Goal: Task Accomplishment & Management: Manage account settings

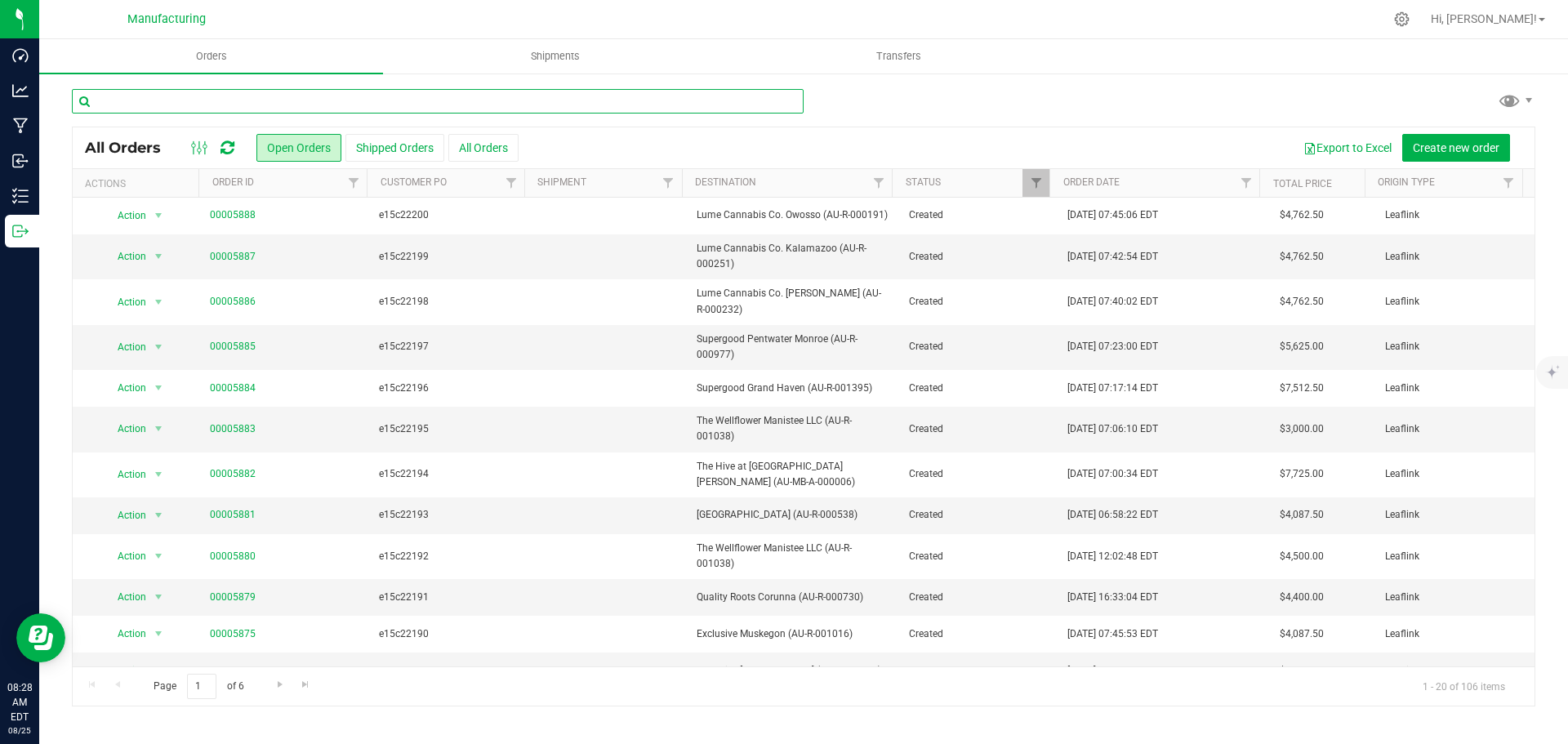
click at [301, 100] on input "text" at bounding box center [437, 101] width 732 height 24
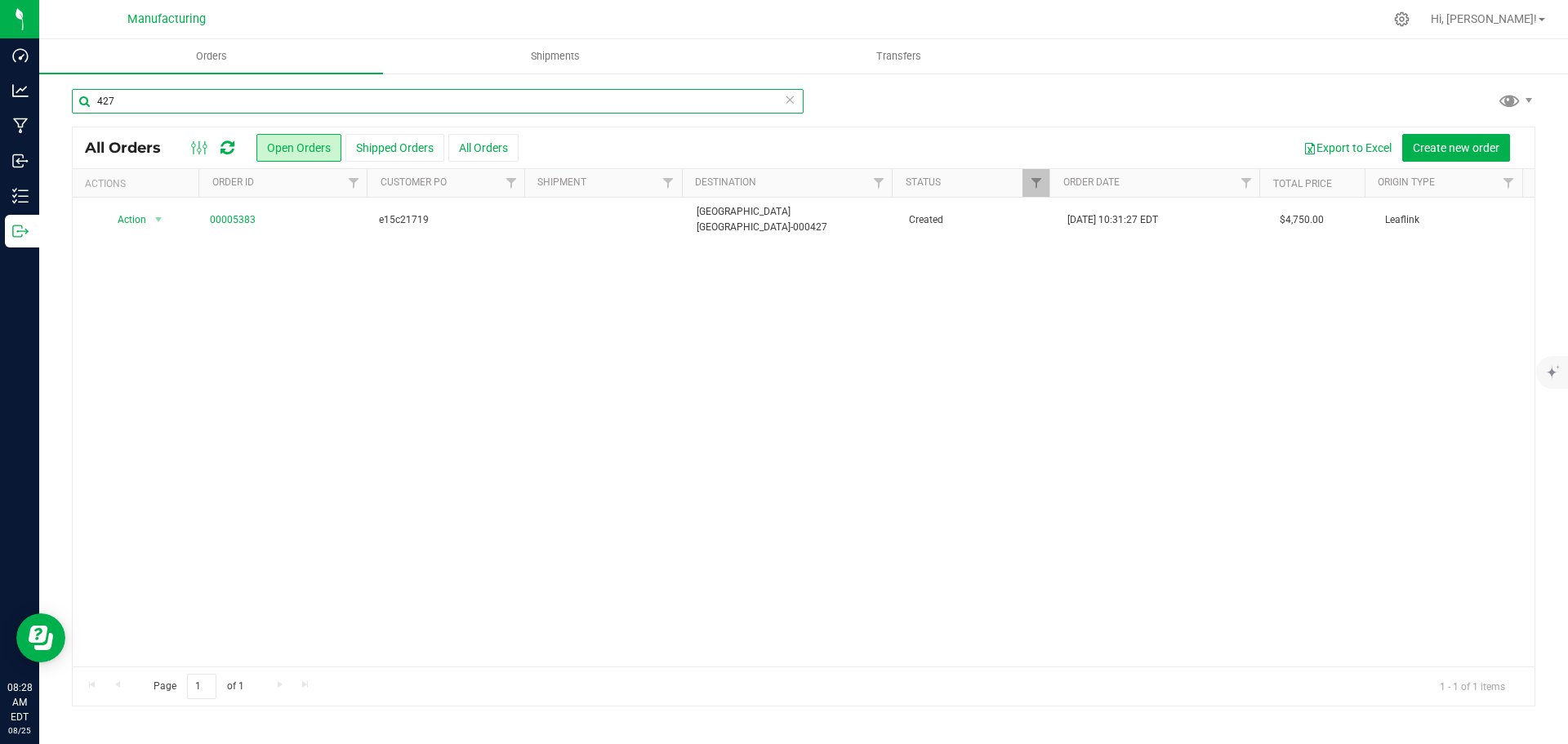
type input "427"
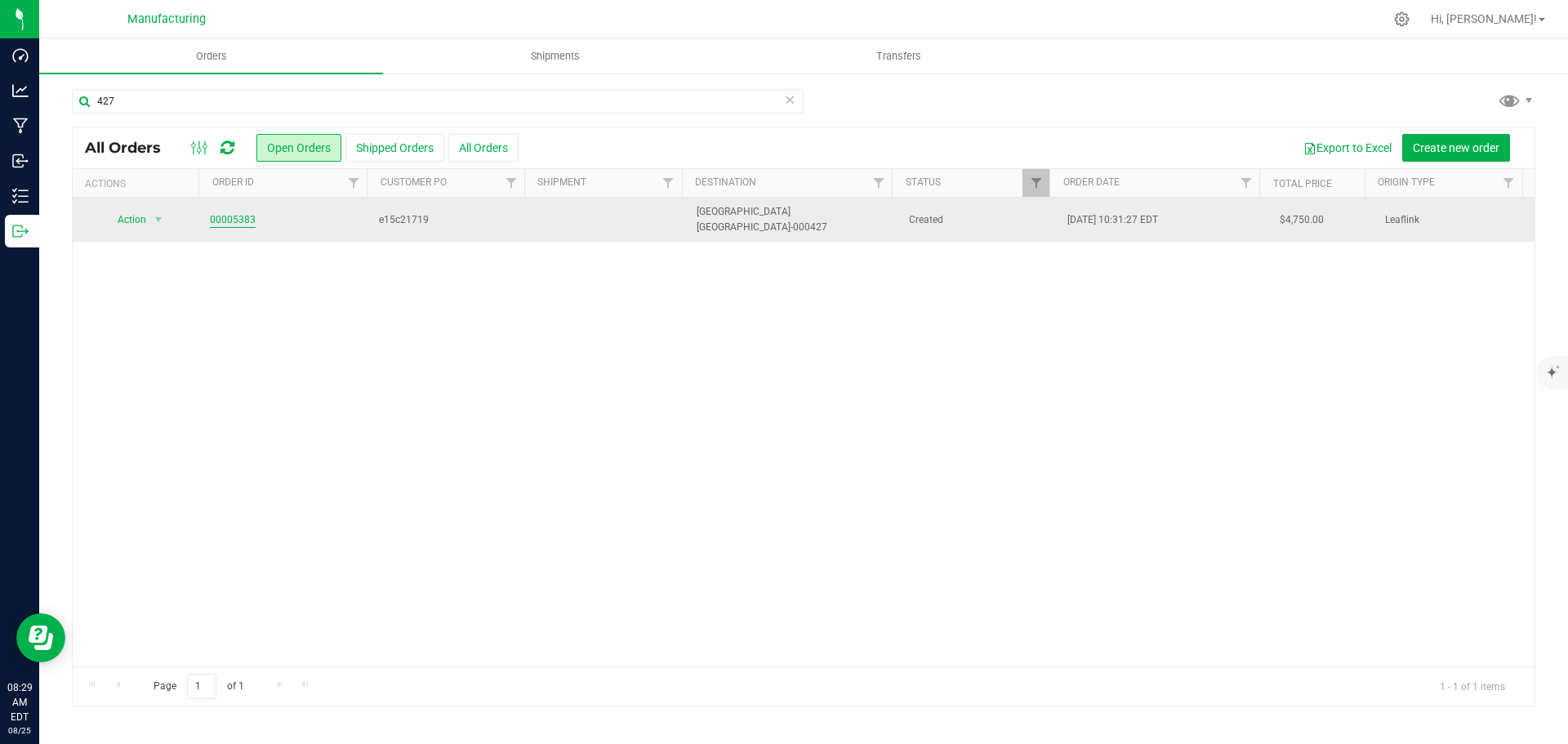
click at [222, 213] on link "00005383" at bounding box center [232, 220] width 46 height 15
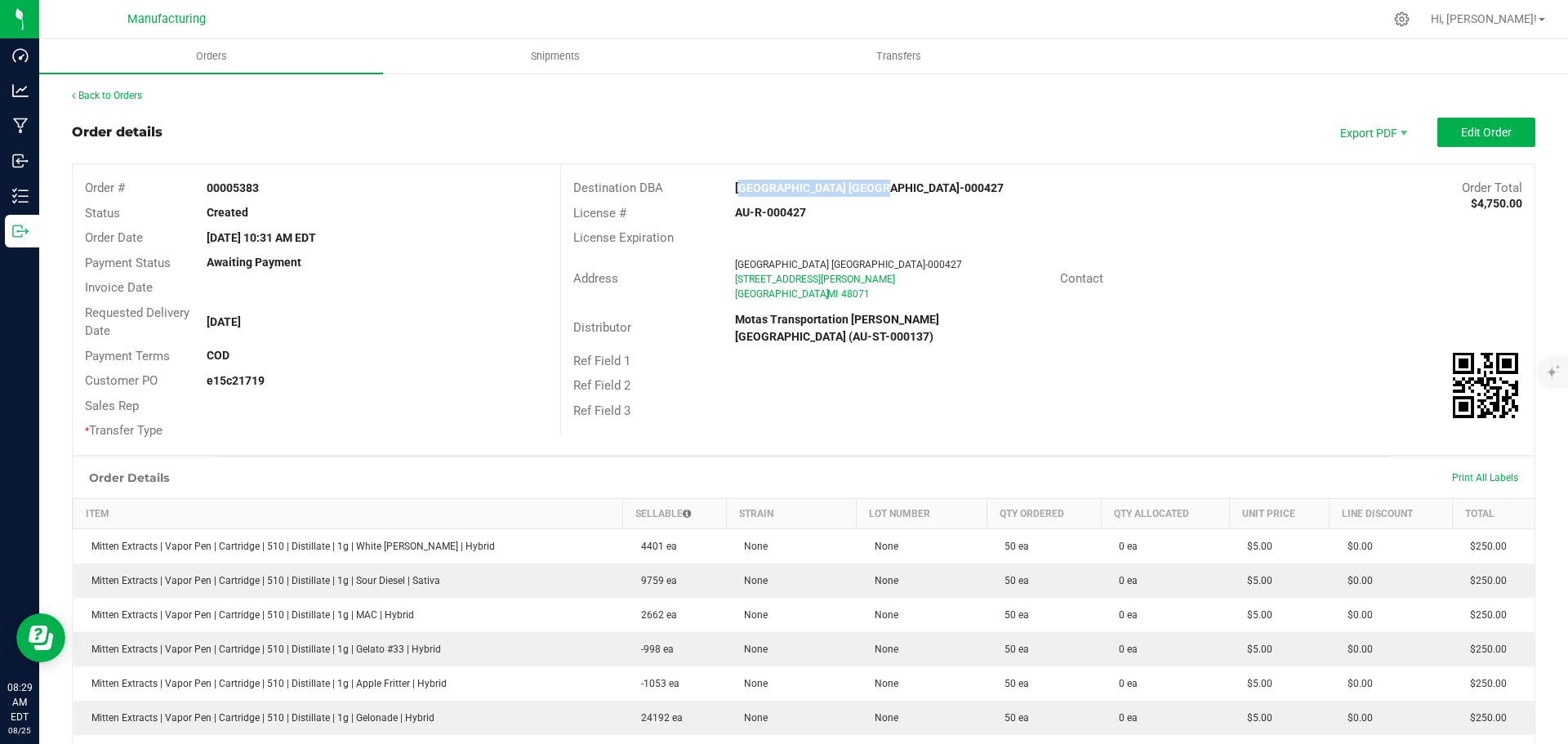
drag, startPoint x: 725, startPoint y: 186, endPoint x: 854, endPoint y: 193, distance: 129.2
click at [854, 193] on div "[GEOGRAPHIC_DATA] [GEOGRAPHIC_DATA]-000427" at bounding box center [926, 188] width 406 height 17
copy strong "[GEOGRAPHIC_DATA]"
click at [1313, 254] on div "Address [GEOGRAPHIC_DATA] [GEOGRAPHIC_DATA]-000427 [STREET_ADDRESS][PERSON_NAME…" at bounding box center [1048, 280] width 974 height 57
click at [1467, 133] on span "Edit Order" at bounding box center [1486, 132] width 51 height 13
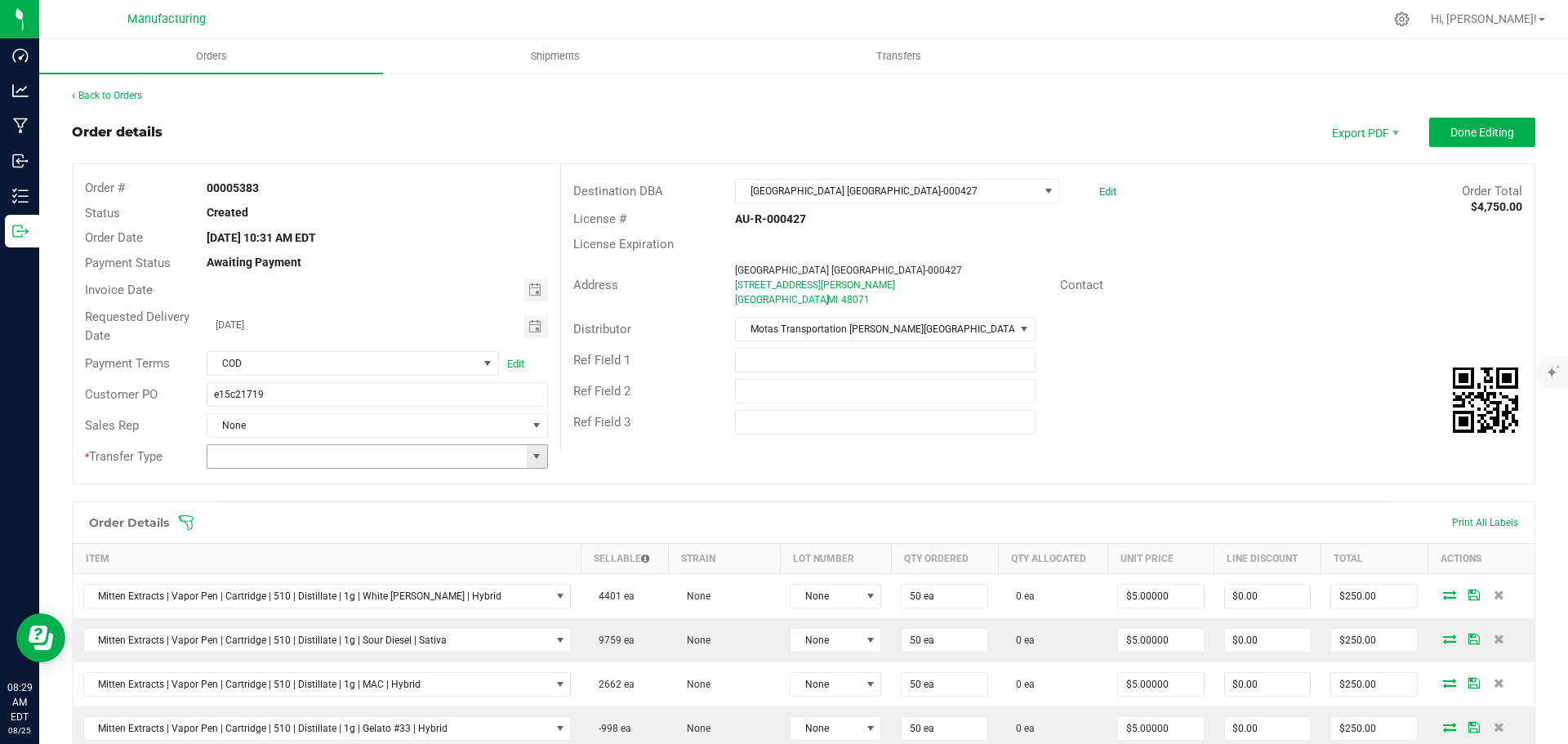
click at [530, 457] on span at bounding box center [536, 456] width 13 height 13
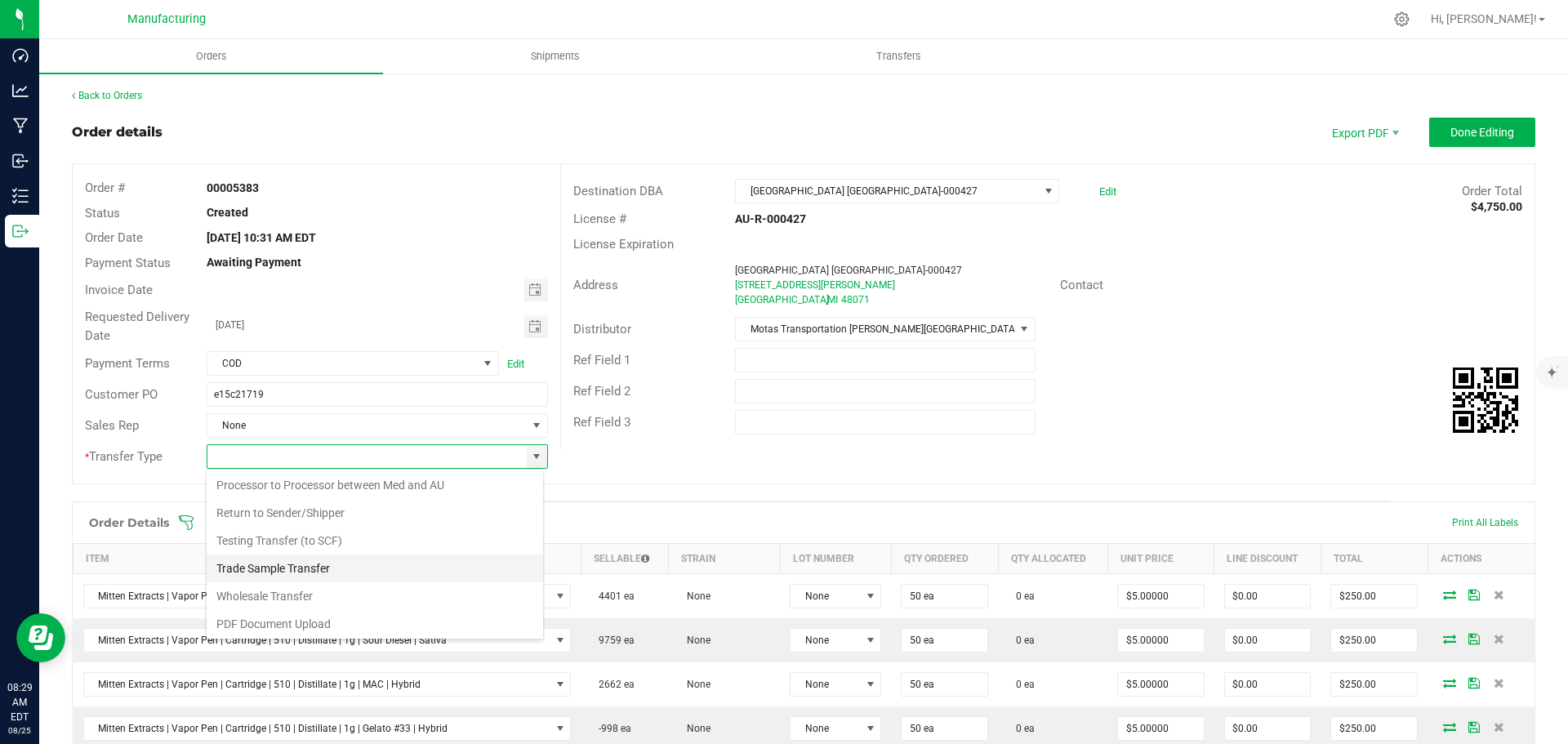
scroll to position [114, 0]
drag, startPoint x: 312, startPoint y: 595, endPoint x: 243, endPoint y: 555, distance: 79.8
click at [311, 594] on li "Wholesale Transfer" at bounding box center [374, 593] width 337 height 28
type input "Wholesale Transfer"
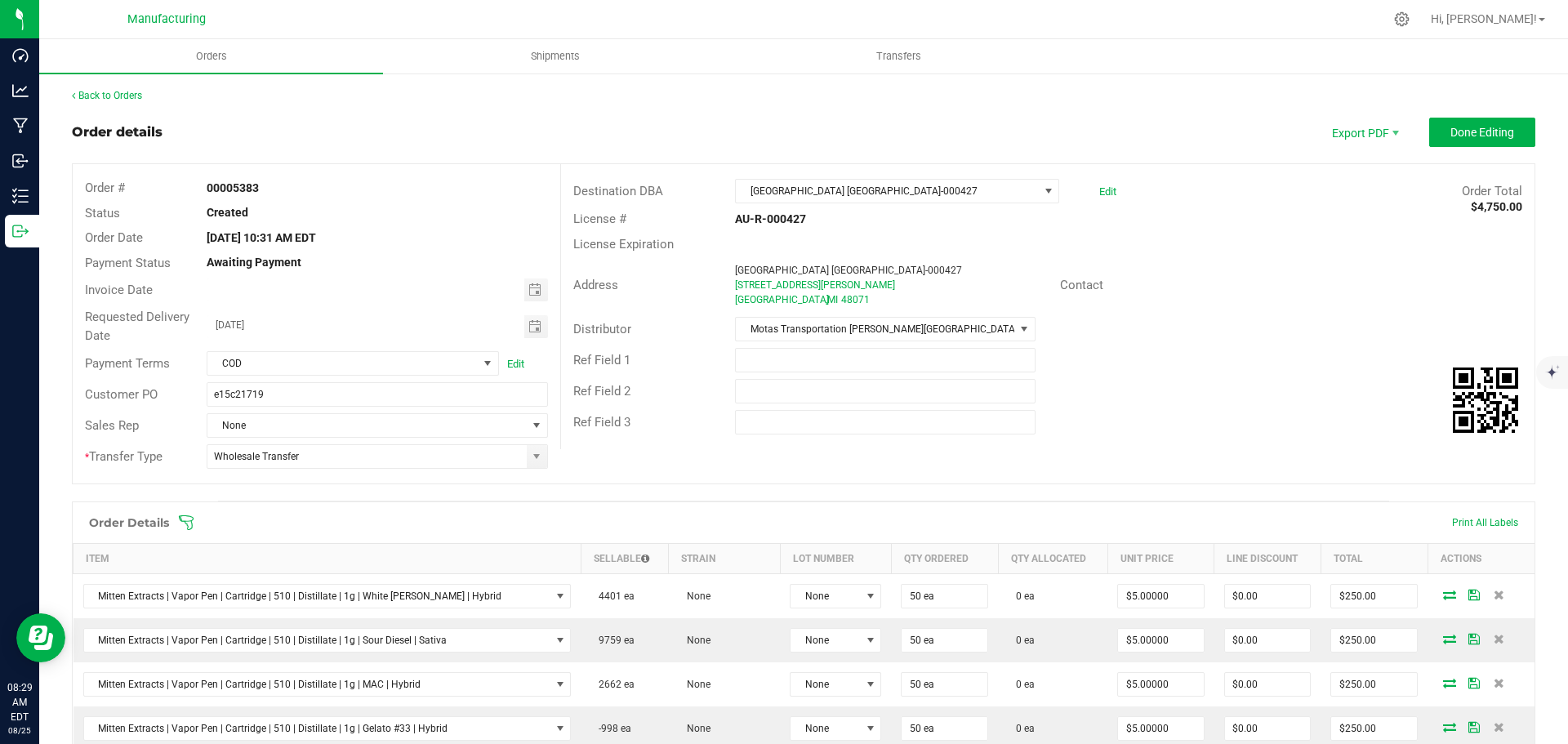
click at [186, 521] on icon at bounding box center [186, 522] width 14 height 14
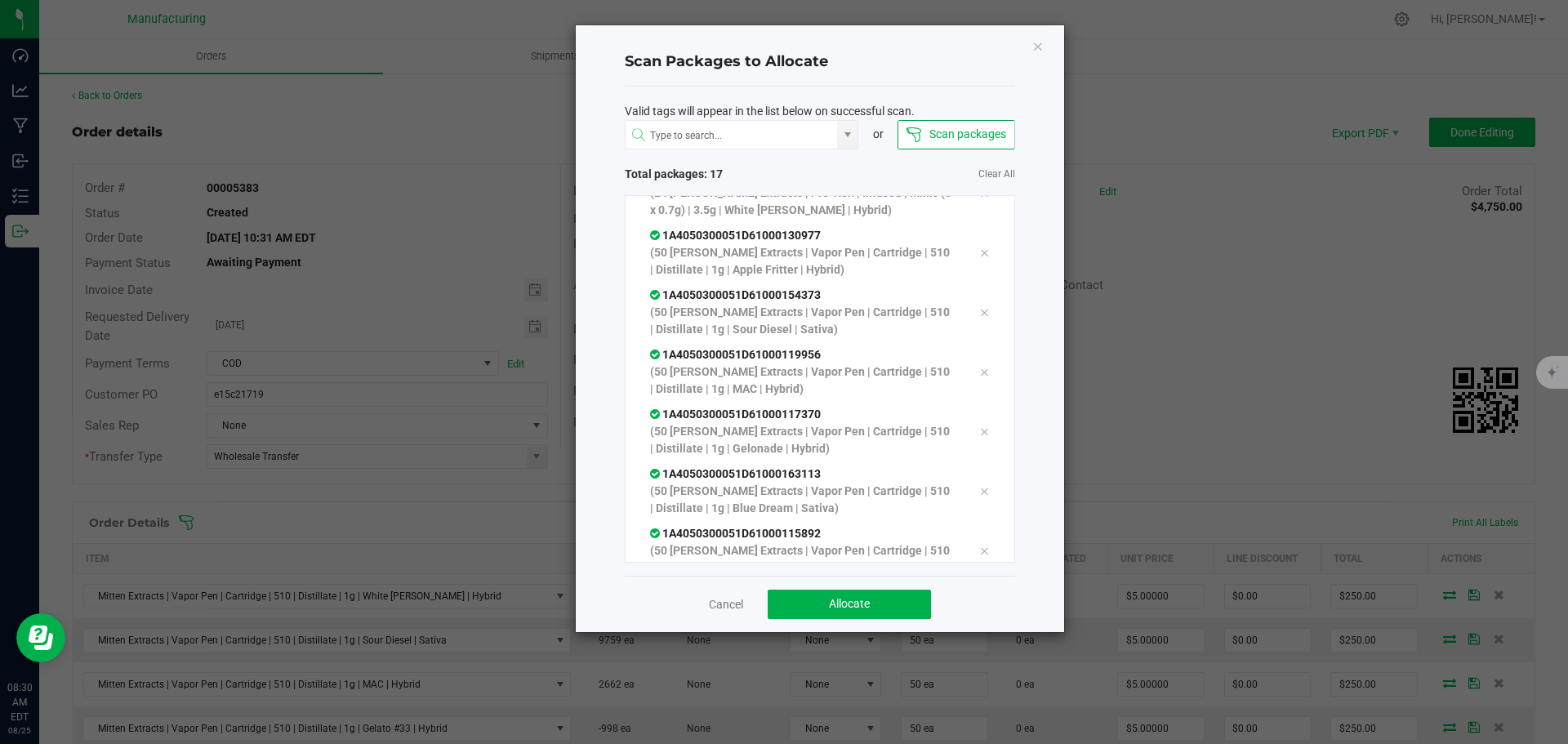
scroll to position [629, 0]
click at [894, 609] on button "Allocate" at bounding box center [849, 604] width 164 height 29
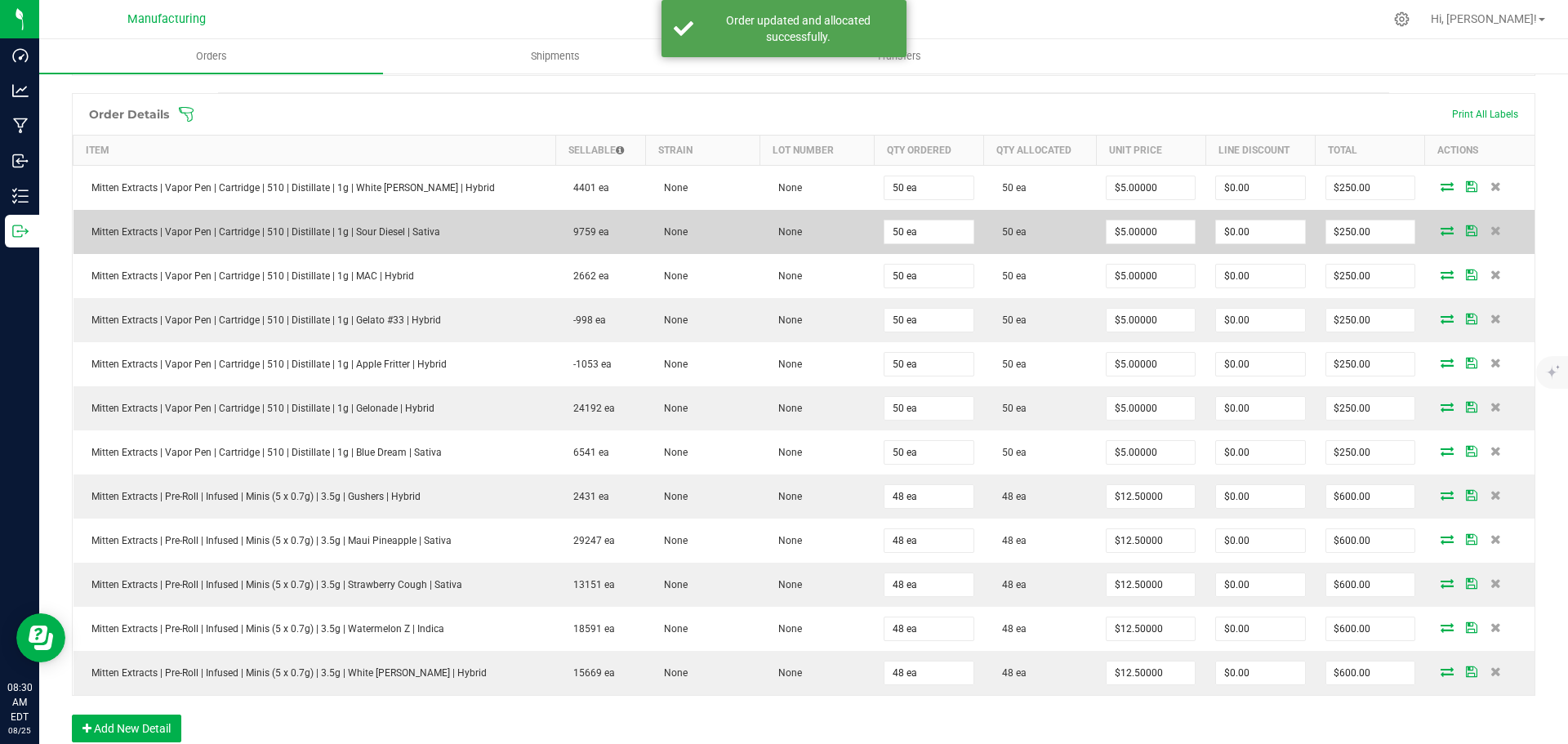
scroll to position [0, 0]
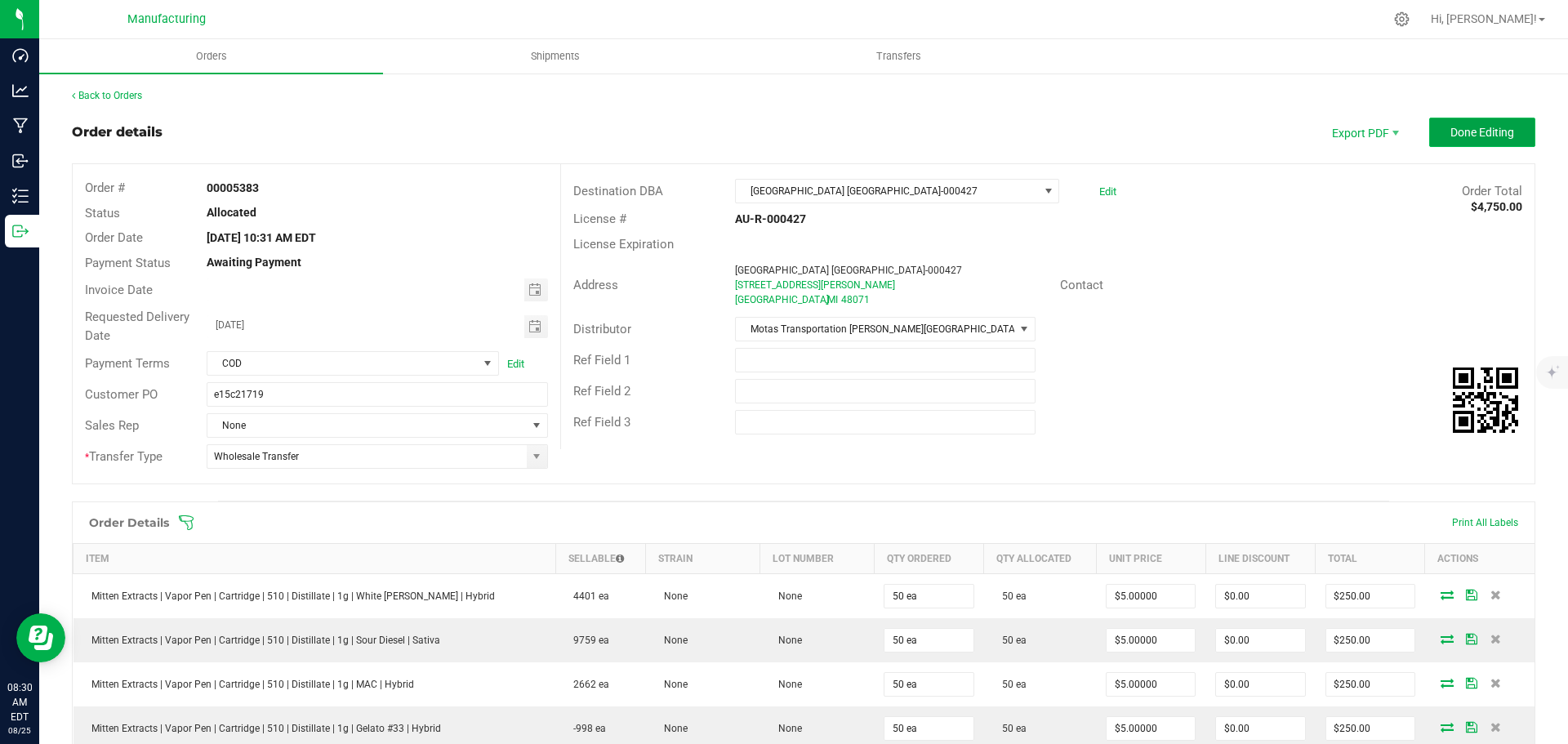
click at [1504, 141] on button "Done Editing" at bounding box center [1482, 132] width 106 height 29
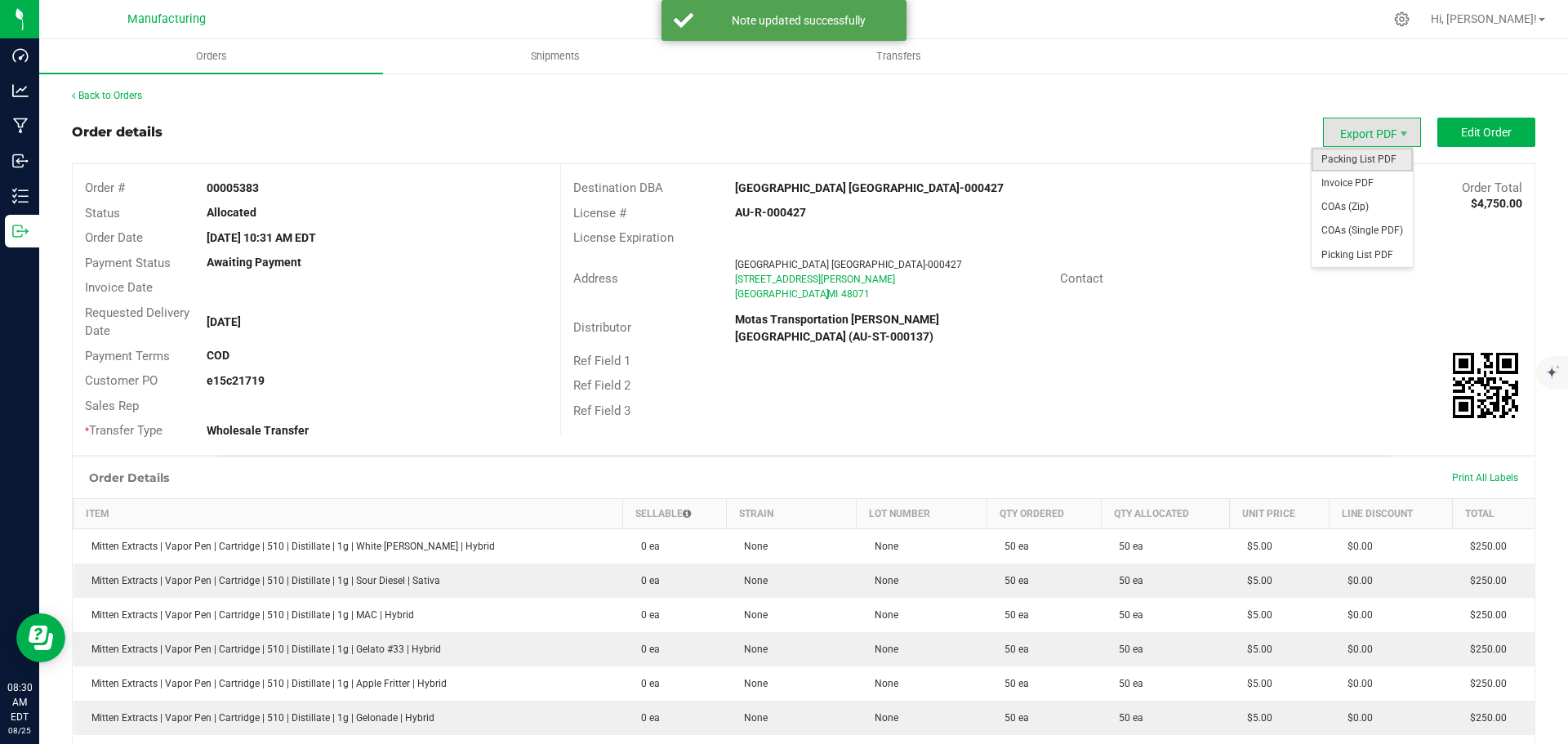
click at [1356, 165] on span "Packing List PDF" at bounding box center [1362, 159] width 101 height 24
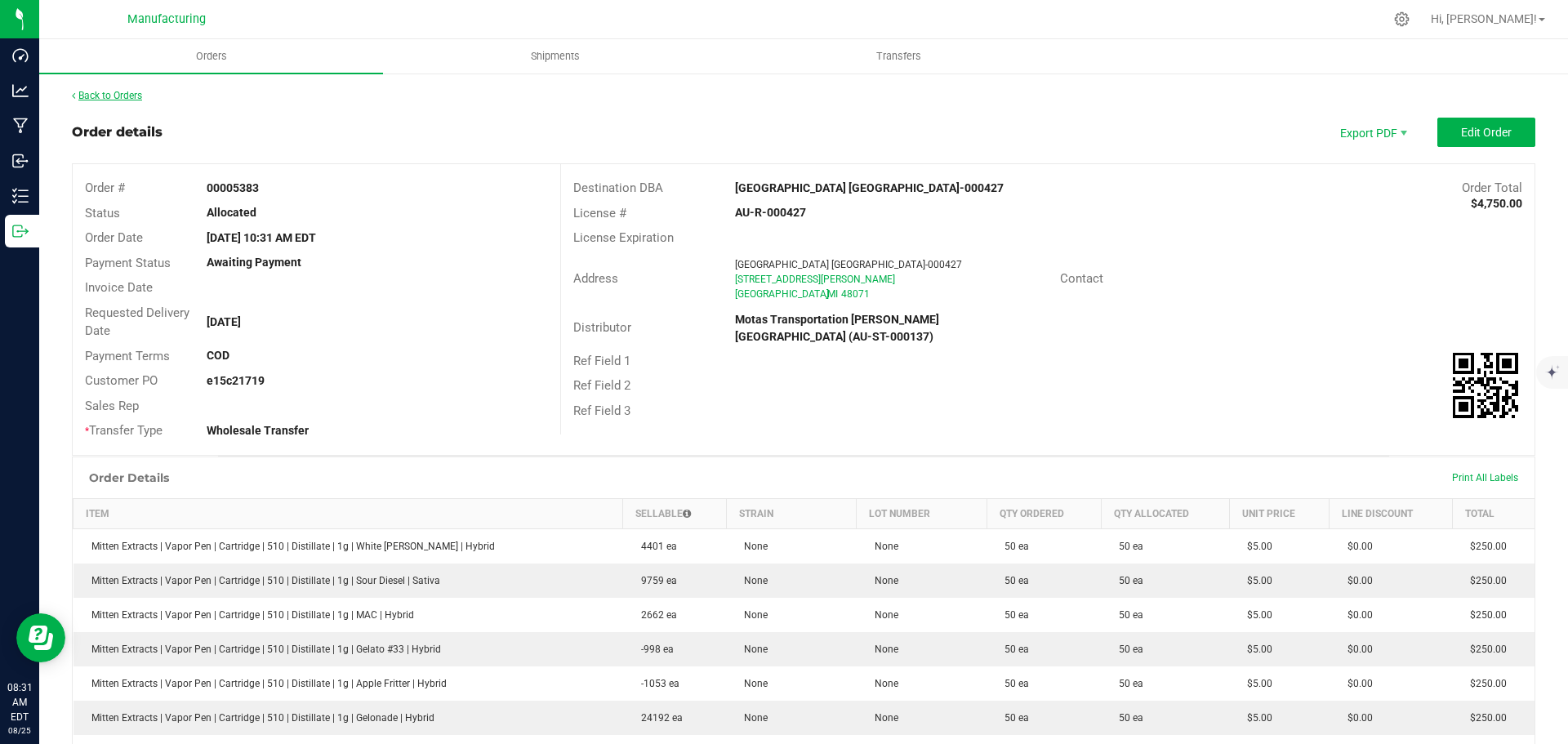
click at [108, 93] on link "Back to Orders" at bounding box center [106, 96] width 71 height 12
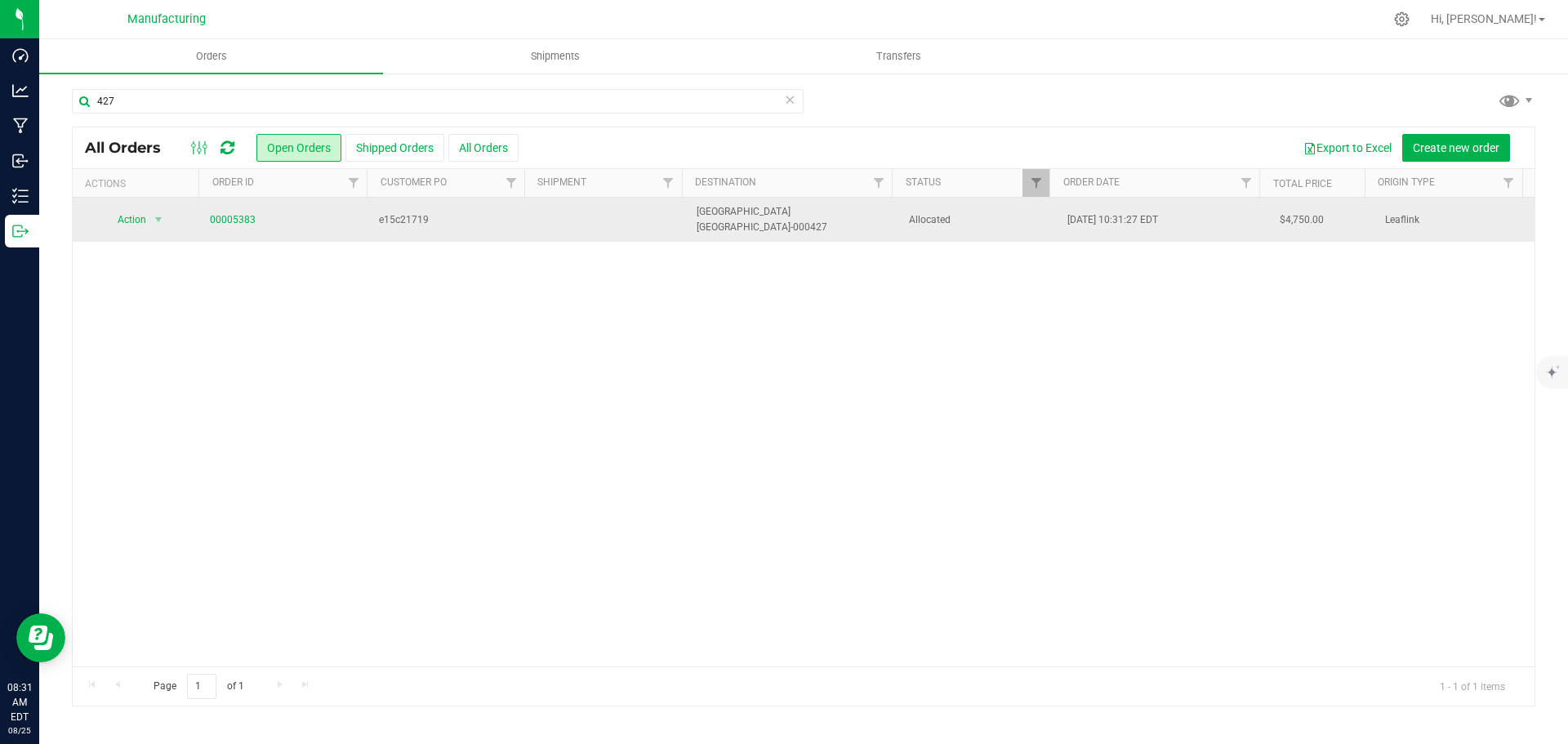
click at [1010, 222] on span "Allocated" at bounding box center [978, 220] width 139 height 15
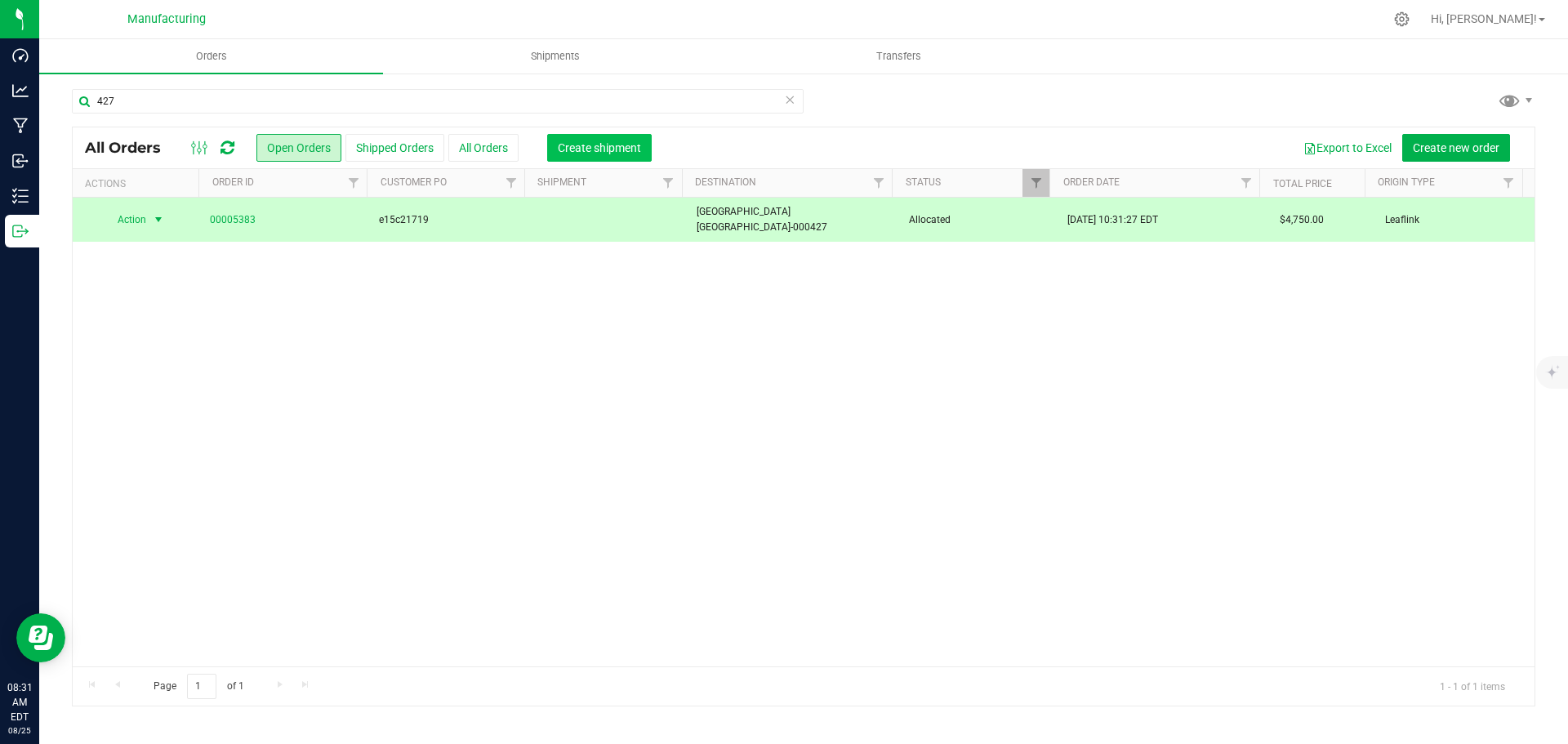
click at [593, 142] on span "Create shipment" at bounding box center [599, 147] width 83 height 13
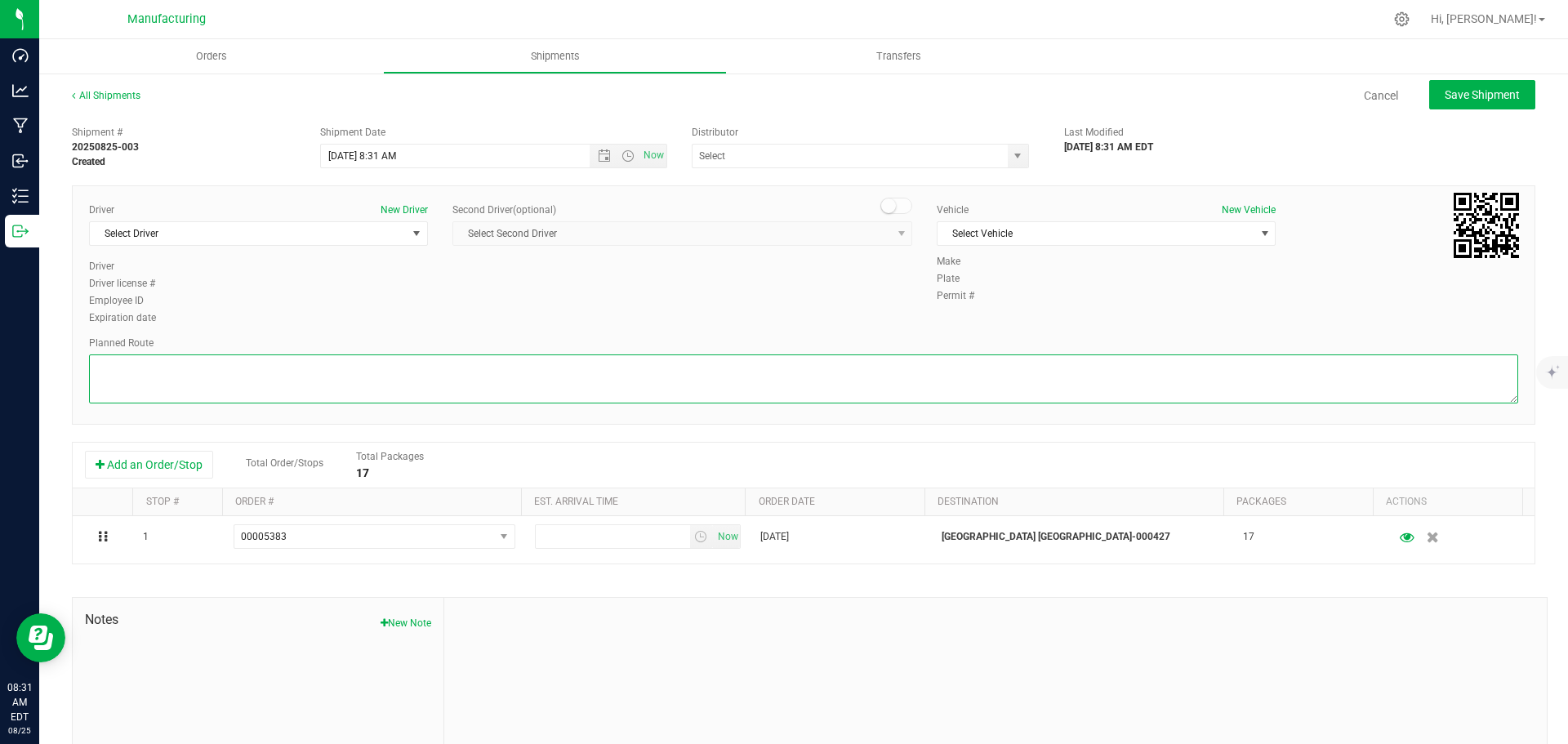
click at [692, 382] on textarea at bounding box center [804, 379] width 1430 height 49
paste textarea "Route Detail: Mitten Distro Dimondale To Motas -- Head south 246 ft -- Turn rig…"
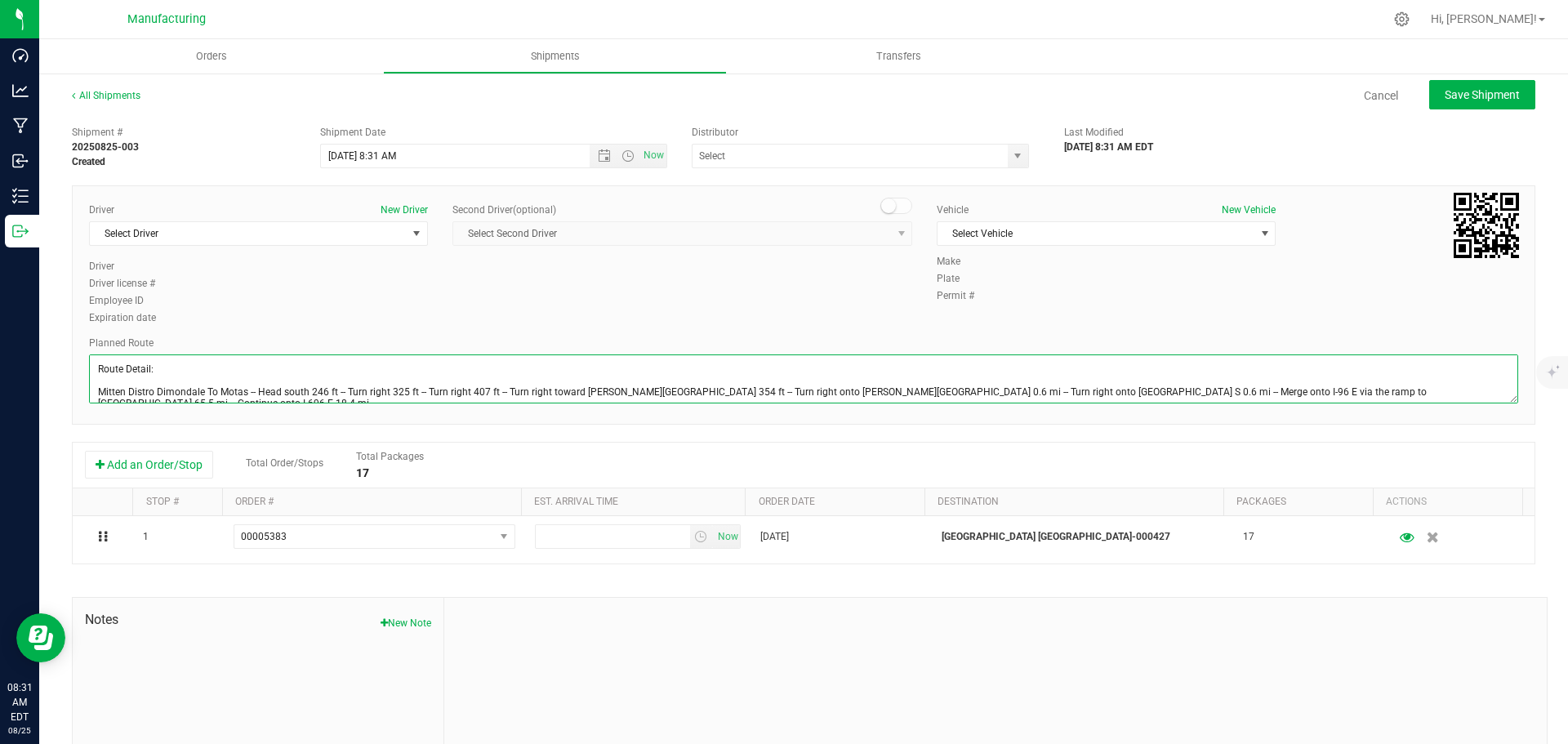
scroll to position [41, 0]
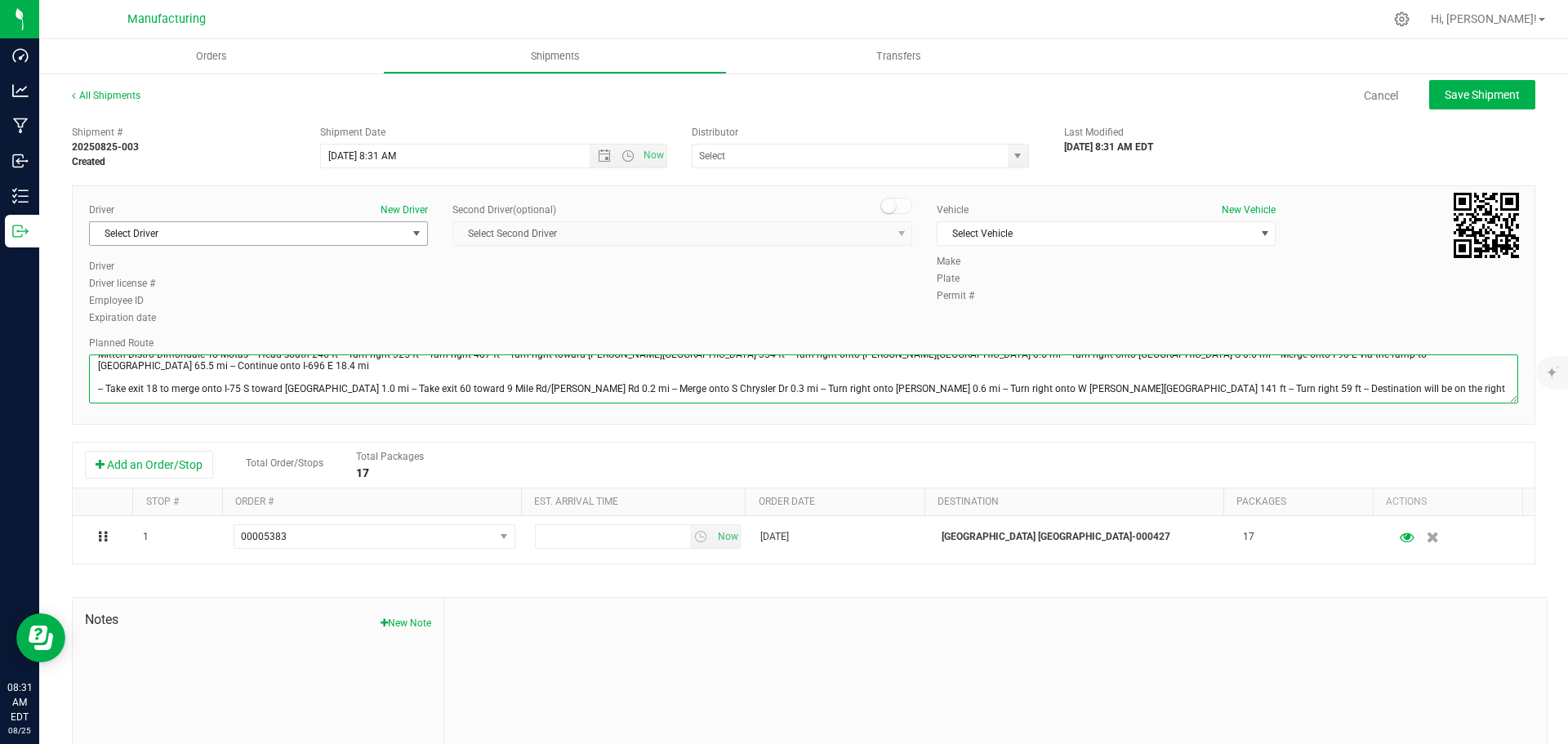
type textarea "Route Detail: Mitten Distro Dimondale To Motas -- Head south 246 ft -- Turn rig…"
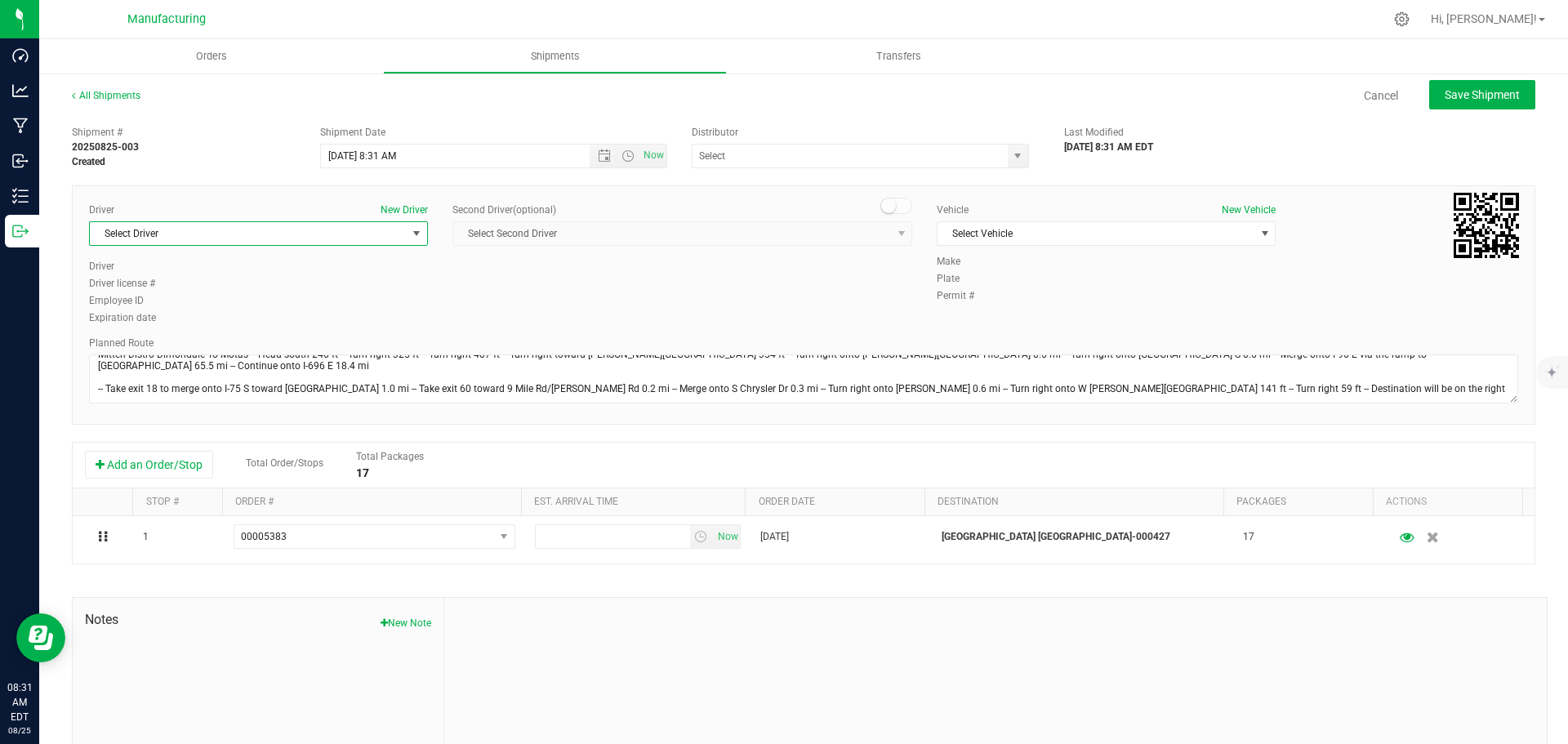
click at [410, 230] on span "select" at bounding box center [416, 233] width 13 height 13
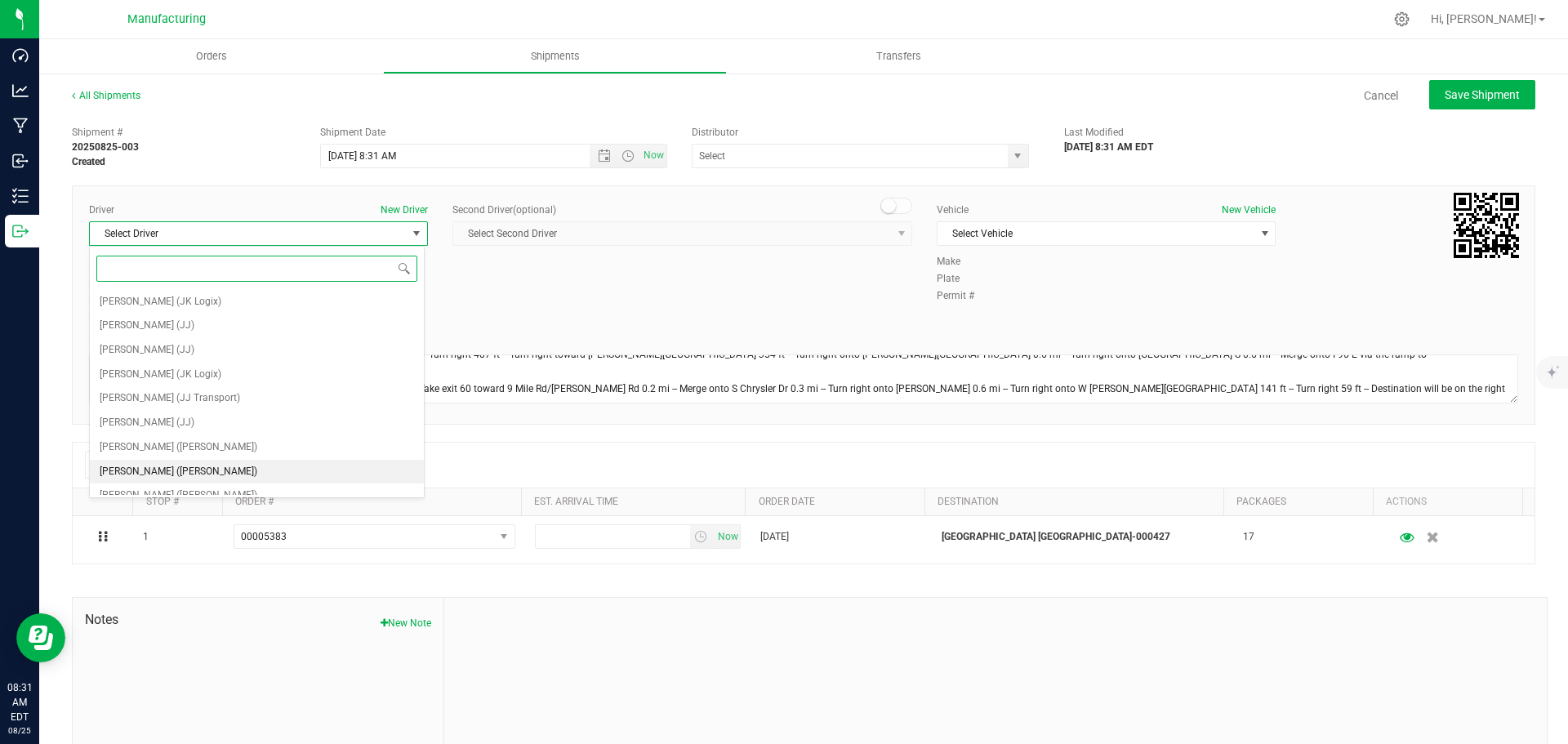
click at [157, 465] on span "[PERSON_NAME] ([PERSON_NAME])" at bounding box center [179, 472] width 157 height 21
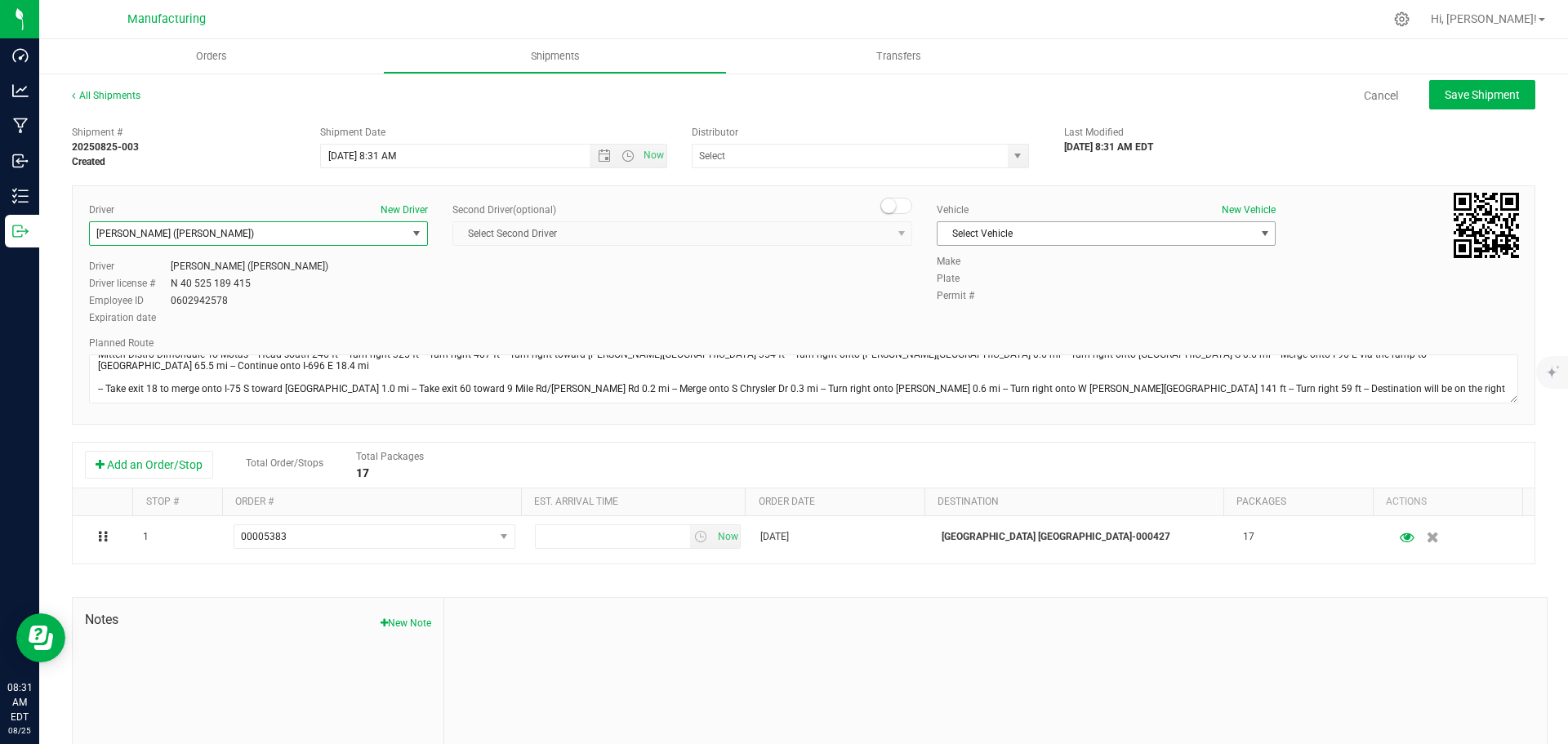
click at [1259, 233] on span "select" at bounding box center [1265, 233] width 13 height 13
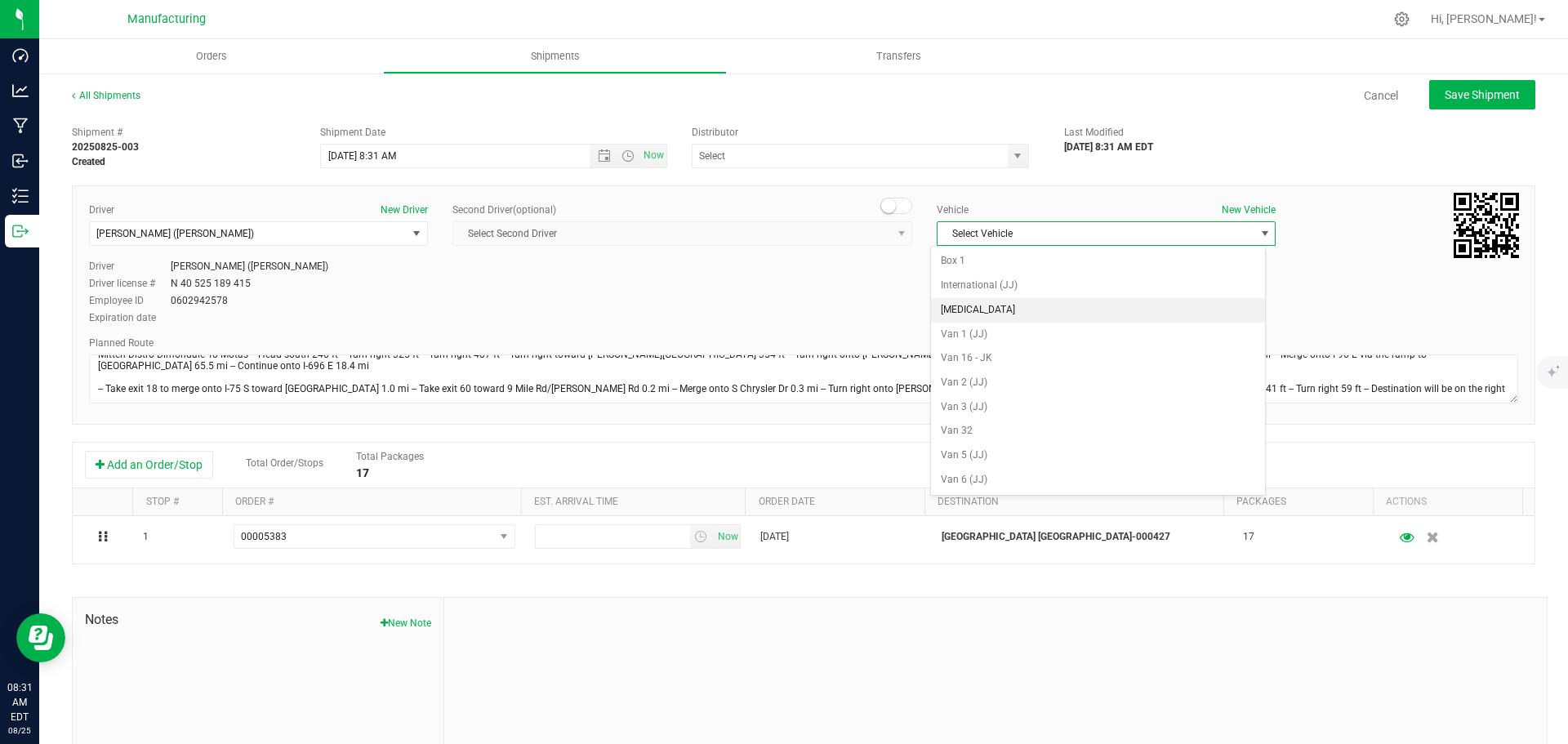
click at [963, 309] on li "[MEDICAL_DATA]" at bounding box center [1098, 310] width 334 height 24
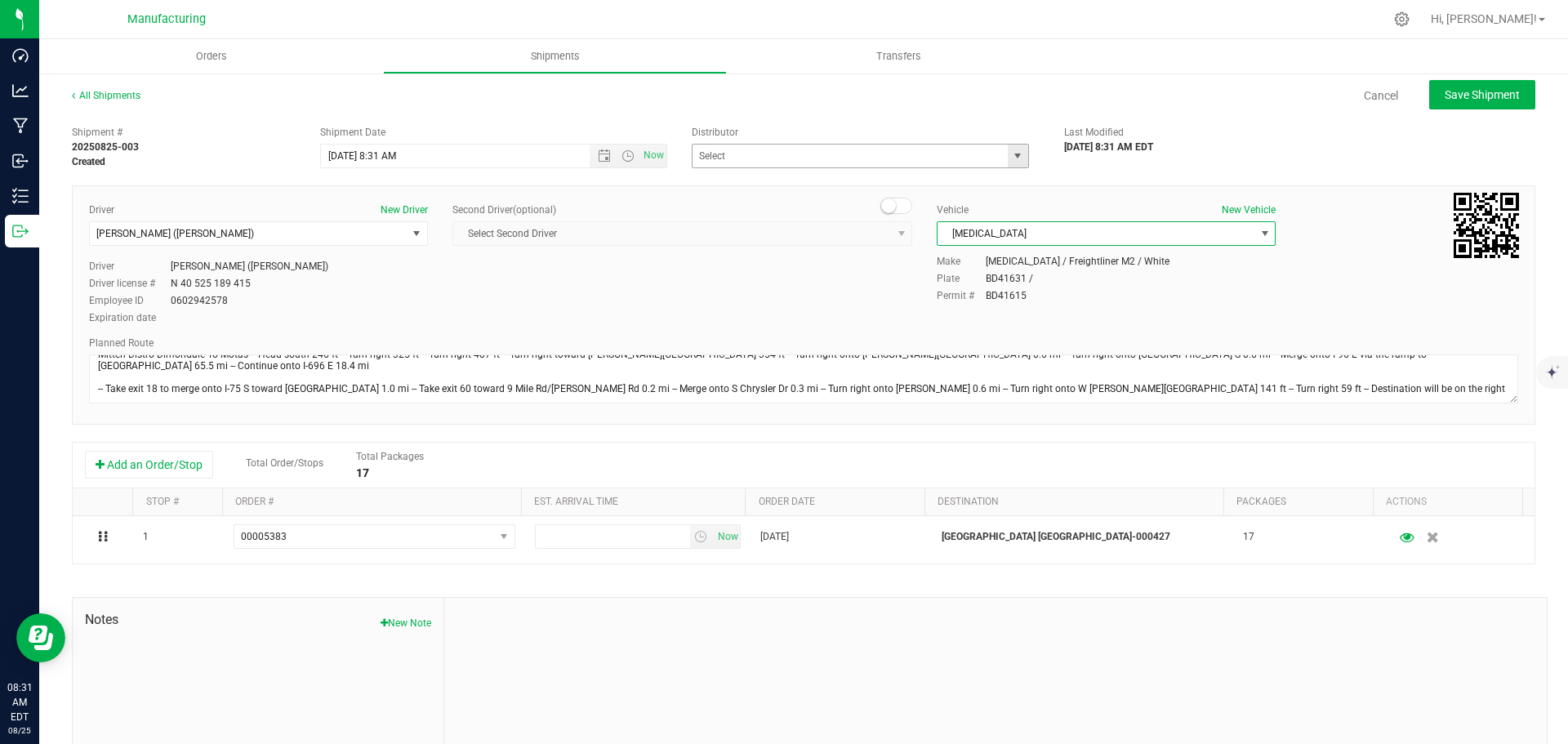
click at [1011, 155] on span "select" at bounding box center [1018, 155] width 13 height 13
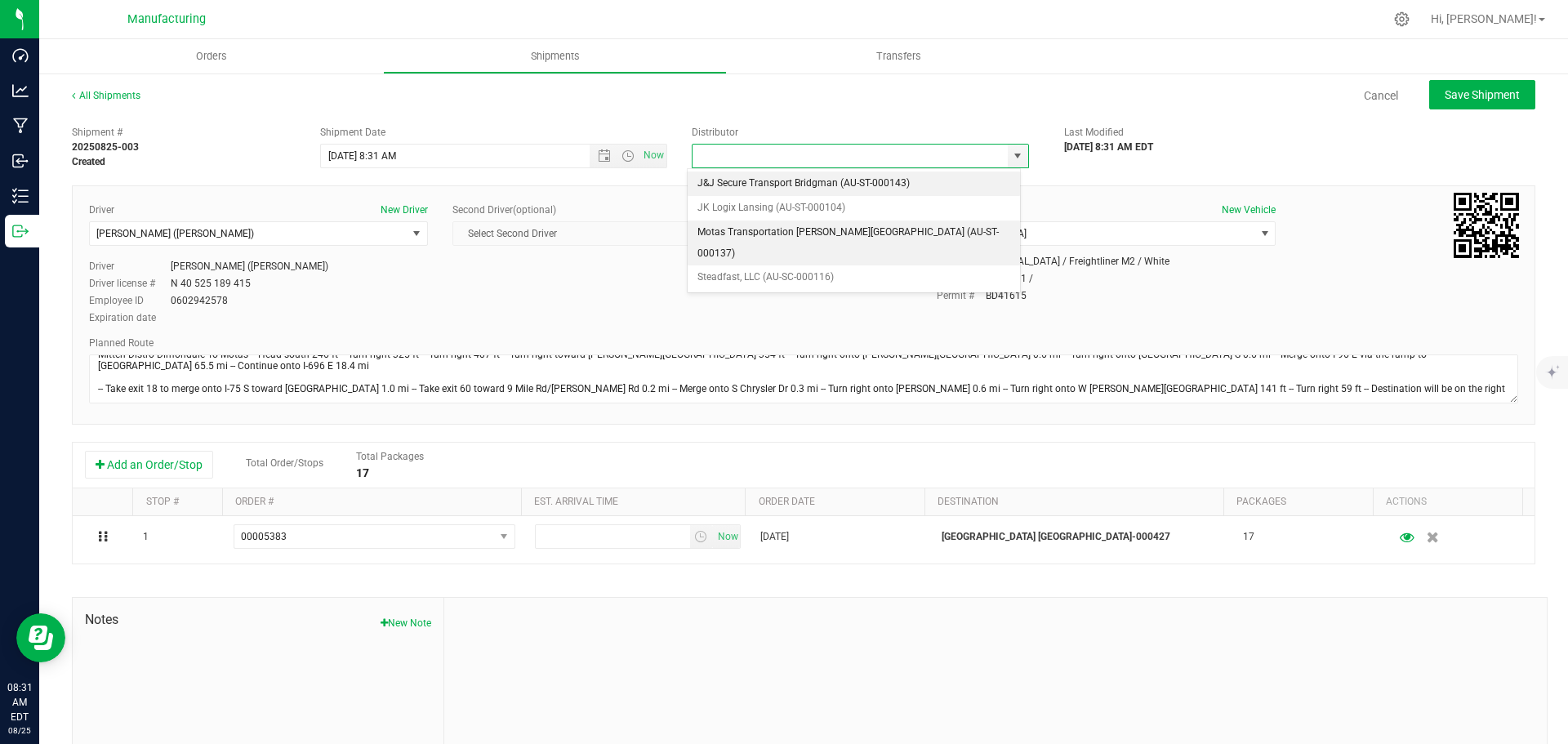
click at [761, 231] on li "Motas Transportation [PERSON_NAME][GEOGRAPHIC_DATA] (AU-ST-000137)" at bounding box center [854, 243] width 332 height 45
type input "Motas Transportation [PERSON_NAME][GEOGRAPHIC_DATA] (AU-ST-000137)"
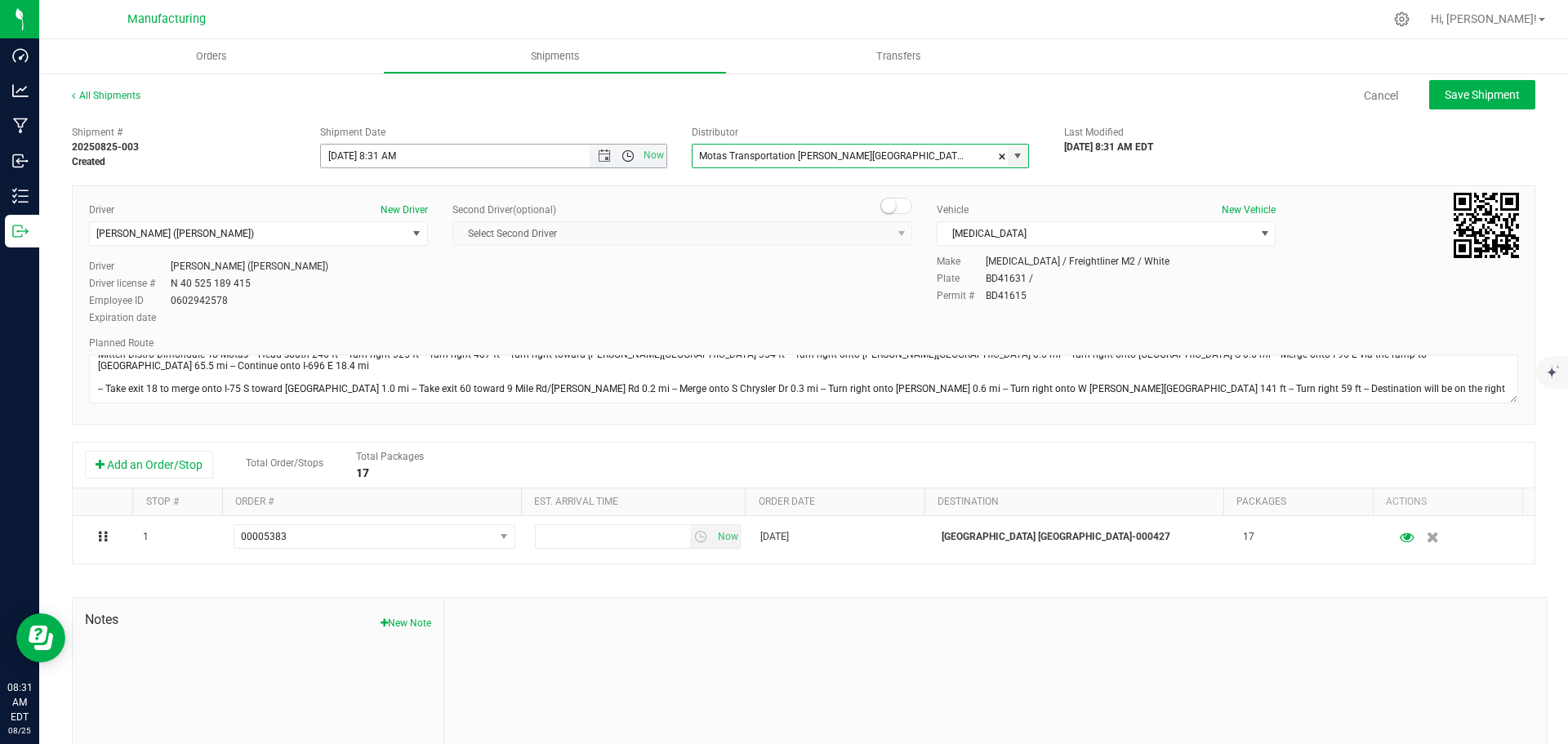
click at [622, 154] on span "Open the time view" at bounding box center [628, 155] width 13 height 13
click at [374, 333] on li "11:30 AM" at bounding box center [490, 339] width 341 height 21
click at [1479, 91] on span "Save Shipment" at bounding box center [1482, 95] width 75 height 13
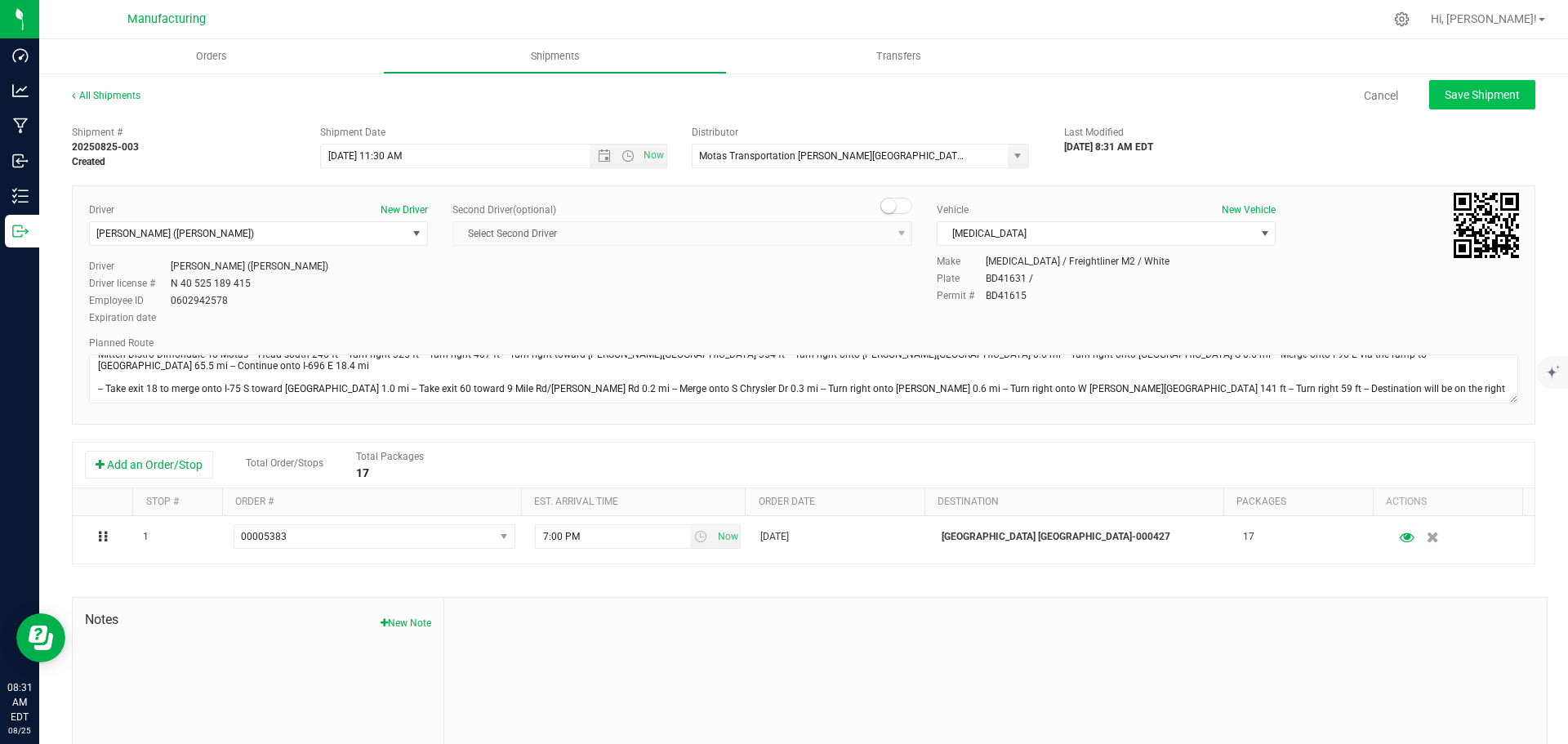
type input "[DATE] 3:30 PM"
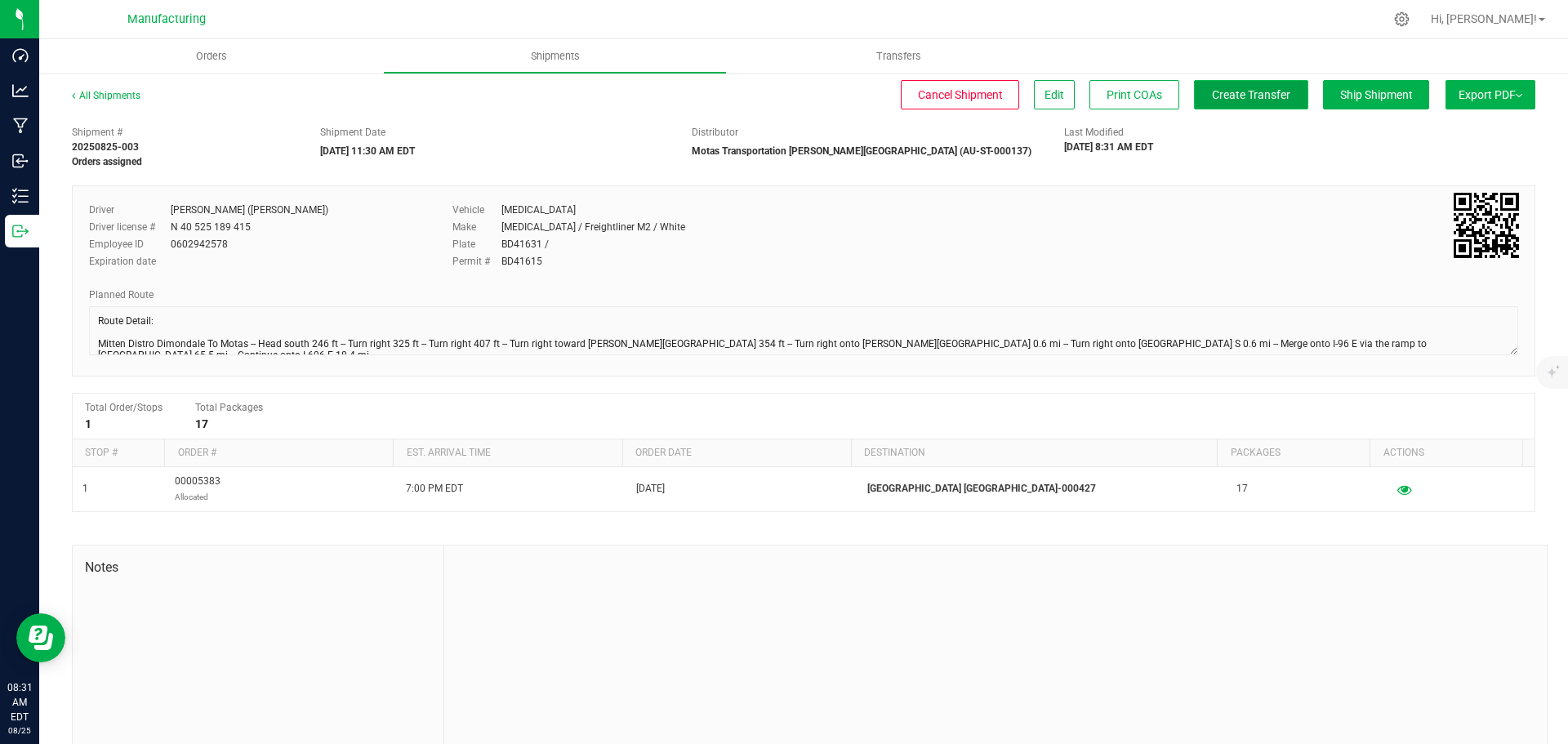
click at [1222, 94] on span "Create Transfer" at bounding box center [1252, 95] width 79 height 13
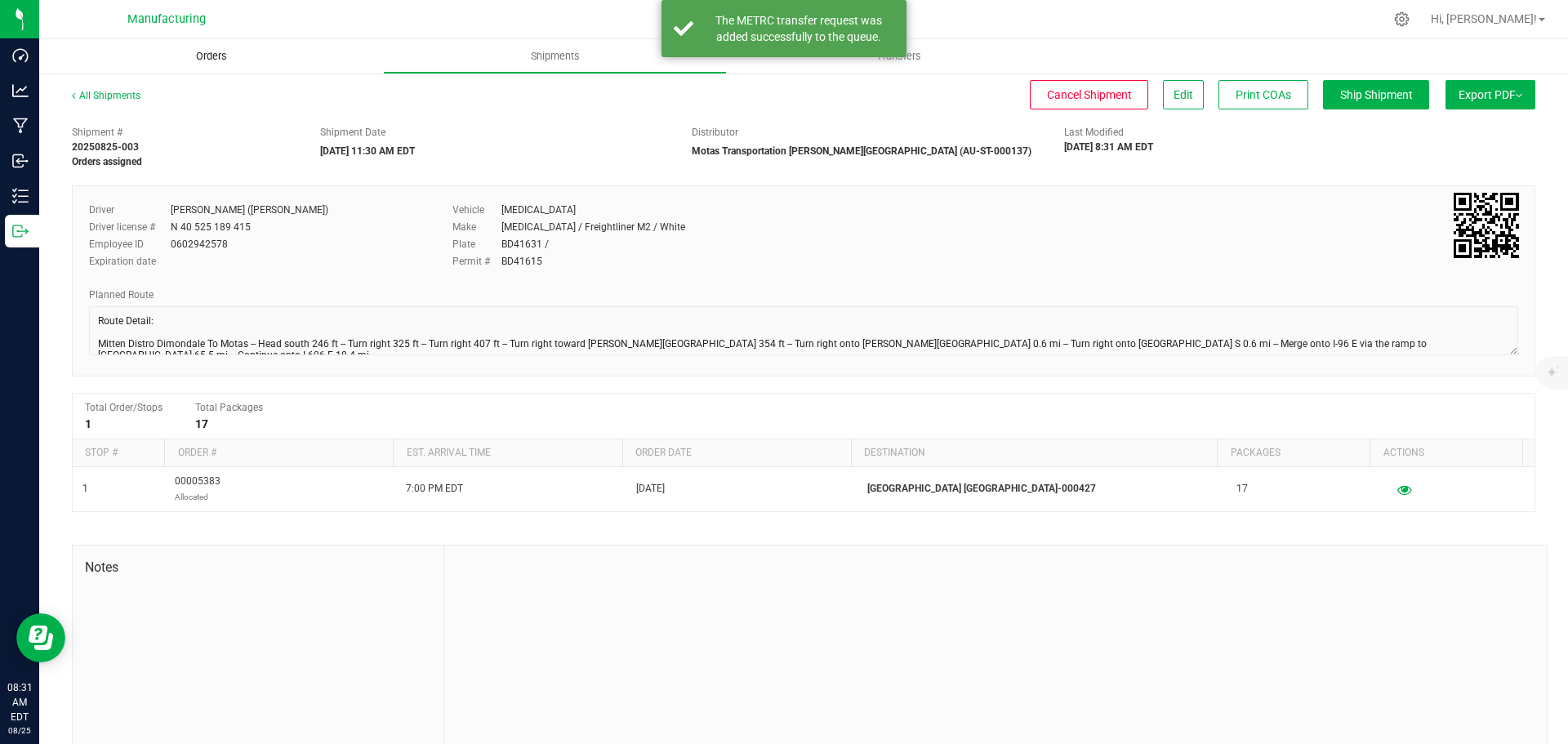
click at [218, 53] on span "Orders" at bounding box center [212, 56] width 75 height 14
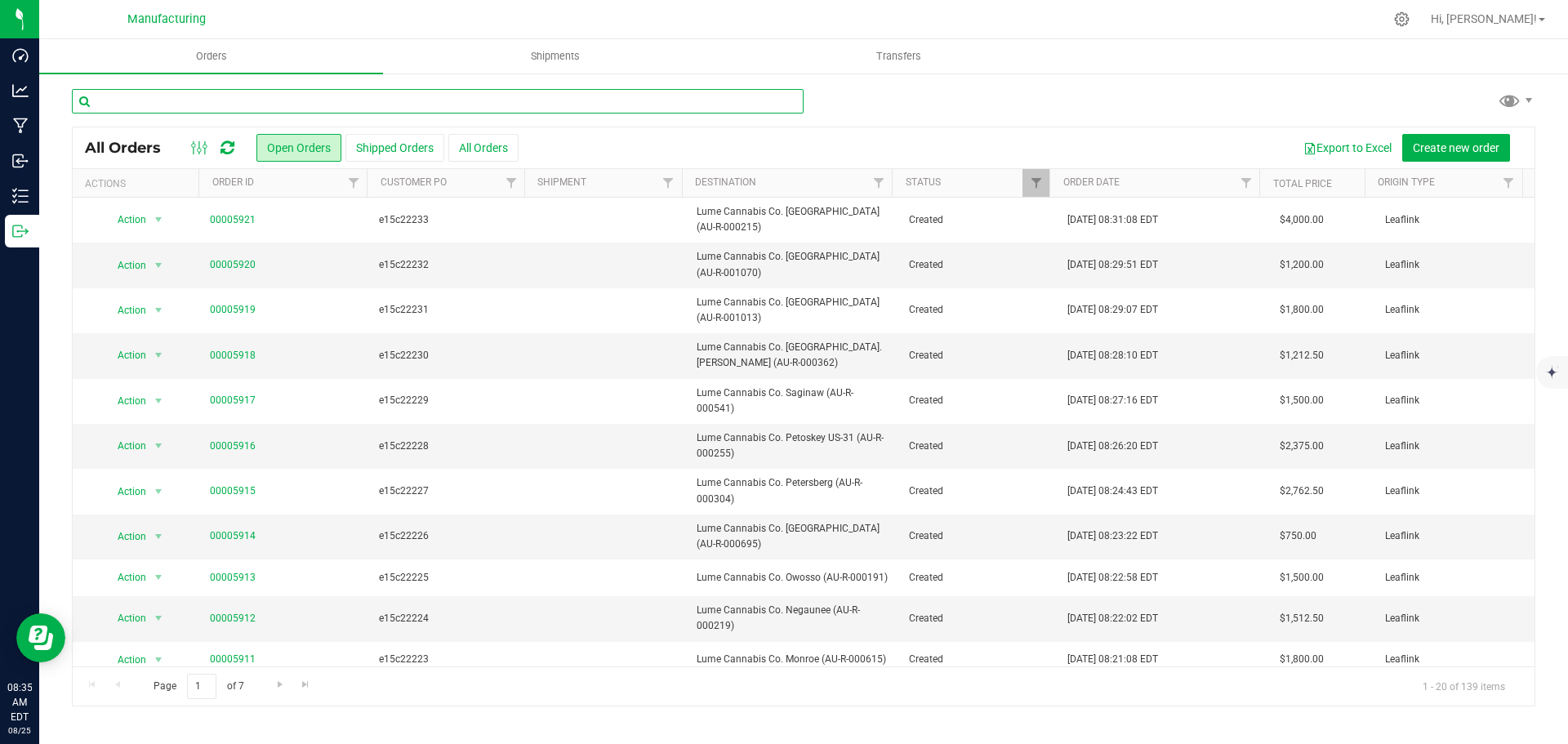
click at [236, 100] on input "text" at bounding box center [437, 101] width 732 height 24
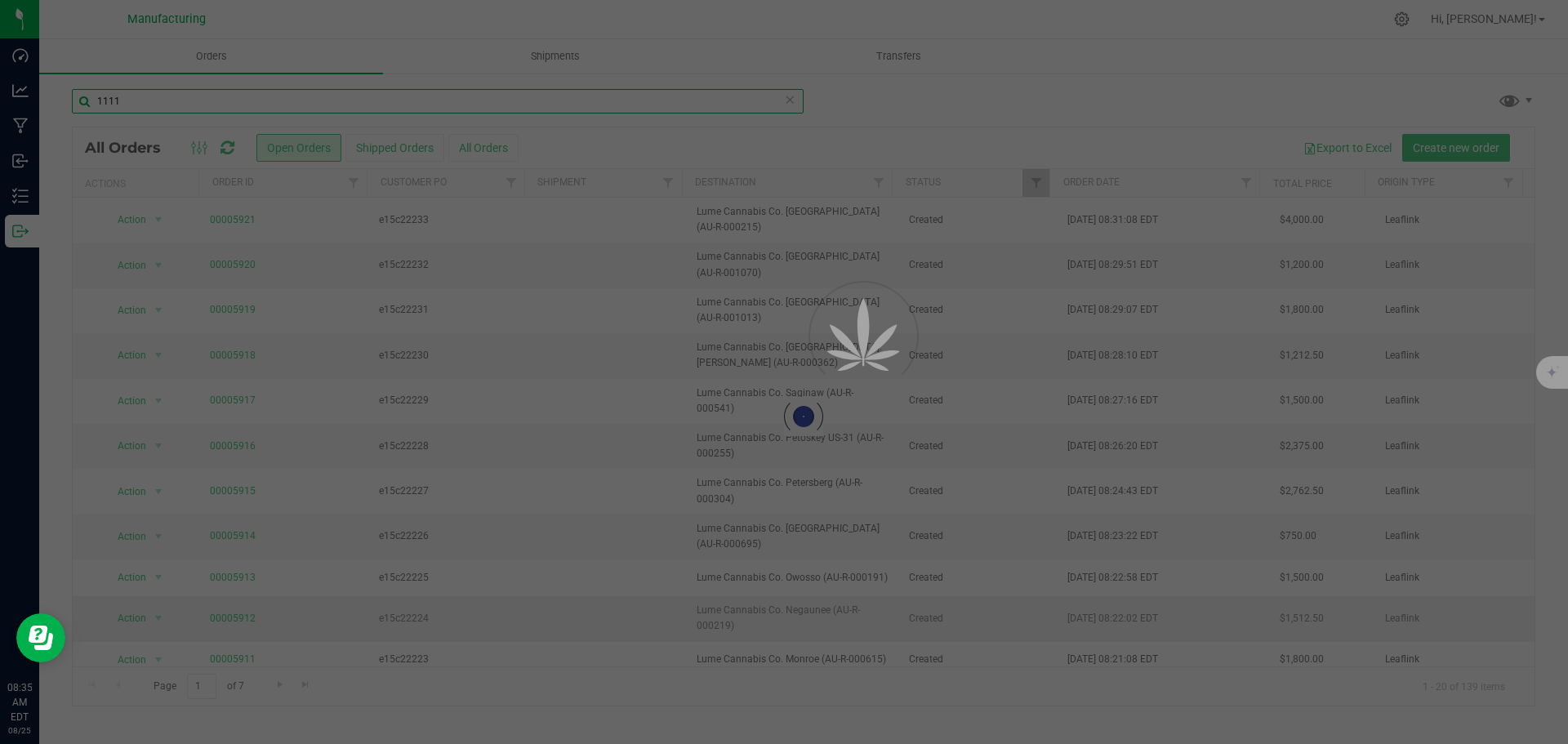
type input "1111"
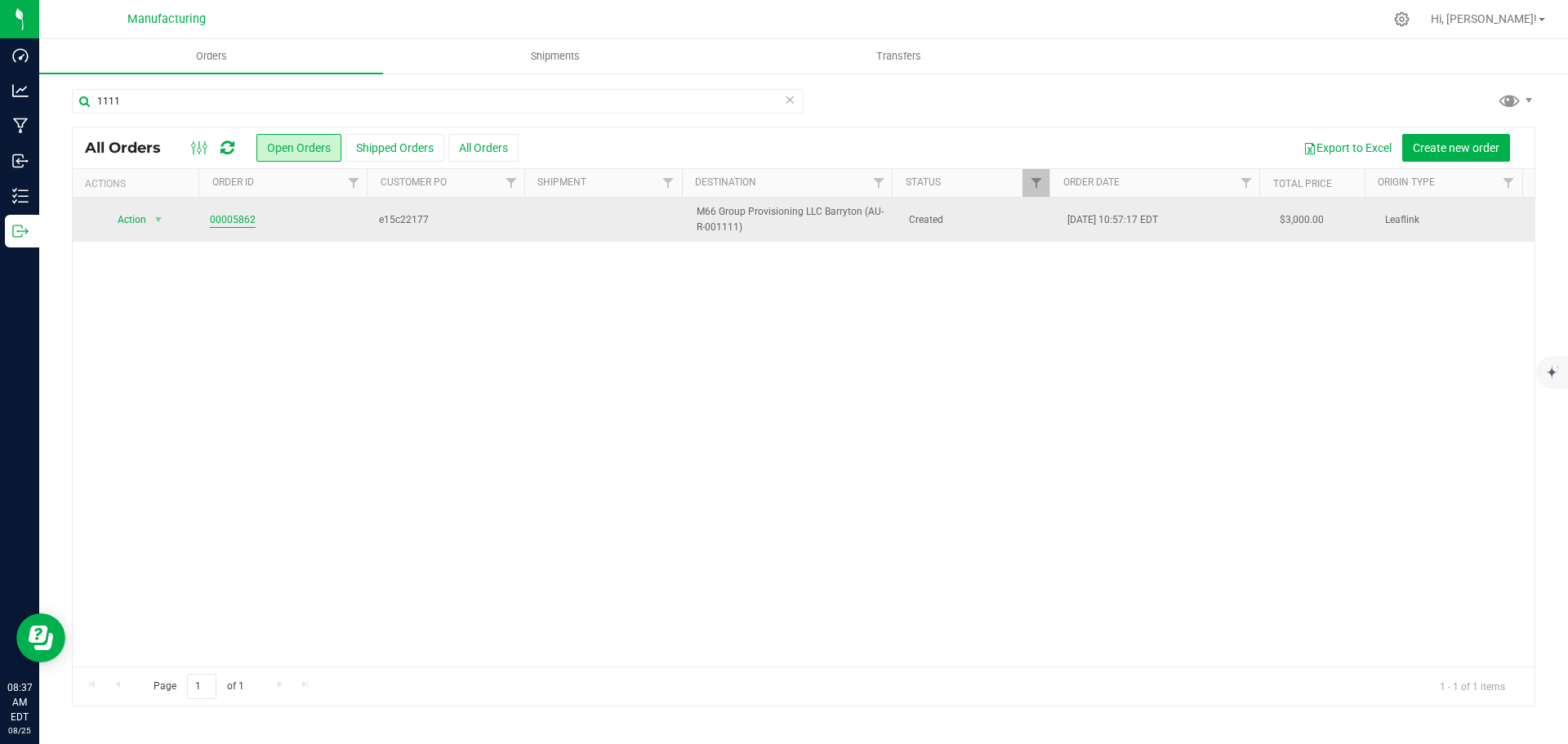
click at [234, 213] on link "00005862" at bounding box center [232, 220] width 46 height 15
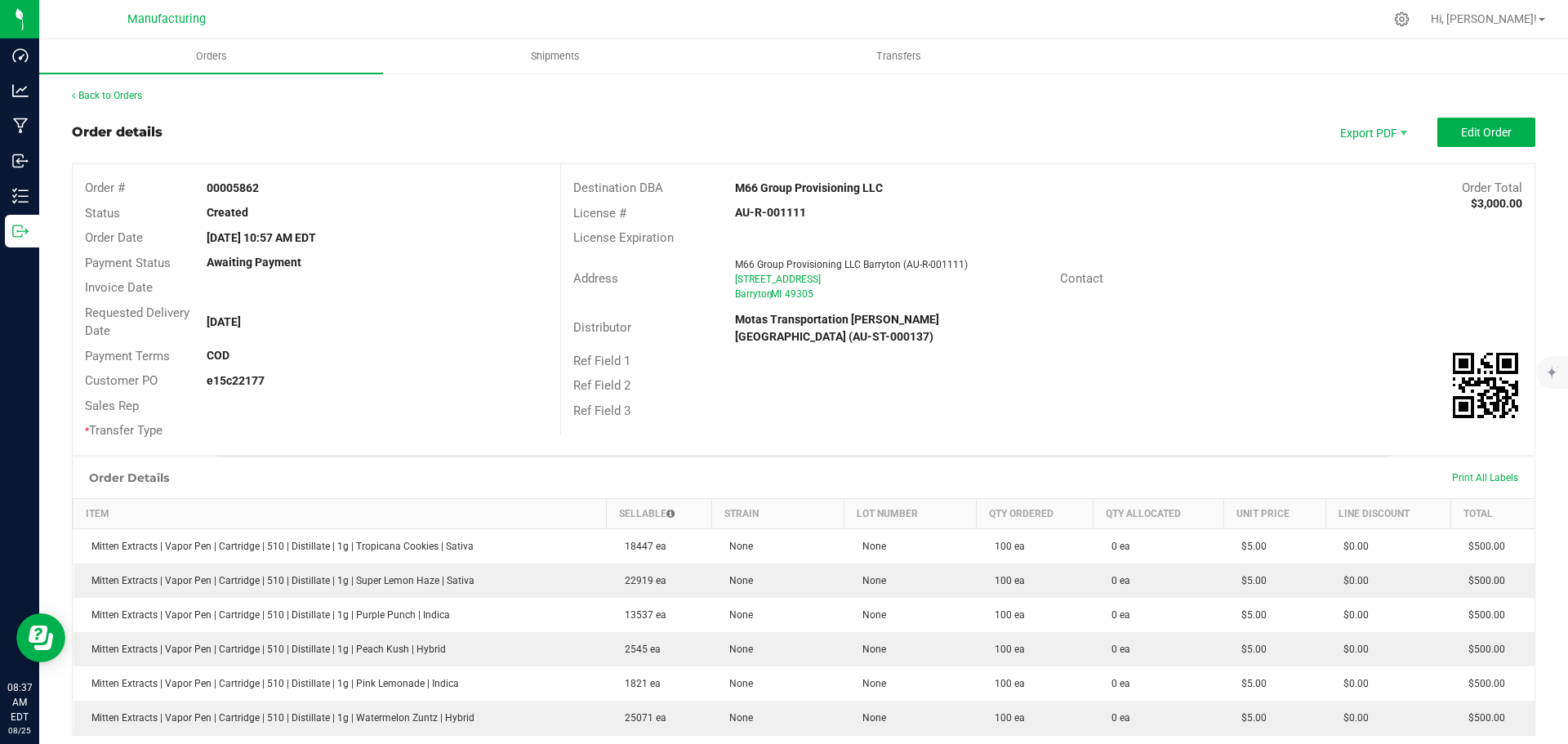
drag, startPoint x: 720, startPoint y: 186, endPoint x: 878, endPoint y: 186, distance: 158.0
click at [878, 186] on div "M66 Group Provisioning LLC" at bounding box center [926, 188] width 406 height 17
copy strong "M66 Group Provisioning LLC"
drag, startPoint x: 1166, startPoint y: 194, endPoint x: 1178, endPoint y: 194, distance: 12.0
click at [1166, 194] on div "Order Total $3,000.00" at bounding box center [1331, 188] width 406 height 19
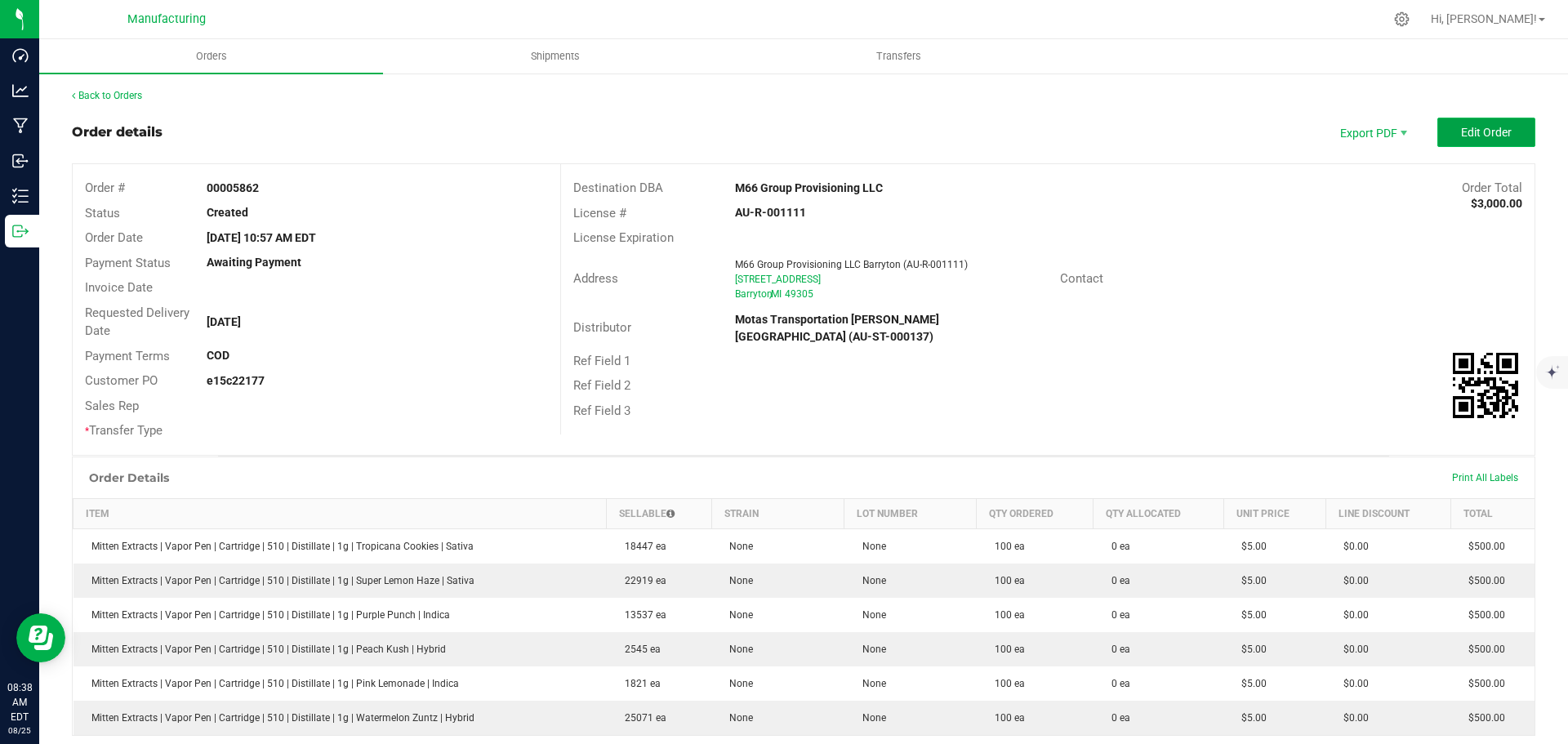
click at [1495, 138] on span "Edit Order" at bounding box center [1486, 132] width 51 height 13
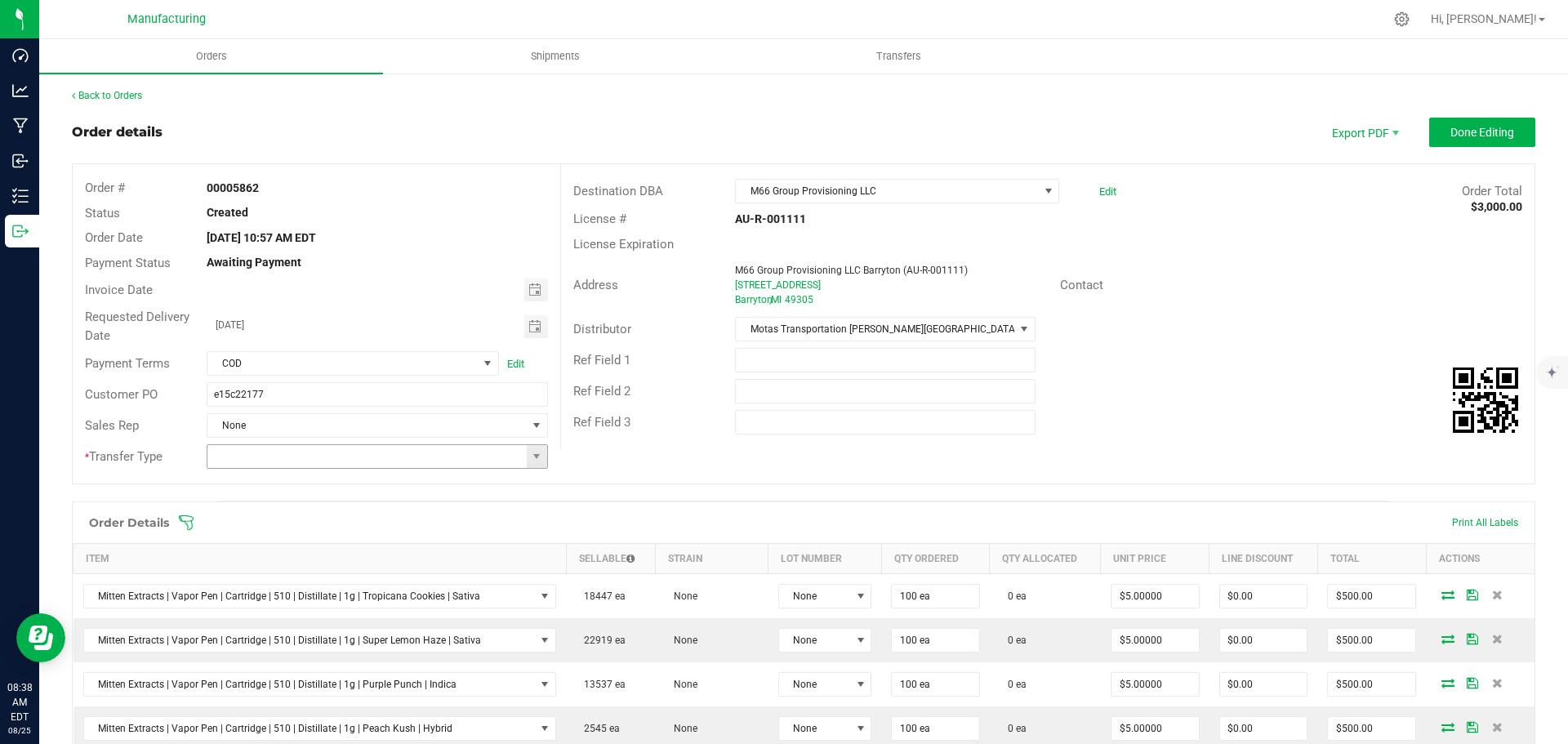
click at [540, 456] on span at bounding box center [537, 456] width 21 height 23
click at [275, 592] on li "Wholesale Transfer" at bounding box center [374, 593] width 337 height 28
type input "Wholesale Transfer"
click at [183, 519] on icon at bounding box center [186, 522] width 16 height 16
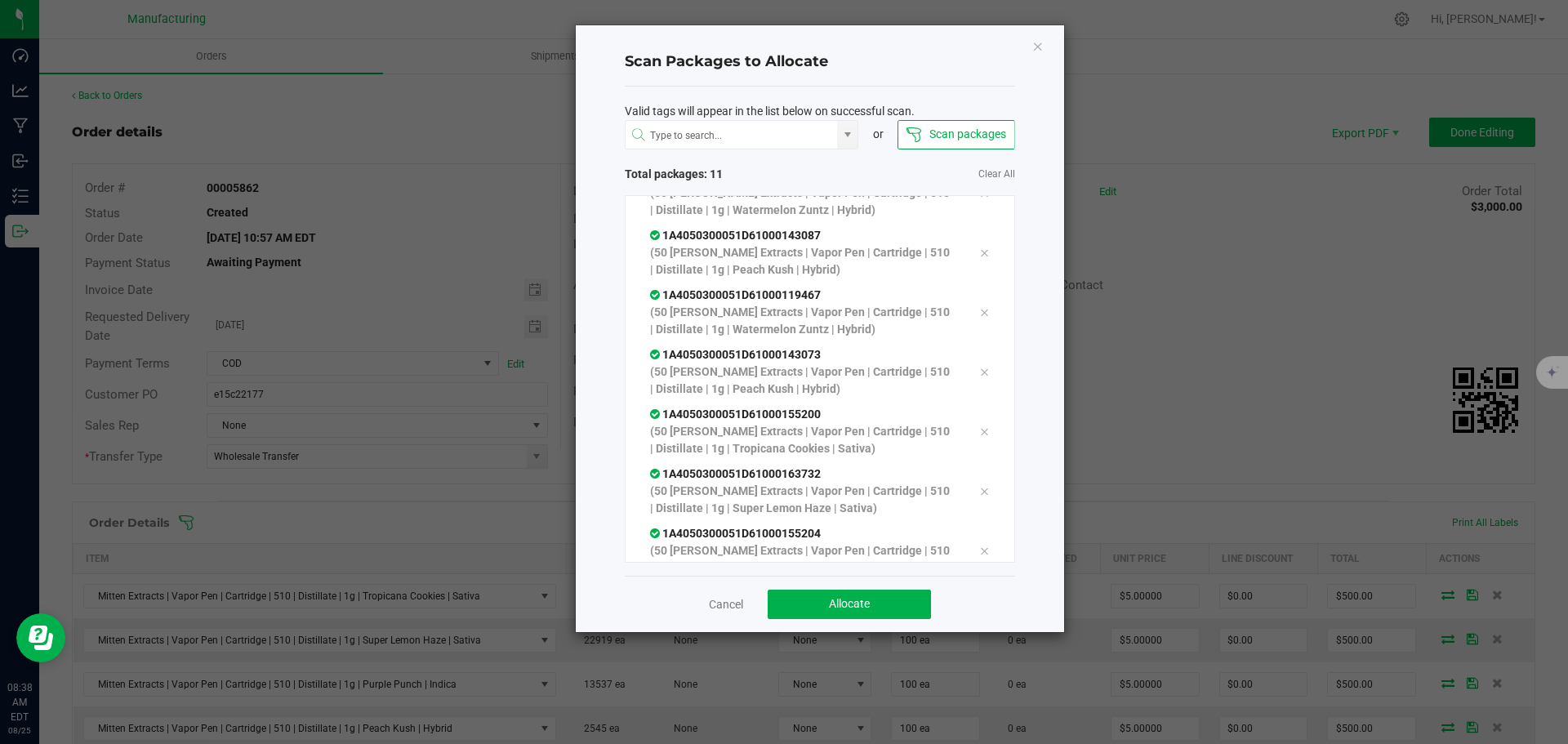
scroll to position [330, 0]
click at [834, 605] on span "Allocate" at bounding box center [850, 603] width 41 height 13
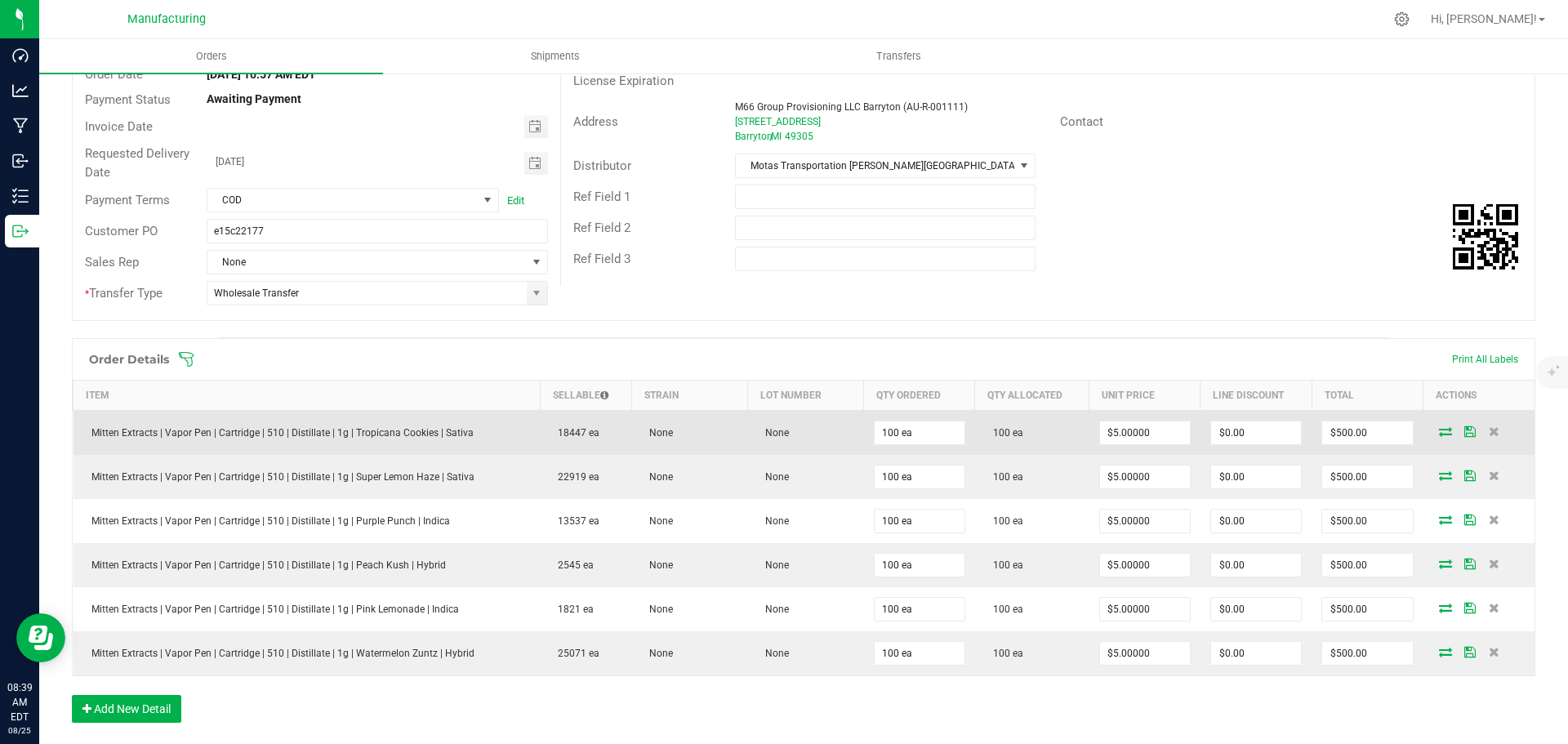
scroll to position [0, 0]
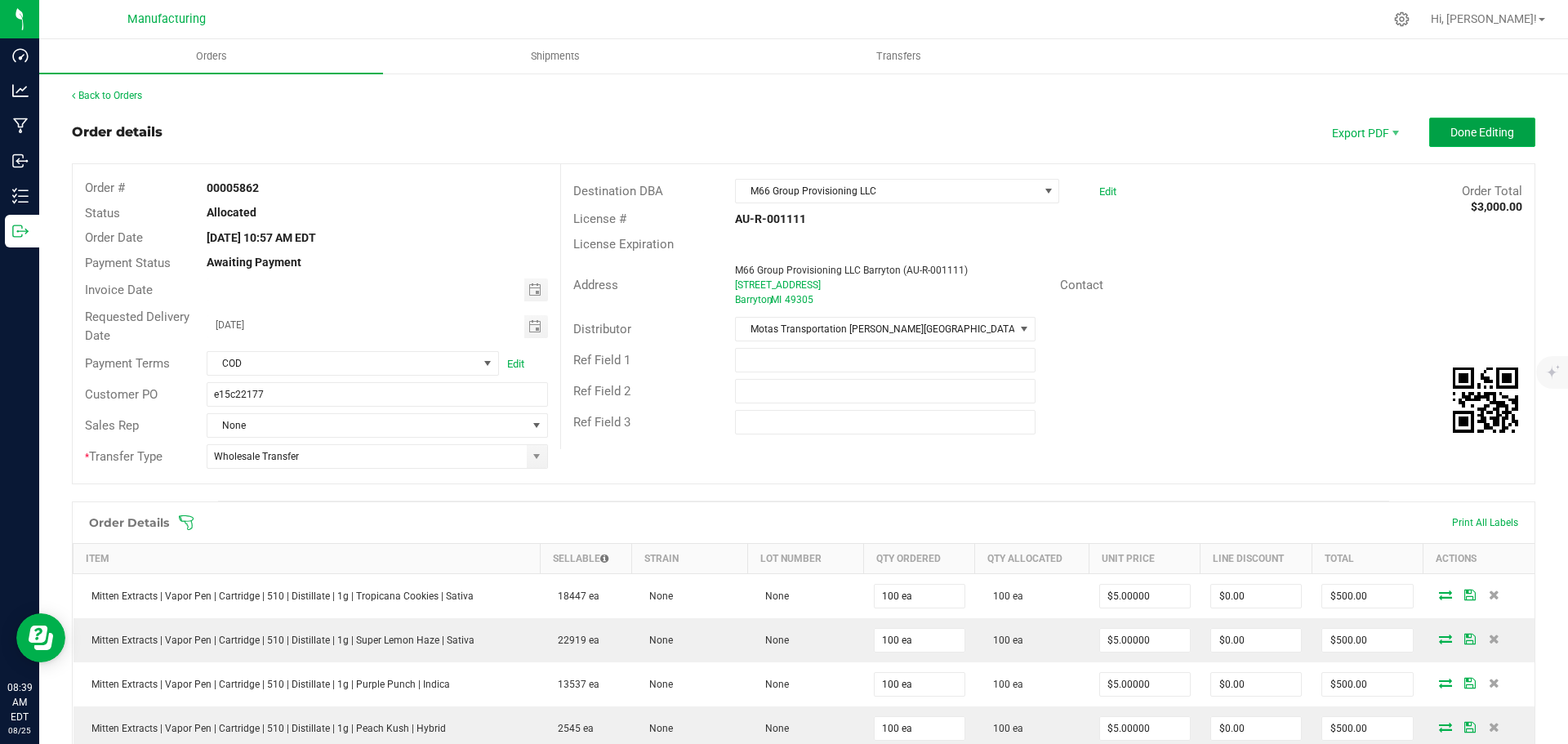
click at [1483, 135] on span "Done Editing" at bounding box center [1482, 132] width 63 height 13
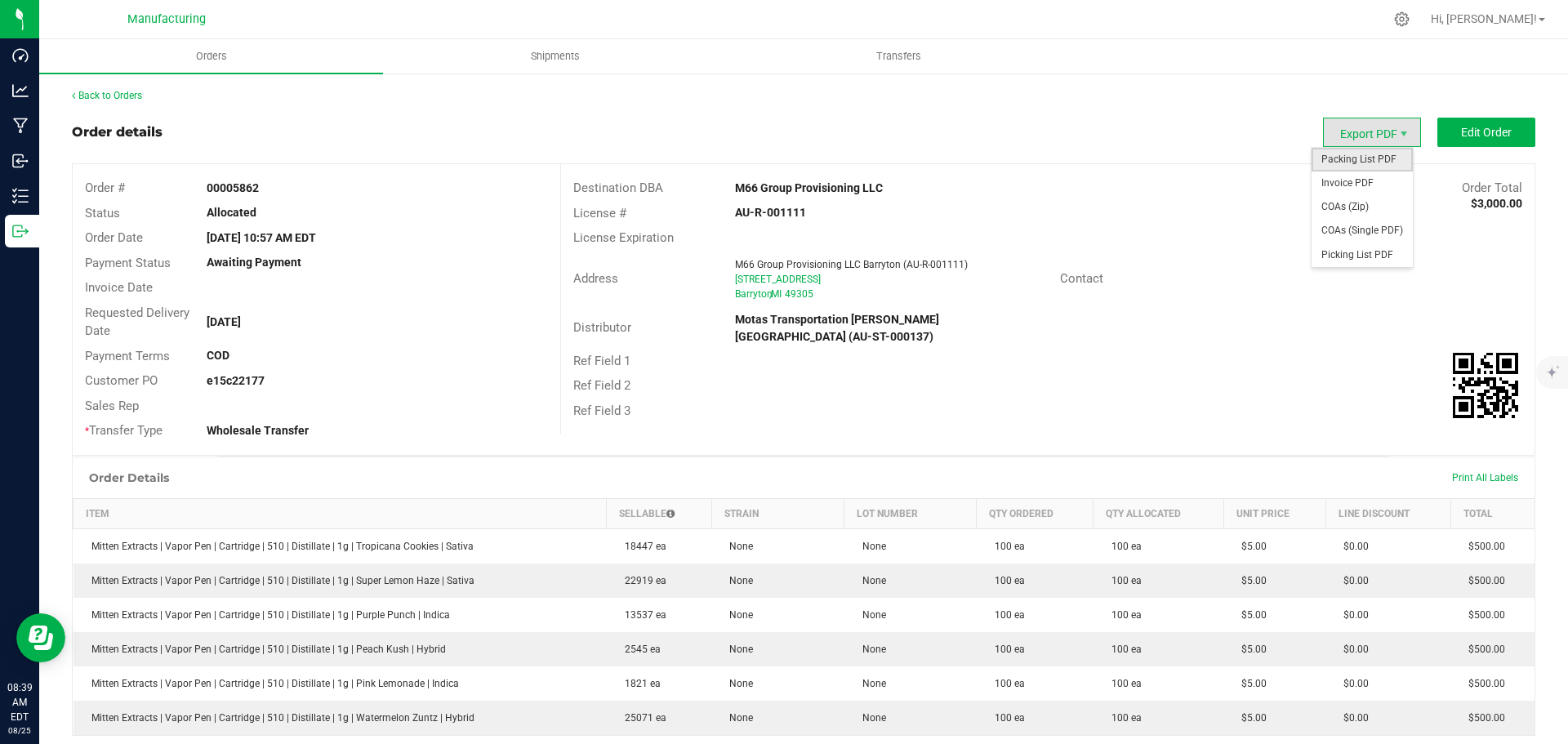
click at [1359, 158] on span "Packing List PDF" at bounding box center [1362, 159] width 101 height 24
click at [125, 94] on link "Back to Orders" at bounding box center [106, 96] width 71 height 12
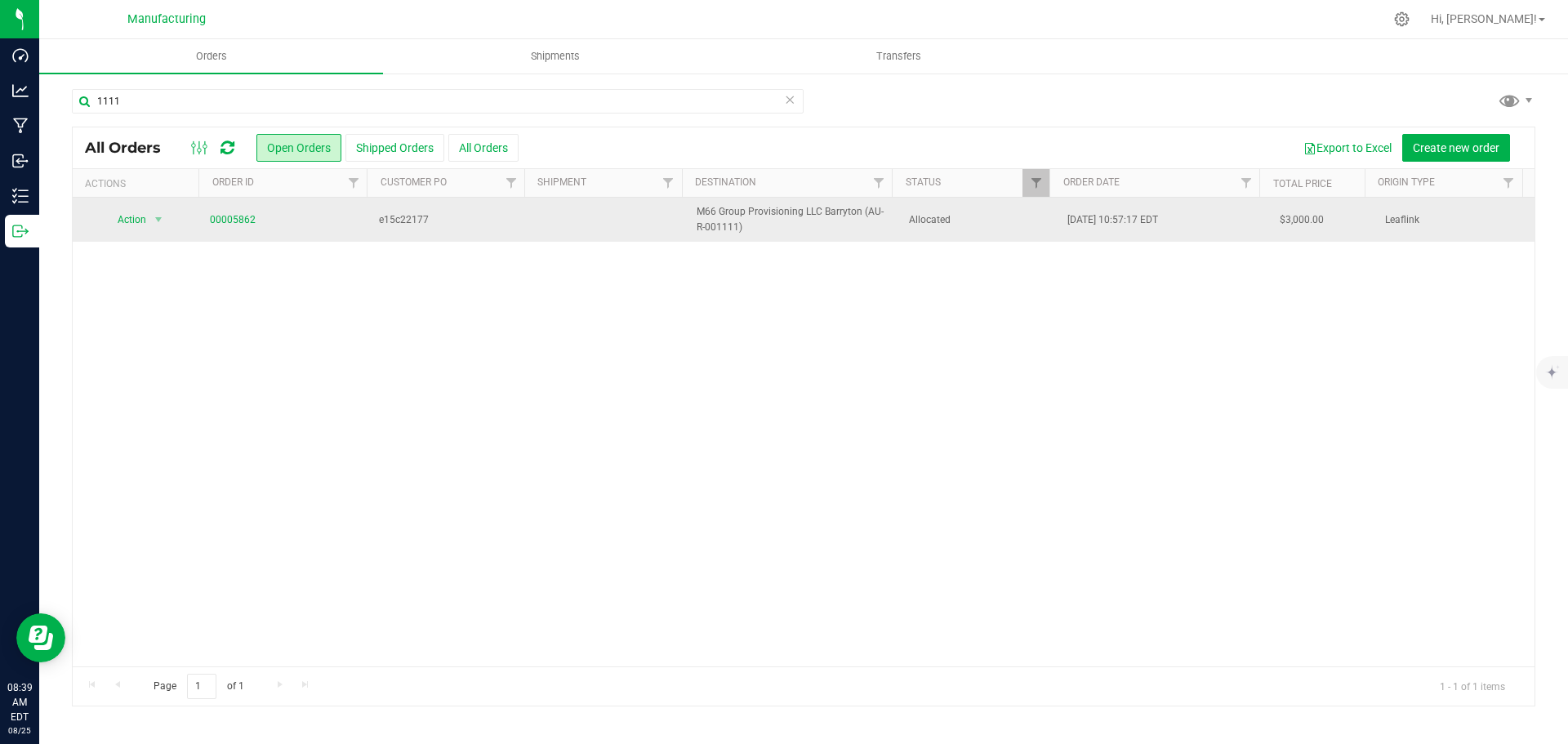
click at [973, 233] on td "Allocated" at bounding box center [979, 219] width 159 height 44
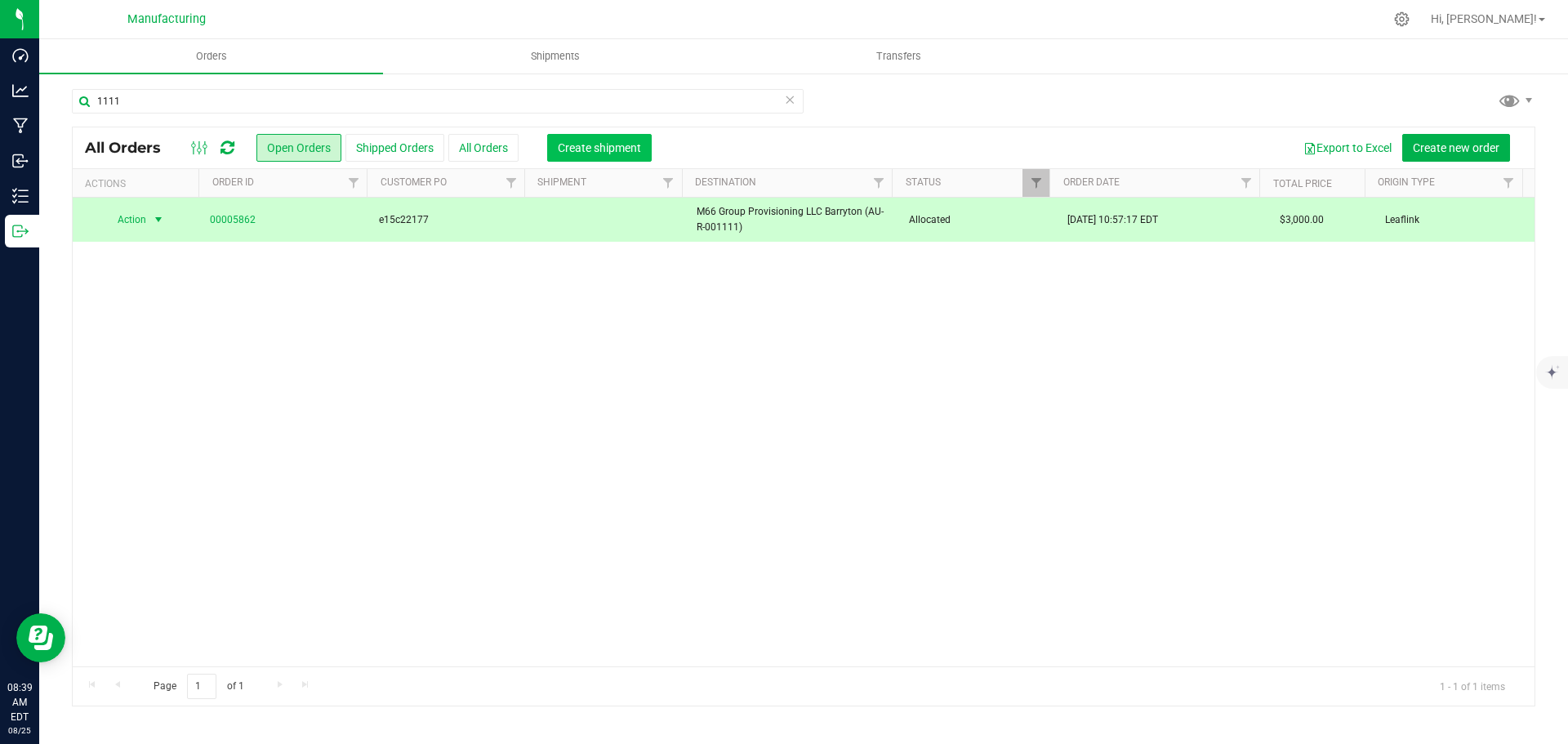
click at [597, 154] on span "Create shipment" at bounding box center [599, 147] width 83 height 13
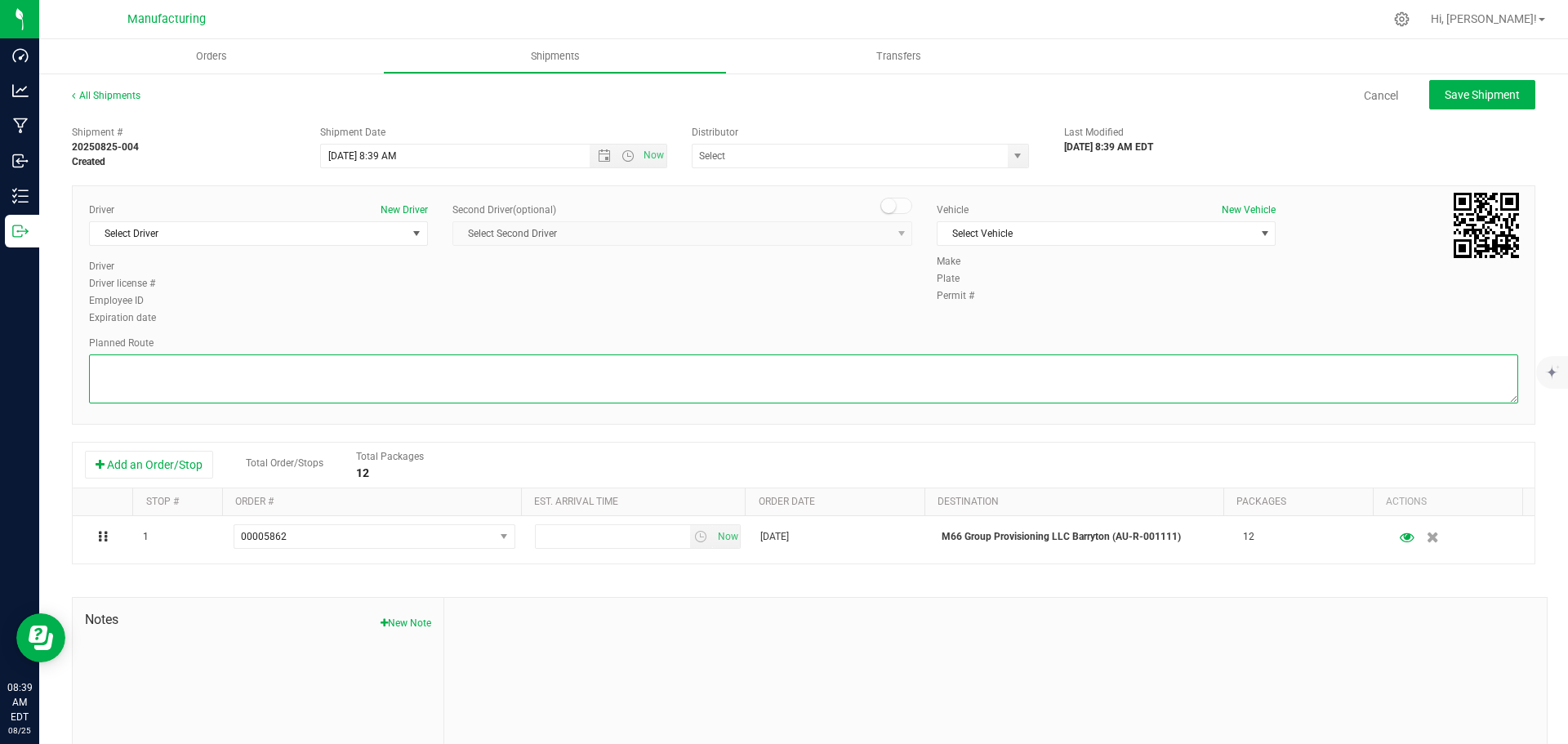
click at [1173, 390] on textarea at bounding box center [804, 379] width 1430 height 49
paste textarea "Route Detail: Mitten Distro Dimondale To Motas -- Head south 246 ft -- Turn rig…"
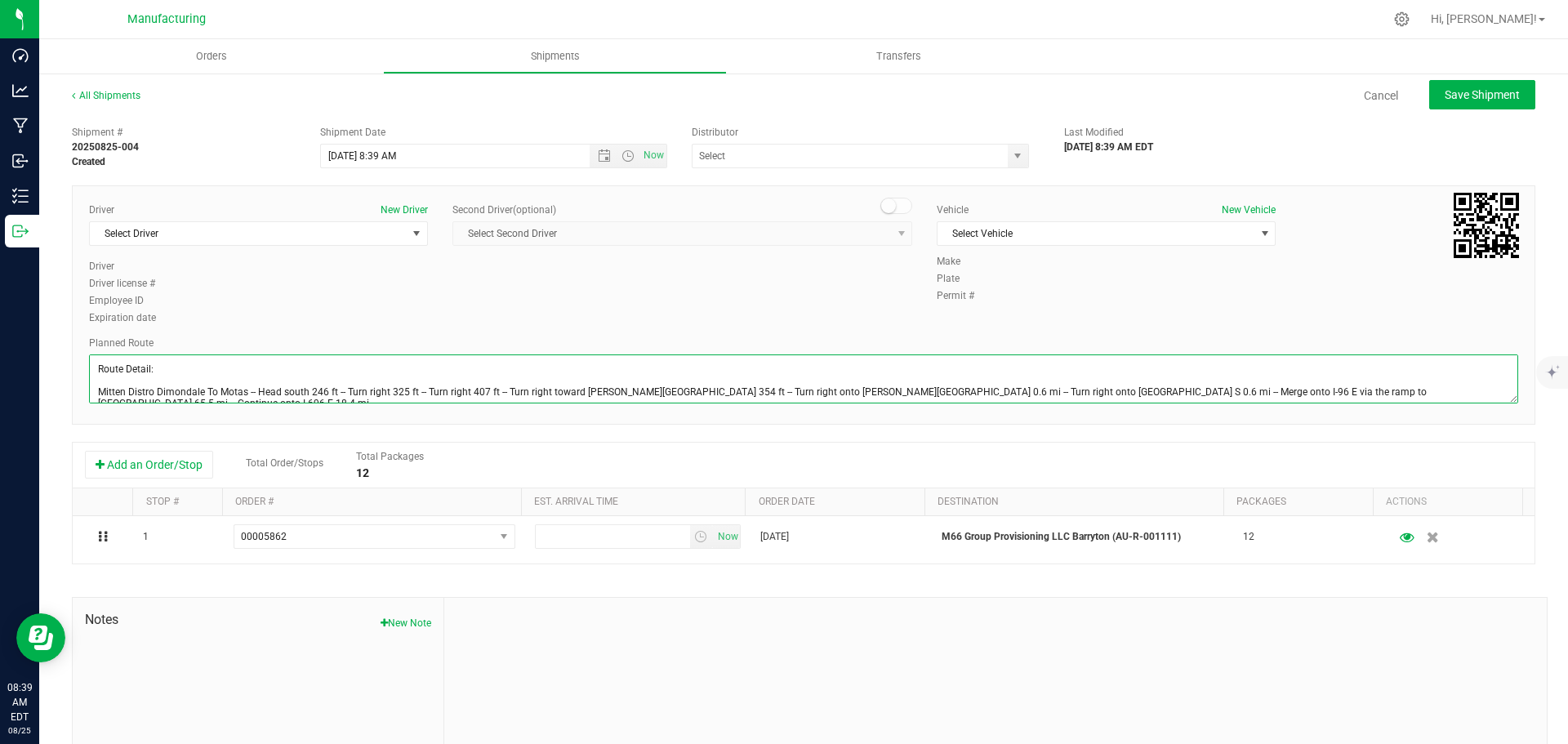
scroll to position [41, 0]
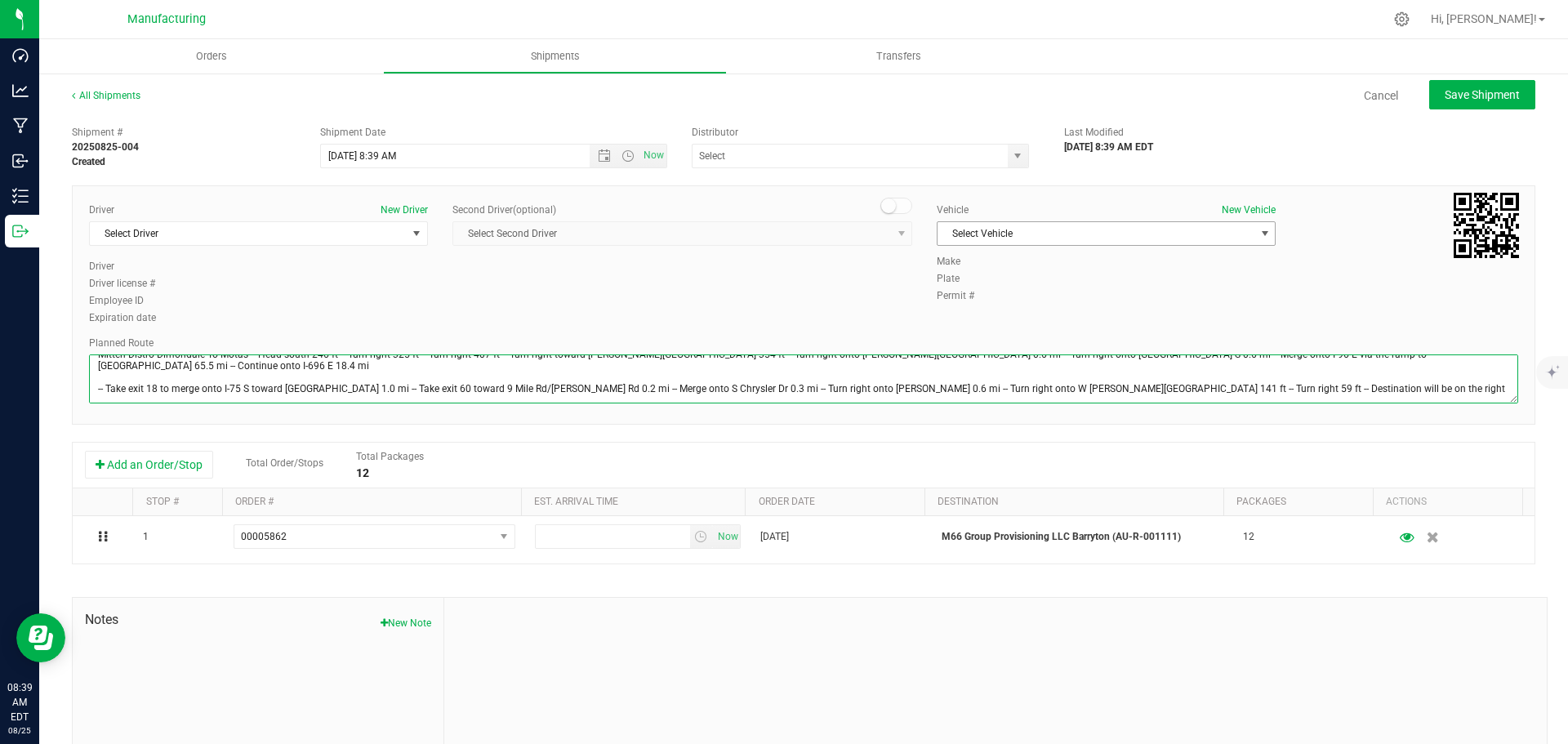
type textarea "Route Detail: Mitten Distro Dimondale To Motas -- Head south 246 ft -- Turn rig…"
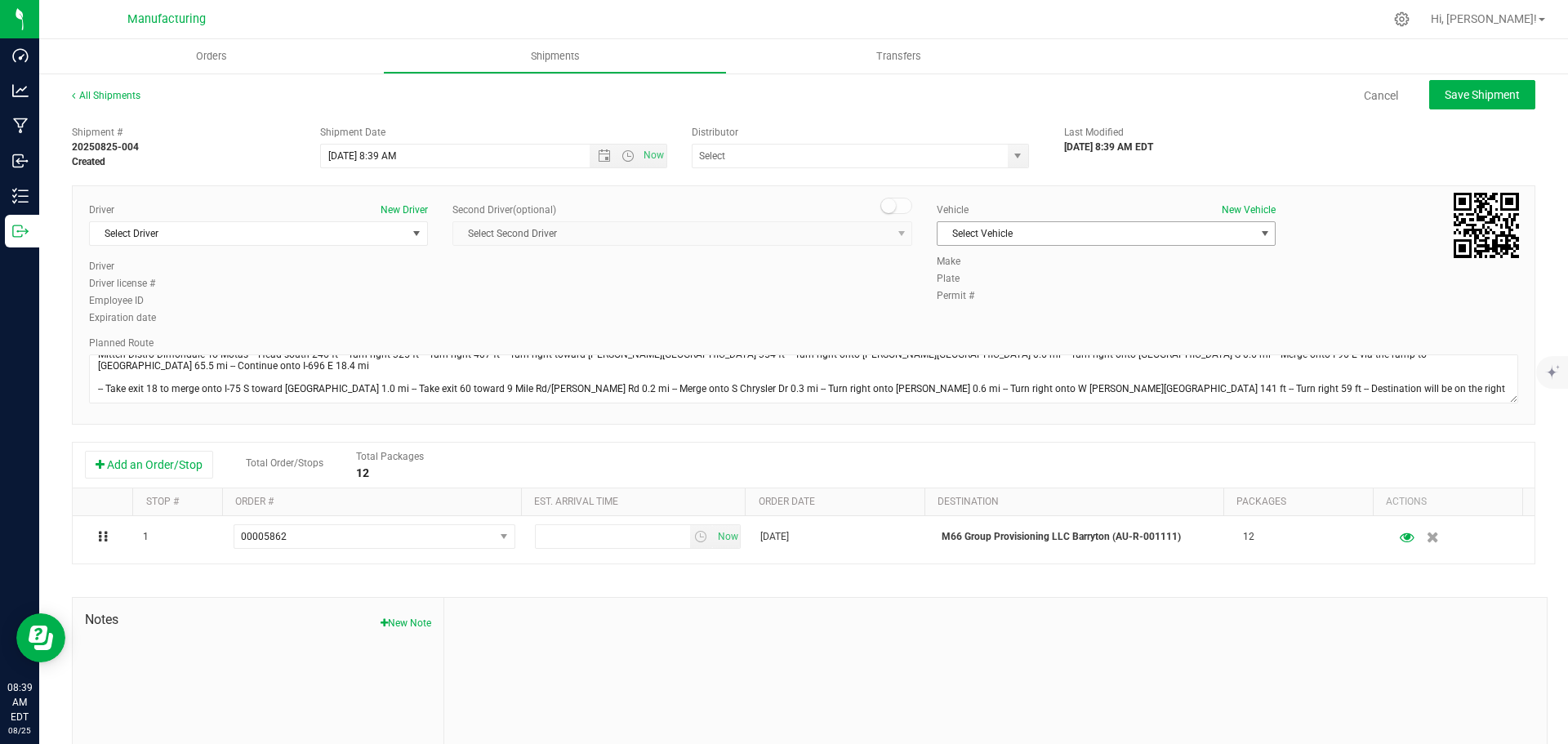
click at [1156, 235] on span "Select Vehicle" at bounding box center [1095, 234] width 317 height 23
click at [984, 306] on li "[MEDICAL_DATA]" at bounding box center [1098, 310] width 334 height 24
click at [1011, 156] on span "select" at bounding box center [1018, 155] width 13 height 13
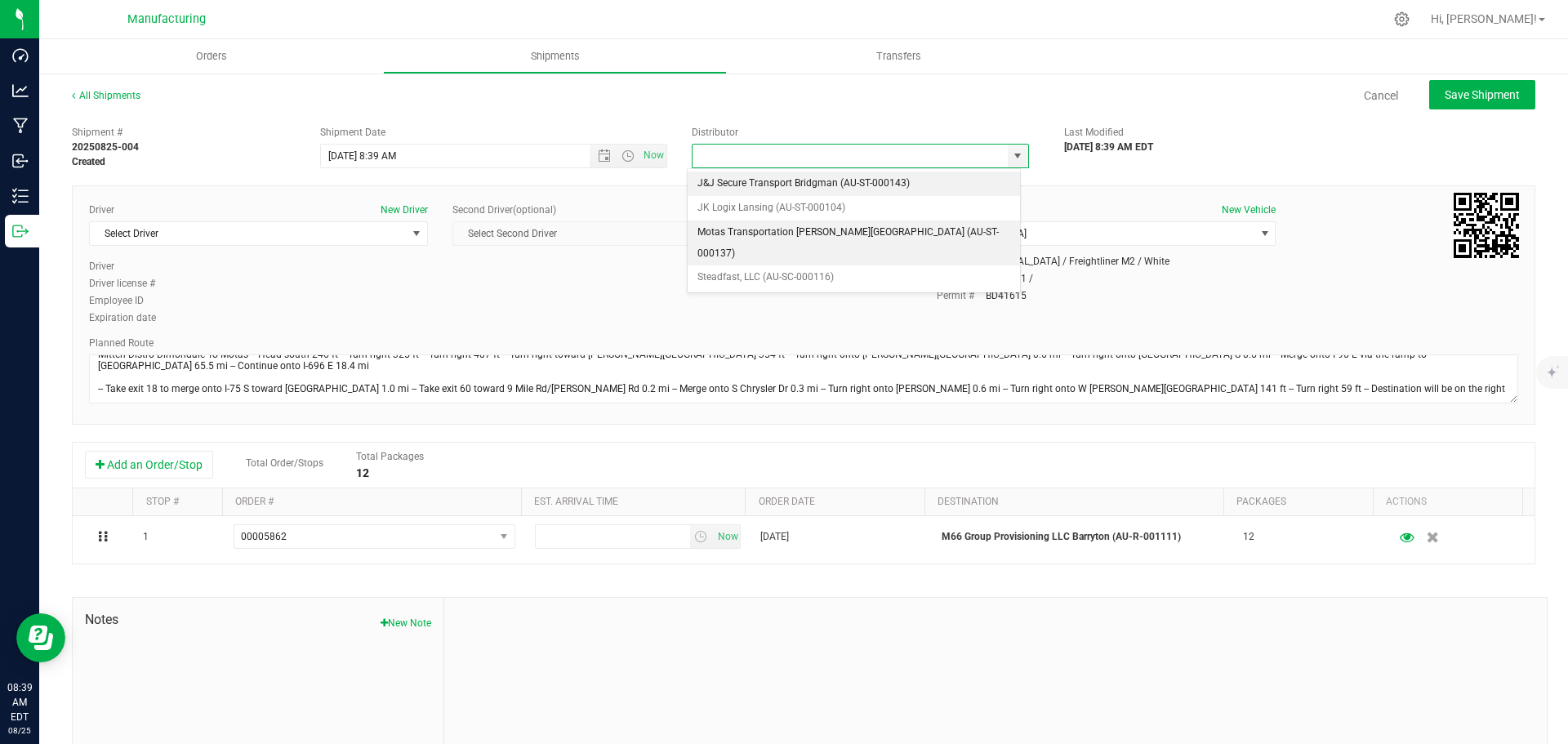
click at [827, 228] on li "Motas Transportation [PERSON_NAME][GEOGRAPHIC_DATA] (AU-ST-000137)" at bounding box center [854, 243] width 332 height 45
type input "Motas Transportation [PERSON_NAME][GEOGRAPHIC_DATA] (AU-ST-000137)"
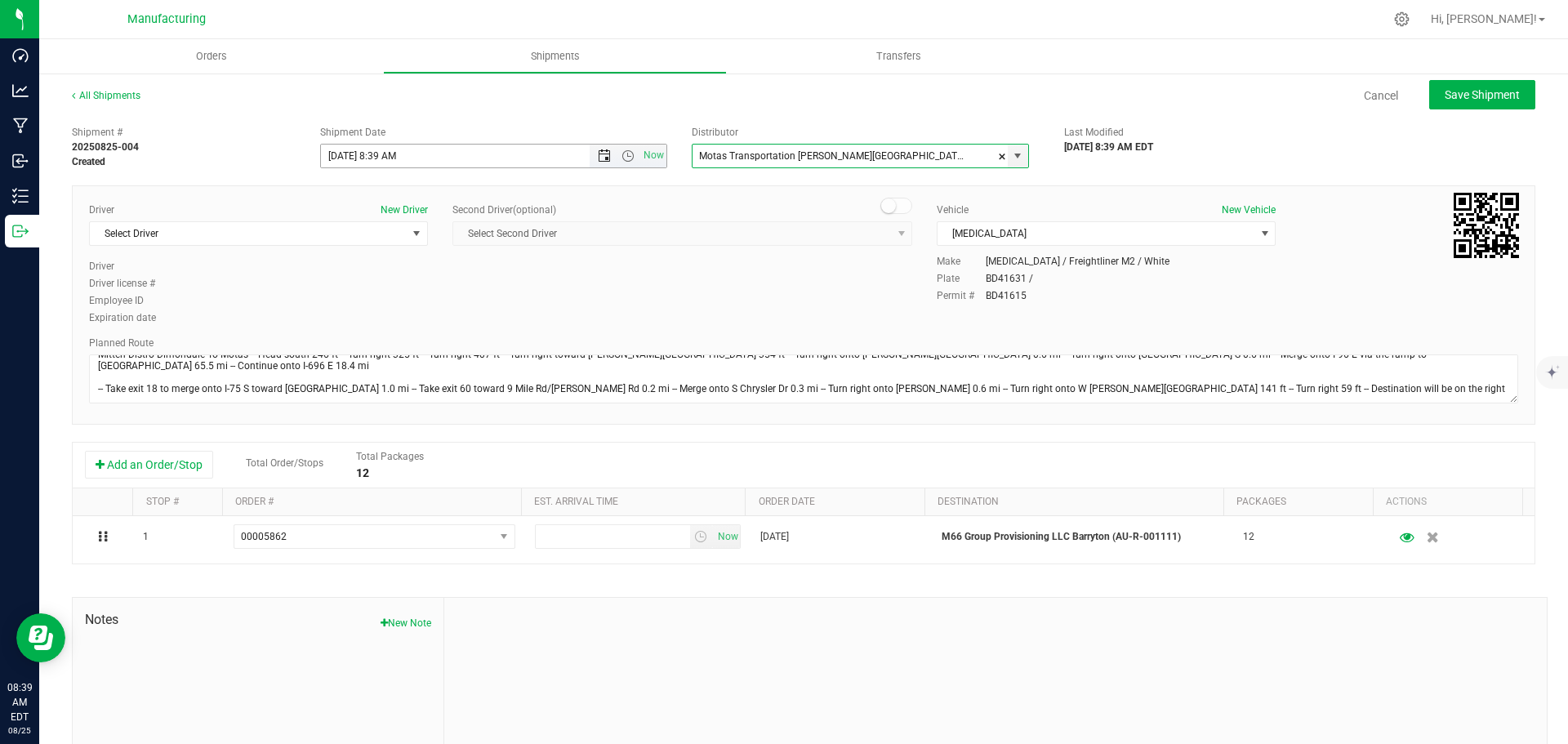
click at [622, 150] on span "Open the time view" at bounding box center [628, 155] width 13 height 13
click at [361, 332] on li "11:30 AM" at bounding box center [490, 339] width 341 height 21
click at [416, 232] on span "select" at bounding box center [416, 233] width 13 height 13
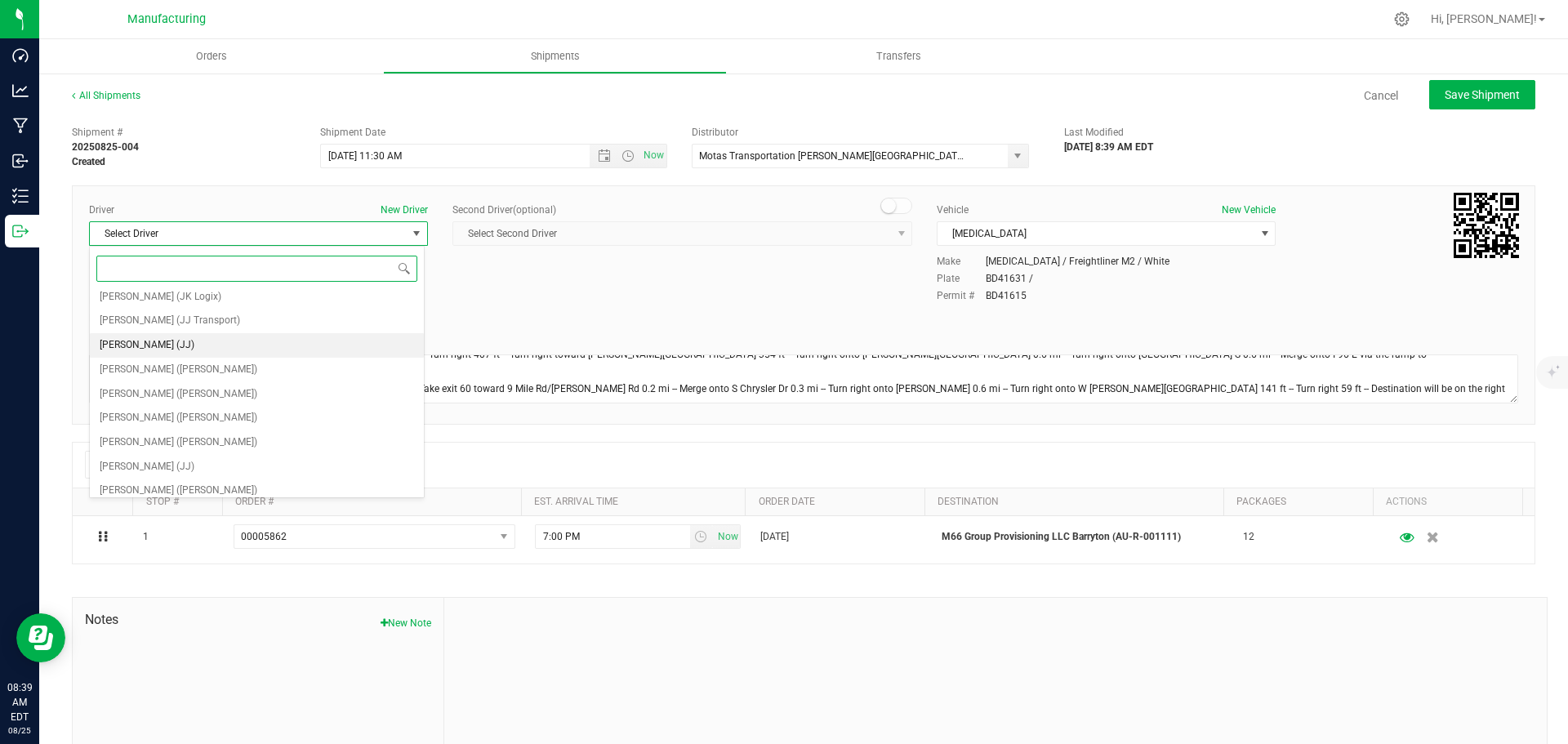
scroll to position [86, 0]
click at [194, 388] on li "[PERSON_NAME] ([PERSON_NAME])" at bounding box center [257, 386] width 334 height 24
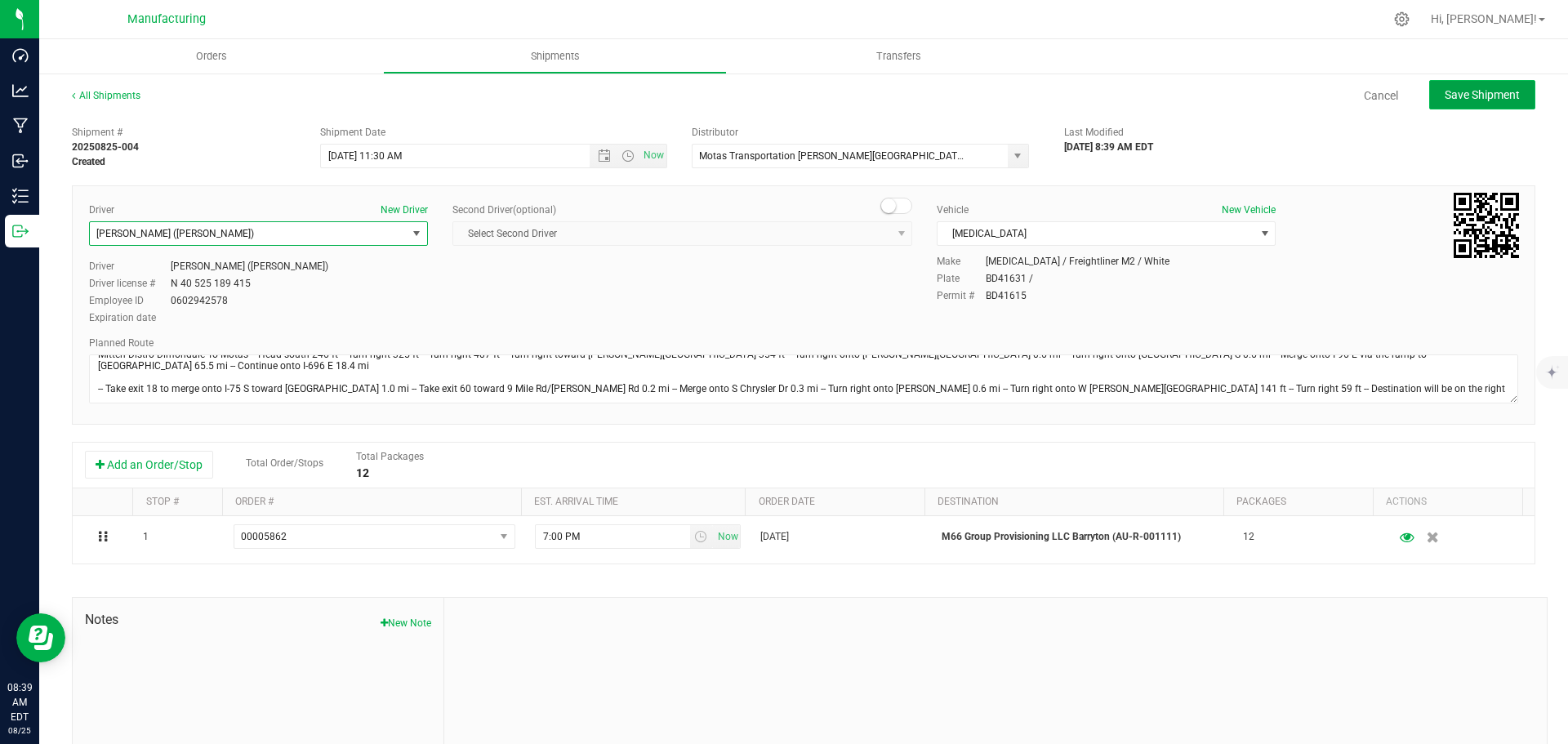
click at [1499, 100] on span "Save Shipment" at bounding box center [1482, 95] width 75 height 13
type input "[DATE] 3:30 PM"
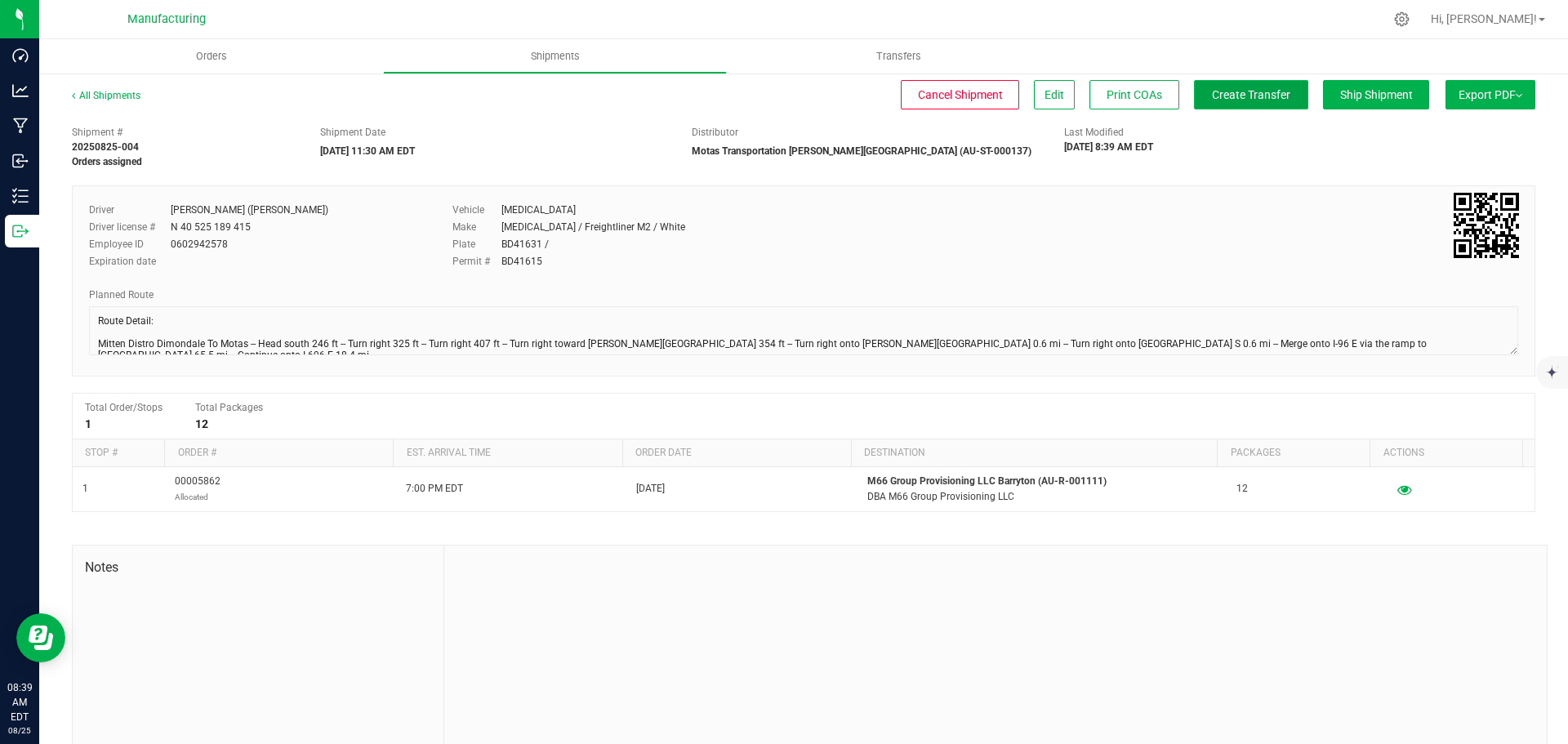
click at [1256, 97] on span "Create Transfer" at bounding box center [1252, 95] width 79 height 13
click at [208, 57] on span "Orders" at bounding box center [212, 56] width 75 height 14
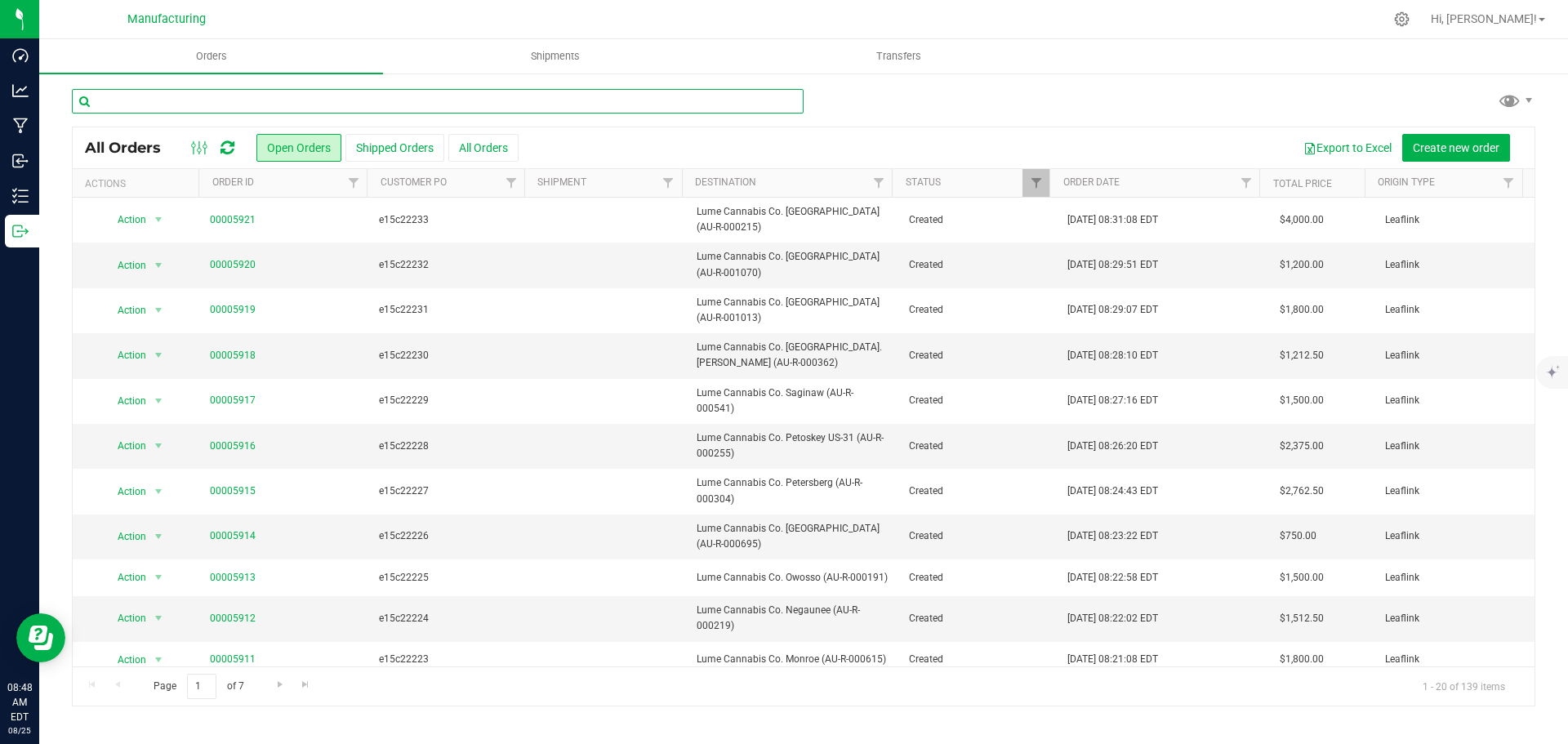
click at [243, 98] on input "text" at bounding box center [437, 101] width 732 height 24
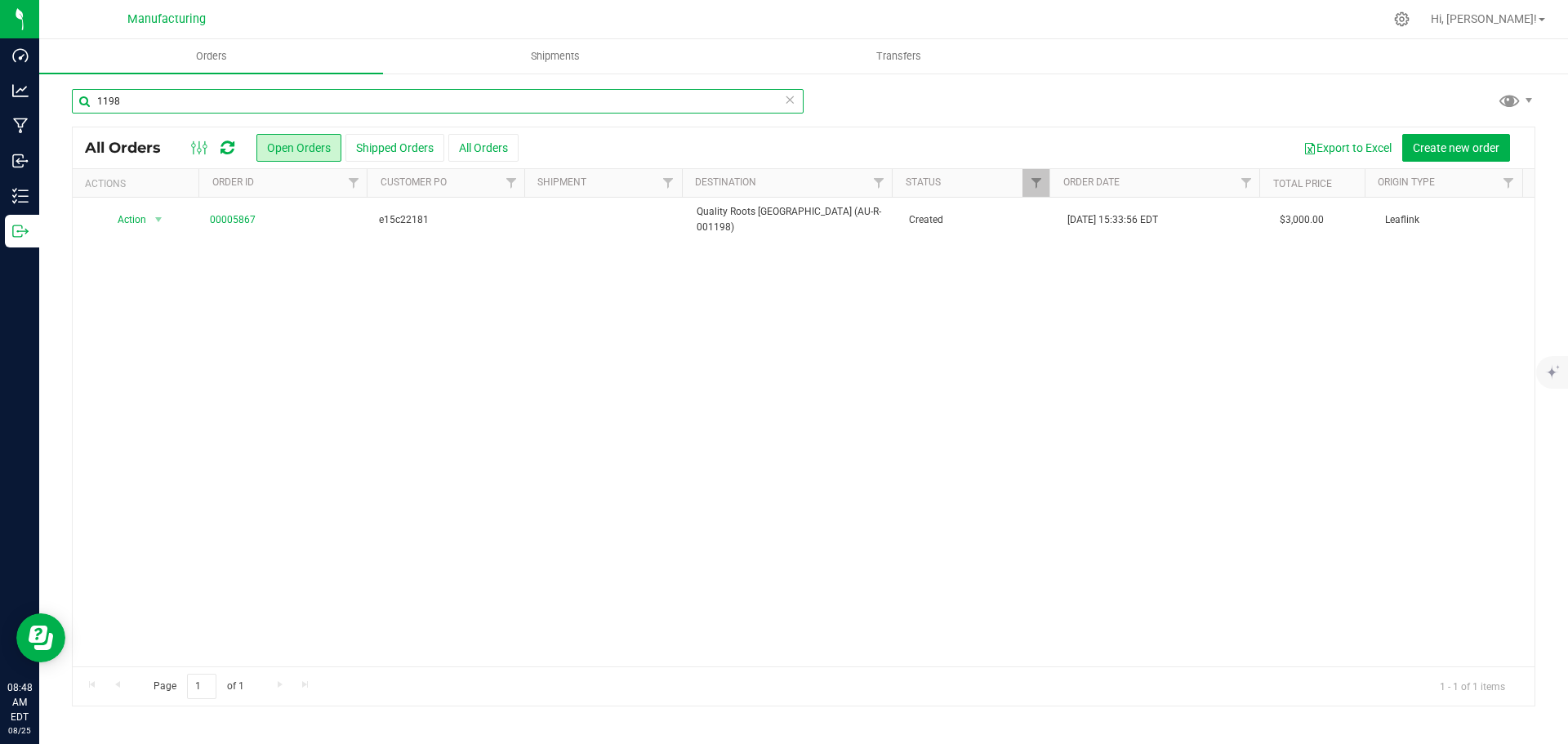
type input "1198"
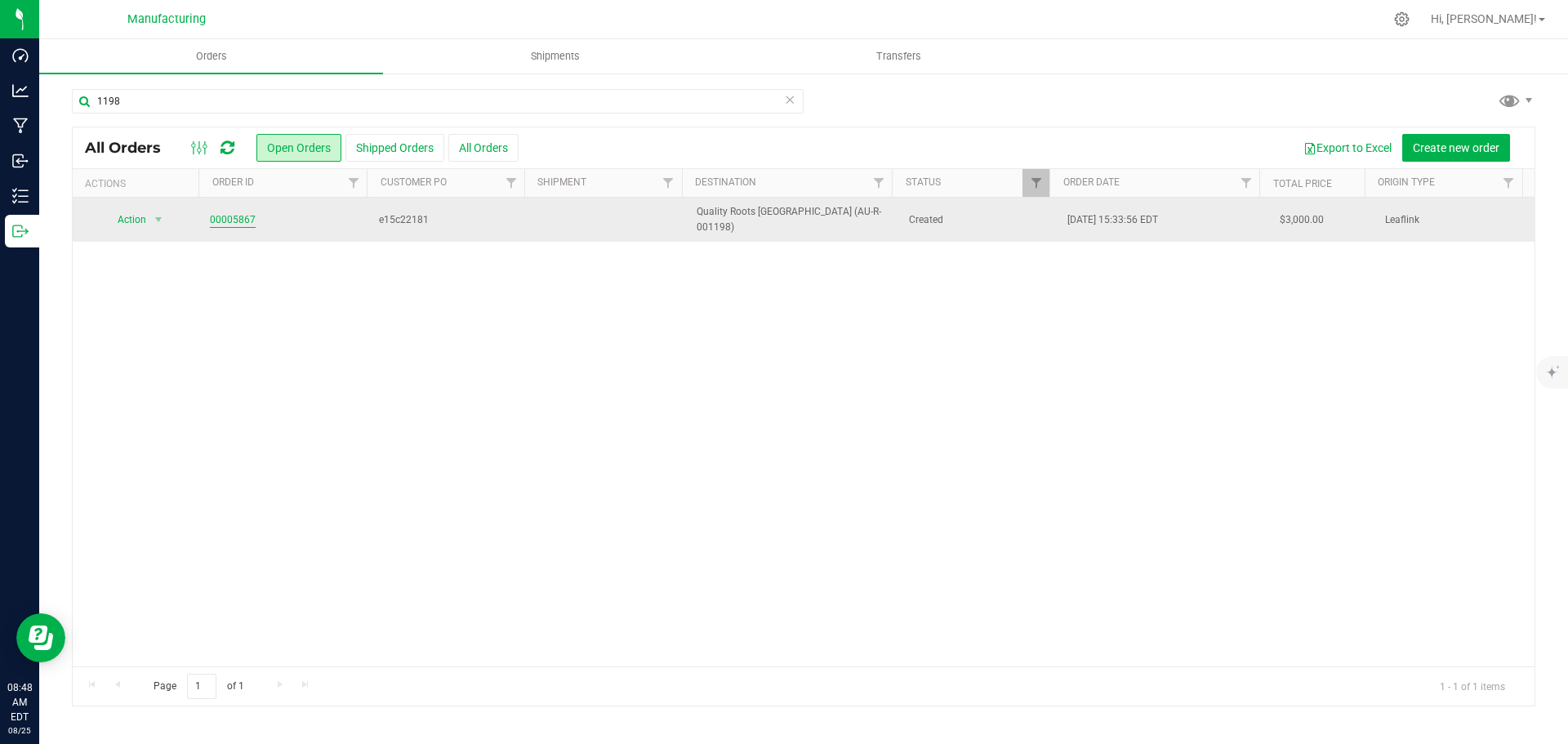
click at [218, 218] on link "00005867" at bounding box center [232, 220] width 46 height 15
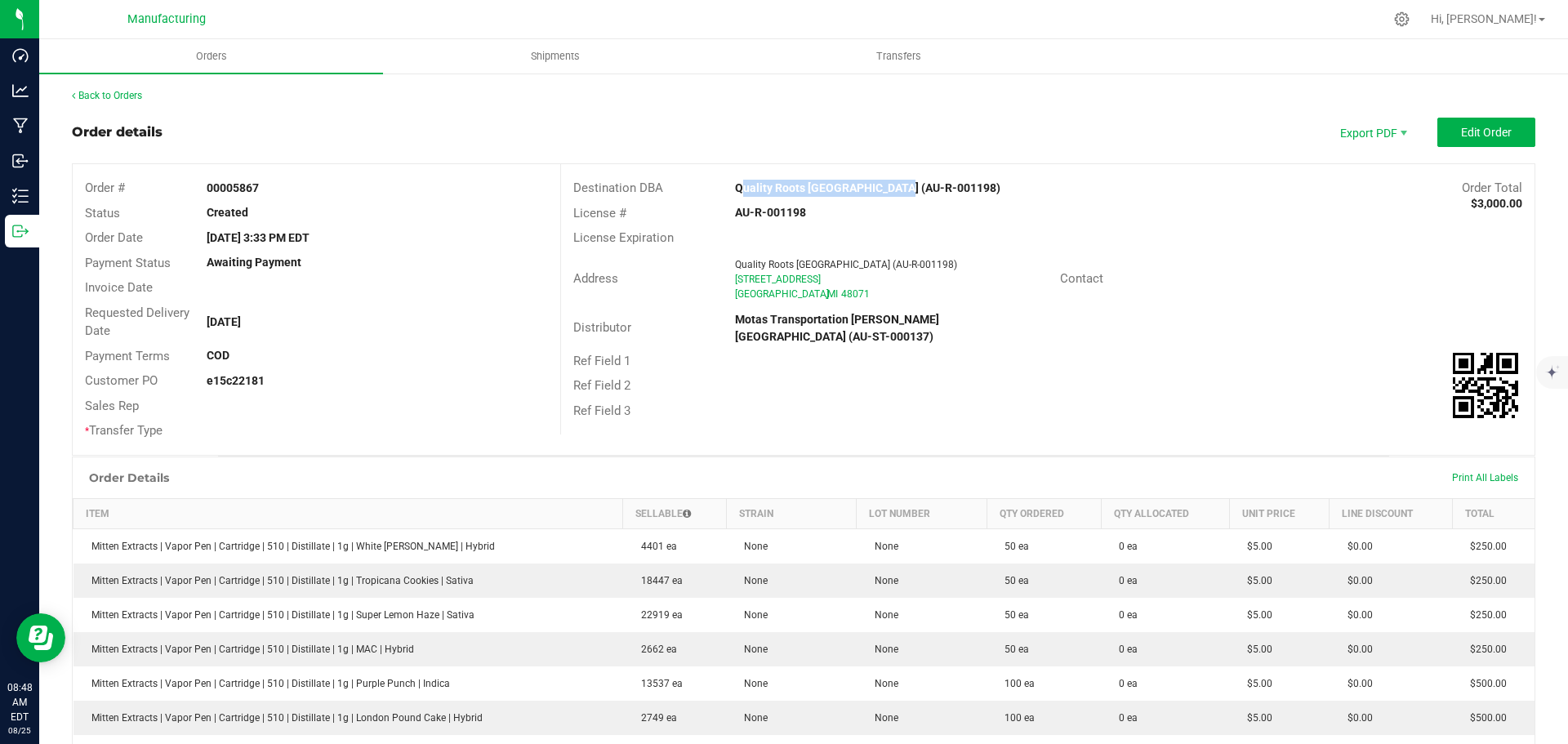
drag, startPoint x: 717, startPoint y: 190, endPoint x: 889, endPoint y: 190, distance: 172.0
click at [889, 190] on div "Quality Roots [GEOGRAPHIC_DATA] (AU-R-001198)" at bounding box center [926, 188] width 406 height 17
copy strong "Quality Roots [GEOGRAPHIC_DATA]"
click at [1299, 246] on div "License Expiration" at bounding box center [1048, 238] width 974 height 25
click at [1472, 134] on span "Edit Order" at bounding box center [1486, 132] width 51 height 13
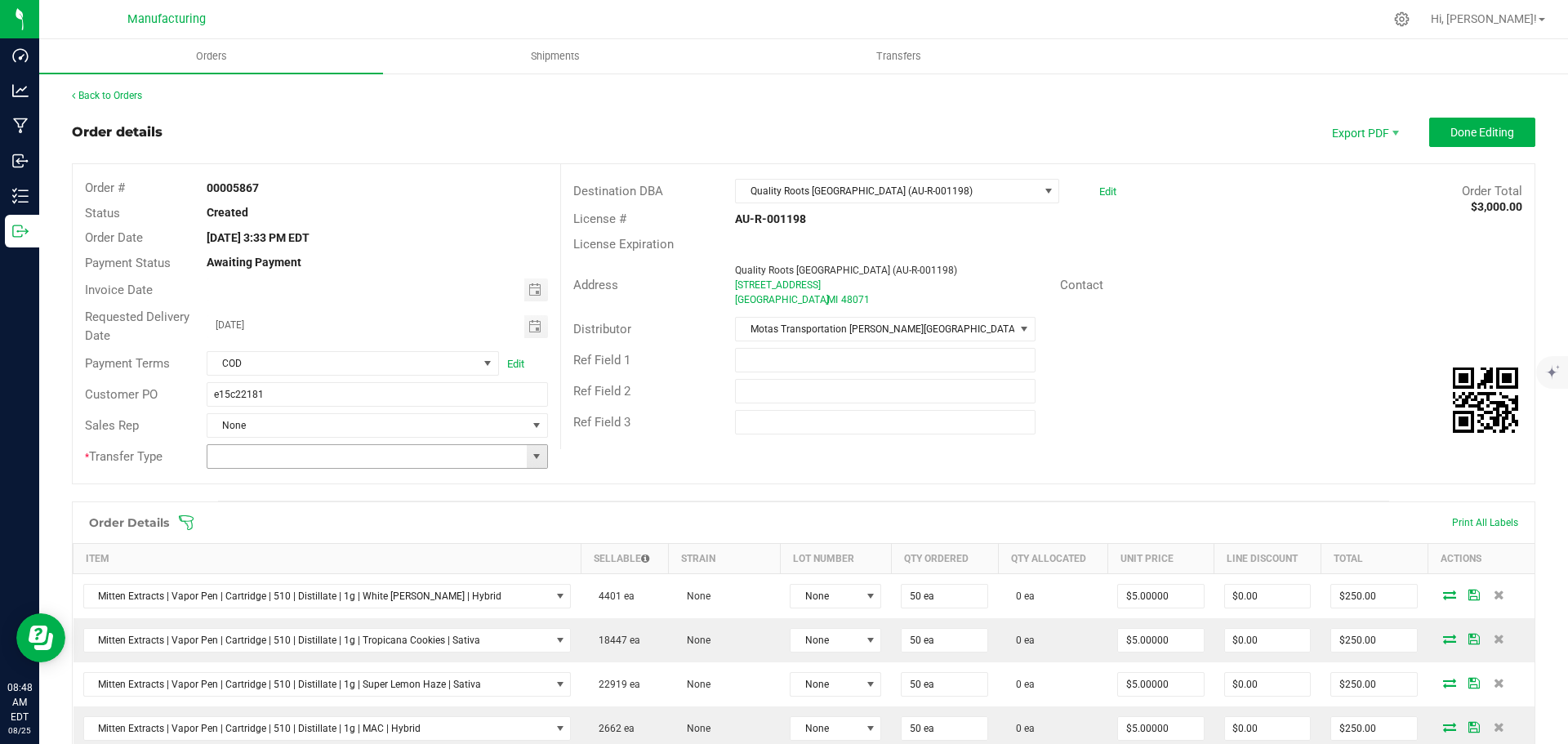
click at [532, 453] on span at bounding box center [536, 456] width 13 height 13
click at [289, 583] on li "Wholesale Transfer" at bounding box center [374, 593] width 337 height 28
type input "Wholesale Transfer"
click at [185, 519] on icon at bounding box center [186, 522] width 16 height 16
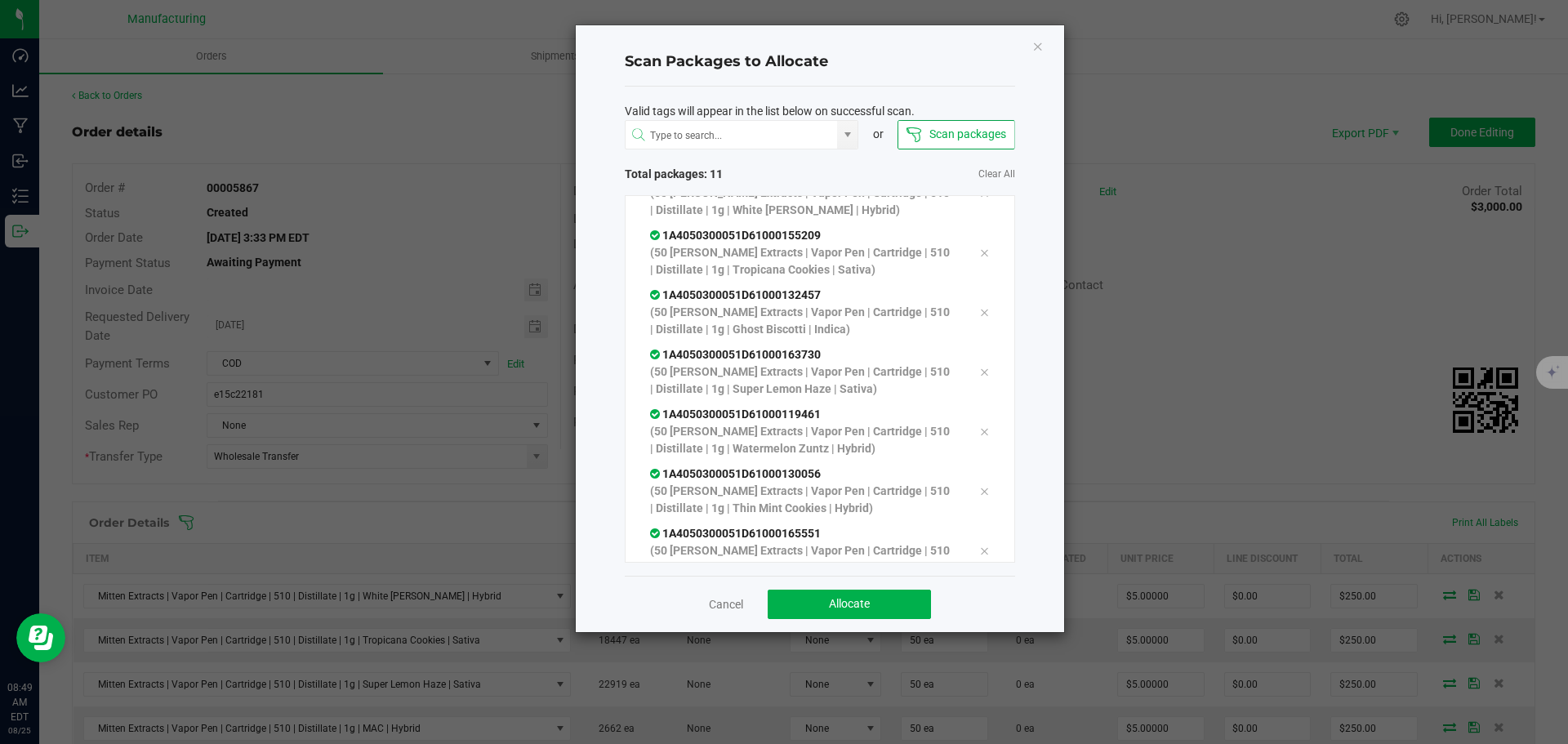
scroll to position [330, 0]
drag, startPoint x: 877, startPoint y: 604, endPoint x: 876, endPoint y: 591, distance: 13.0
click at [877, 596] on button "Allocate" at bounding box center [849, 604] width 164 height 29
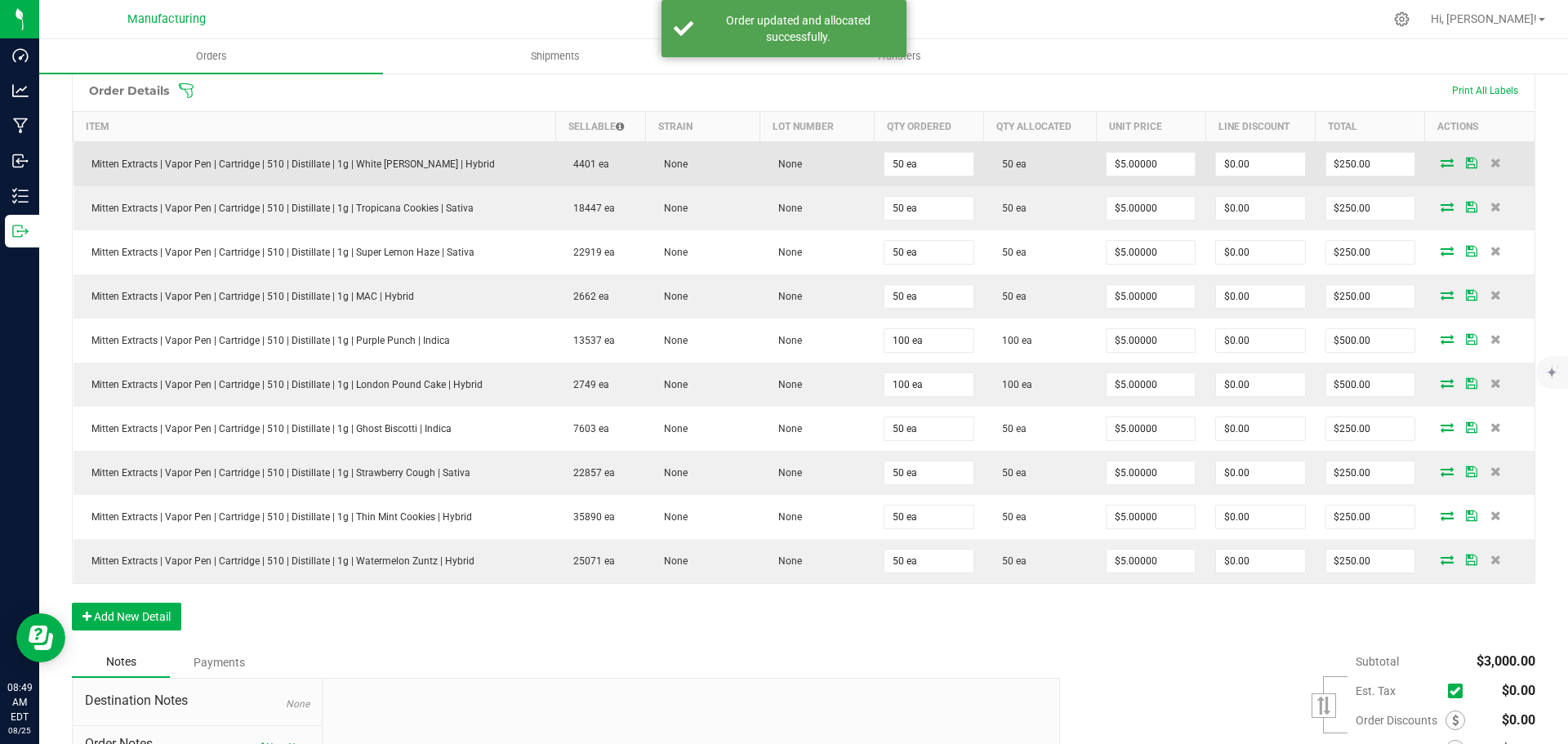
scroll to position [0, 0]
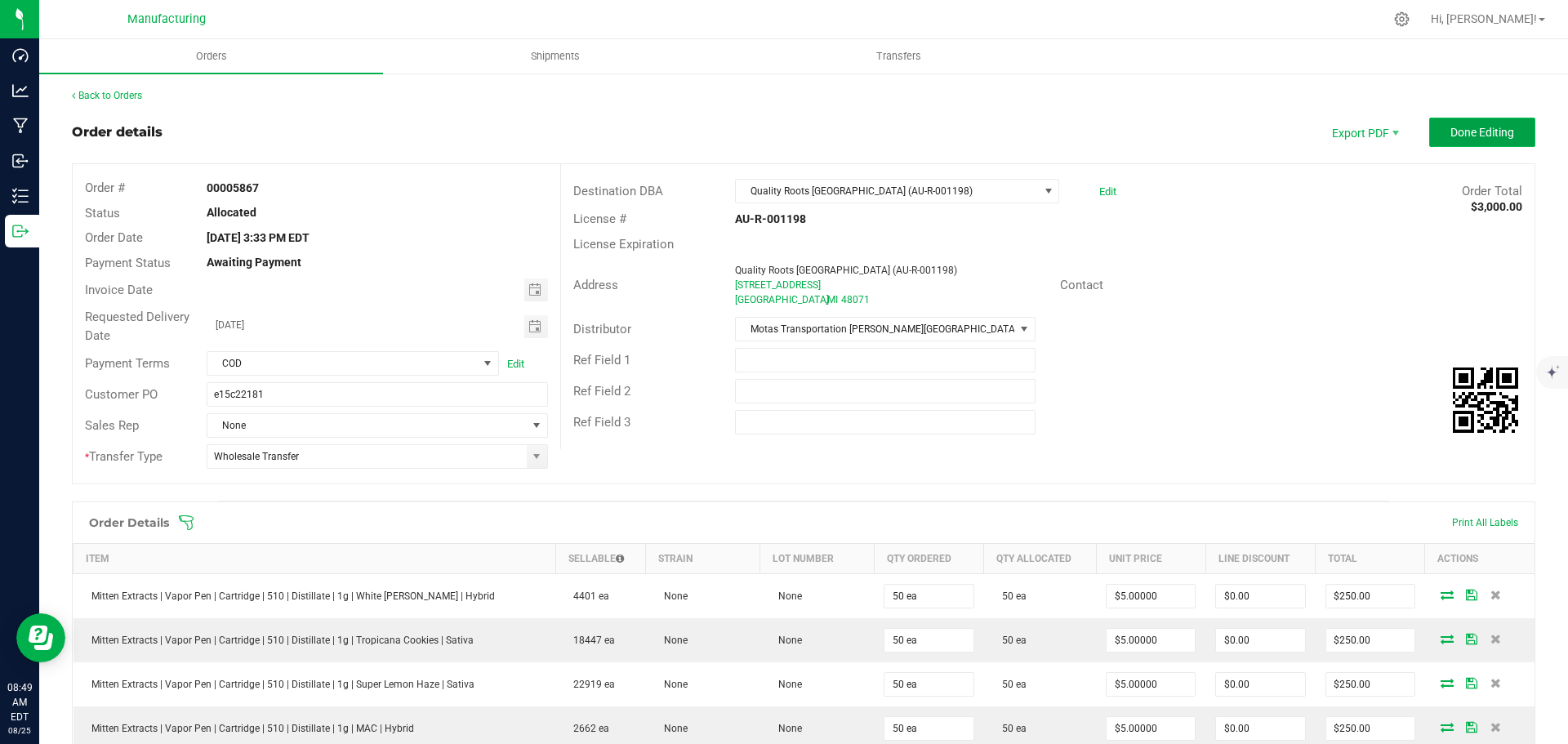
click at [1472, 135] on span "Done Editing" at bounding box center [1482, 132] width 63 height 13
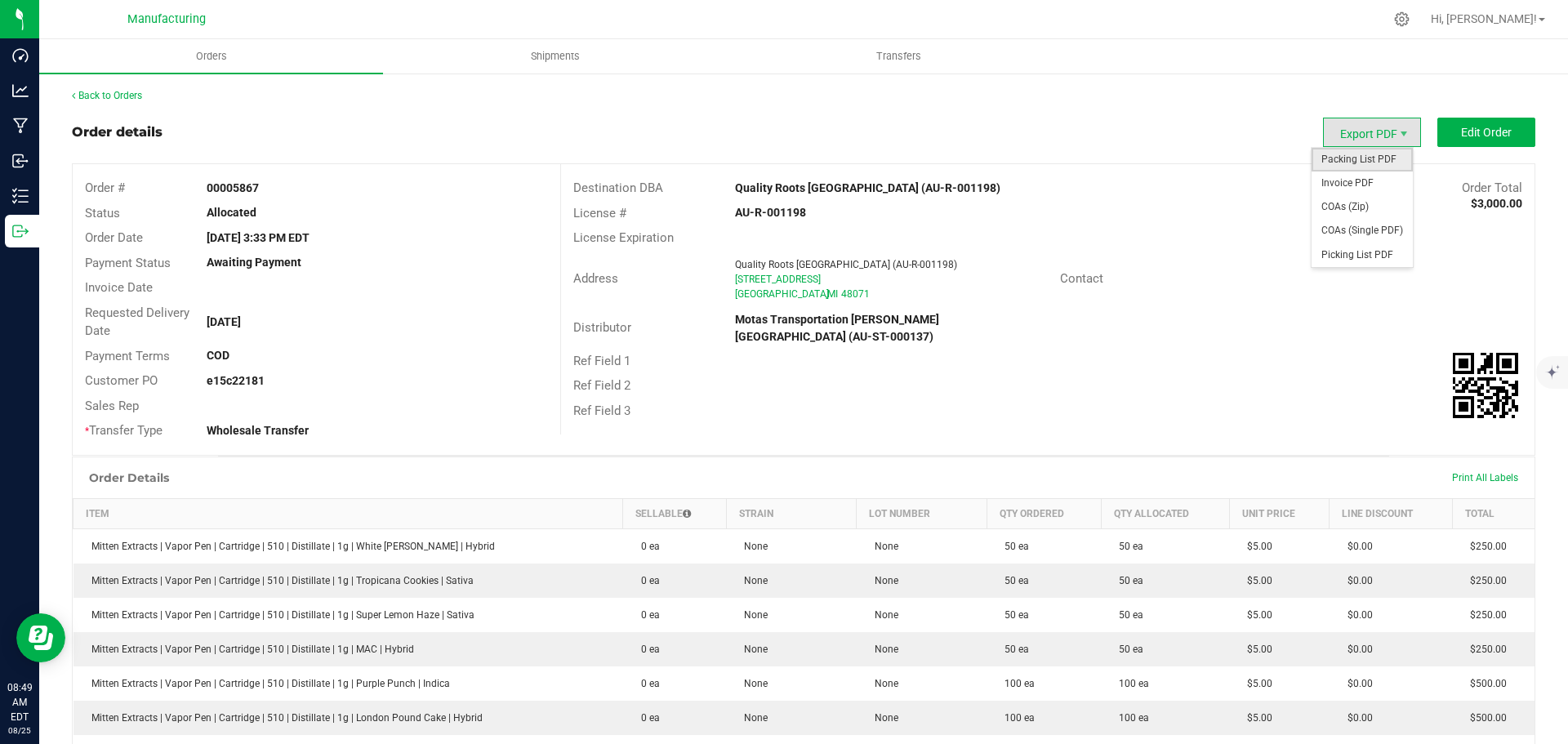
click at [1339, 157] on span "Packing List PDF" at bounding box center [1362, 159] width 101 height 24
click at [122, 96] on link "Back to Orders" at bounding box center [106, 96] width 71 height 12
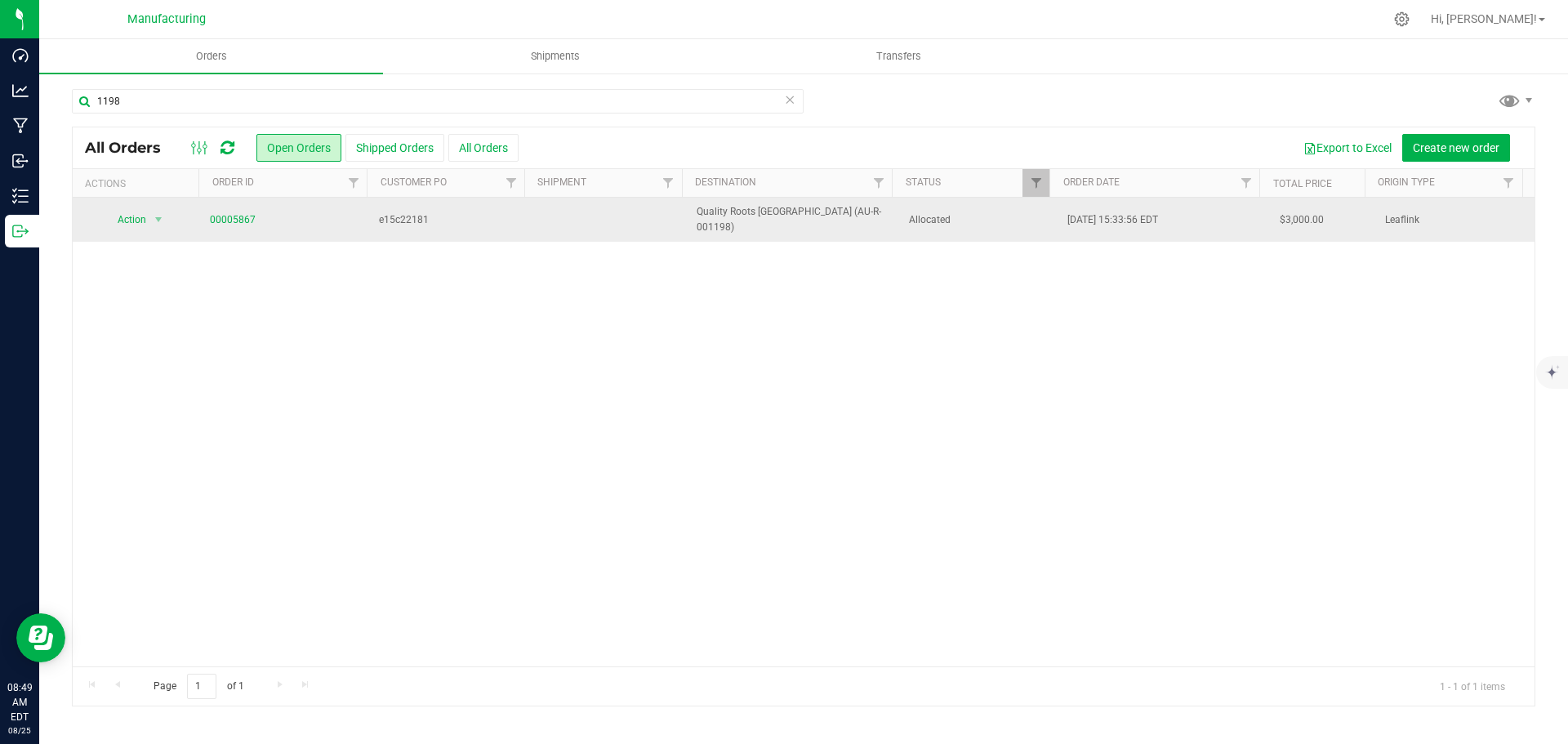
click at [985, 228] on td "Allocated" at bounding box center [979, 219] width 159 height 44
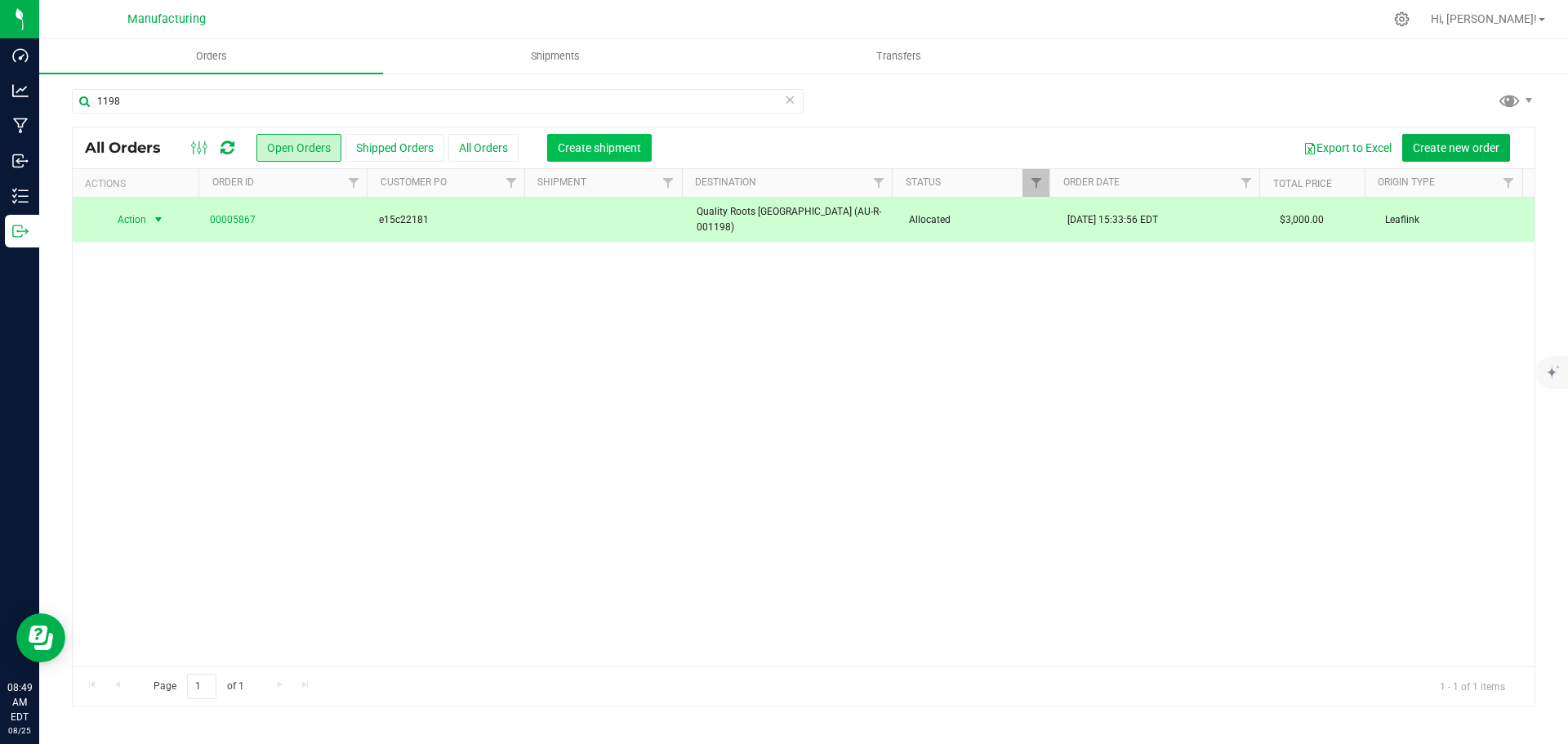
click at [574, 147] on span "Create shipment" at bounding box center [599, 147] width 83 height 13
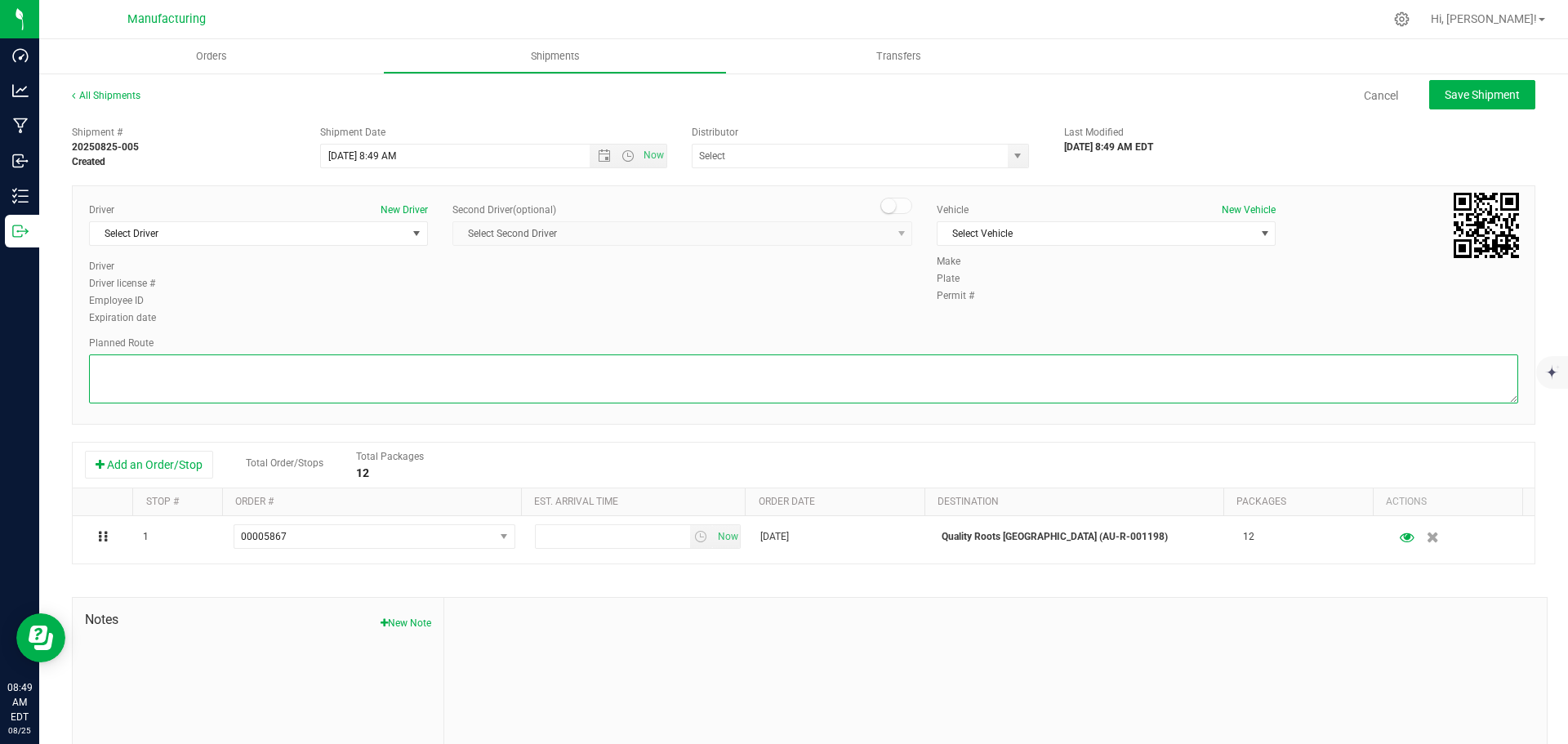
drag, startPoint x: 567, startPoint y: 368, endPoint x: 552, endPoint y: 374, distance: 16.2
click at [569, 366] on textarea at bounding box center [804, 379] width 1430 height 49
paste textarea "Route Detail: Mitten Distro Dimondale To Motas -- Head south 246 ft -- Turn rig…"
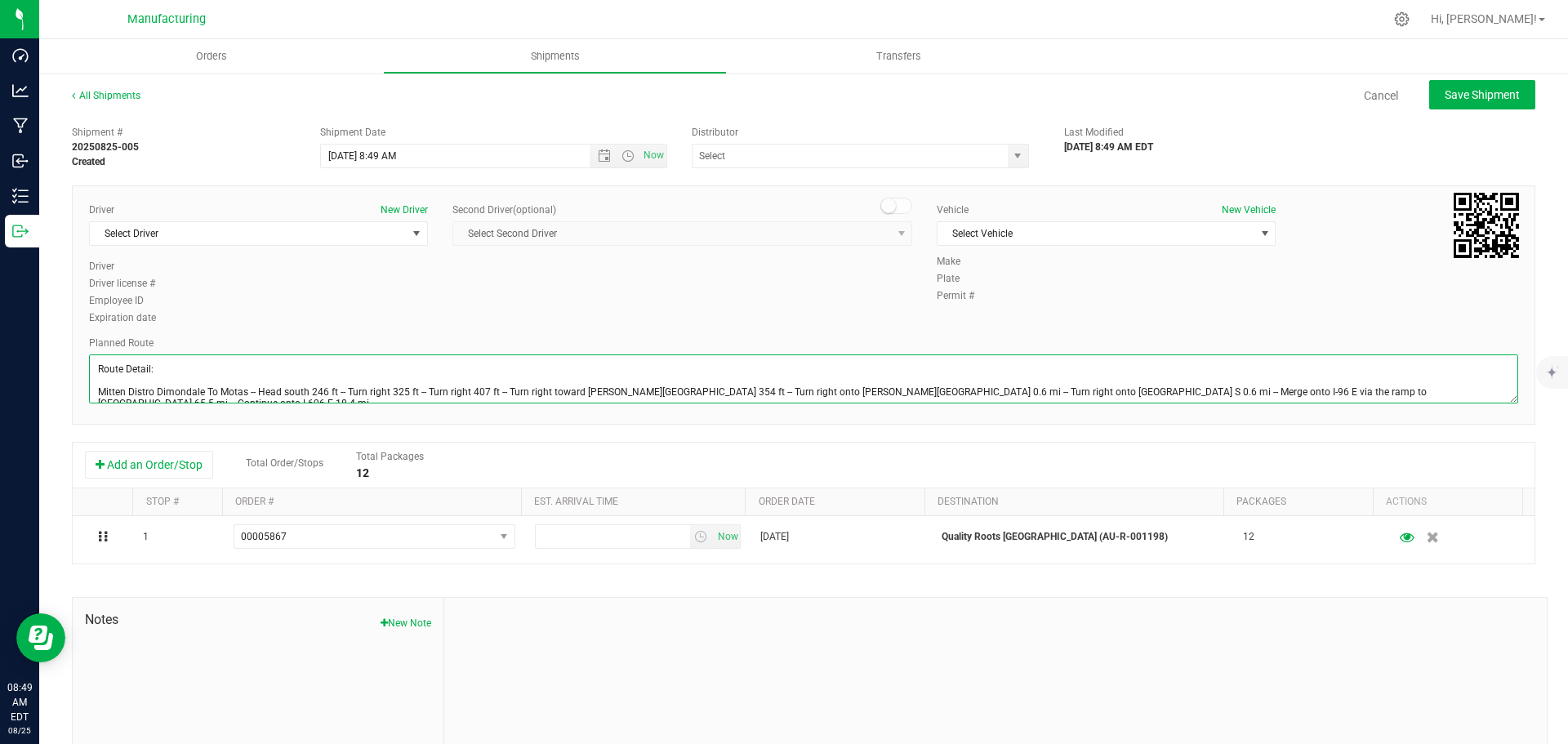
scroll to position [41, 0]
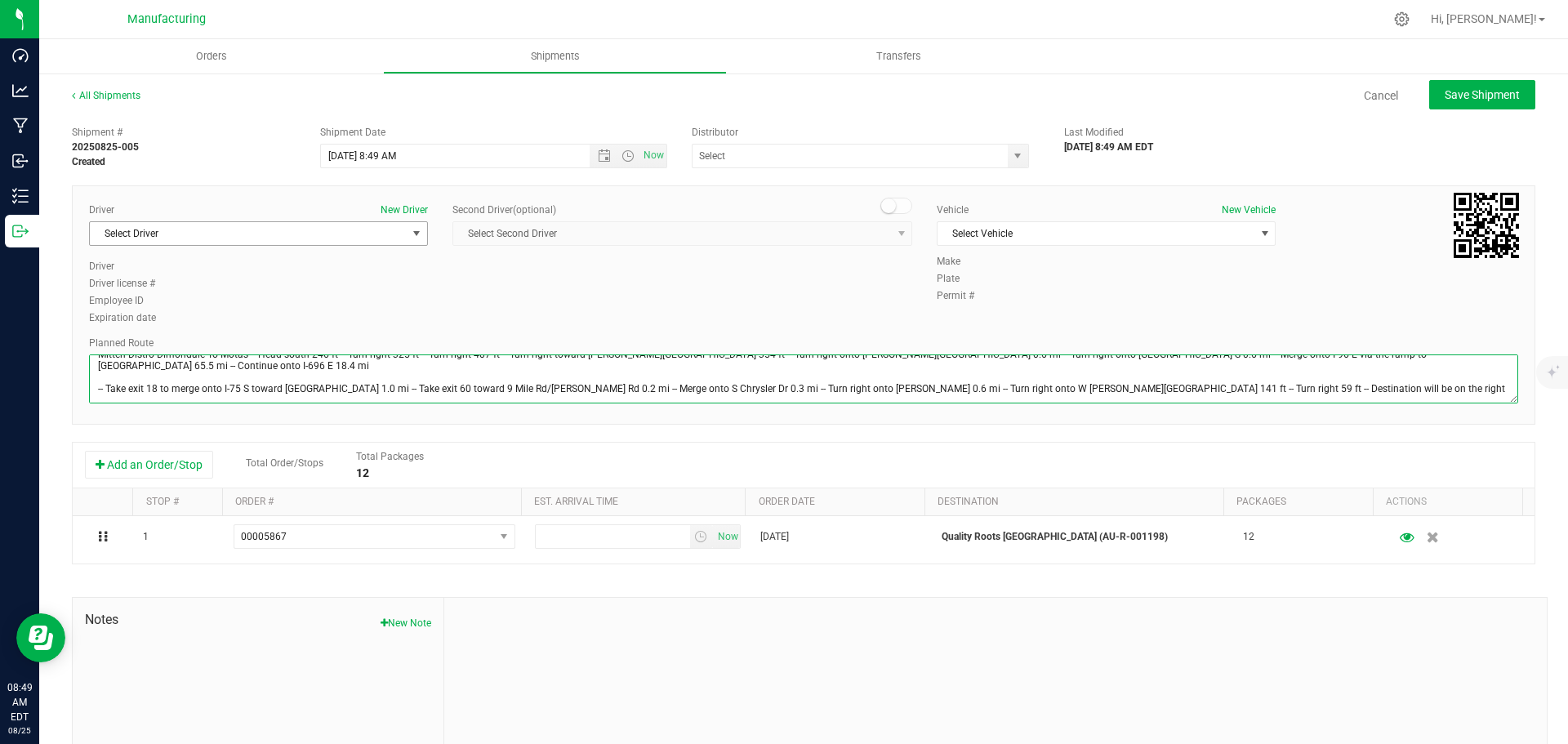
type textarea "Route Detail: Mitten Distro Dimondale To Motas -- Head south 246 ft -- Turn rig…"
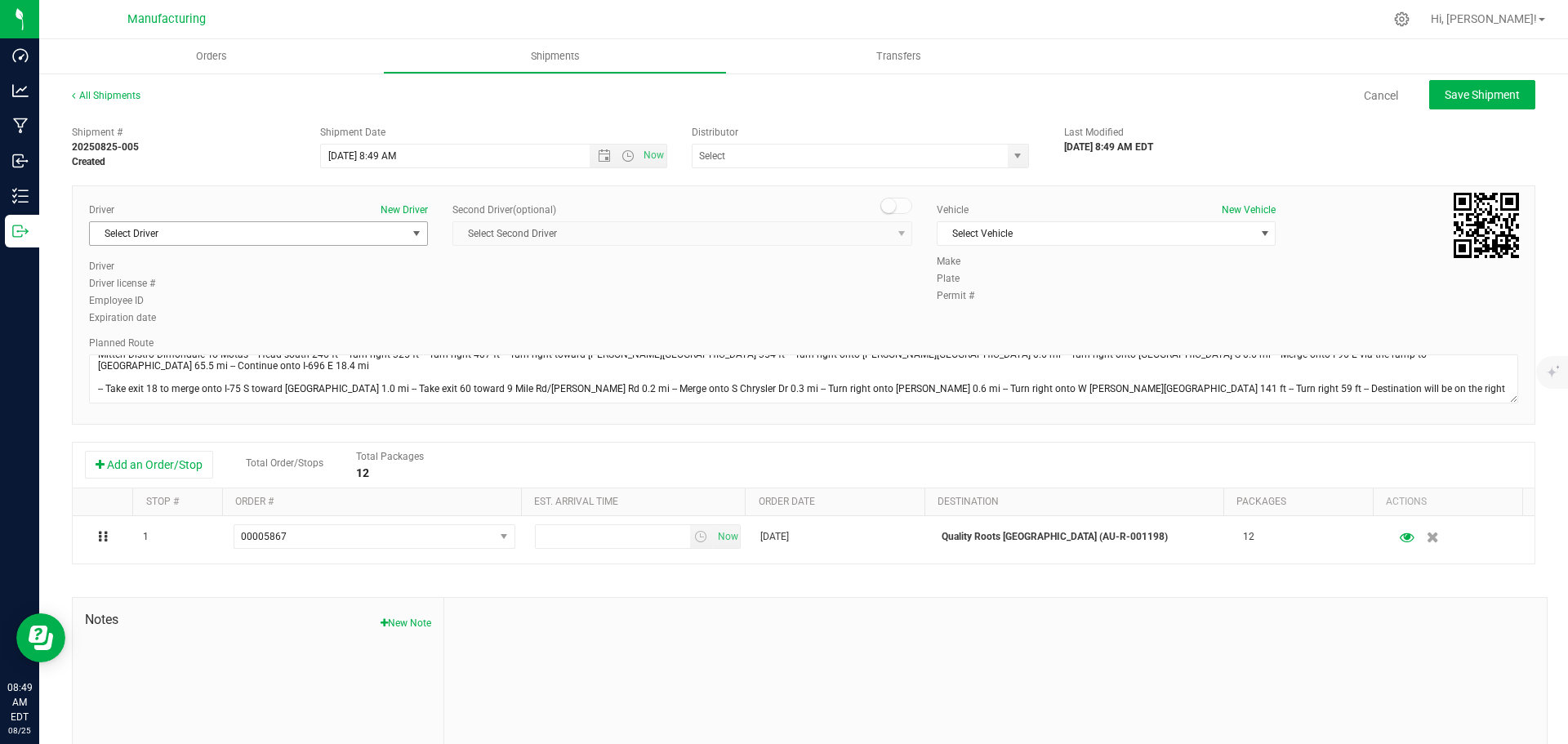
click at [420, 234] on span "select" at bounding box center [416, 233] width 13 height 13
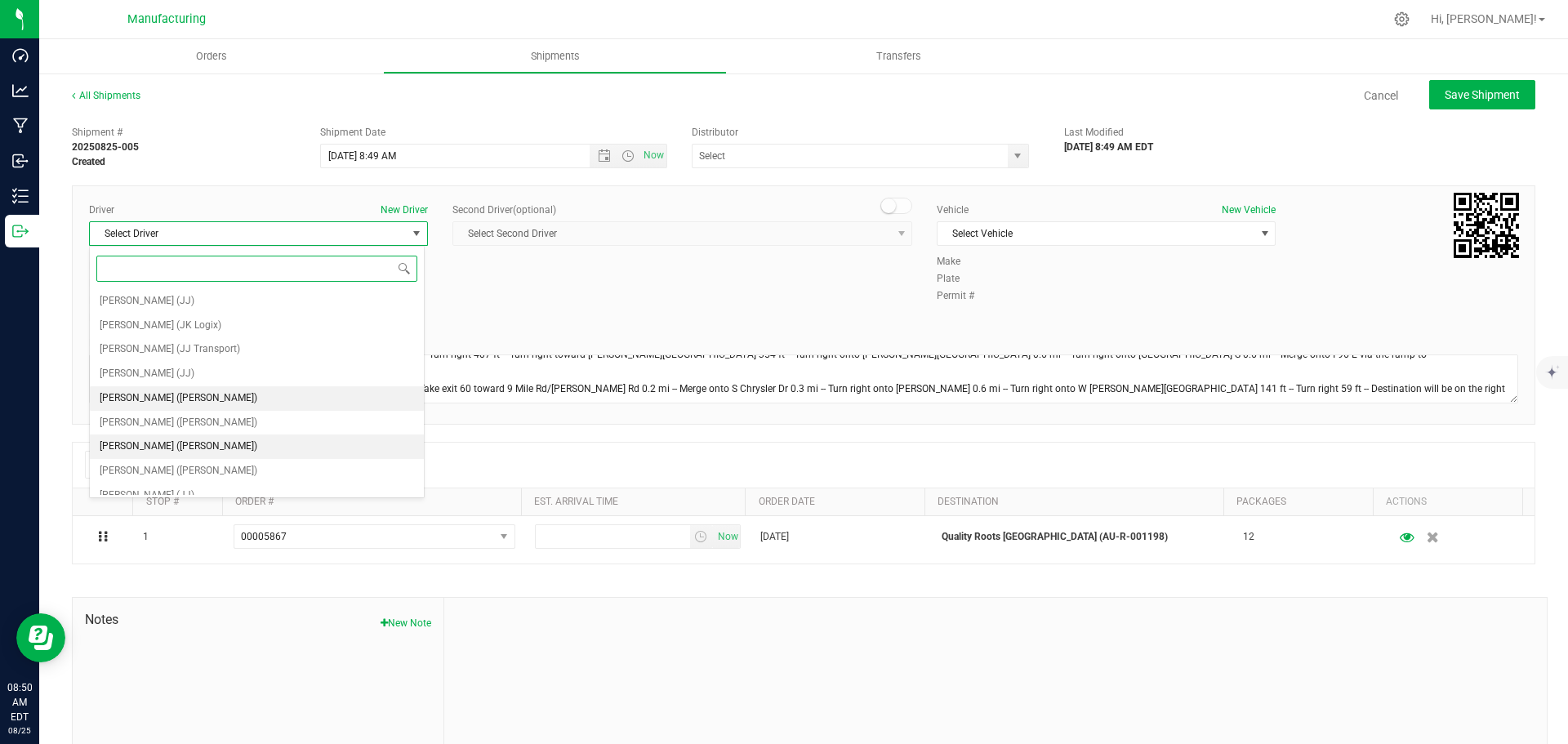
scroll to position [86, 0]
click at [135, 383] on span "[PERSON_NAME] ([PERSON_NAME])" at bounding box center [179, 387] width 157 height 21
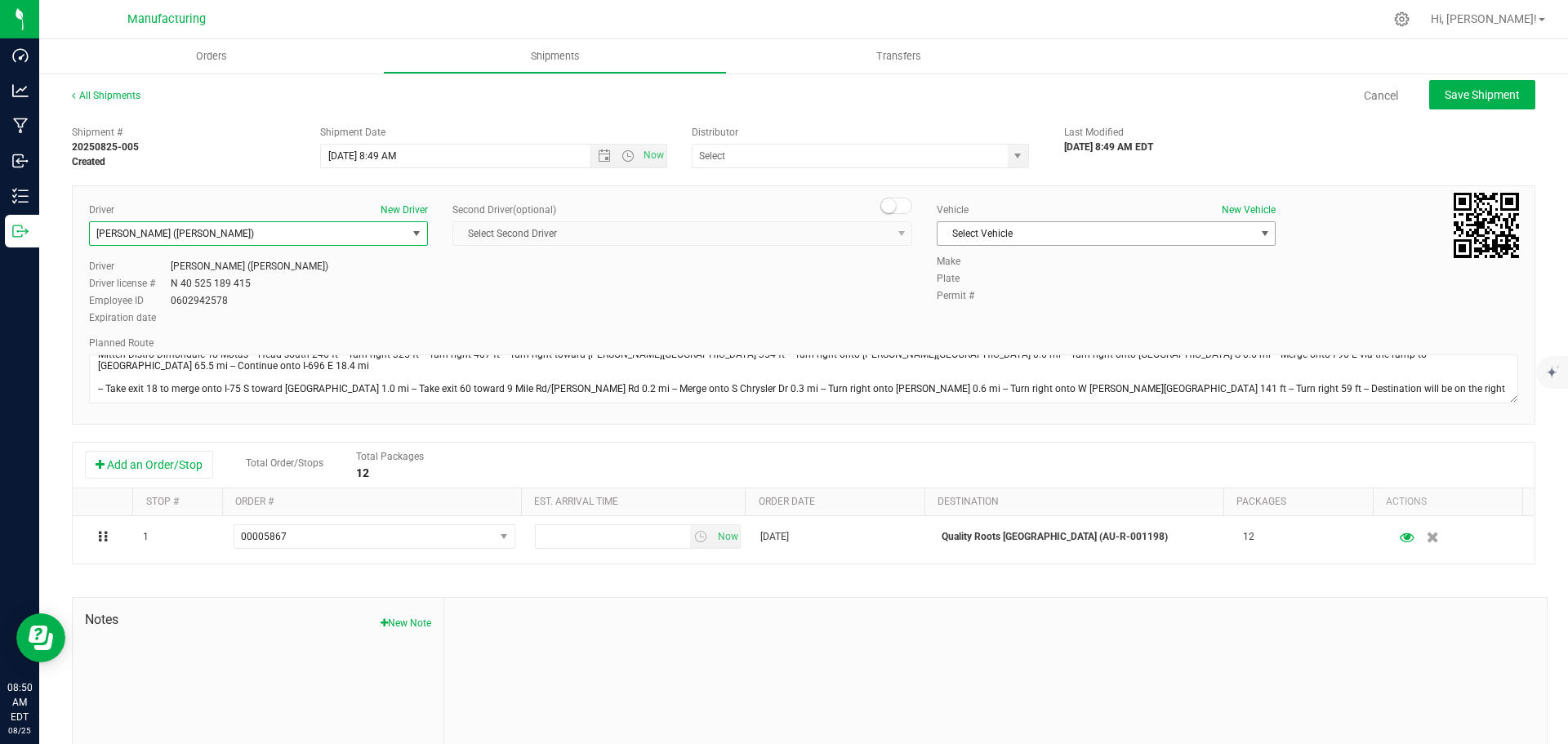
click at [1205, 236] on span "Select Vehicle" at bounding box center [1095, 234] width 317 height 23
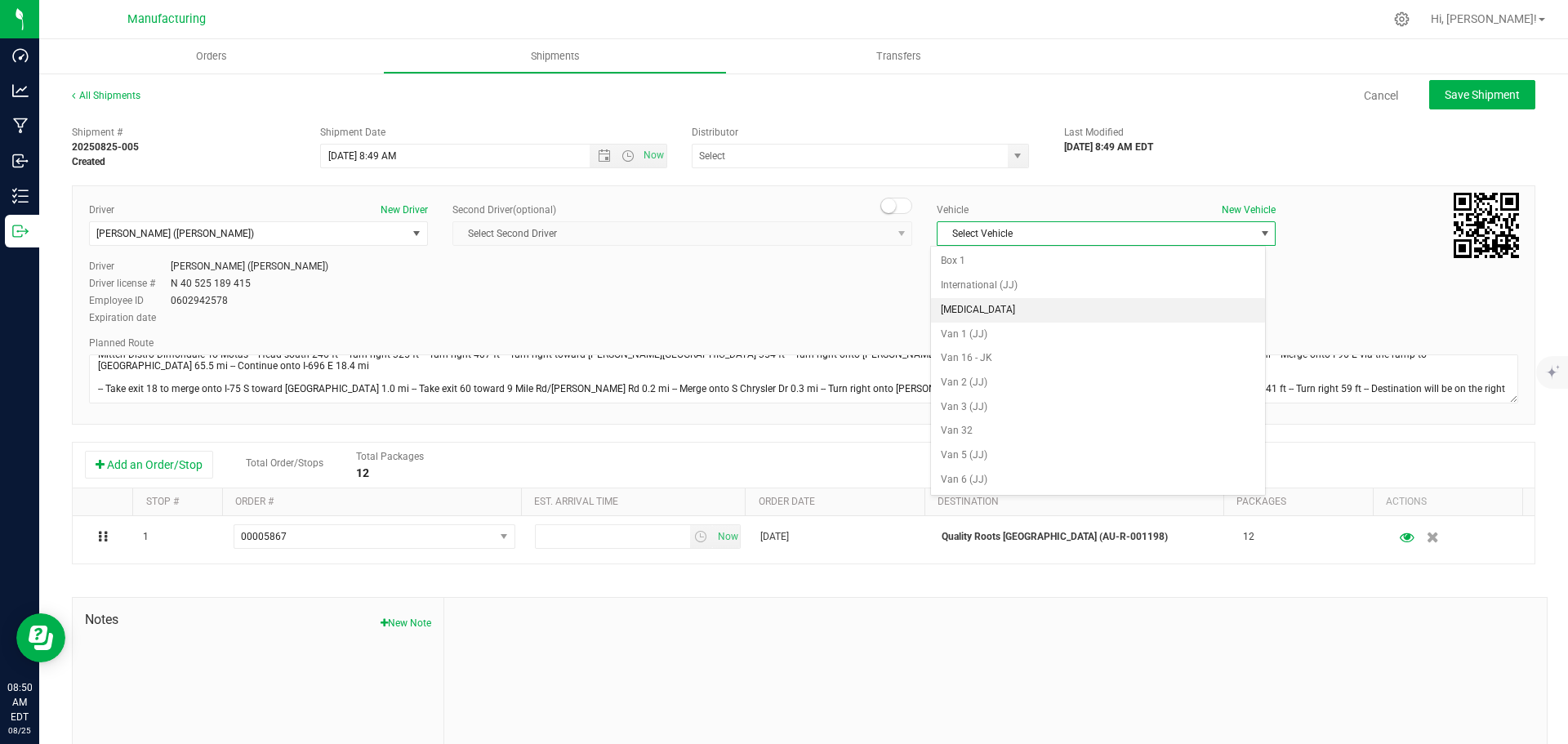
click at [962, 308] on li "[MEDICAL_DATA]" at bounding box center [1098, 310] width 334 height 24
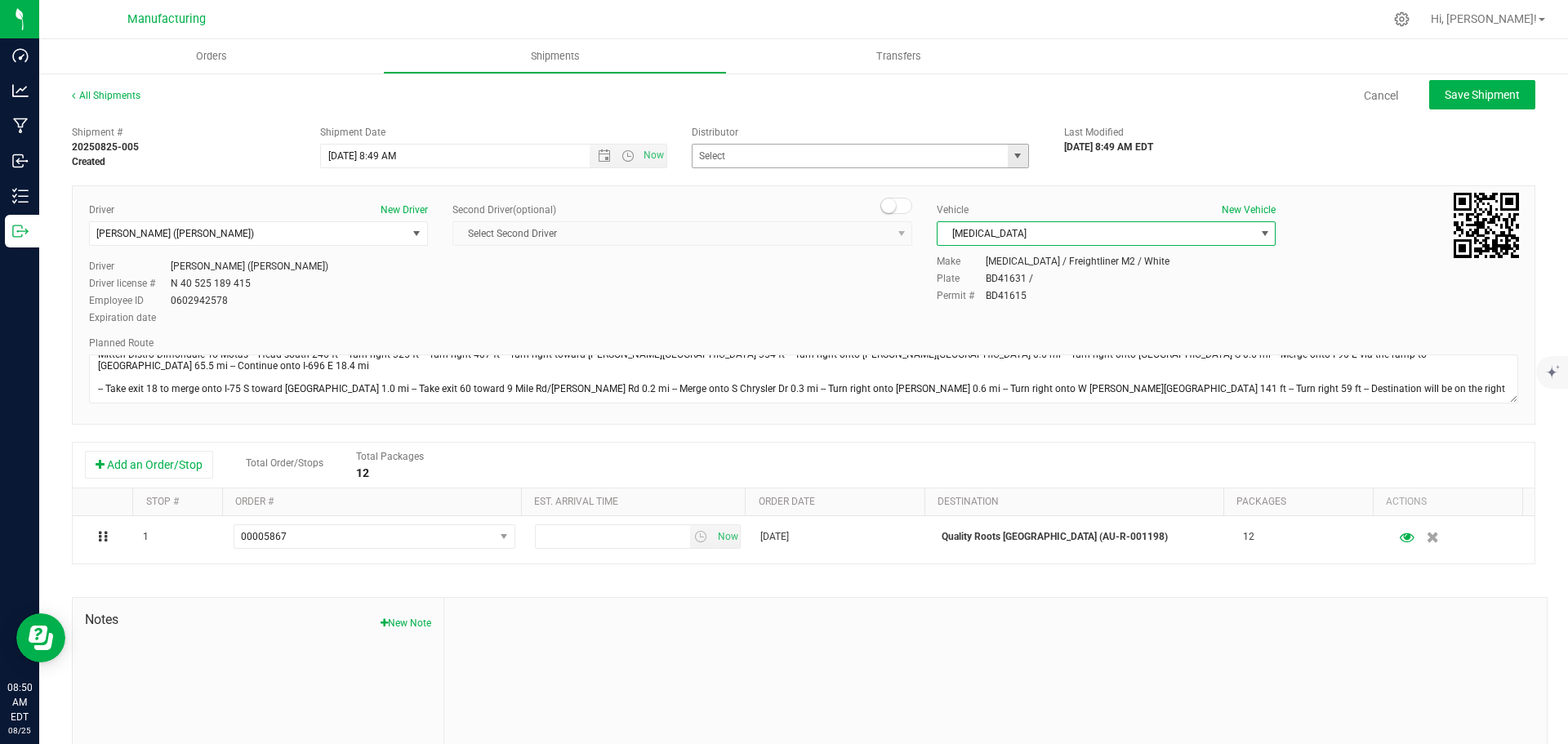
click at [1016, 156] on span "select" at bounding box center [1018, 155] width 13 height 13
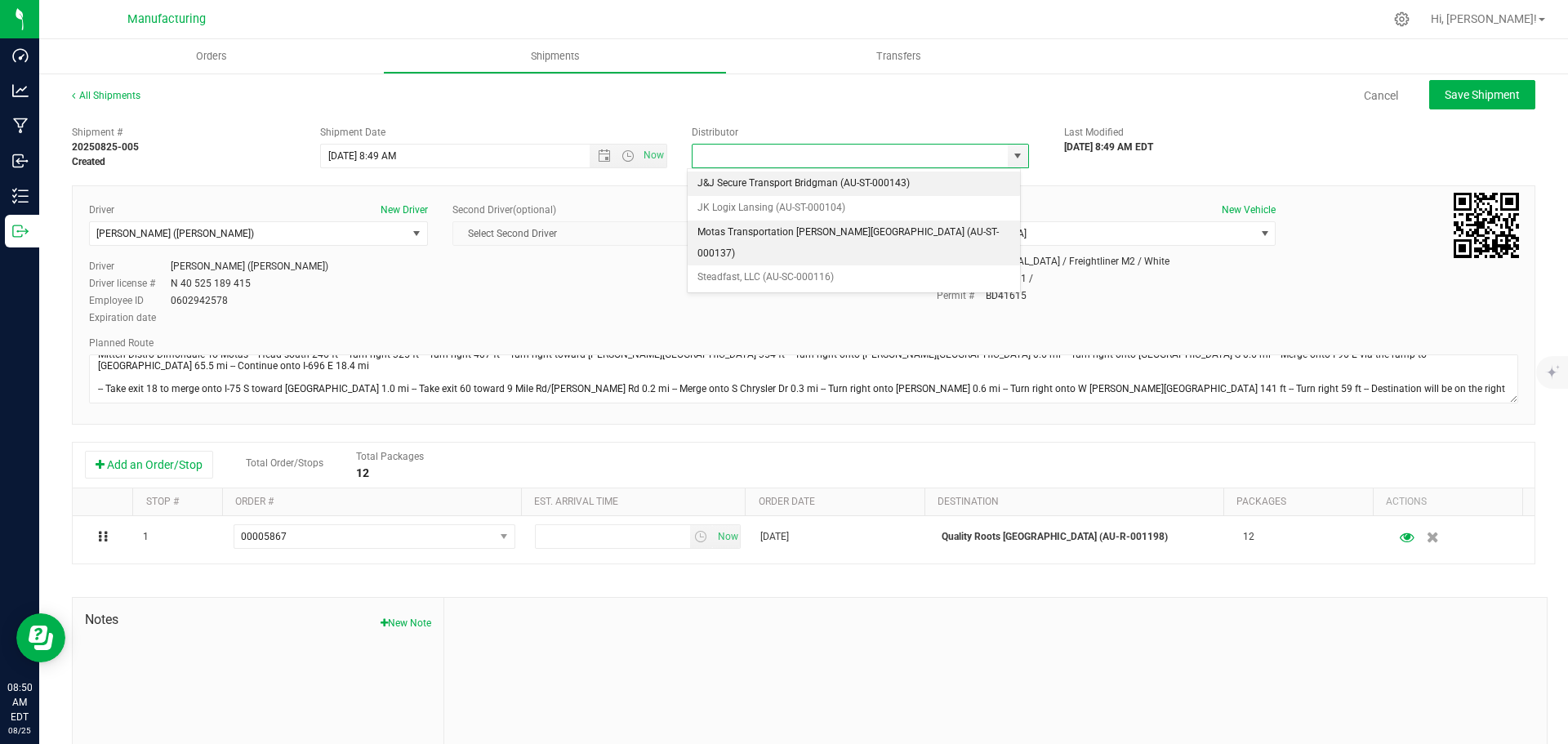
click at [776, 227] on li "Motas Transportation [PERSON_NAME][GEOGRAPHIC_DATA] (AU-ST-000137)" at bounding box center [854, 243] width 332 height 45
type input "Motas Transportation [PERSON_NAME][GEOGRAPHIC_DATA] (AU-ST-000137)"
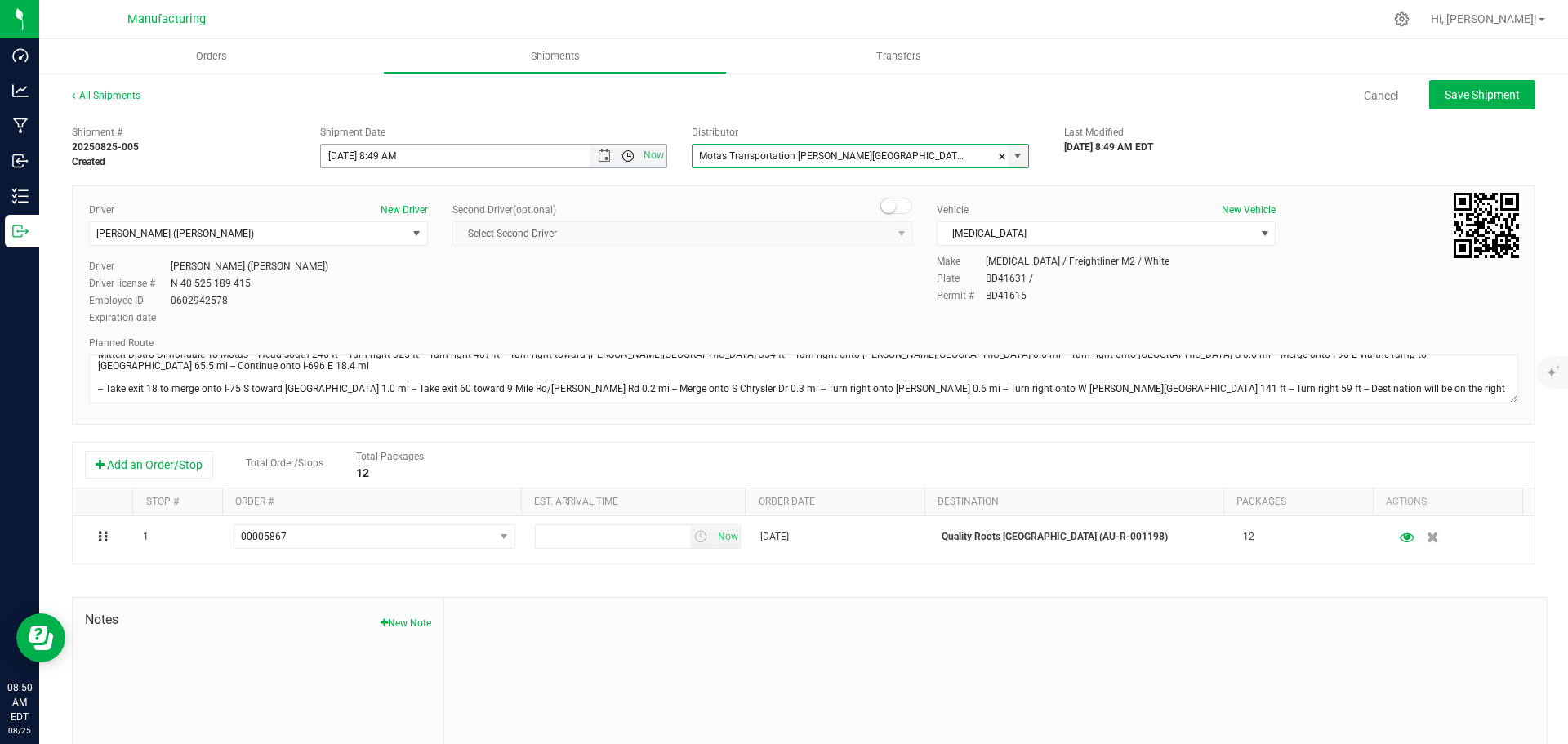
click at [622, 156] on span "Open the time view" at bounding box center [628, 155] width 13 height 13
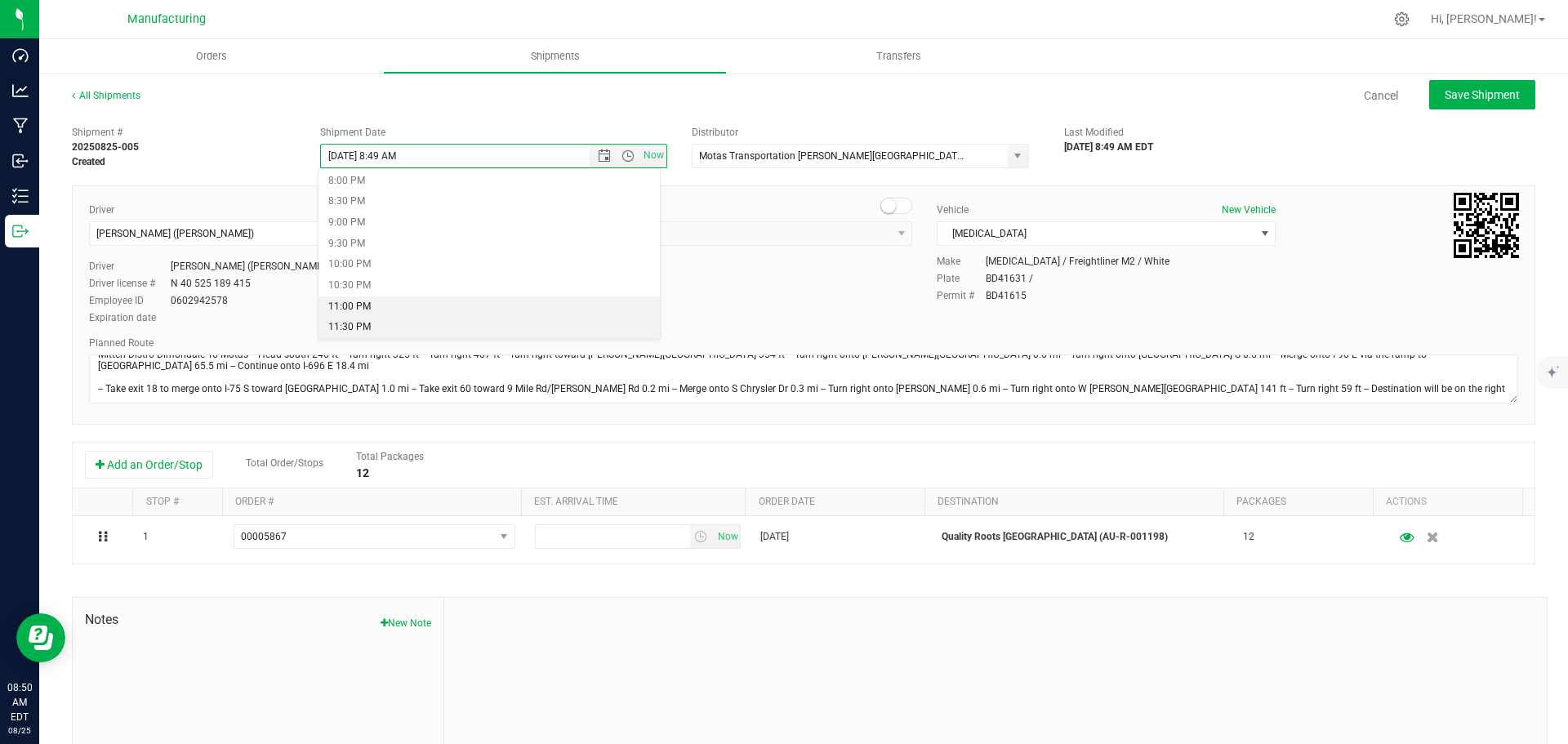
click at [348, 323] on li "11:30 PM" at bounding box center [490, 328] width 341 height 21
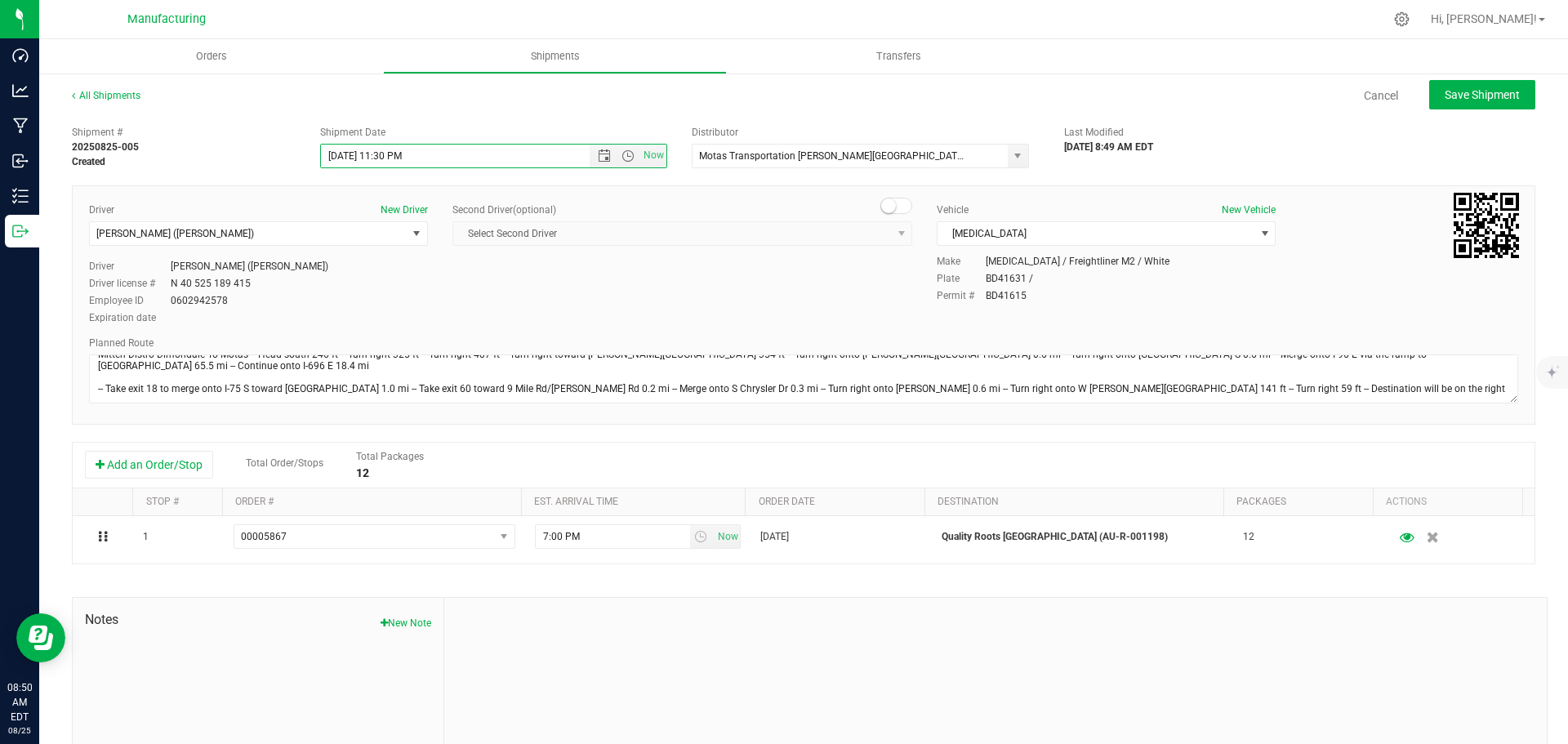
click at [1480, 79] on div "All Shipments Cancel Save Shipment Shipment # 20250825-005 Created Shipment Dat…" at bounding box center [803, 452] width 1529 height 762
click at [1475, 96] on span "Save Shipment" at bounding box center [1482, 95] width 75 height 13
type input "[DATE] 3:30 AM"
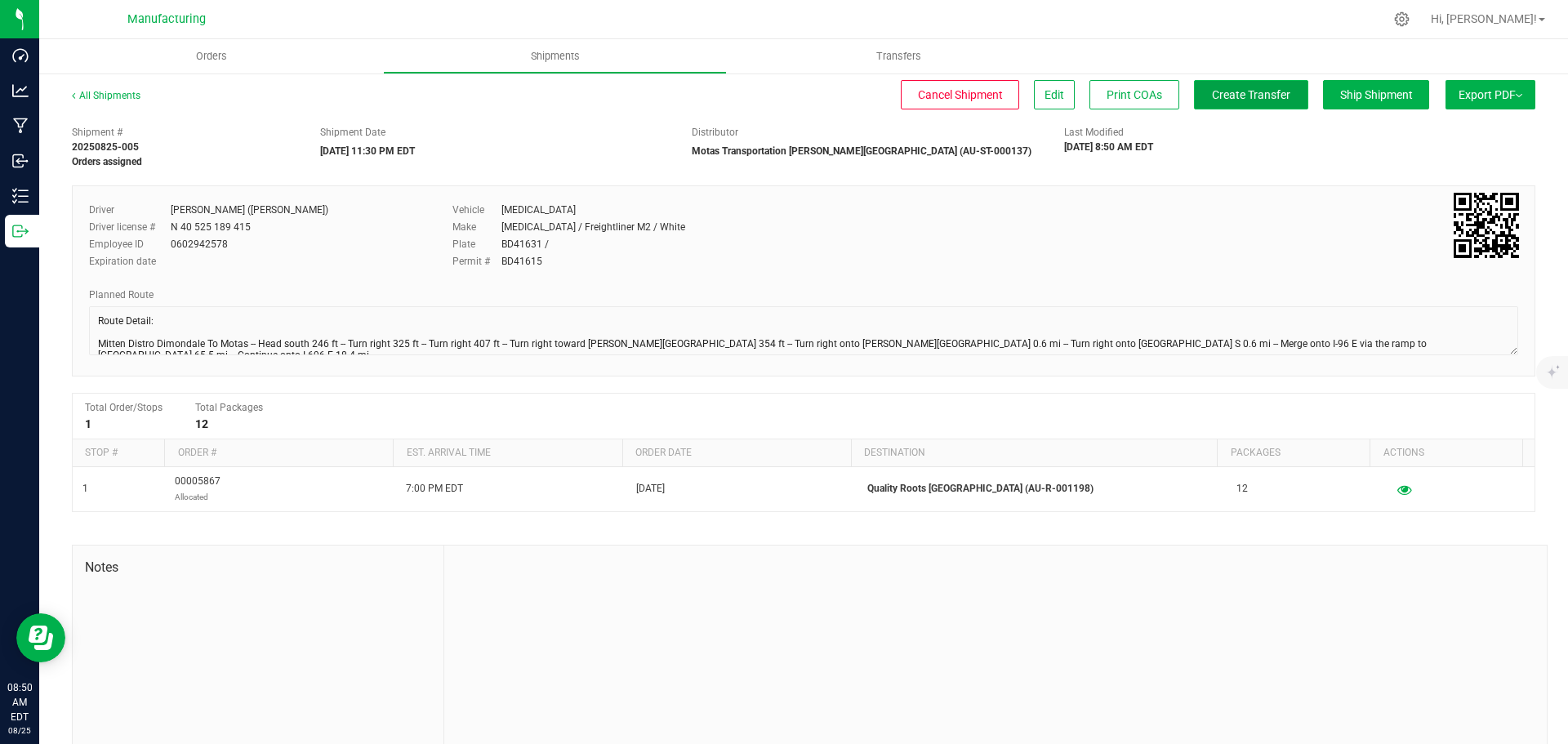
click at [1213, 101] on span "Create Transfer" at bounding box center [1252, 95] width 79 height 13
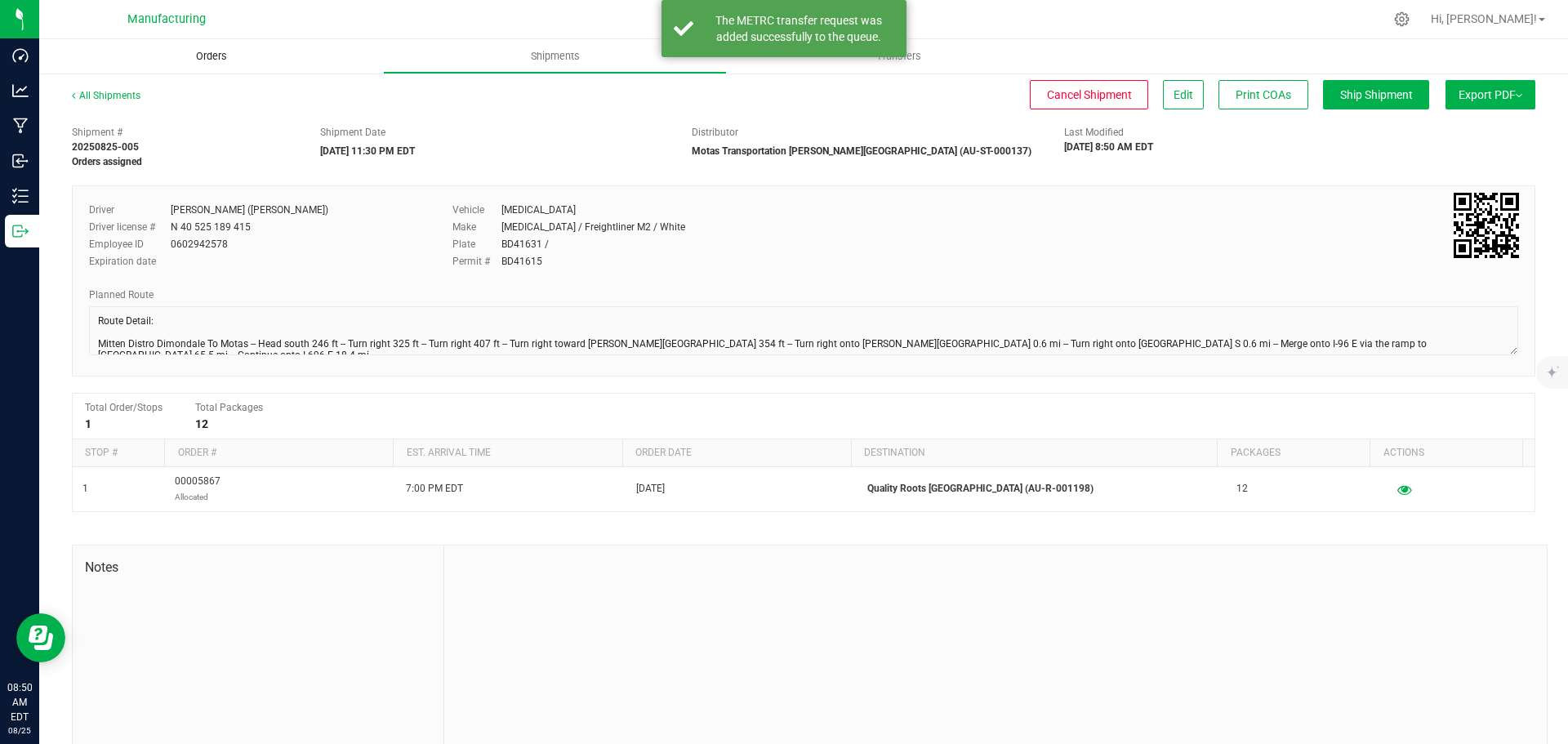
click at [217, 62] on span "Orders" at bounding box center [212, 56] width 75 height 14
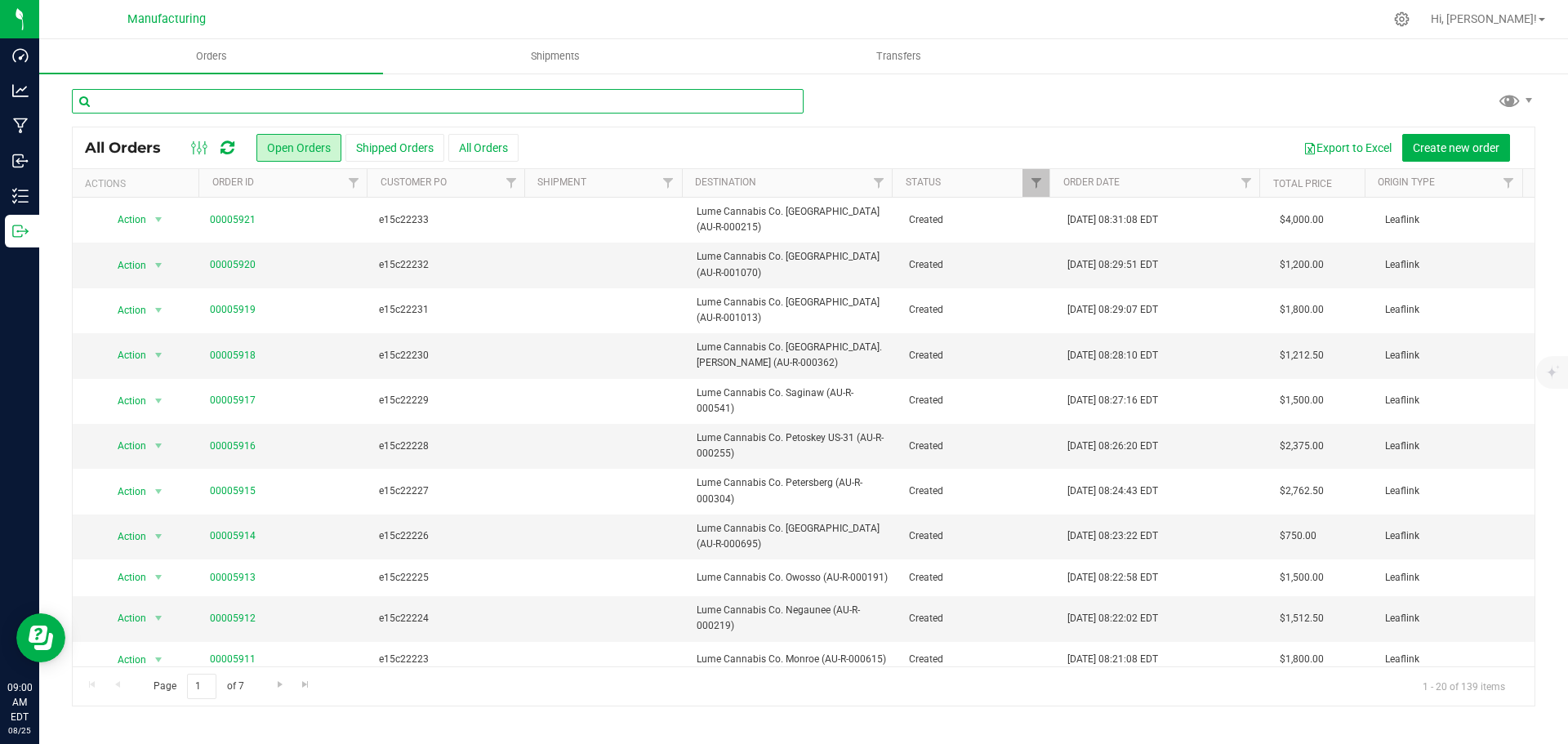
click at [321, 95] on input "text" at bounding box center [437, 101] width 732 height 24
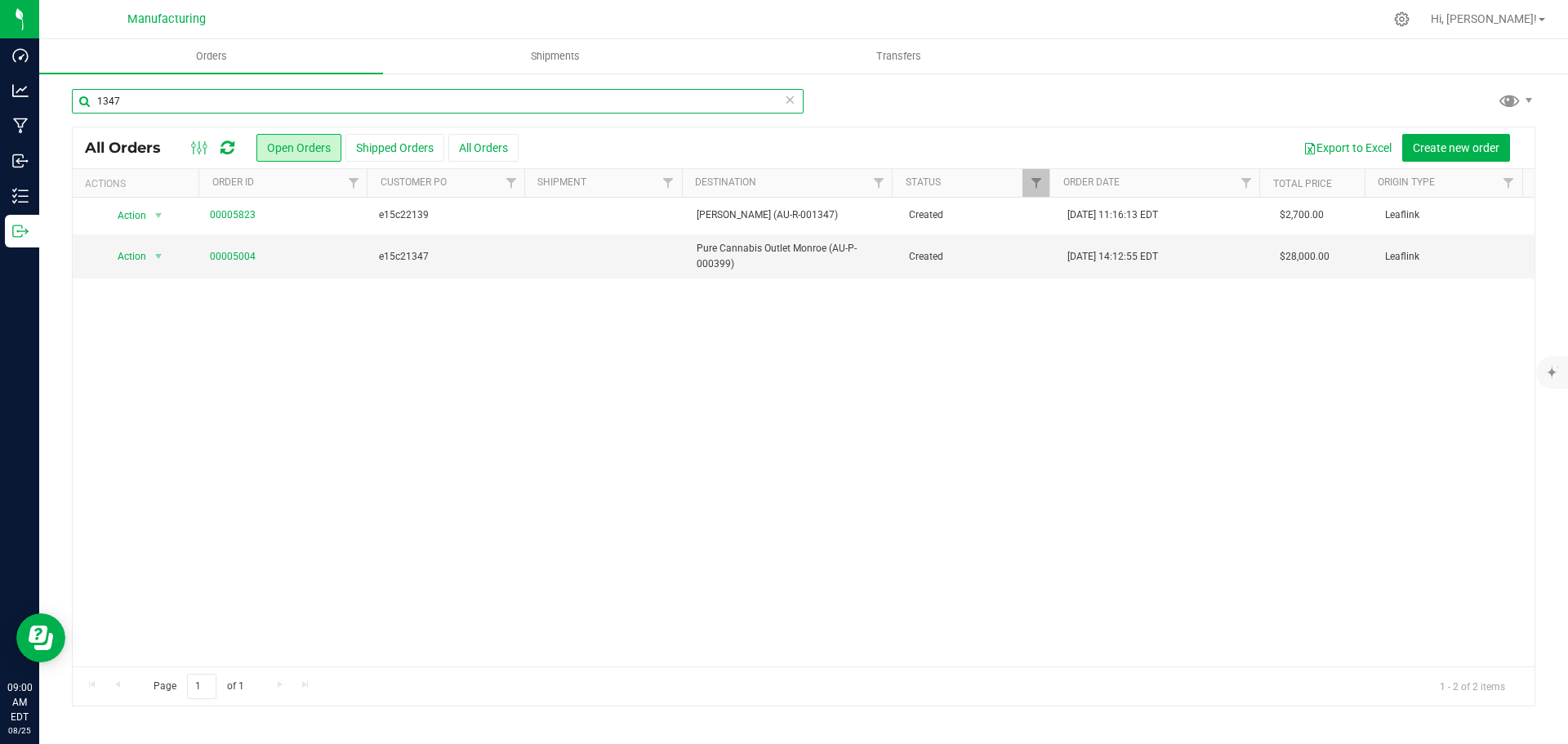
type input "1347"
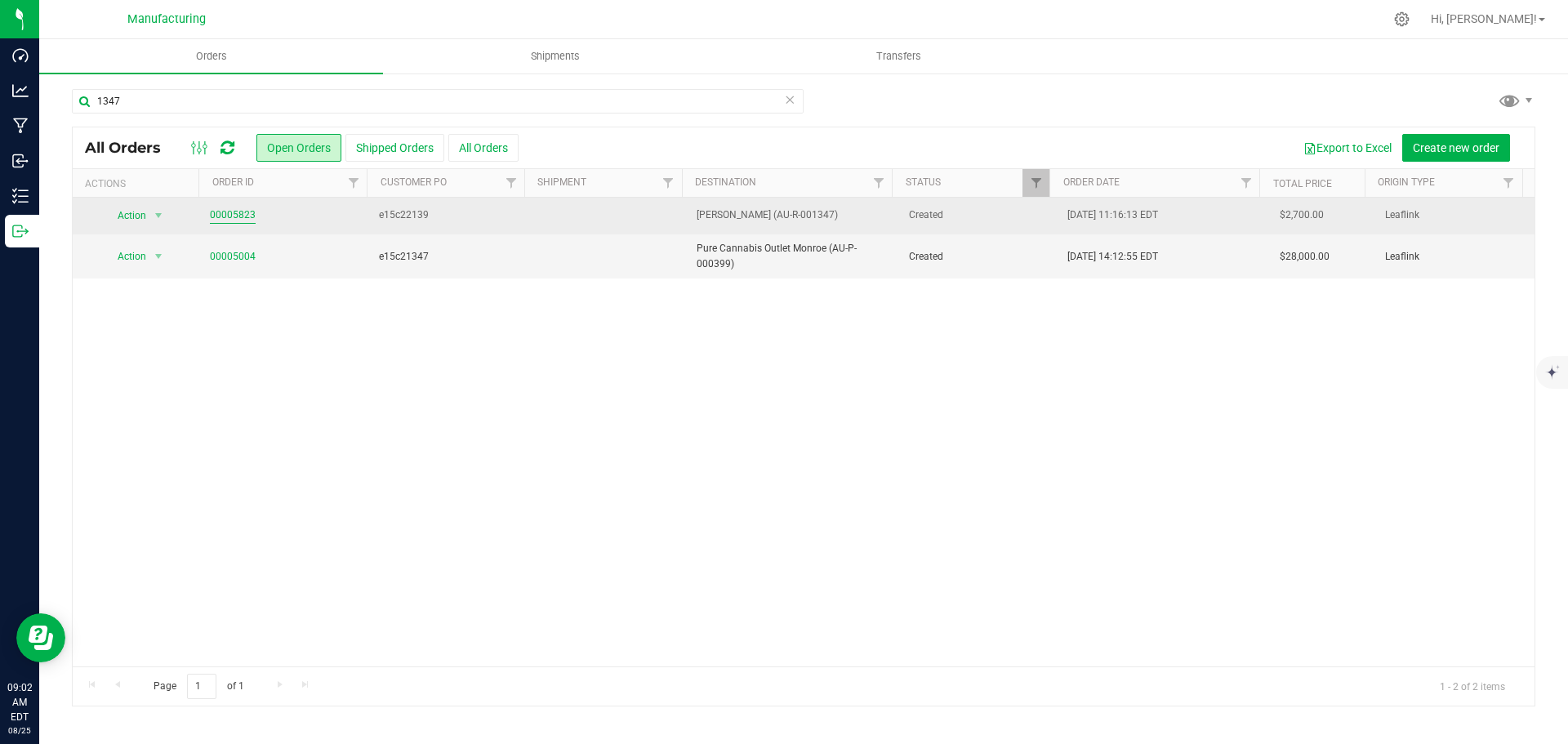
click at [236, 214] on link "00005823" at bounding box center [232, 214] width 46 height 15
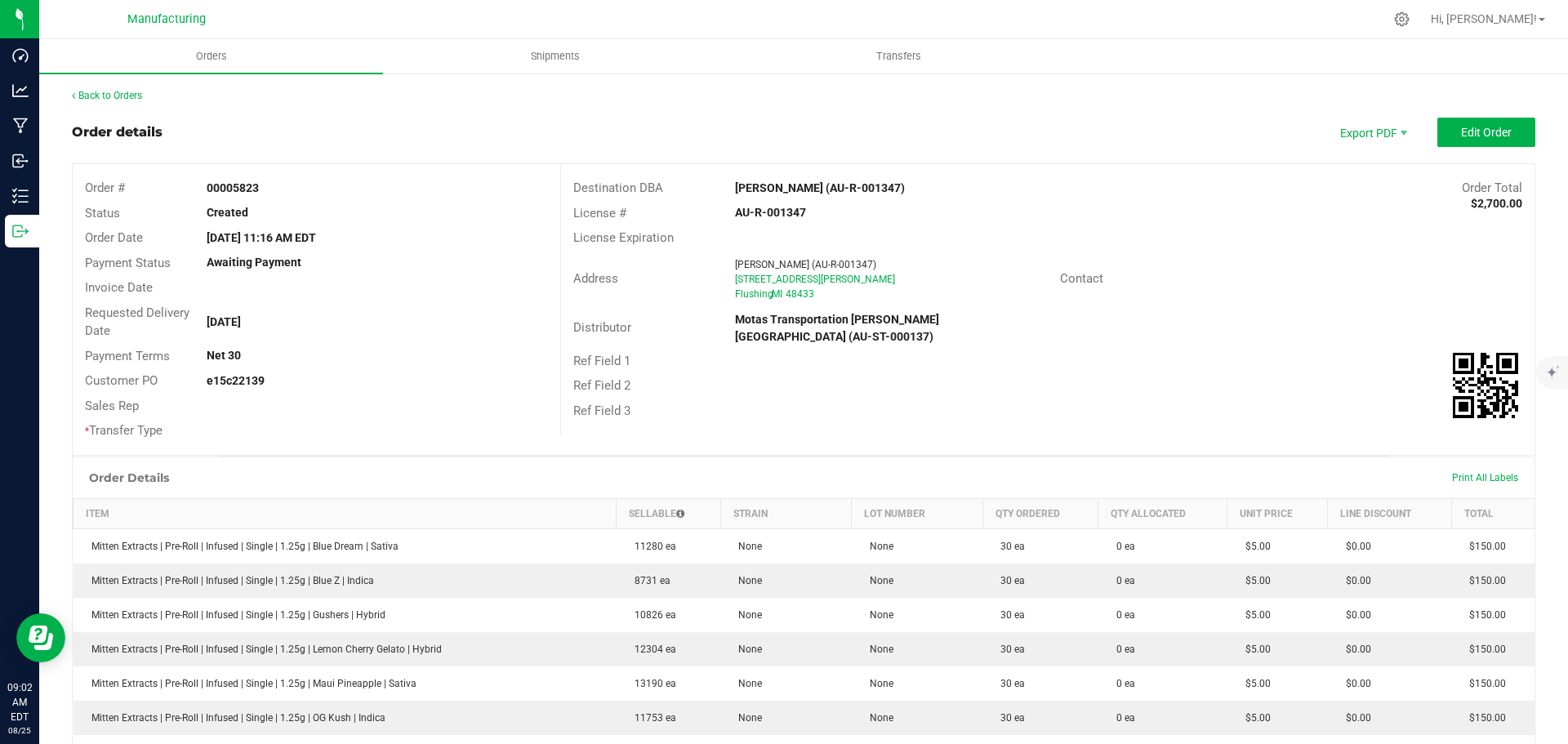
drag, startPoint x: 713, startPoint y: 186, endPoint x: 804, endPoint y: 185, distance: 91.0
click at [804, 185] on div "Destination DBA Zaza Flushing (AU-R-001347) Order Total $2,700.00" at bounding box center [1048, 188] width 974 height 25
copy div "[PERSON_NAME]"
click at [782, 186] on strong "[PERSON_NAME] (AU-R-001347)" at bounding box center [820, 188] width 170 height 13
drag, startPoint x: 752, startPoint y: 186, endPoint x: 800, endPoint y: 188, distance: 48.0
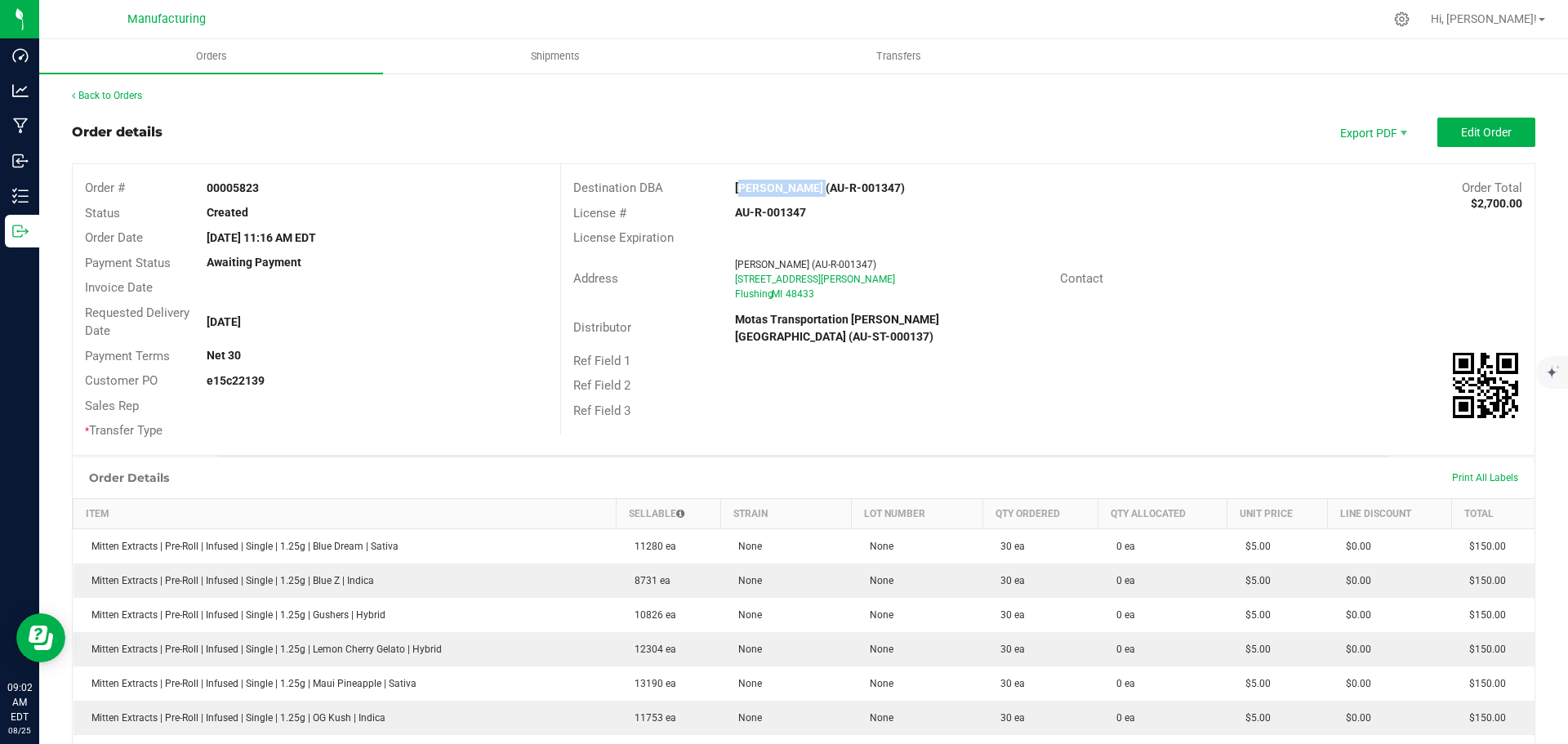
click at [800, 188] on div "[PERSON_NAME] (AU-R-001347)" at bounding box center [926, 188] width 406 height 17
click at [1105, 240] on div "License Expiration" at bounding box center [1048, 238] width 974 height 25
click at [1472, 138] on span "Edit Order" at bounding box center [1486, 132] width 51 height 13
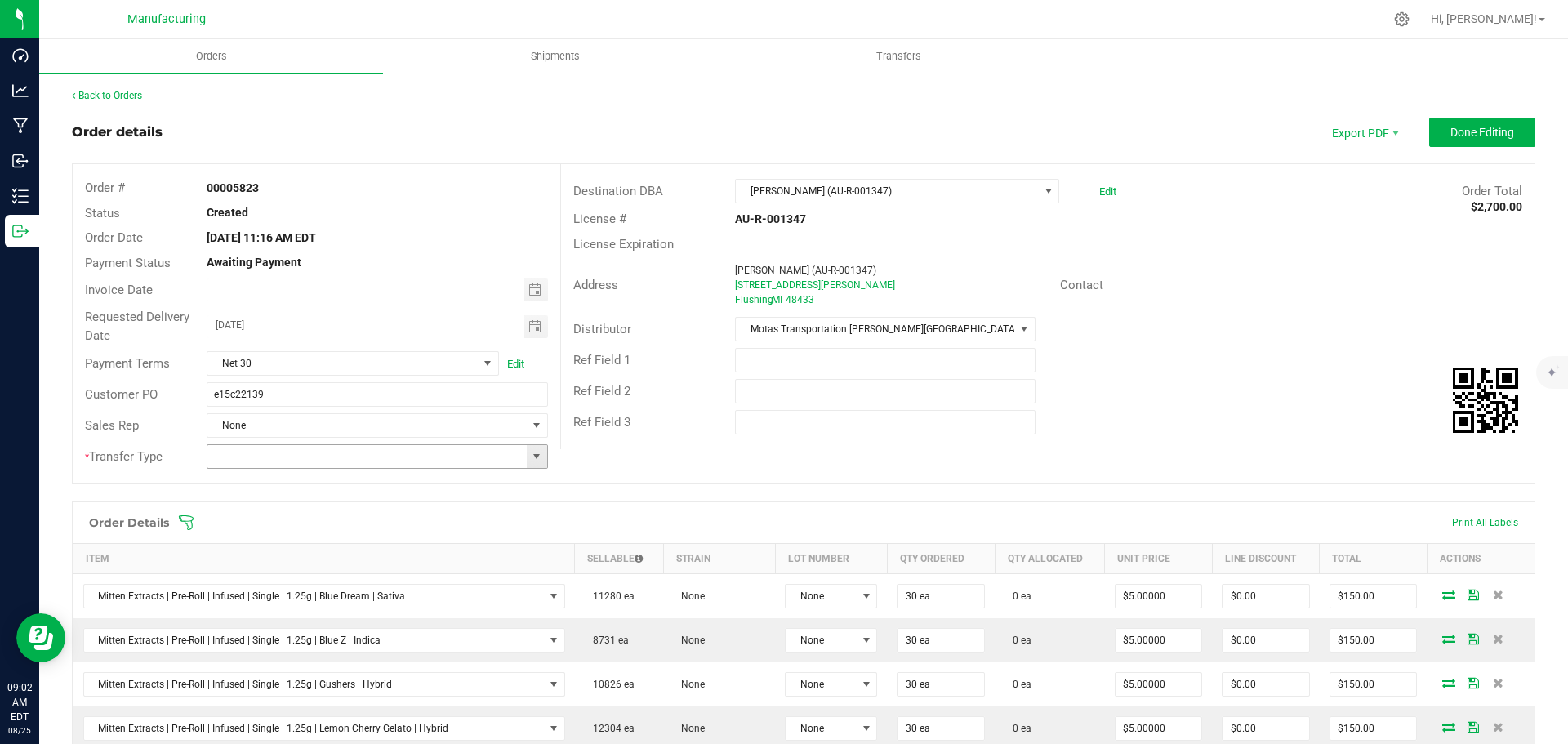
click at [532, 457] on span at bounding box center [536, 456] width 13 height 13
click at [261, 595] on li "Wholesale Transfer" at bounding box center [374, 593] width 337 height 28
type input "Wholesale Transfer"
click at [179, 519] on icon at bounding box center [186, 522] width 16 height 16
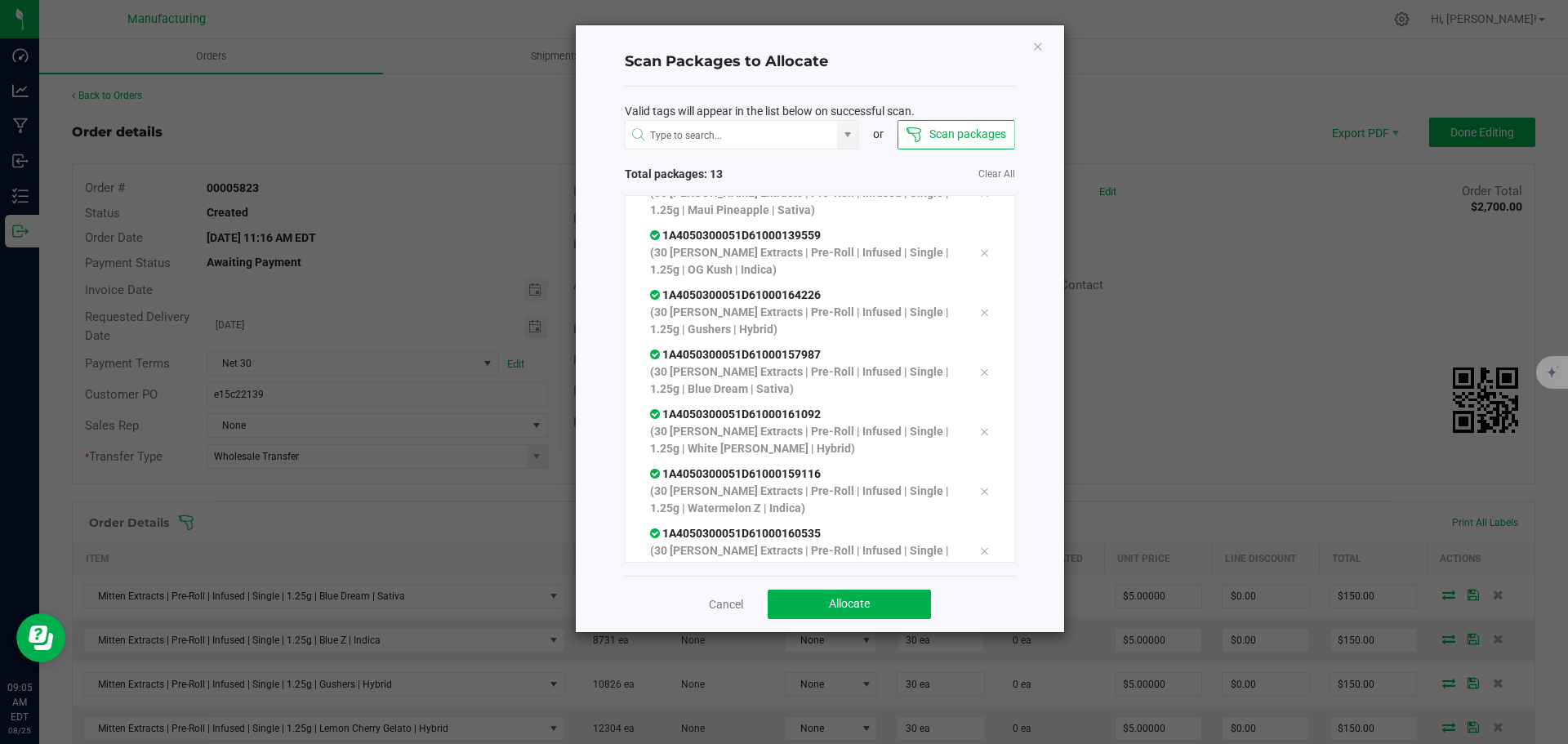
scroll to position [450, 0]
click at [896, 599] on button "Allocate" at bounding box center [849, 604] width 164 height 29
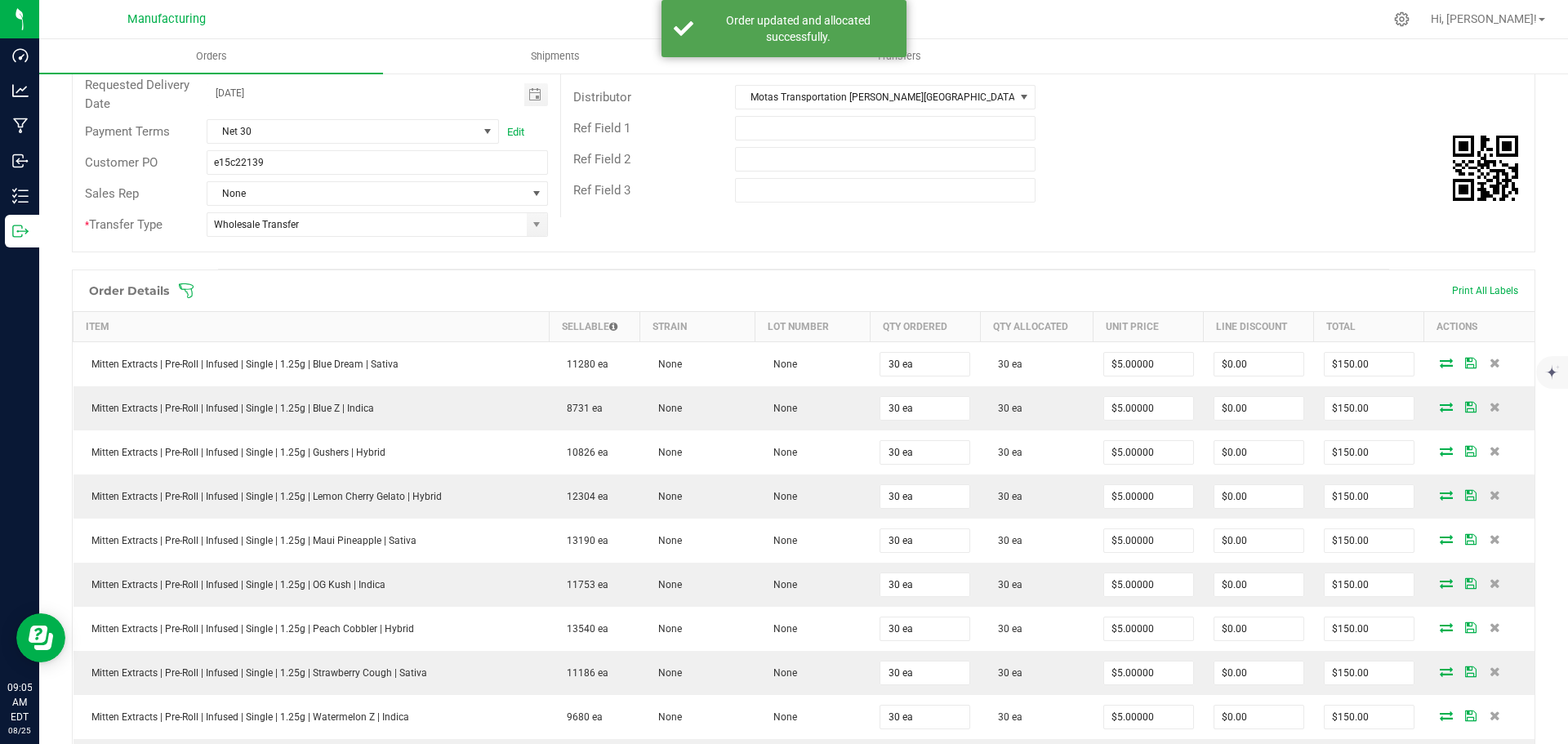
scroll to position [0, 0]
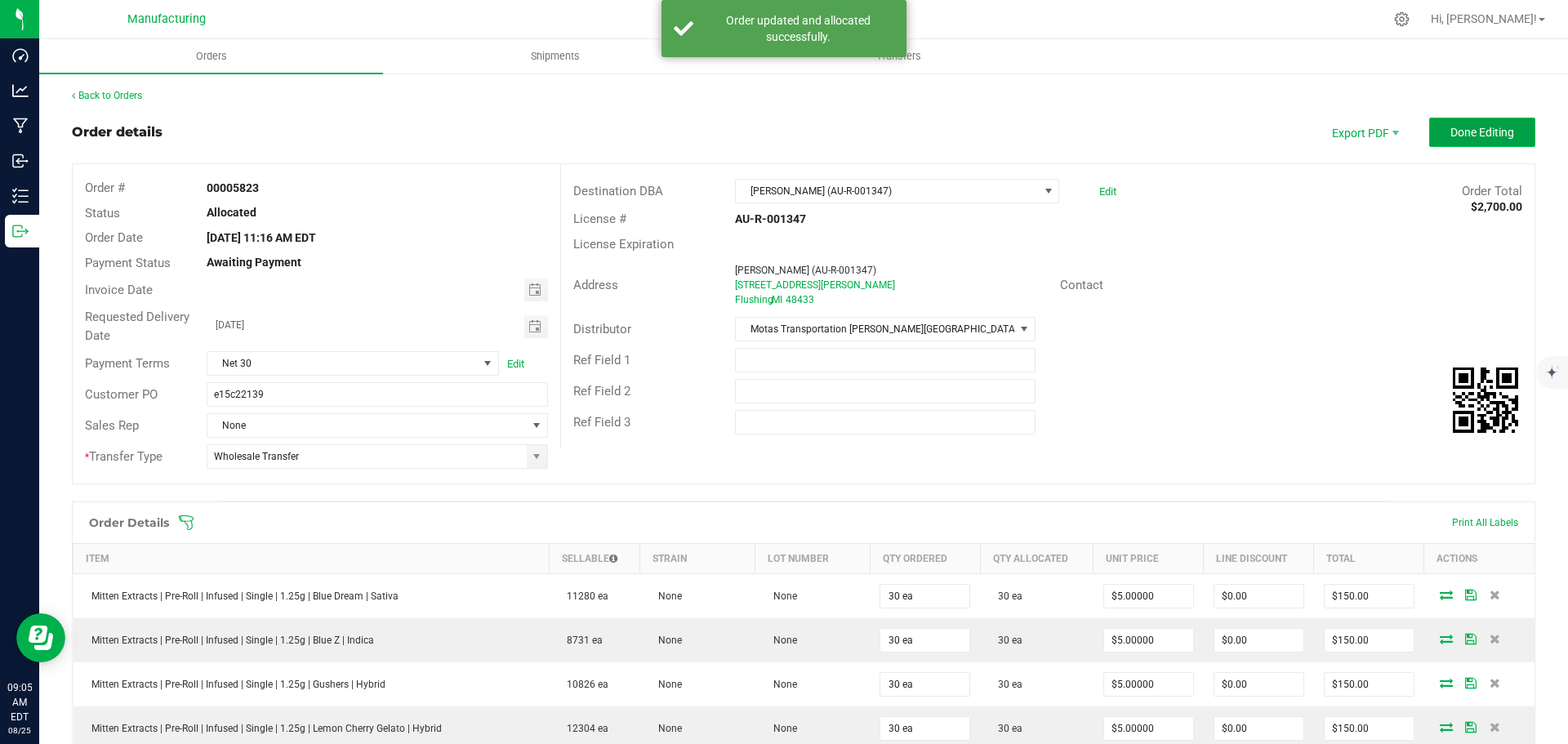
click at [1495, 134] on span "Done Editing" at bounding box center [1482, 132] width 63 height 13
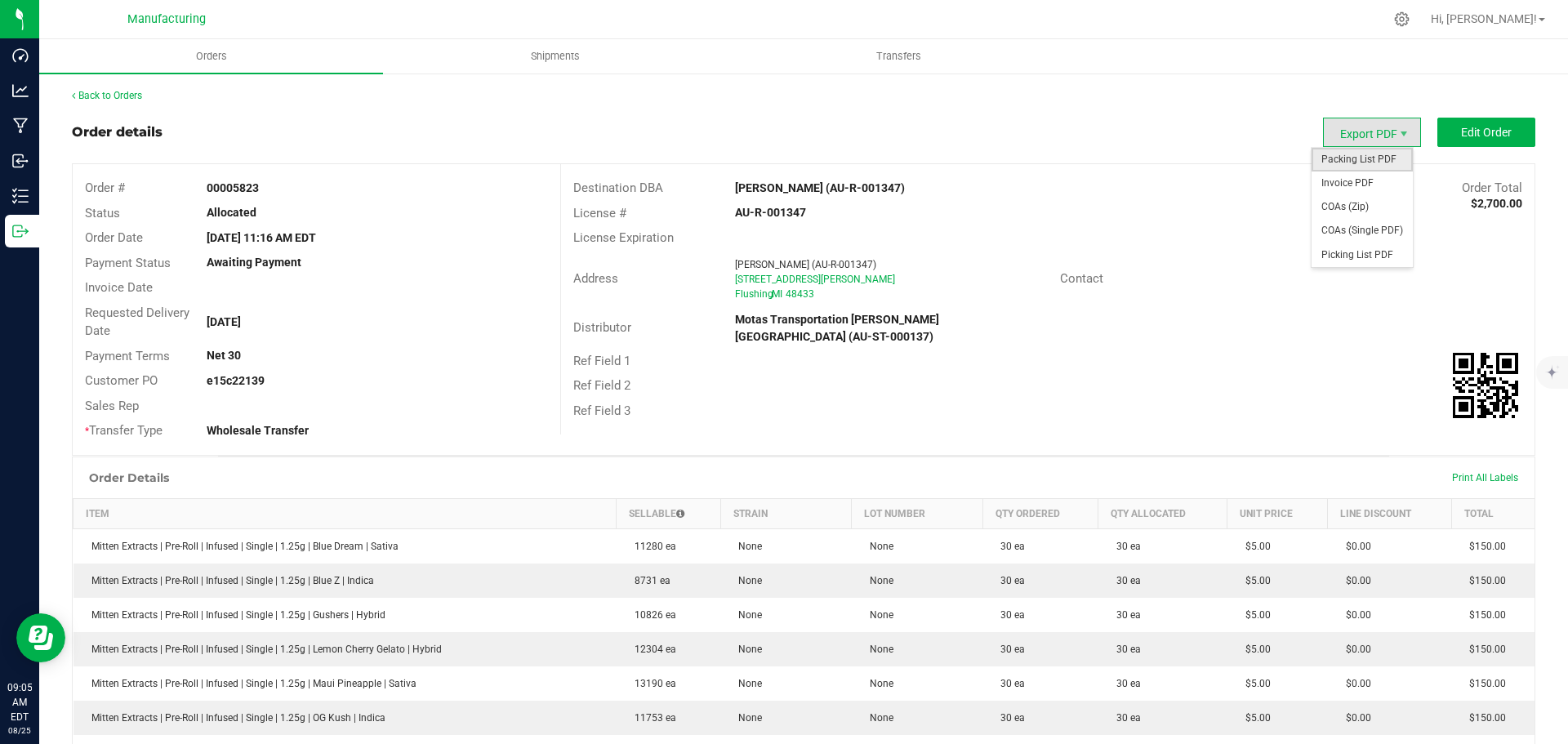
click at [1339, 164] on span "Packing List PDF" at bounding box center [1362, 159] width 101 height 24
click at [113, 92] on link "Back to Orders" at bounding box center [106, 96] width 71 height 12
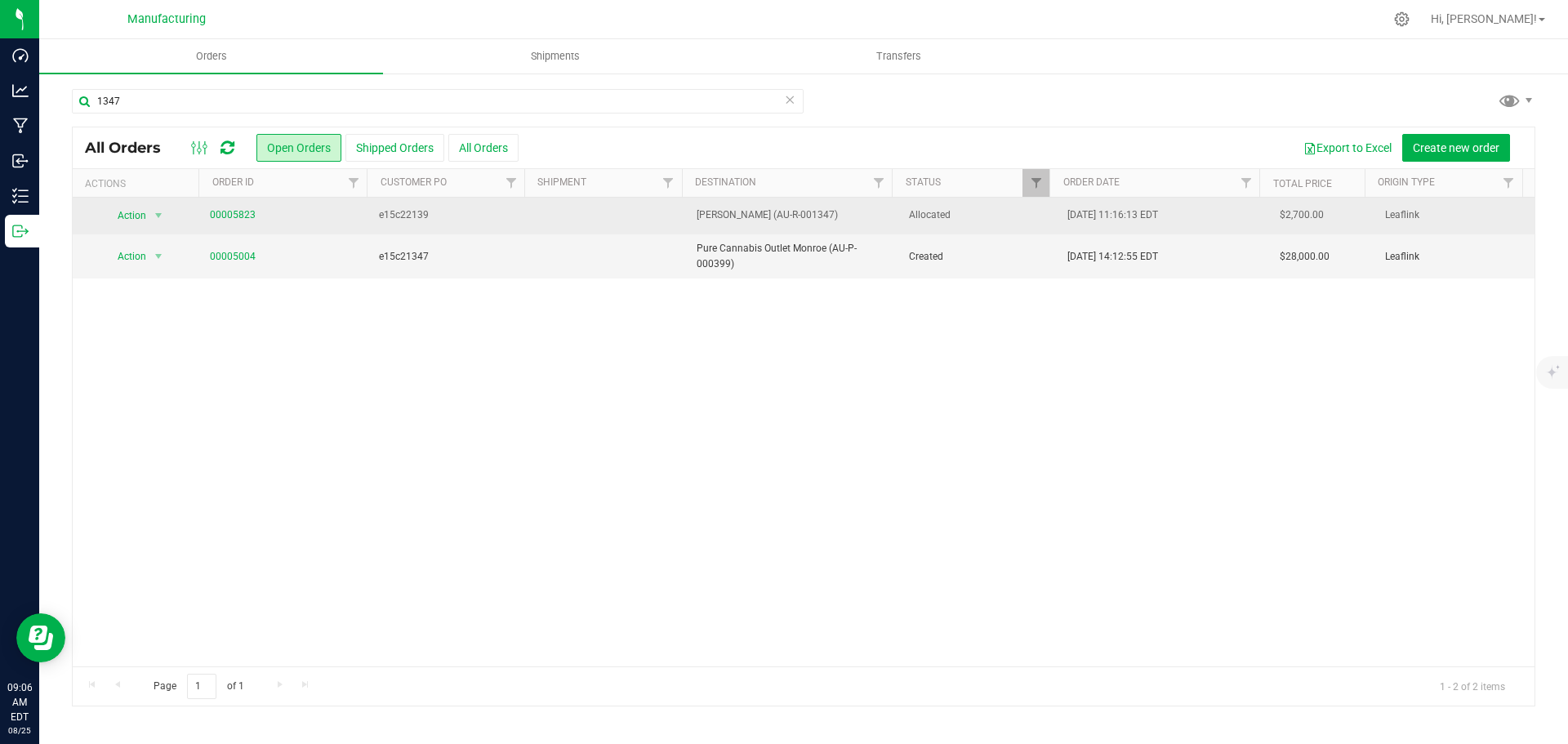
click at [1002, 220] on span "Allocated" at bounding box center [978, 214] width 139 height 15
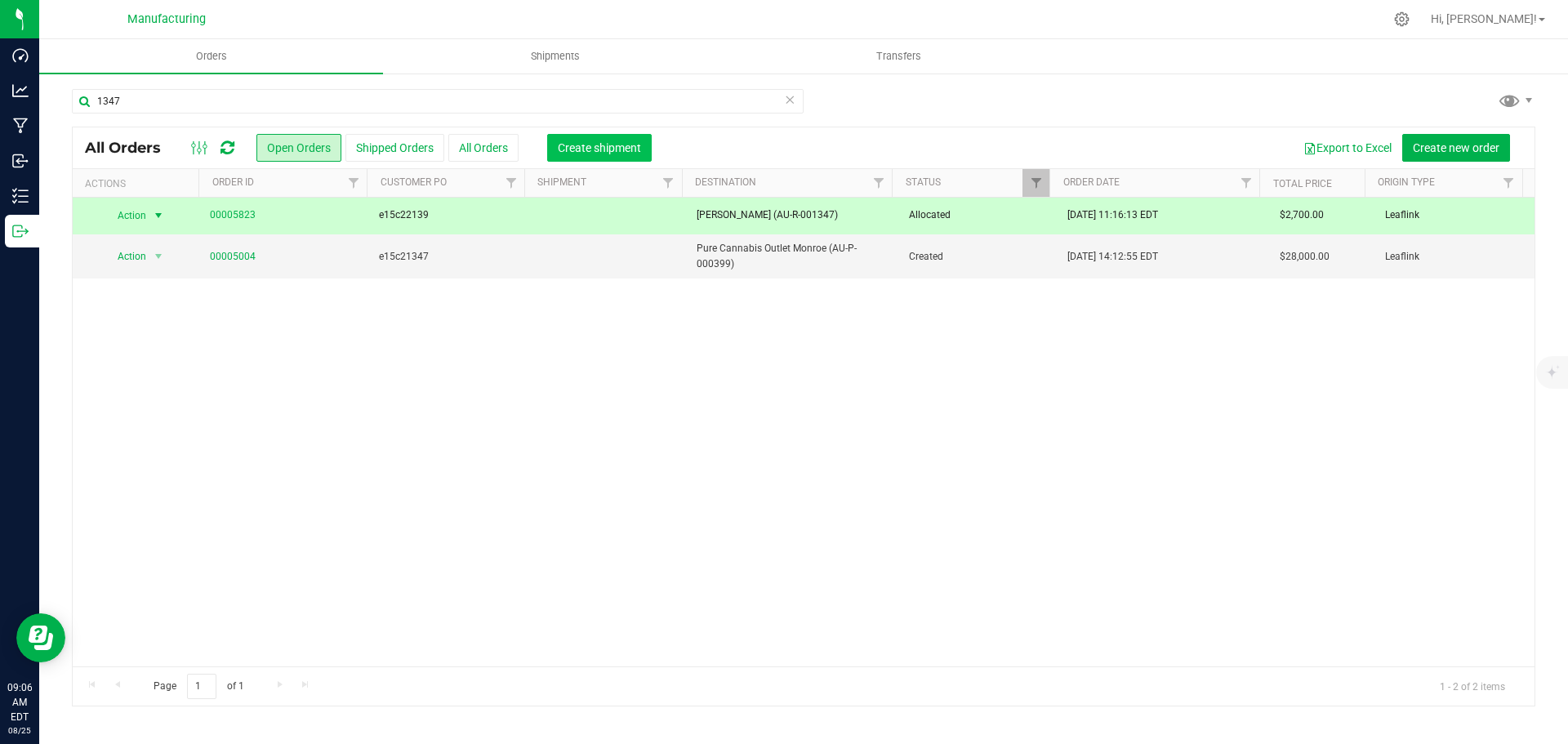
click at [586, 147] on span "Create shipment" at bounding box center [599, 147] width 83 height 13
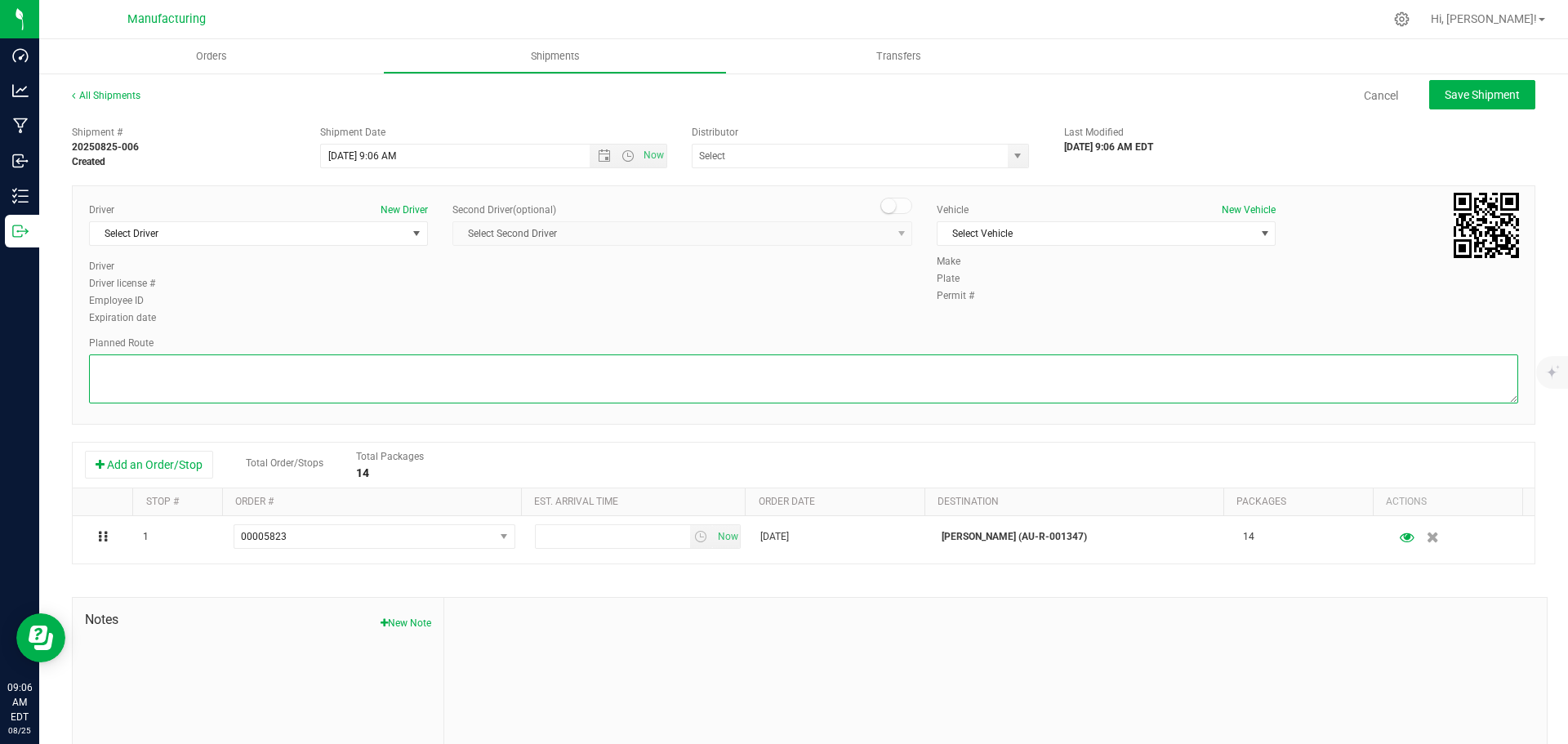
drag, startPoint x: 891, startPoint y: 380, endPoint x: 880, endPoint y: 381, distance: 11.0
click at [891, 380] on textarea at bounding box center [804, 379] width 1430 height 49
paste textarea "Route Detail: Mitten Distro Dimondale To Motas -- Head south 246 ft -- Turn rig…"
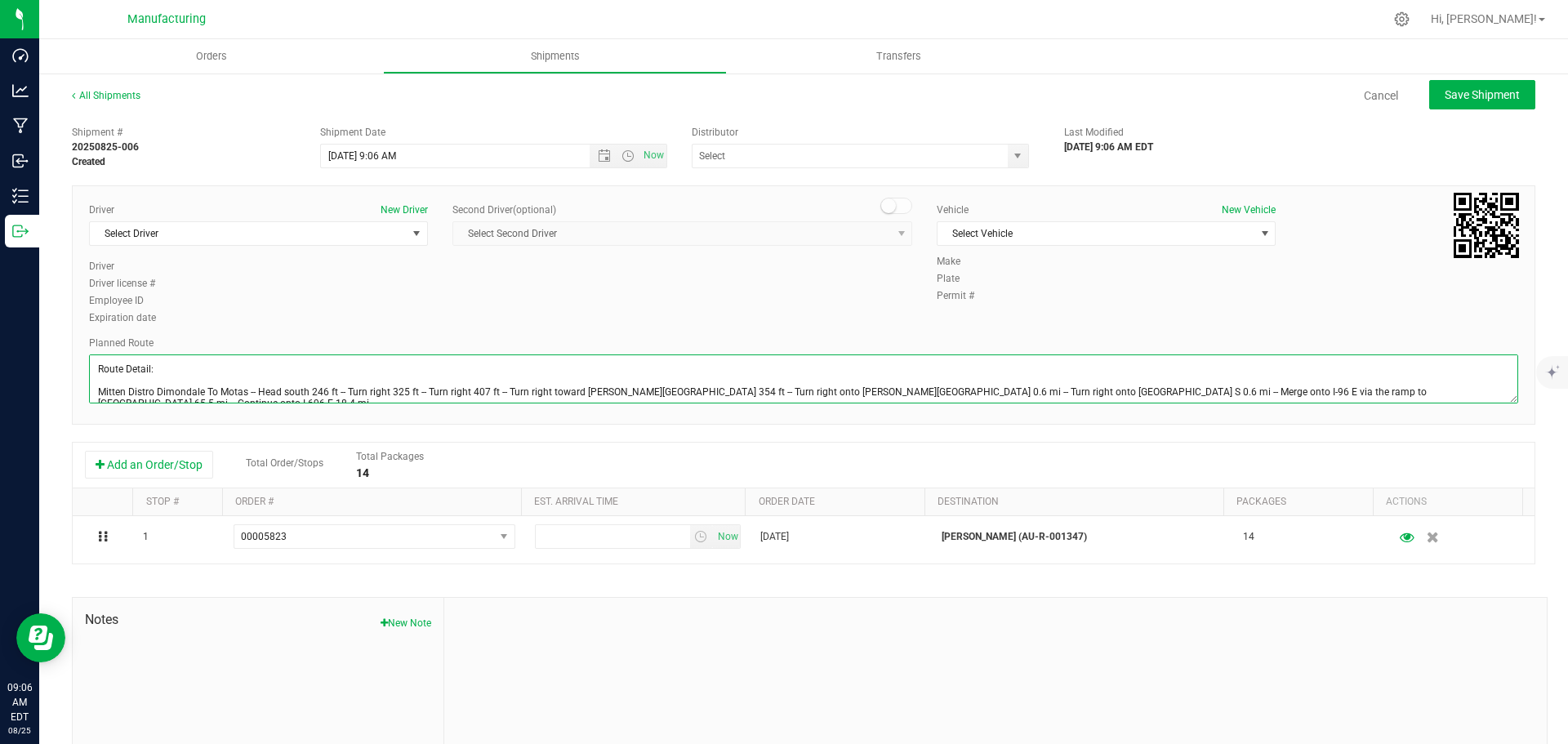
scroll to position [41, 0]
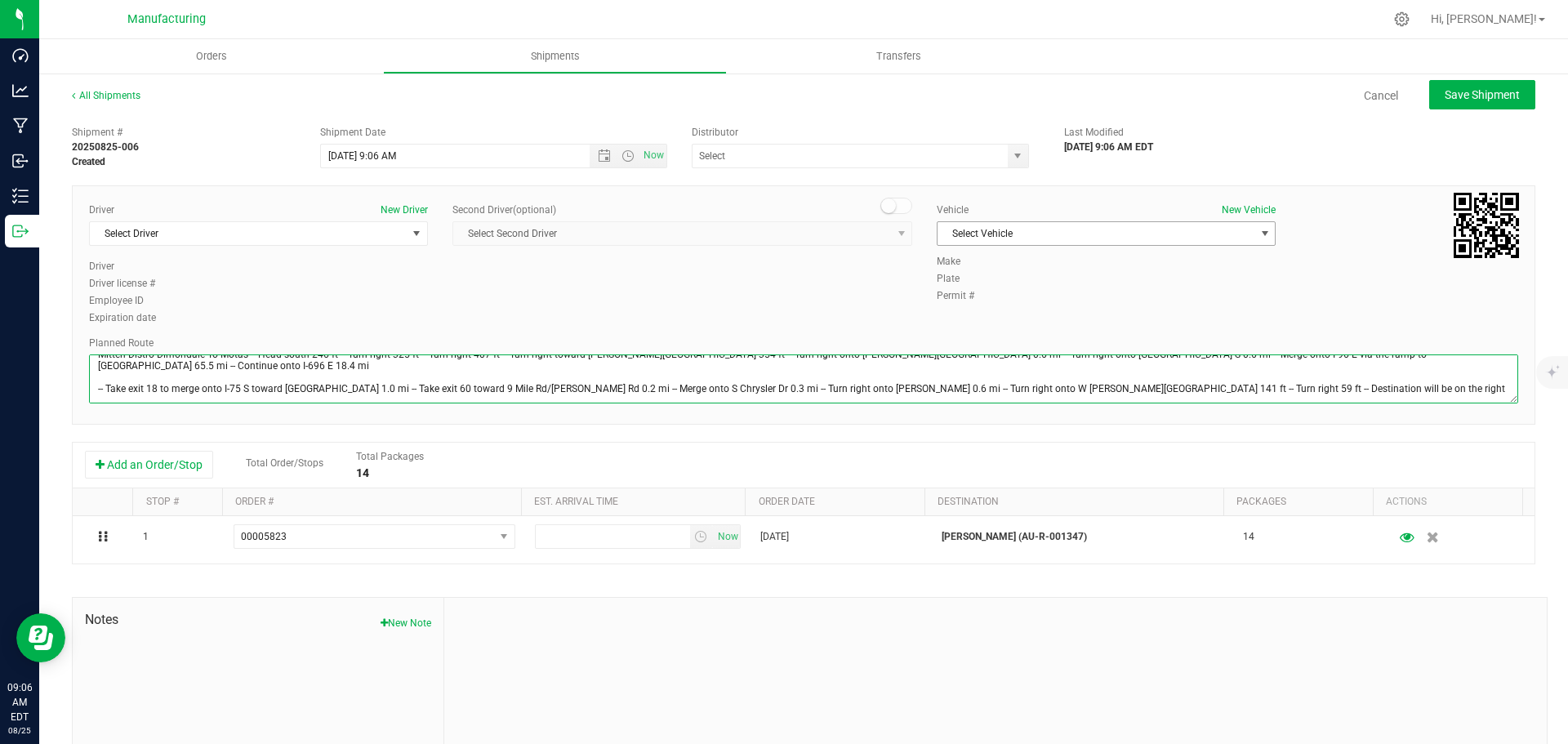
type textarea "Route Detail: Mitten Distro Dimondale To Motas -- Head south 246 ft -- Turn rig…"
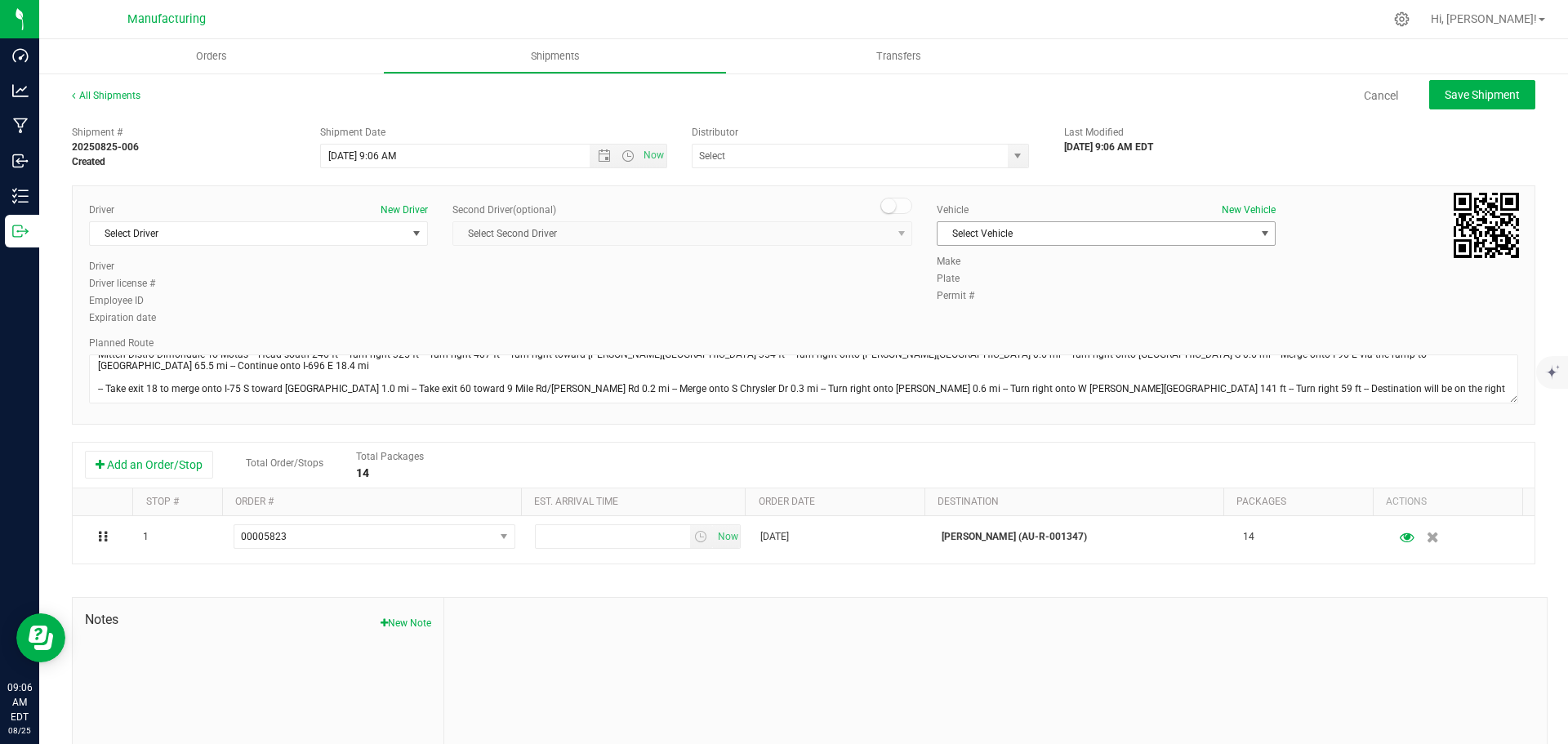
click at [1028, 232] on span "Select Vehicle" at bounding box center [1095, 234] width 317 height 23
click at [989, 305] on li "[MEDICAL_DATA]" at bounding box center [1098, 310] width 334 height 24
drag, startPoint x: 1013, startPoint y: 148, endPoint x: 916, endPoint y: 186, distance: 104.2
click at [1013, 149] on span "select" at bounding box center [1018, 156] width 21 height 23
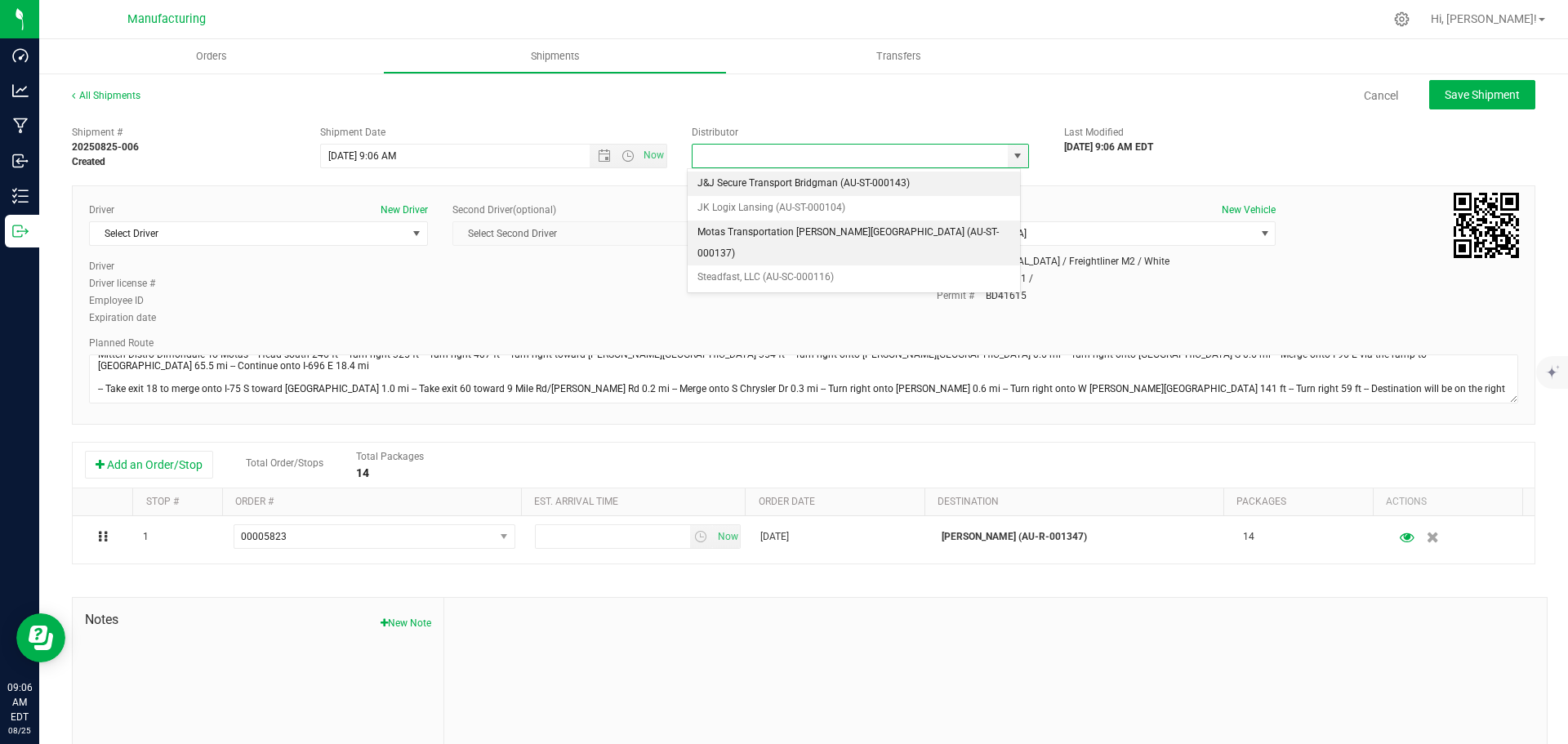
click at [801, 224] on li "Motas Transportation [PERSON_NAME][GEOGRAPHIC_DATA] (AU-ST-000137)" at bounding box center [854, 243] width 332 height 45
type input "Motas Transportation [PERSON_NAME][GEOGRAPHIC_DATA] (AU-ST-000137)"
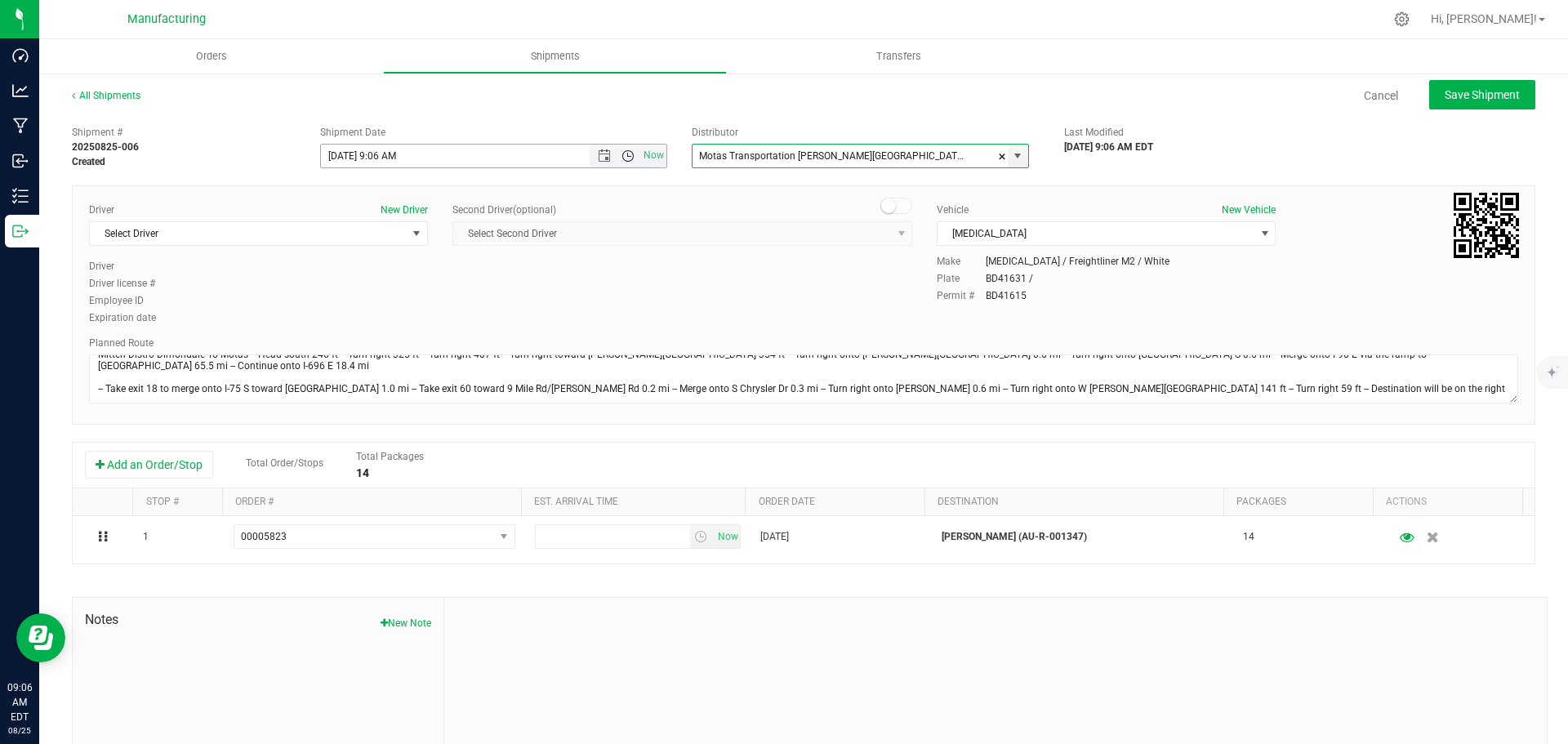
click at [625, 158] on span "Open the time view" at bounding box center [628, 155] width 13 height 13
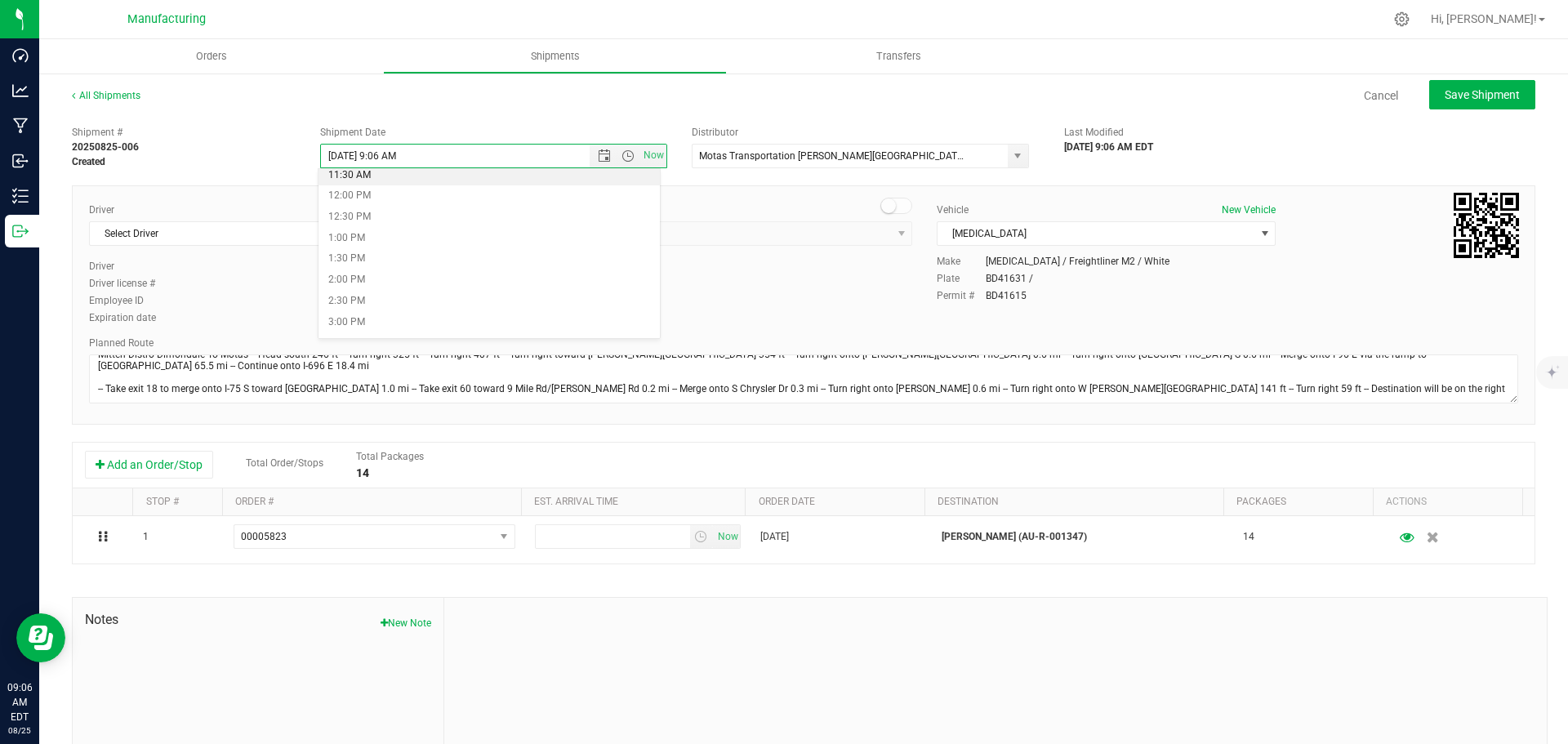
click at [368, 178] on li "11:30 AM" at bounding box center [490, 176] width 341 height 21
click at [414, 233] on span "select" at bounding box center [416, 233] width 13 height 13
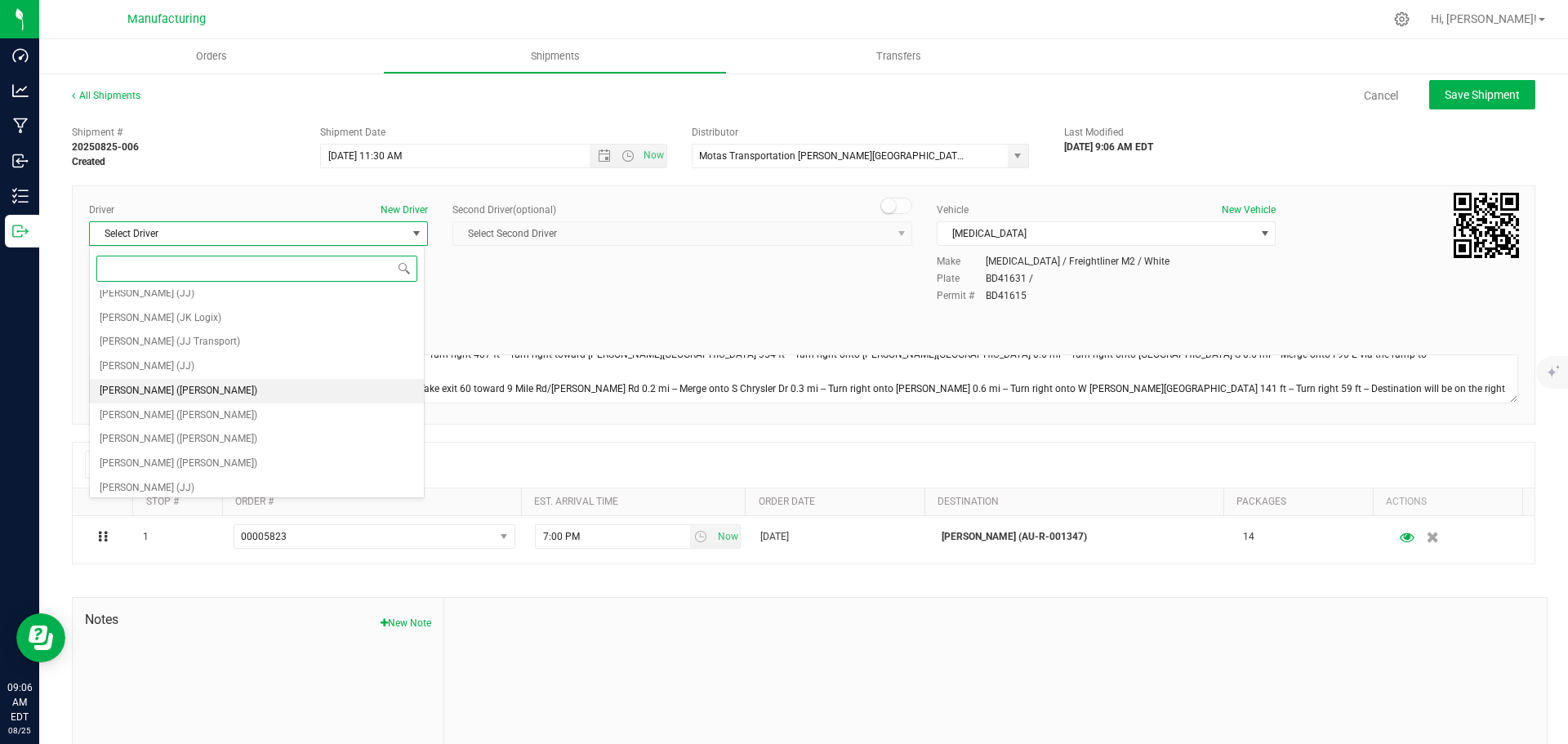
scroll to position [86, 0]
click at [182, 390] on span "[PERSON_NAME] ([PERSON_NAME])" at bounding box center [179, 387] width 157 height 21
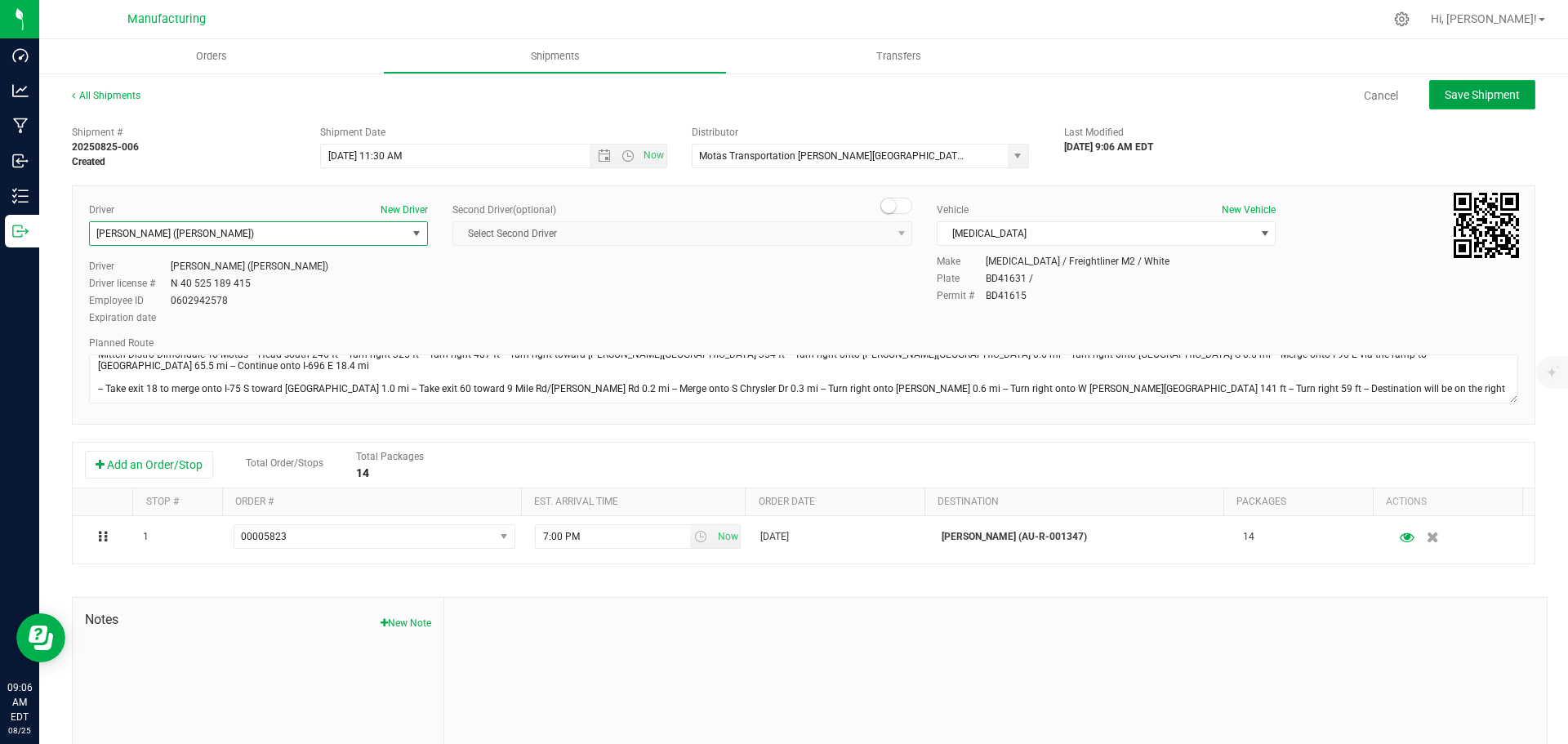
click at [1502, 90] on span "Save Shipment" at bounding box center [1482, 95] width 75 height 13
type input "[DATE] 3:30 PM"
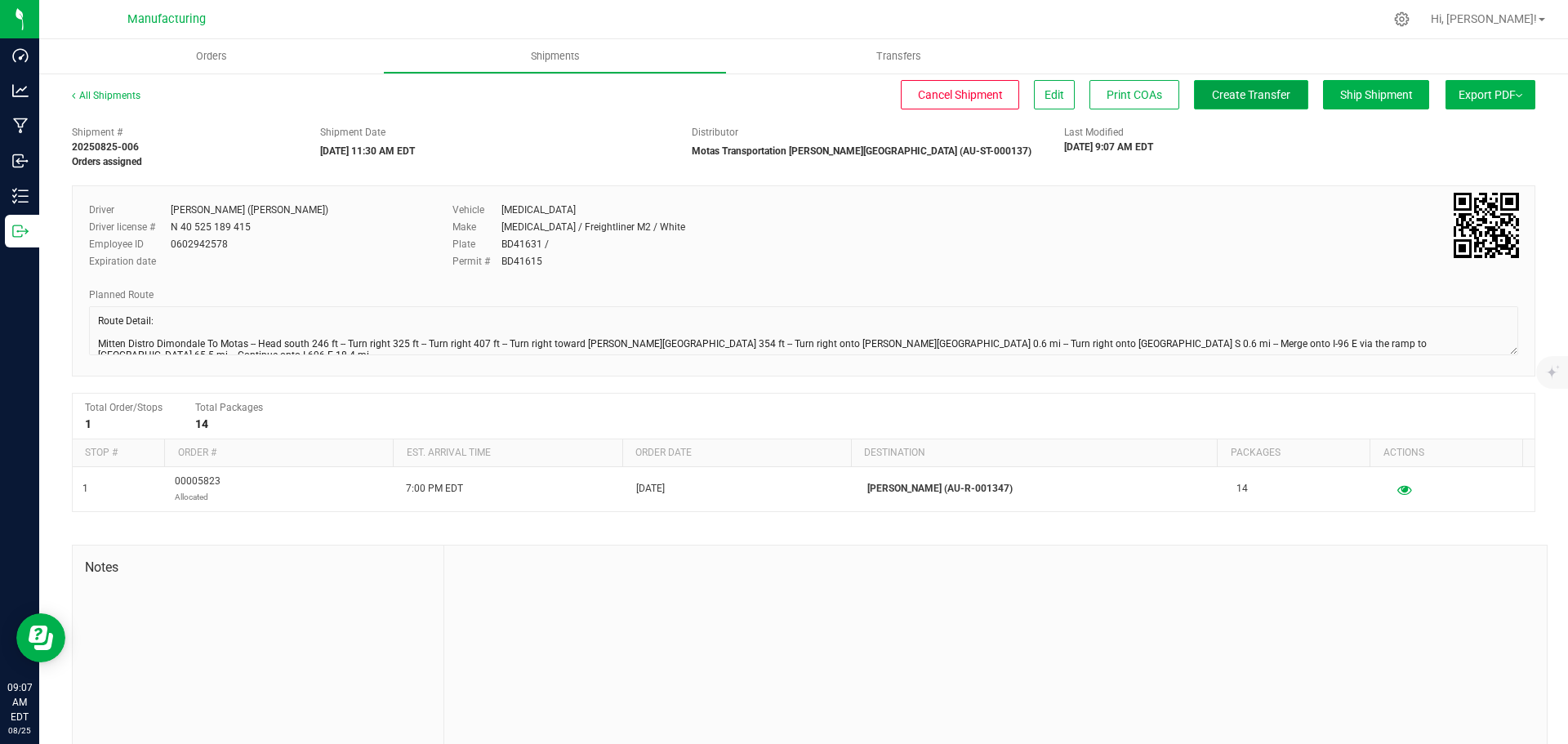
click at [1248, 89] on span "Create Transfer" at bounding box center [1252, 95] width 79 height 13
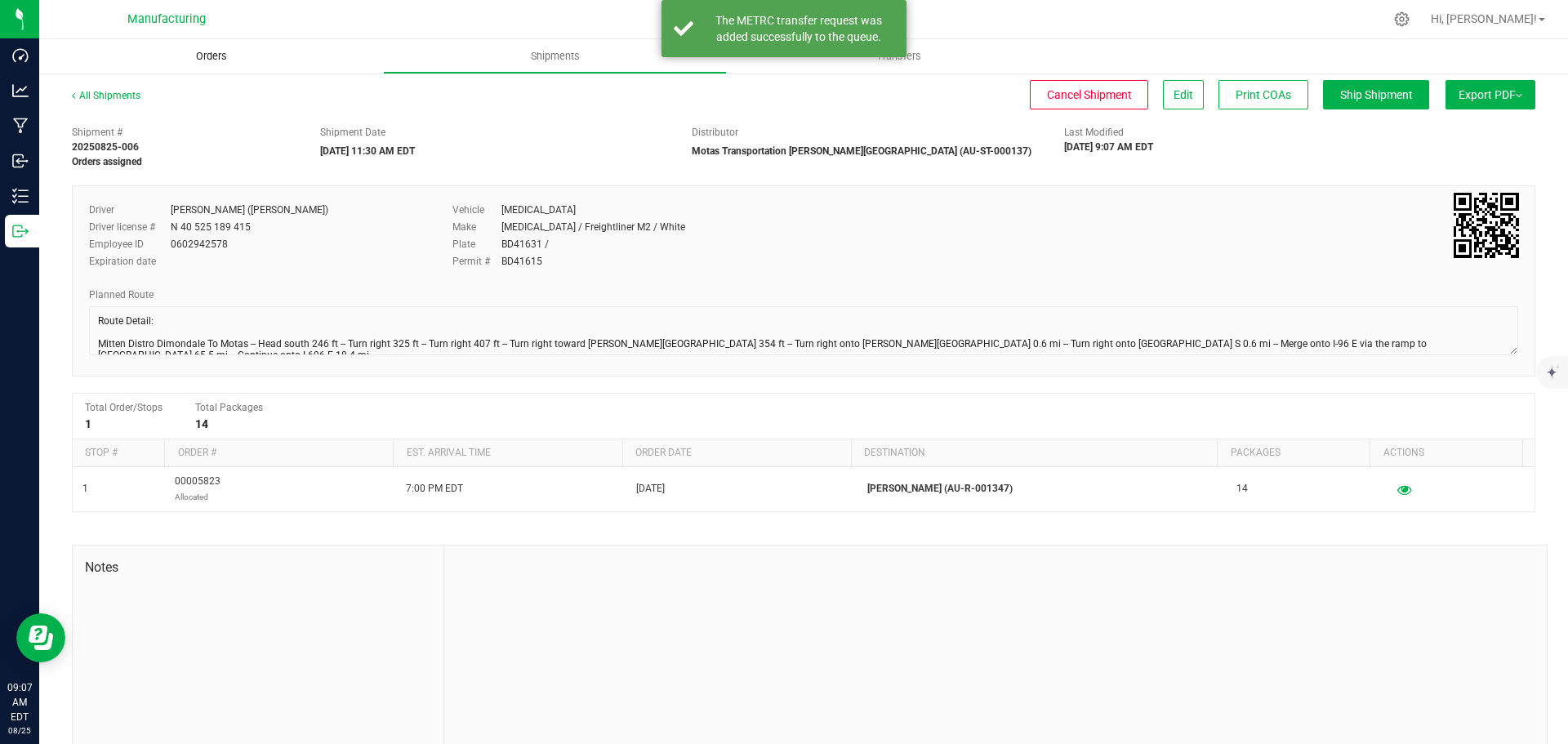
click at [224, 57] on span "Orders" at bounding box center [212, 56] width 75 height 14
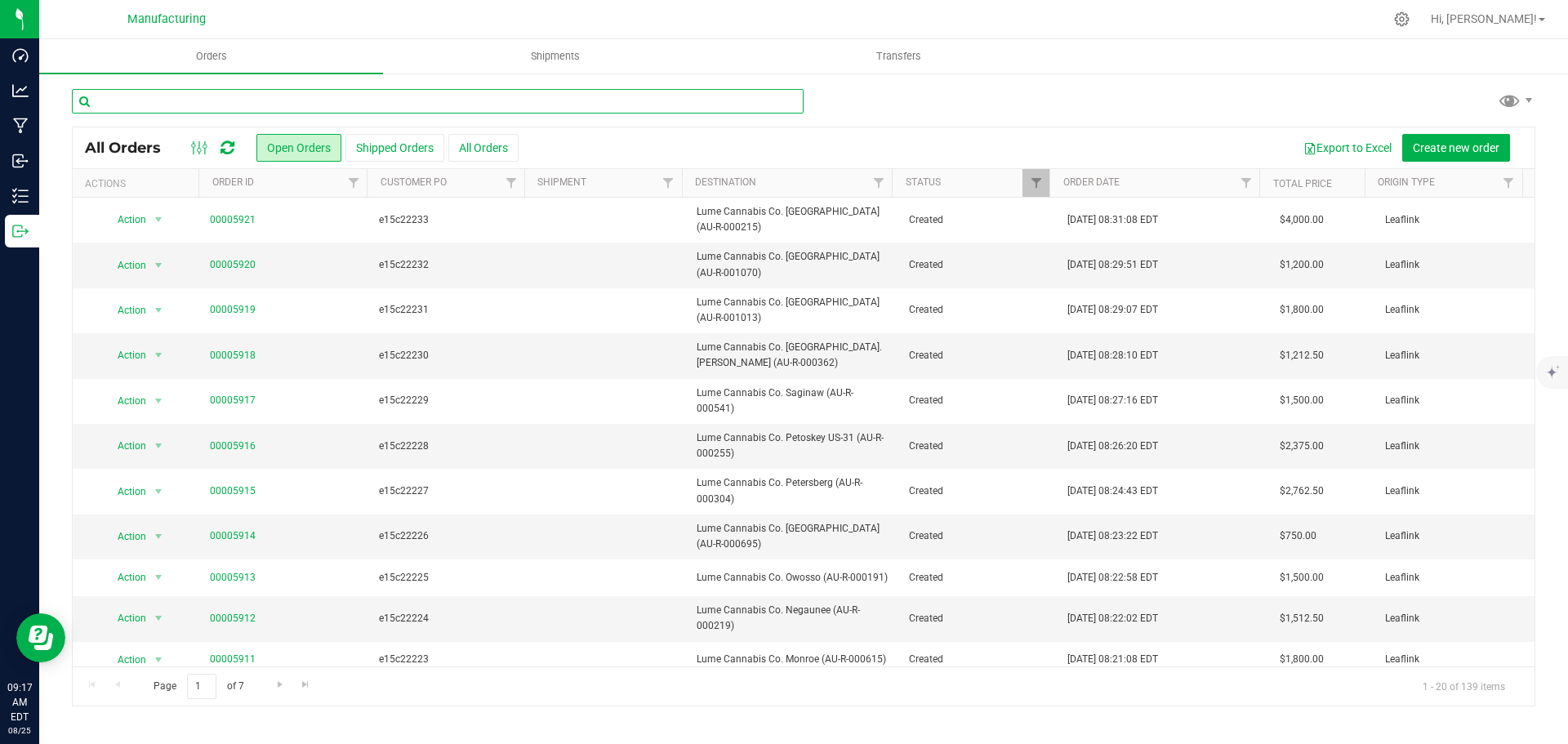
click at [486, 104] on input "text" at bounding box center [437, 101] width 732 height 24
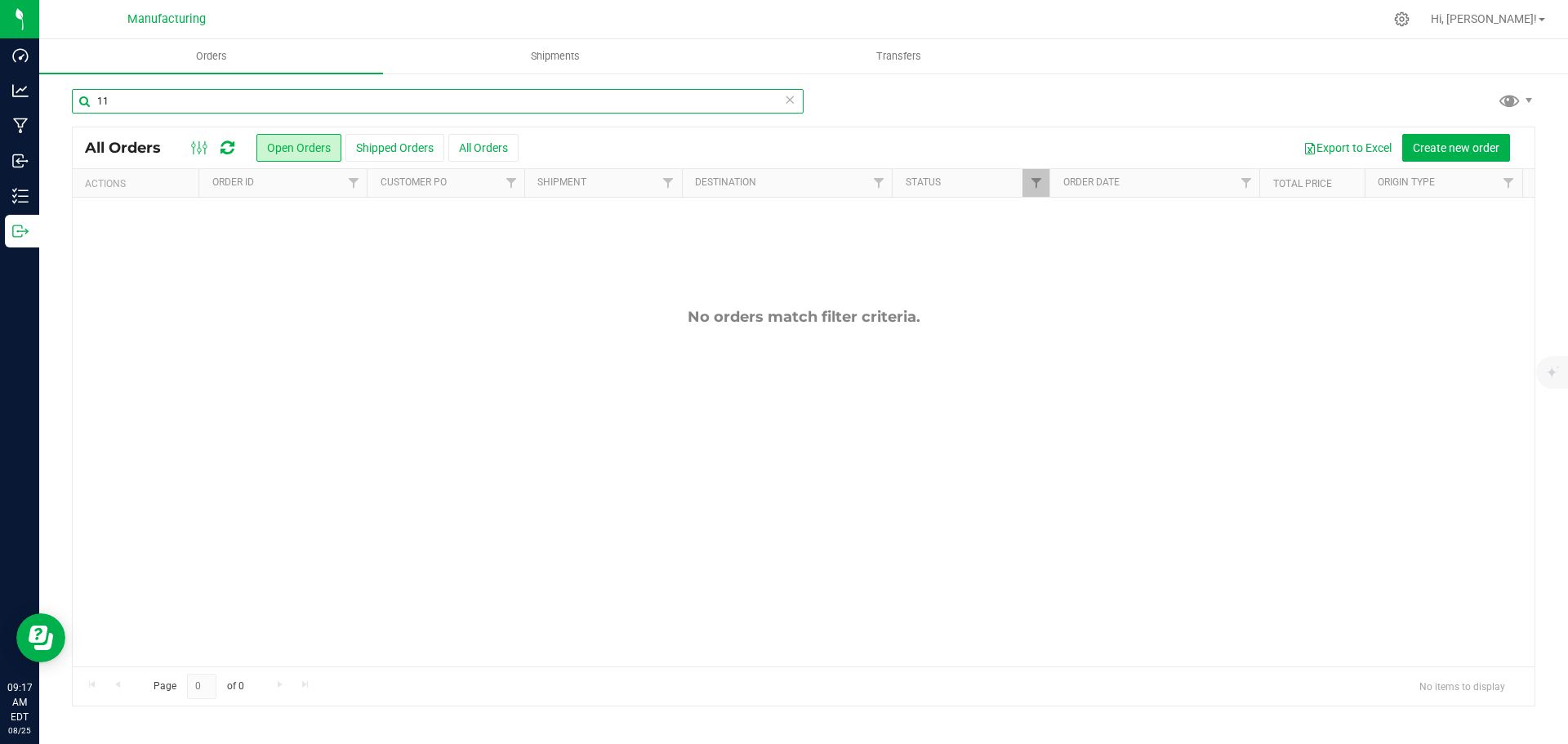
type input "1"
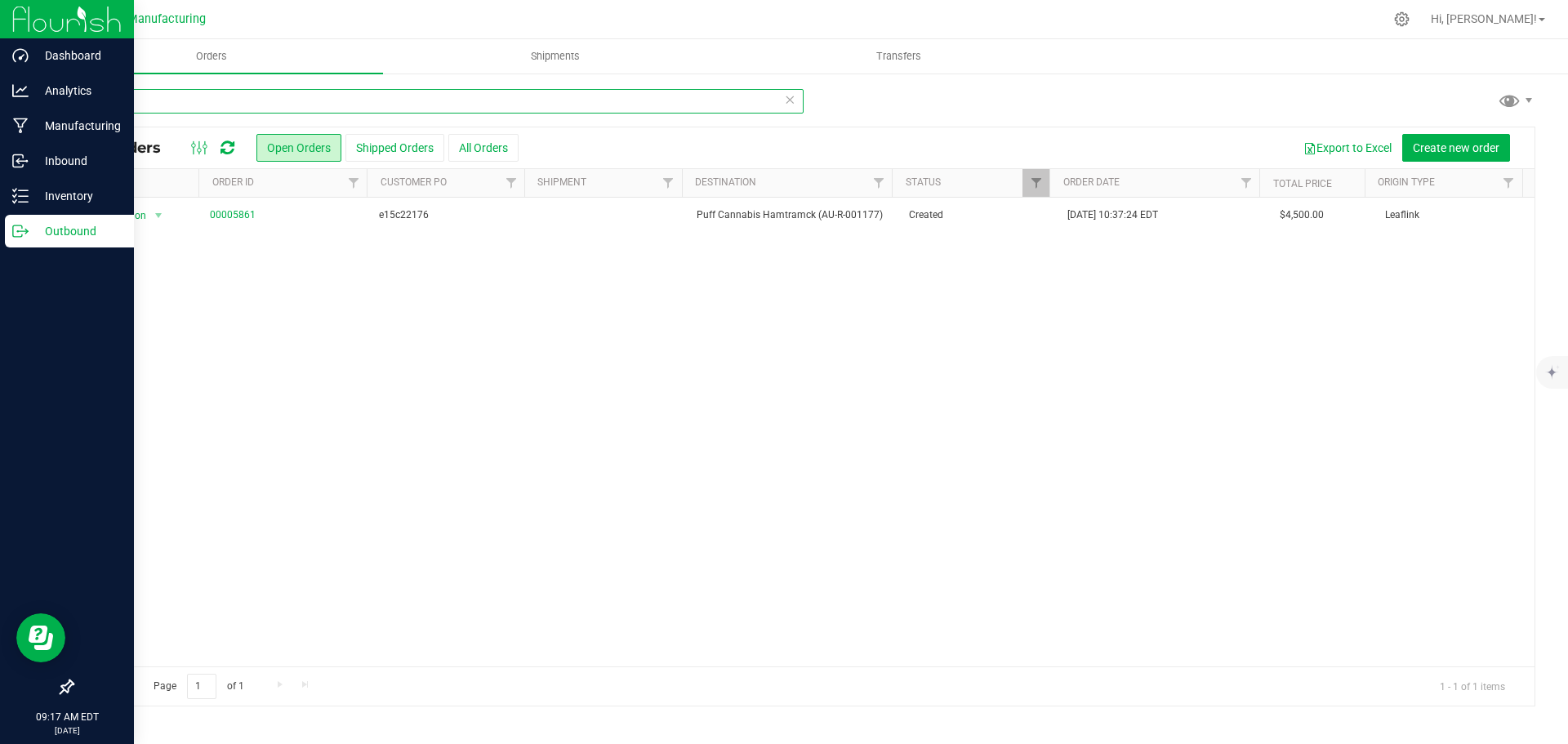
type input "1177"
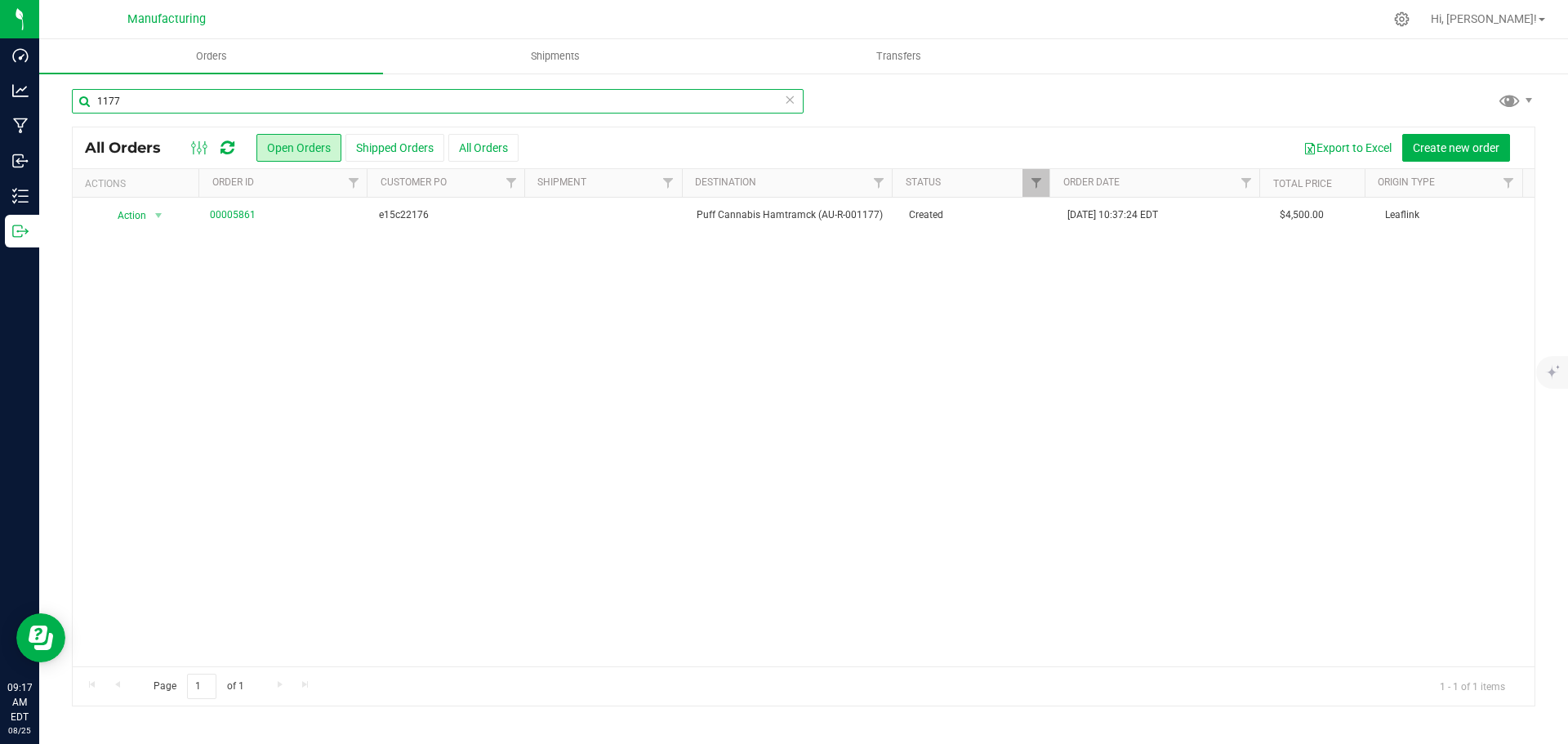
drag, startPoint x: 129, startPoint y: 101, endPoint x: 43, endPoint y: 101, distance: 86.0
click at [43, 101] on div "1177 All Orders Open Orders Shipped Orders All Orders Export to Excel Create ne…" at bounding box center [803, 397] width 1529 height 651
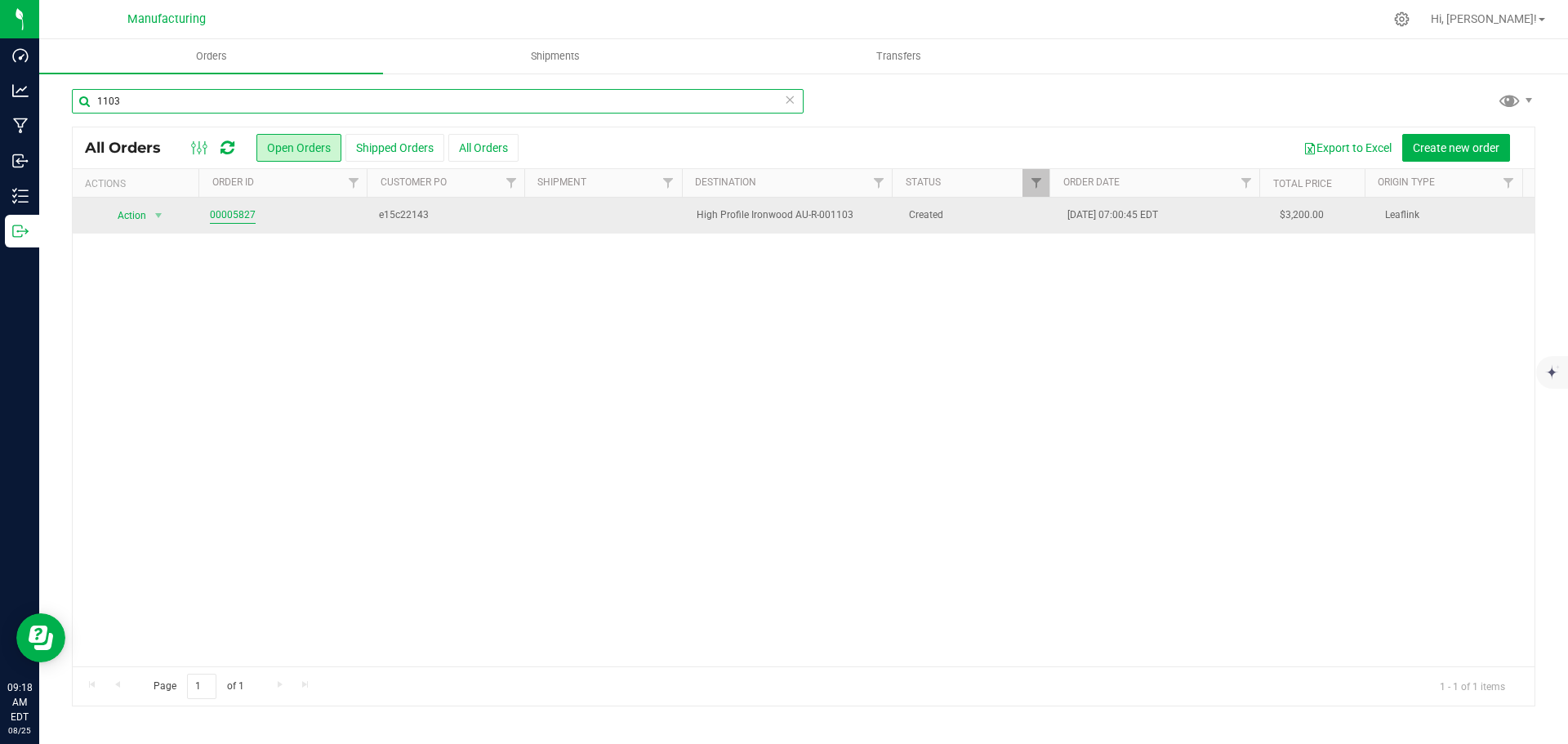
type input "1103"
click at [242, 213] on link "00005827" at bounding box center [232, 214] width 46 height 15
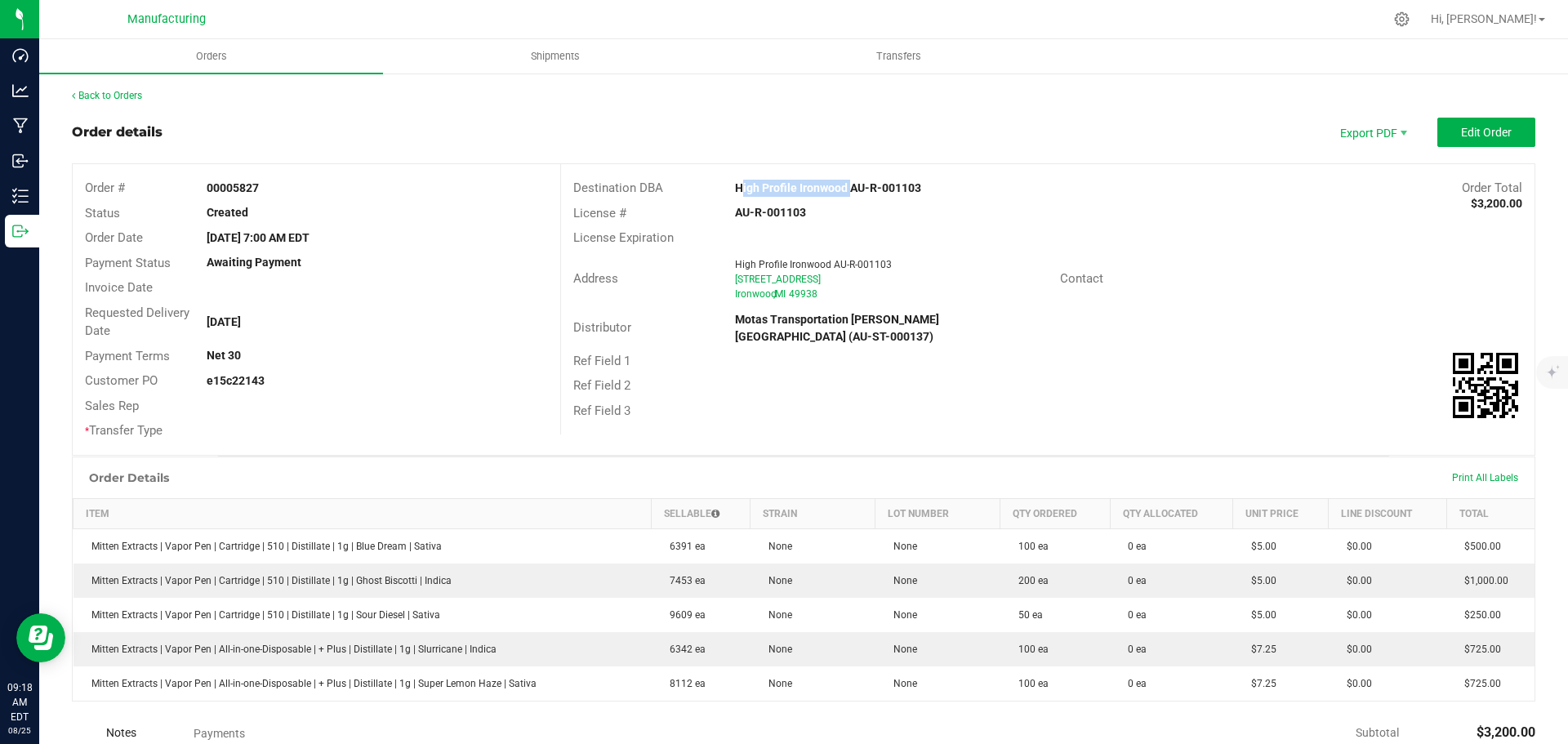
drag, startPoint x: 718, startPoint y: 187, endPoint x: 842, endPoint y: 191, distance: 124.1
click at [842, 191] on div "High Profile Ironwood AU-R-001103" at bounding box center [926, 188] width 406 height 17
copy strong "High Profile Ironwood"
click at [1093, 203] on div "License # AU-R-001103" at bounding box center [1048, 213] width 974 height 25
click at [1502, 135] on button "Edit Order" at bounding box center [1487, 132] width 98 height 29
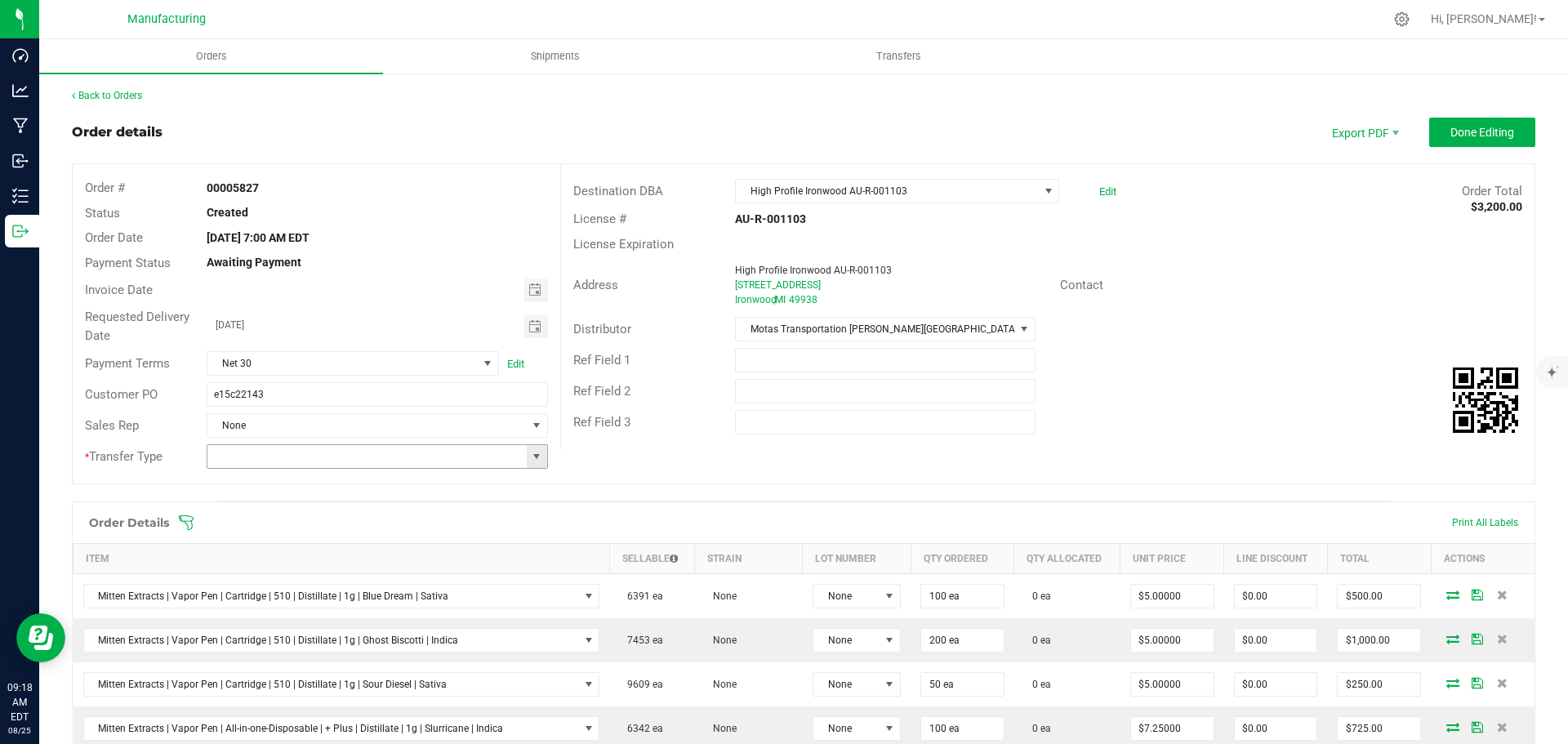
click at [534, 461] on span at bounding box center [536, 456] width 13 height 13
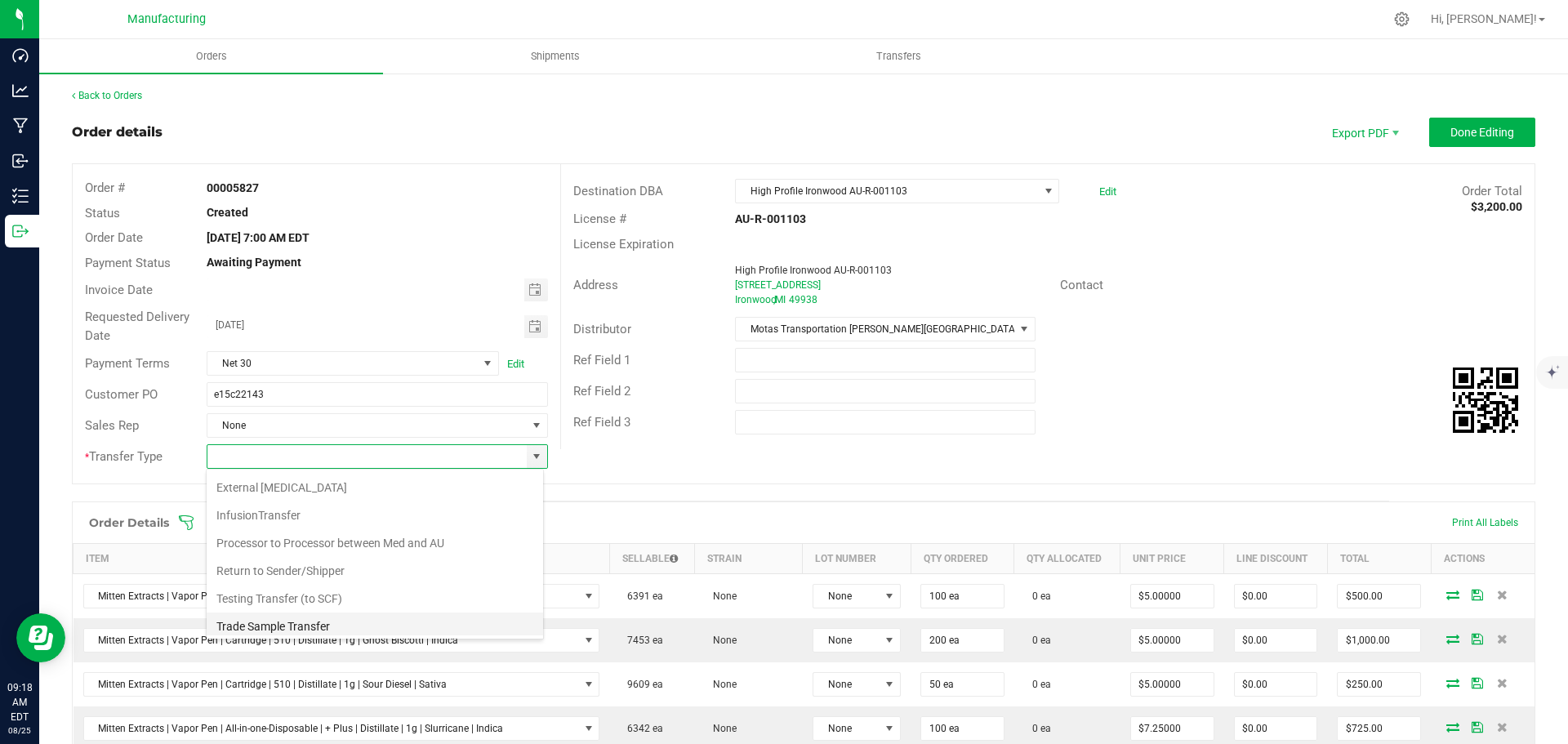
scroll to position [114, 0]
click at [264, 595] on li "Wholesale Transfer" at bounding box center [374, 593] width 337 height 28
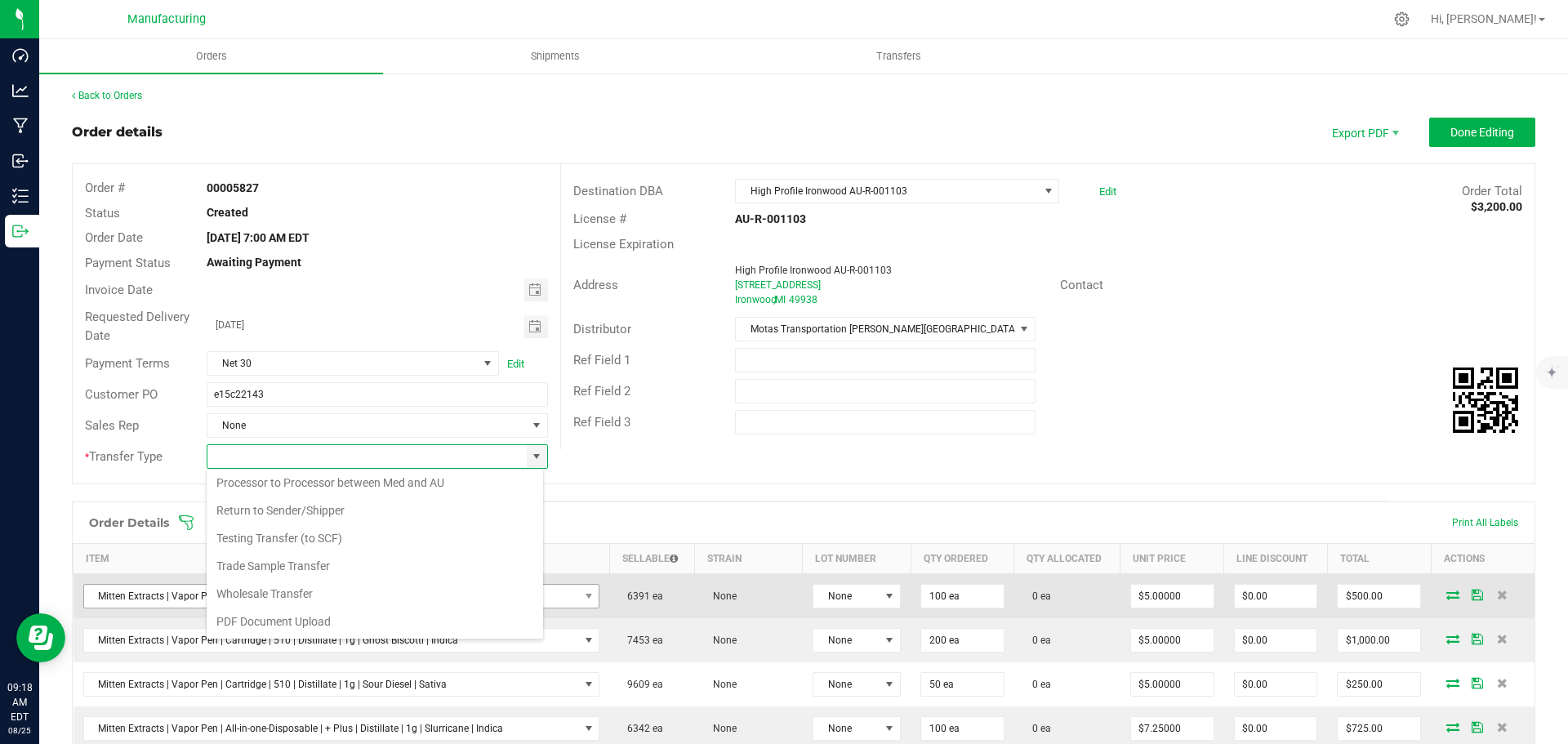
type input "Wholesale Transfer"
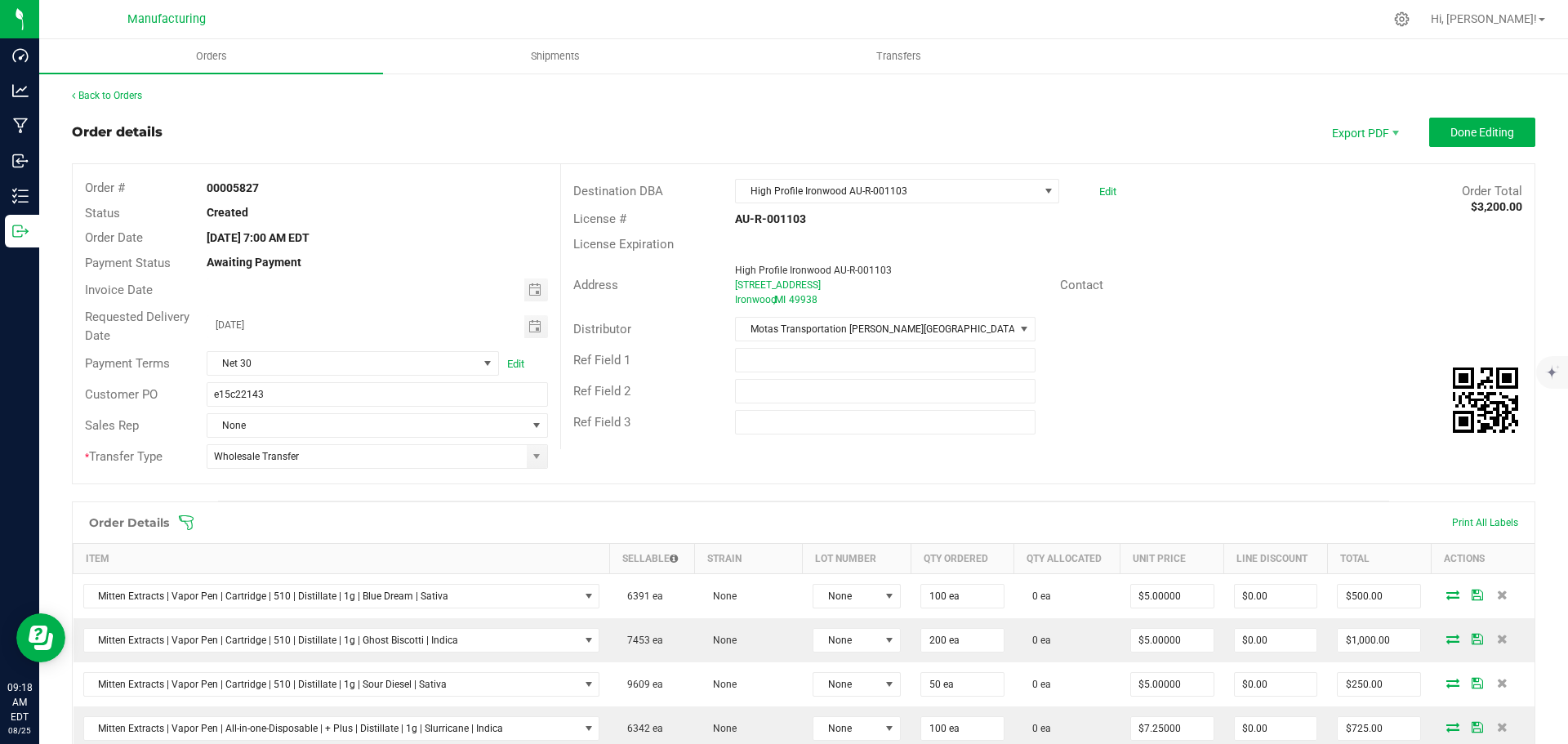
click at [186, 522] on icon at bounding box center [186, 522] width 16 height 16
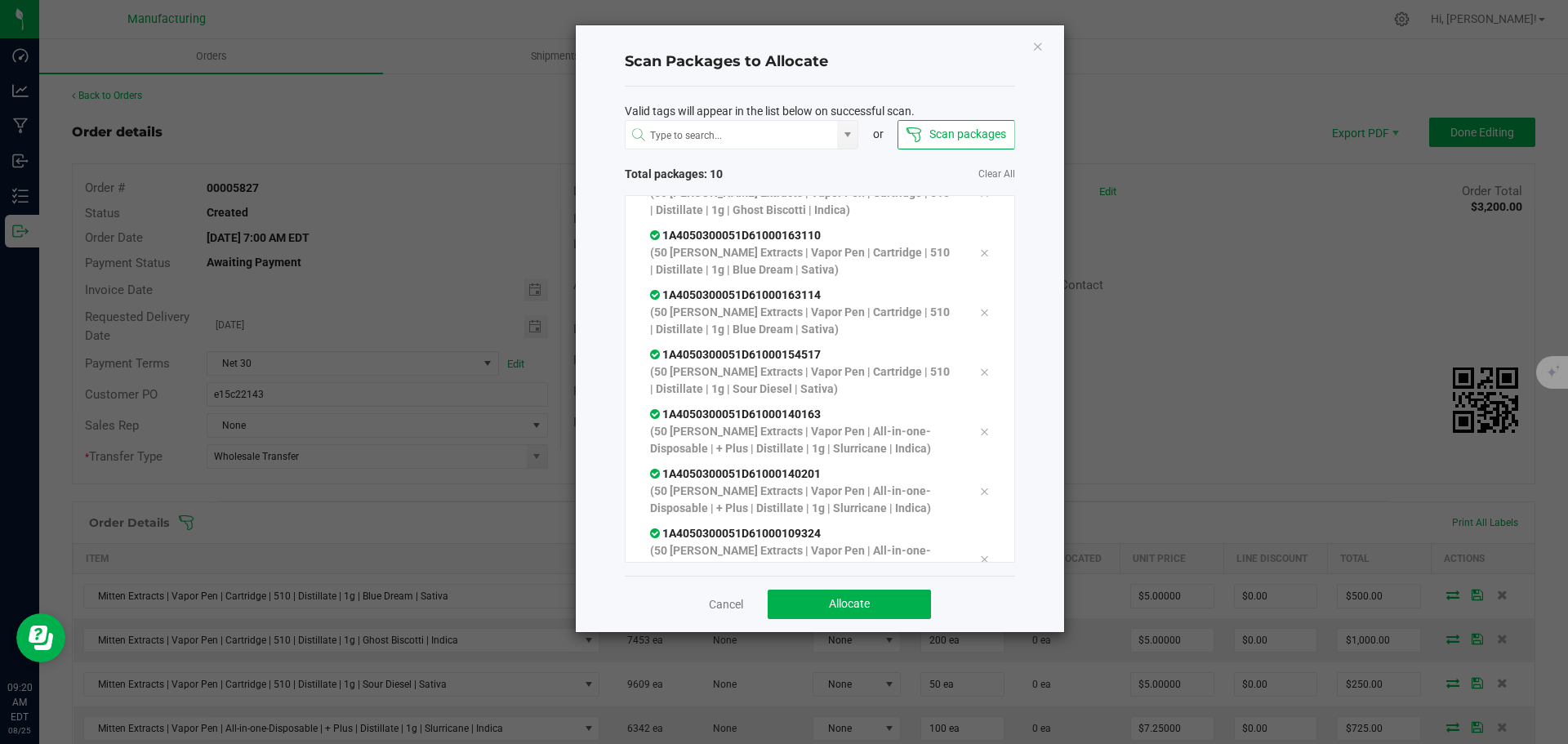
scroll to position [288, 0]
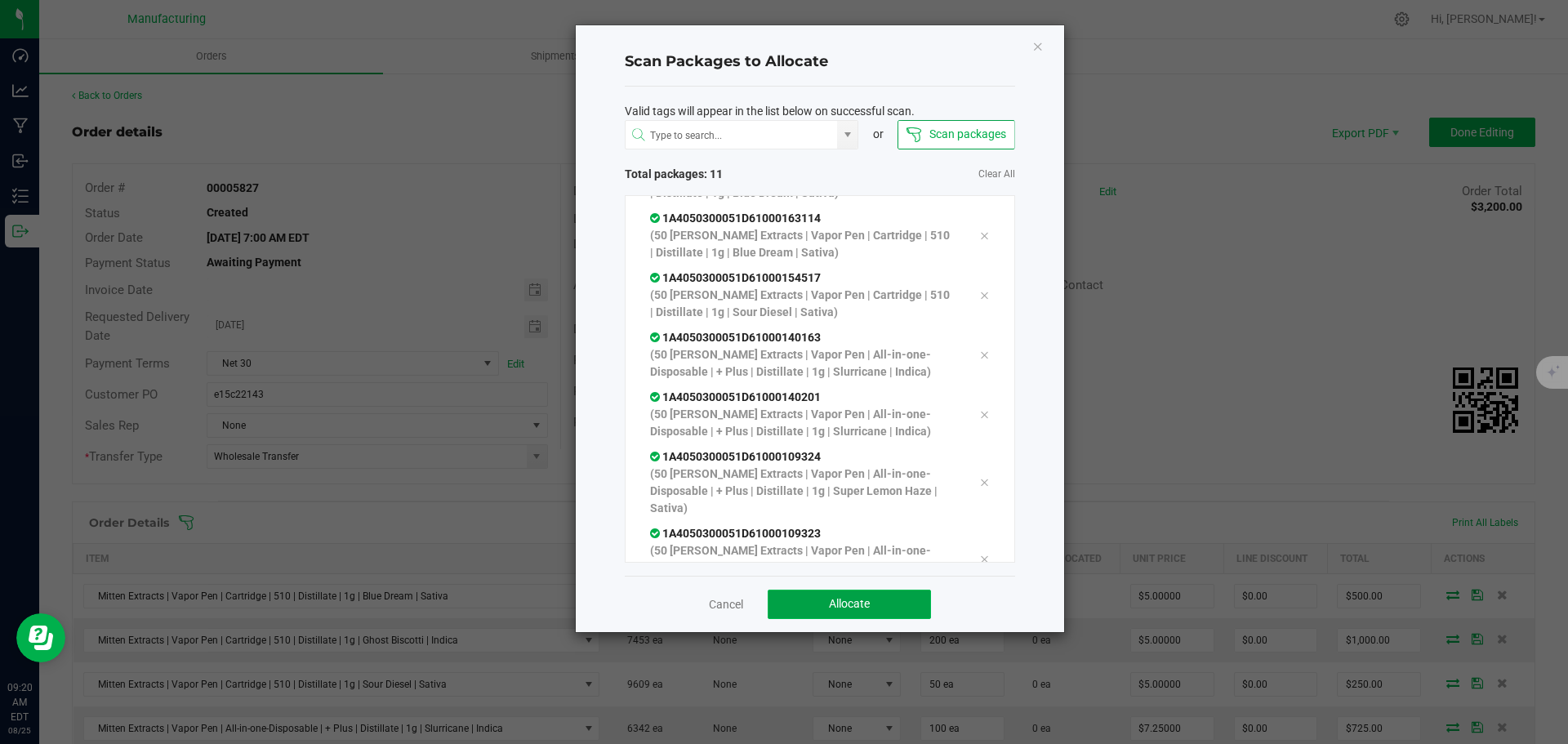
click at [872, 604] on button "Allocate" at bounding box center [849, 604] width 164 height 29
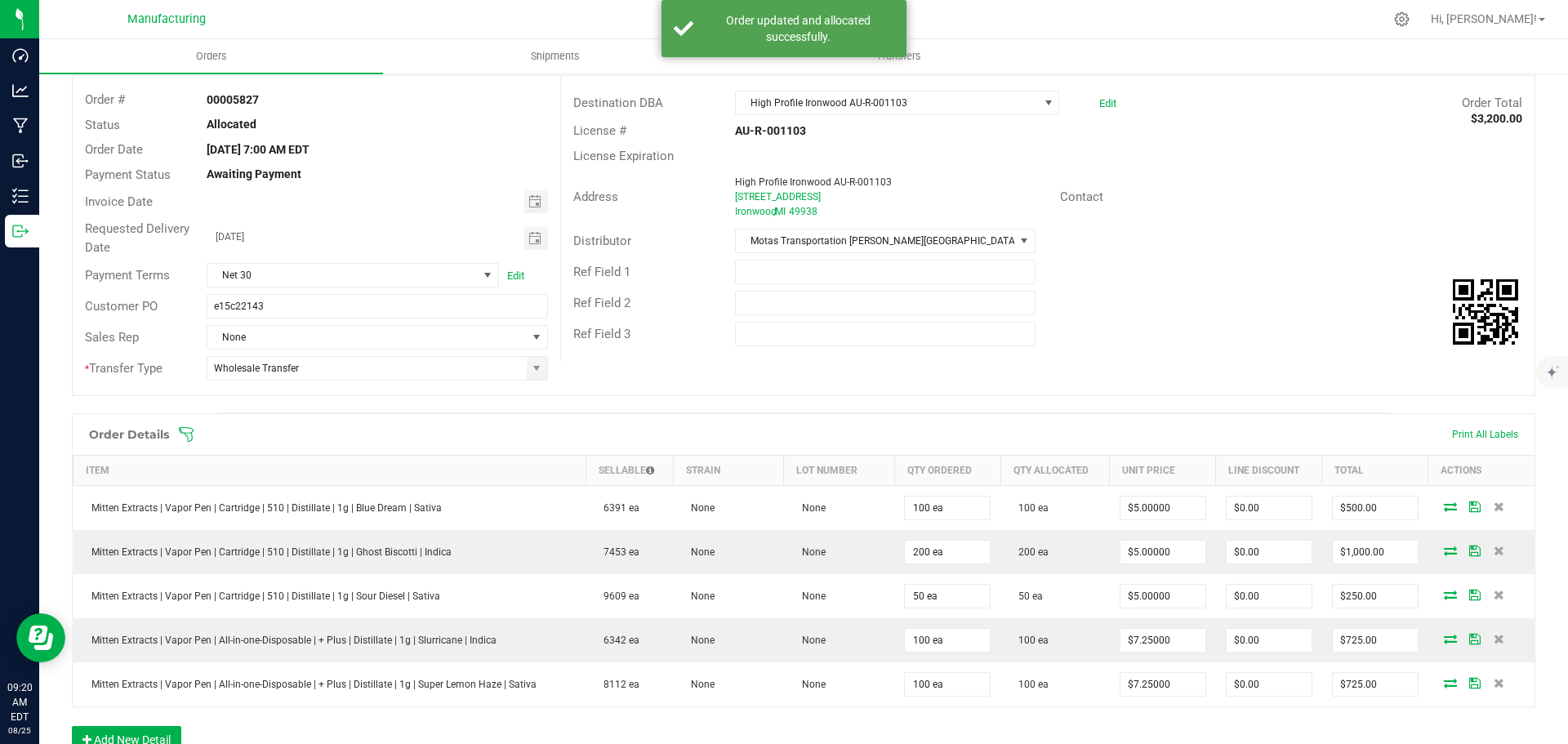
scroll to position [0, 0]
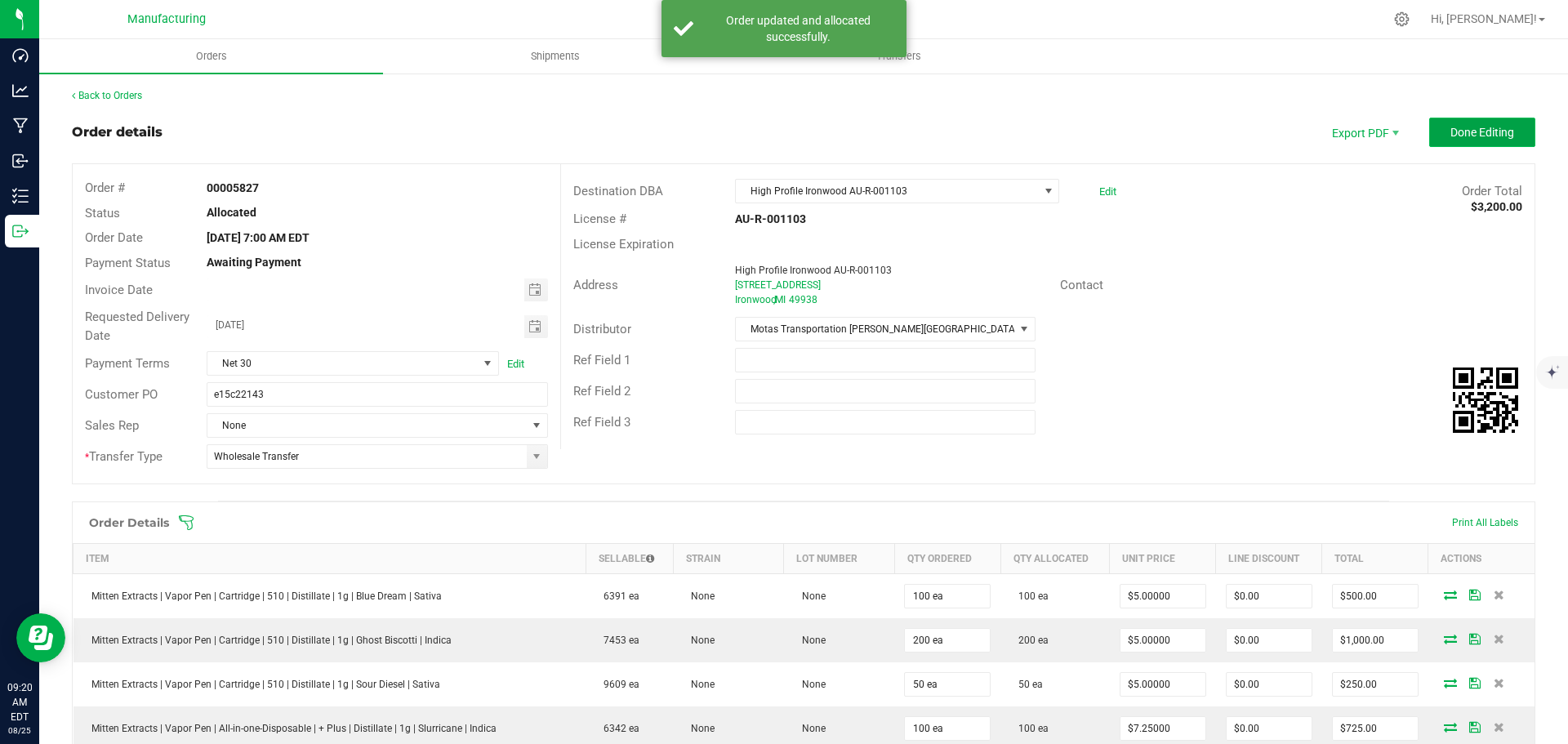
click at [1461, 130] on span "Done Editing" at bounding box center [1482, 132] width 63 height 13
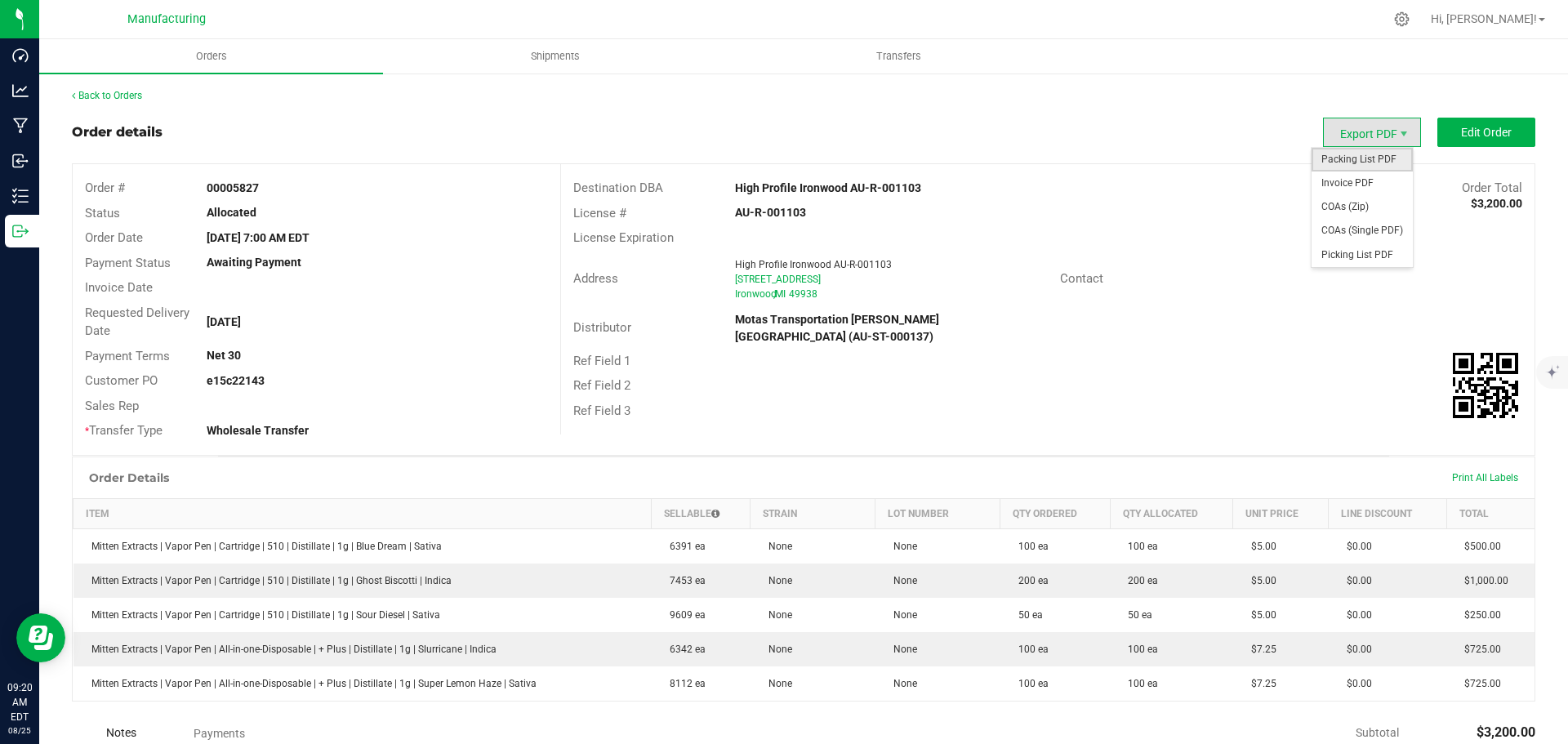
click at [1351, 166] on span "Packing List PDF" at bounding box center [1362, 159] width 101 height 24
click at [87, 96] on link "Back to Orders" at bounding box center [106, 96] width 71 height 12
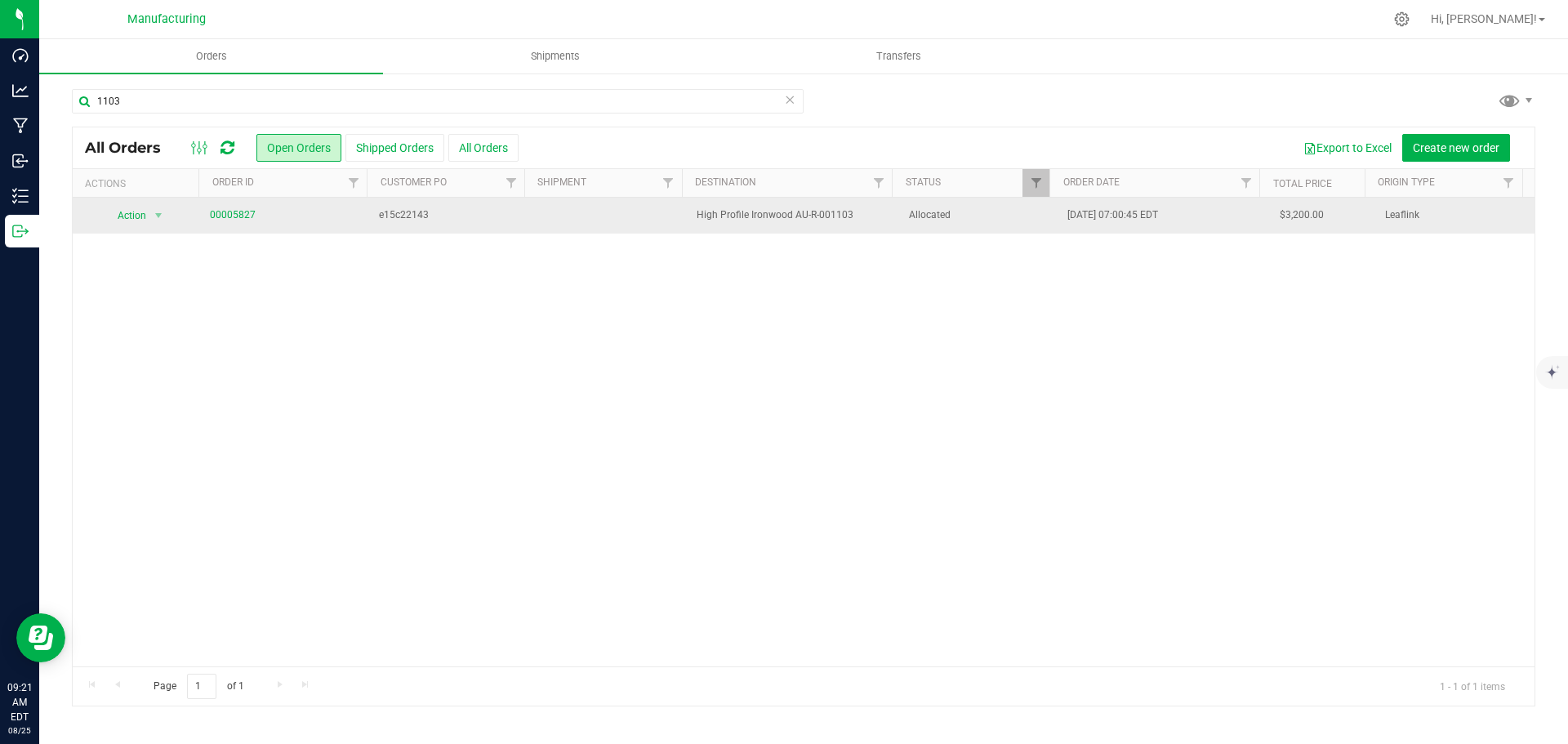
drag, startPoint x: 977, startPoint y: 221, endPoint x: 935, endPoint y: 214, distance: 42.6
click at [976, 221] on span "Allocated" at bounding box center [978, 214] width 139 height 15
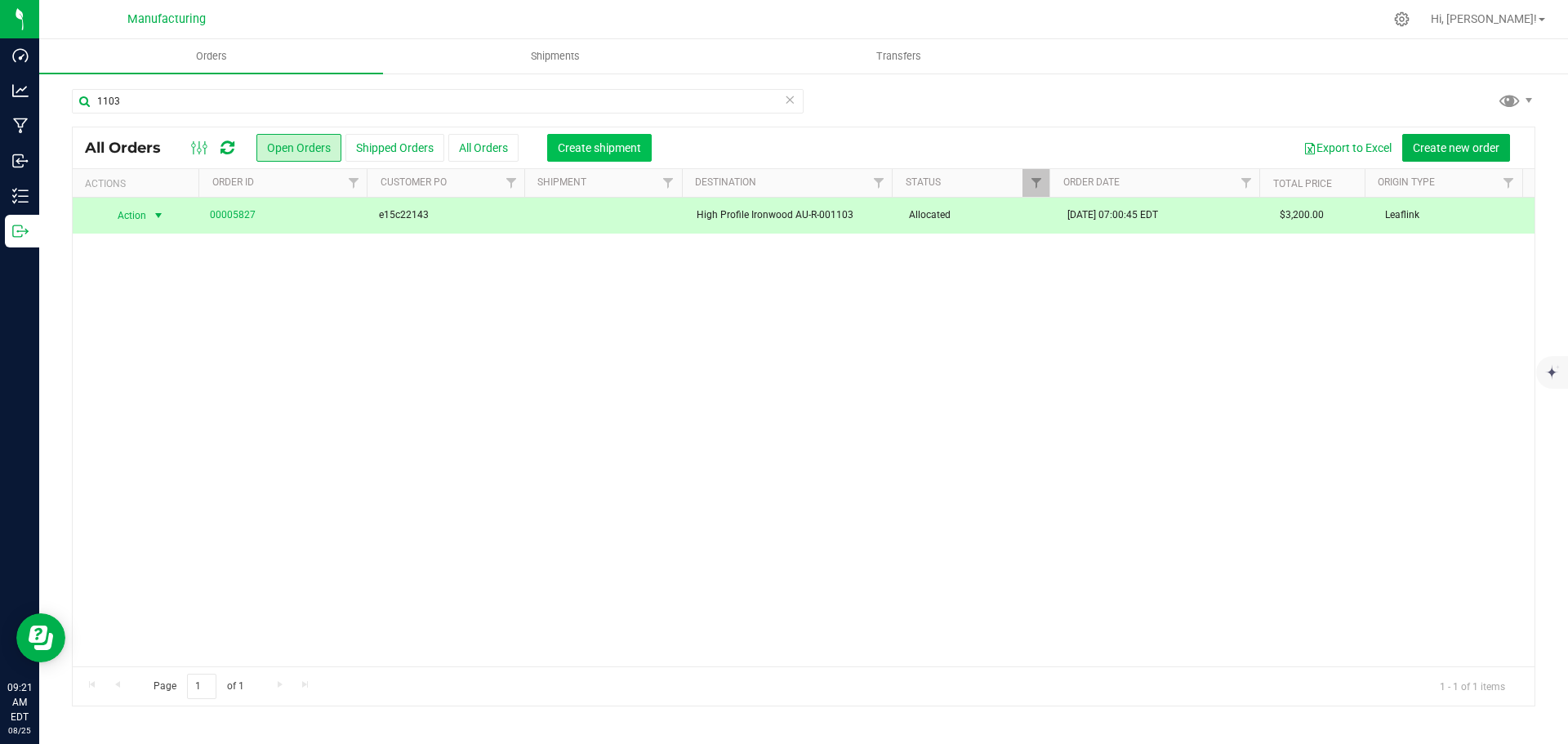
click at [600, 153] on span "Create shipment" at bounding box center [599, 147] width 83 height 13
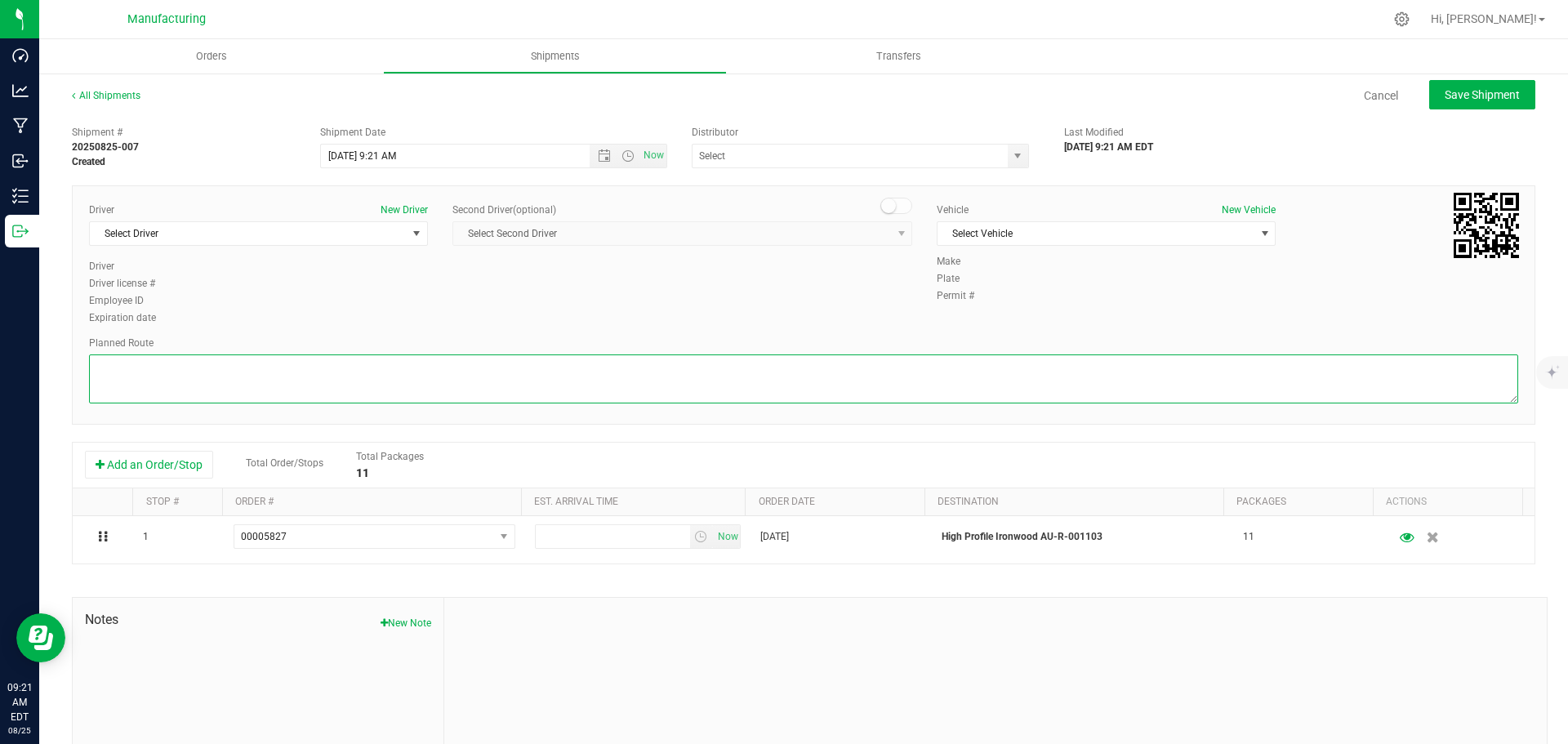
click at [642, 386] on textarea at bounding box center [804, 379] width 1430 height 49
paste textarea "Route Detail: Mitten Distro Dimondale To Motas -- Head south 246 ft -- Turn rig…"
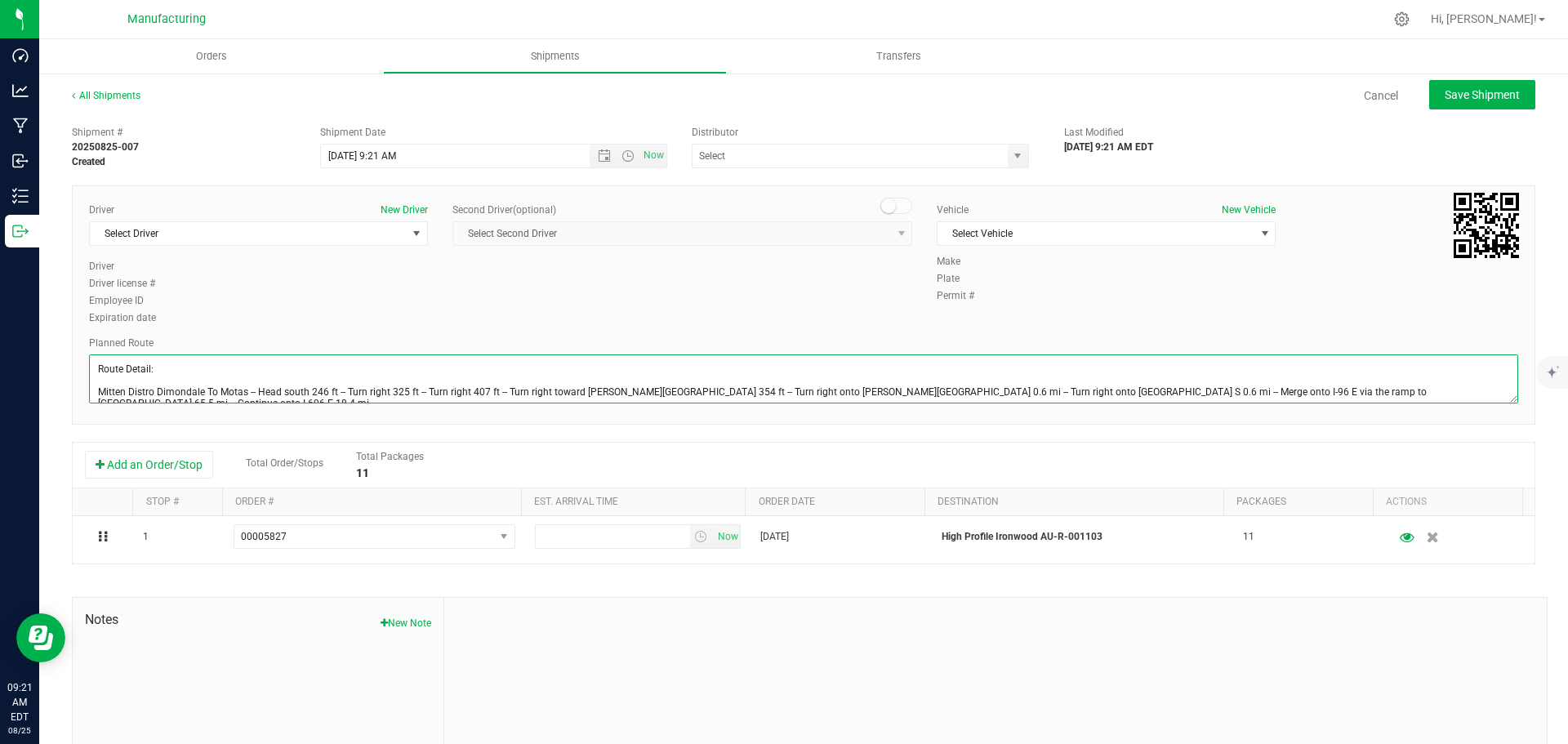
scroll to position [41, 0]
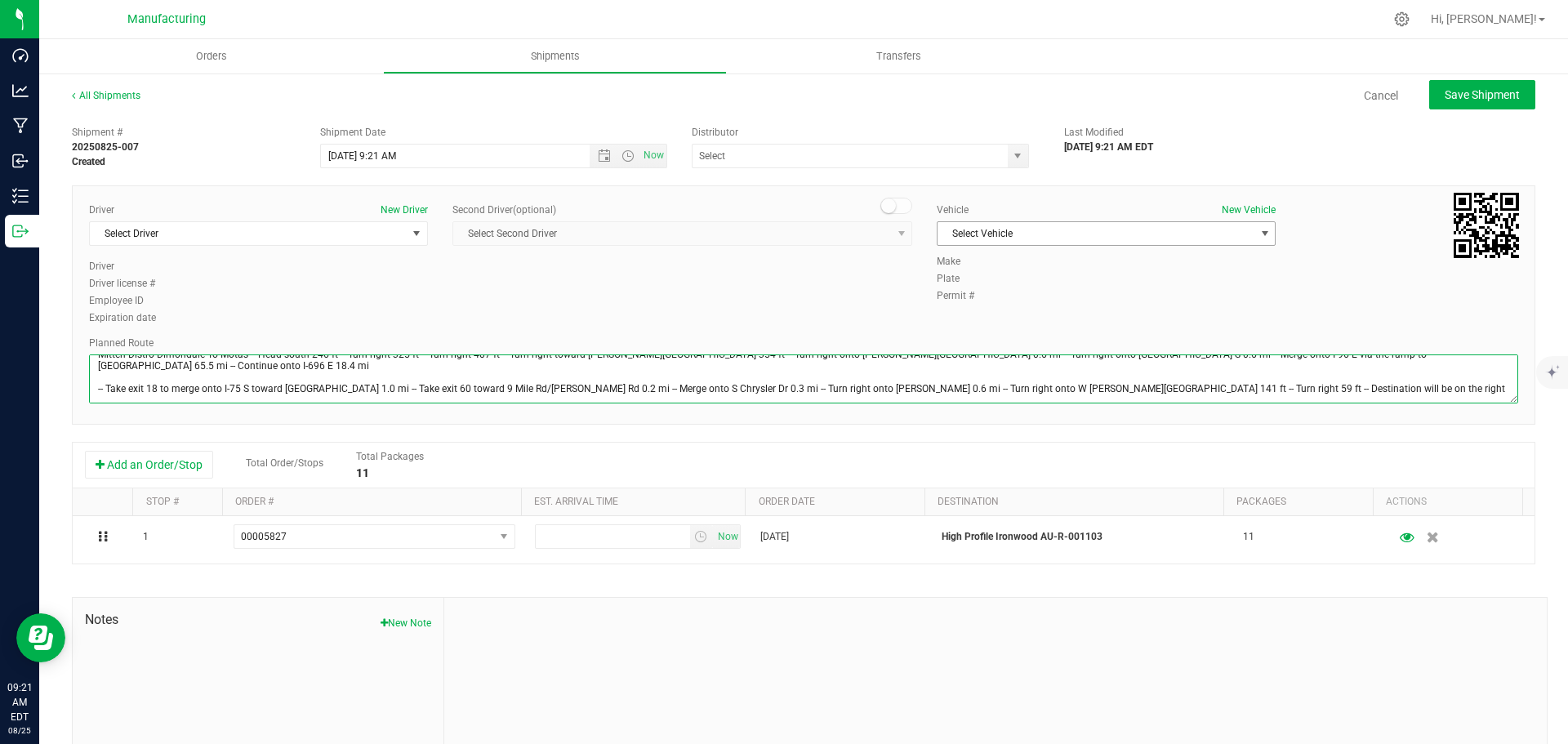
type textarea "Route Detail: Mitten Distro Dimondale To Motas -- Head south 246 ft -- Turn rig…"
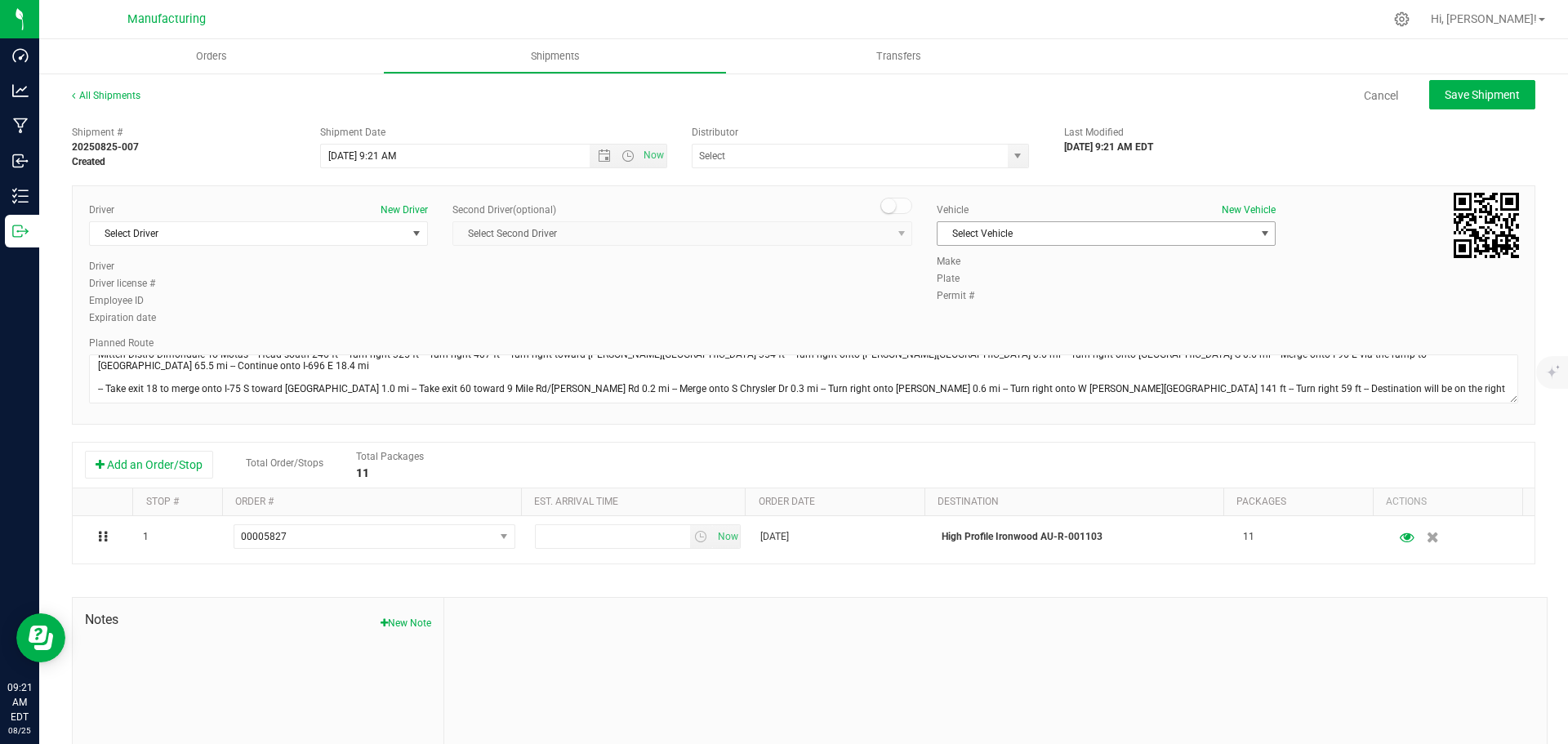
click at [1083, 237] on span "Select Vehicle" at bounding box center [1095, 234] width 317 height 23
drag, startPoint x: 958, startPoint y: 301, endPoint x: 966, endPoint y: 252, distance: 49.6
click at [959, 300] on li "[MEDICAL_DATA]" at bounding box center [1098, 310] width 334 height 24
click at [1011, 152] on span "select" at bounding box center [1018, 155] width 13 height 13
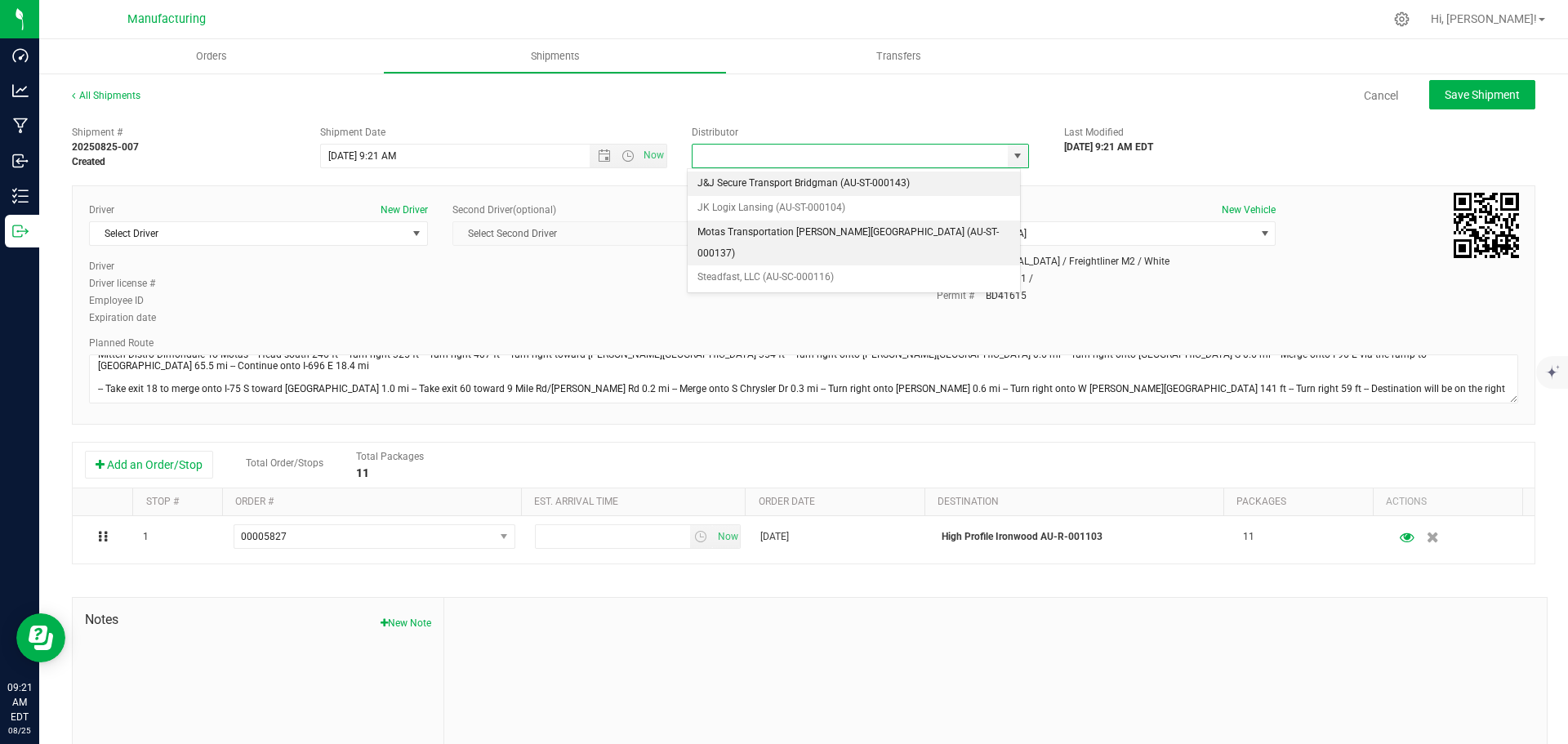
click at [727, 234] on li "Motas Transportation [PERSON_NAME][GEOGRAPHIC_DATA] (AU-ST-000137)" at bounding box center [854, 243] width 332 height 45
type input "Motas Transportation [PERSON_NAME][GEOGRAPHIC_DATA] (AU-ST-000137)"
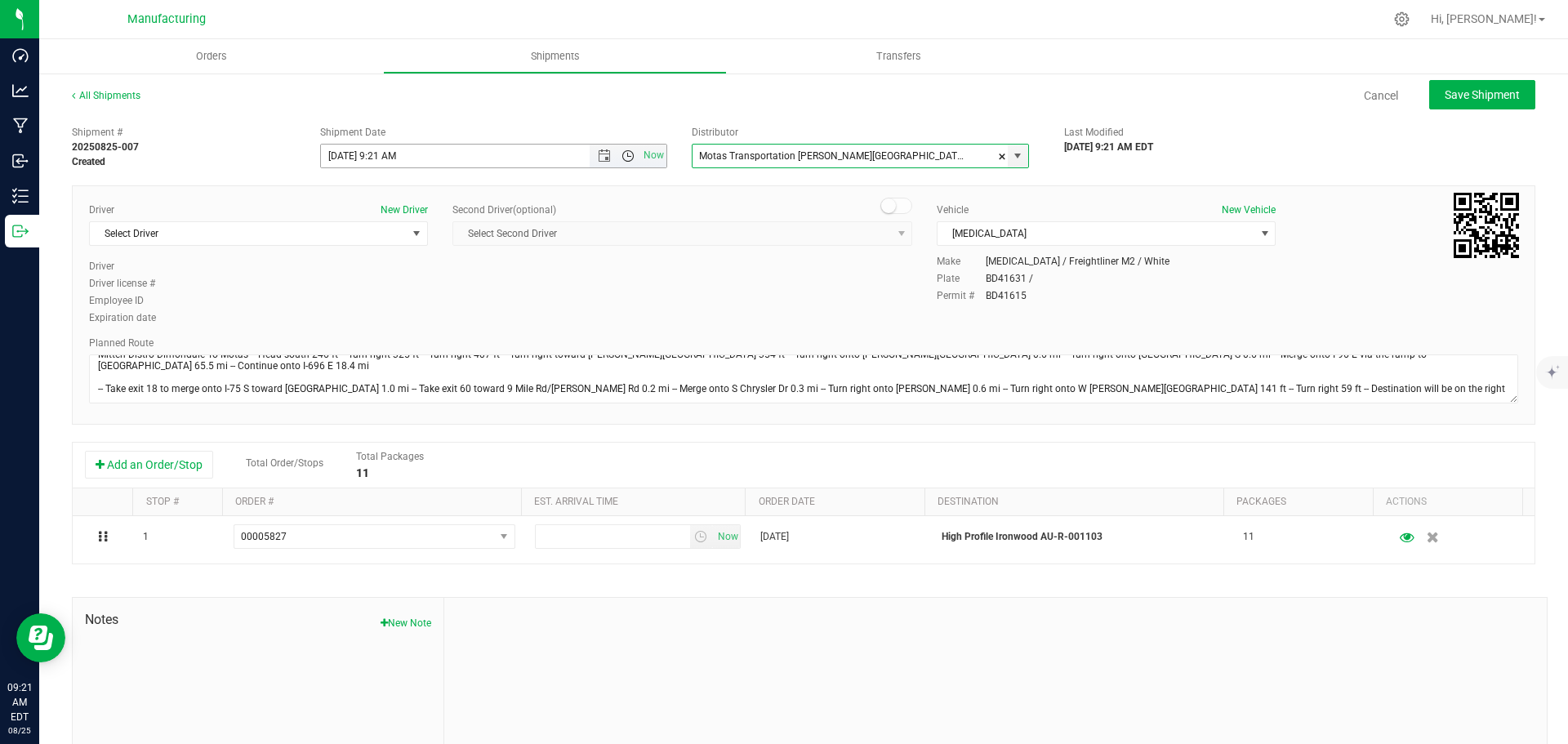
click at [622, 154] on span "Open the time view" at bounding box center [628, 155] width 13 height 13
click at [348, 336] on li "11:30 AM" at bounding box center [490, 339] width 341 height 21
click at [270, 234] on span "Select Driver" at bounding box center [248, 234] width 317 height 23
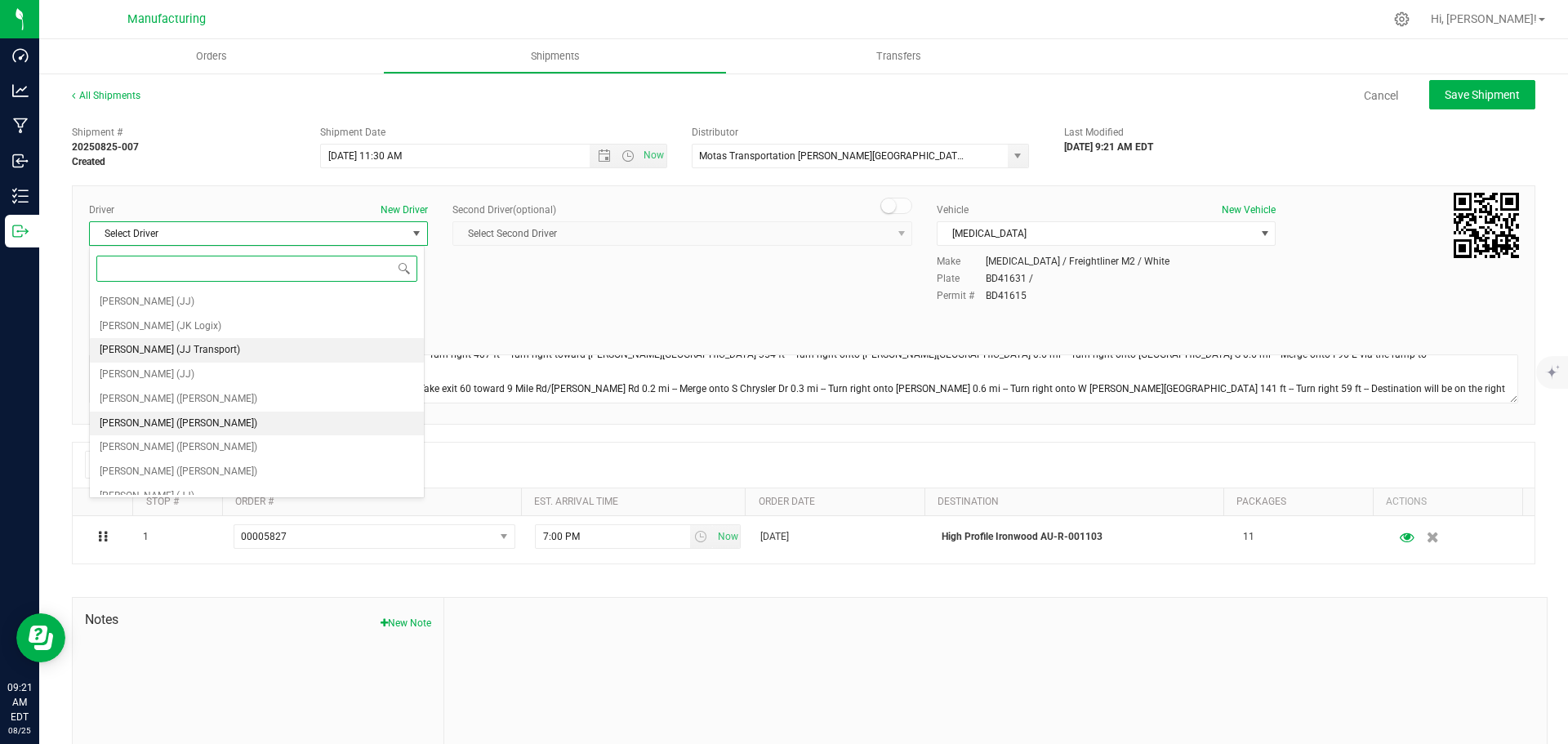
scroll to position [86, 0]
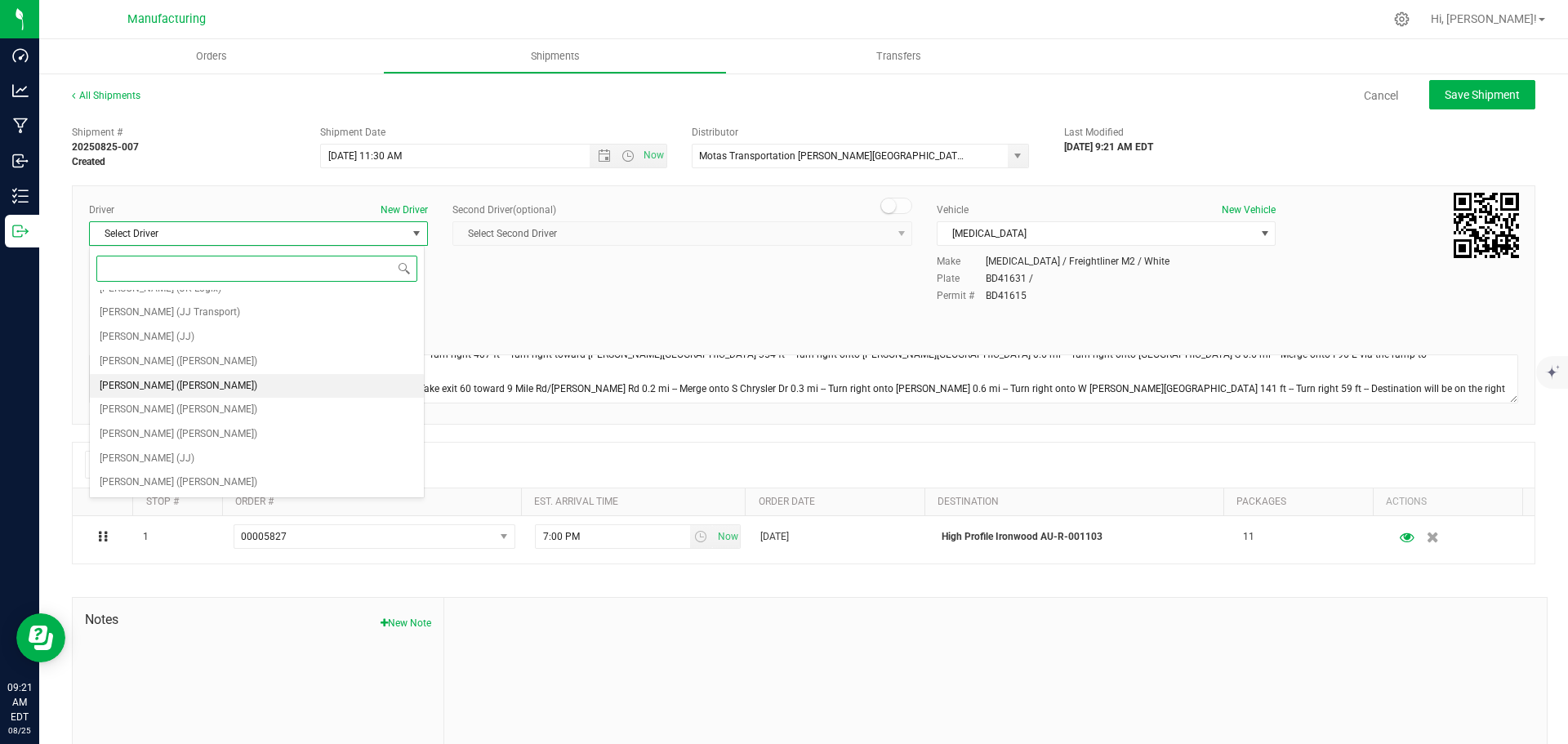
click at [164, 381] on span "[PERSON_NAME] ([PERSON_NAME])" at bounding box center [179, 387] width 157 height 21
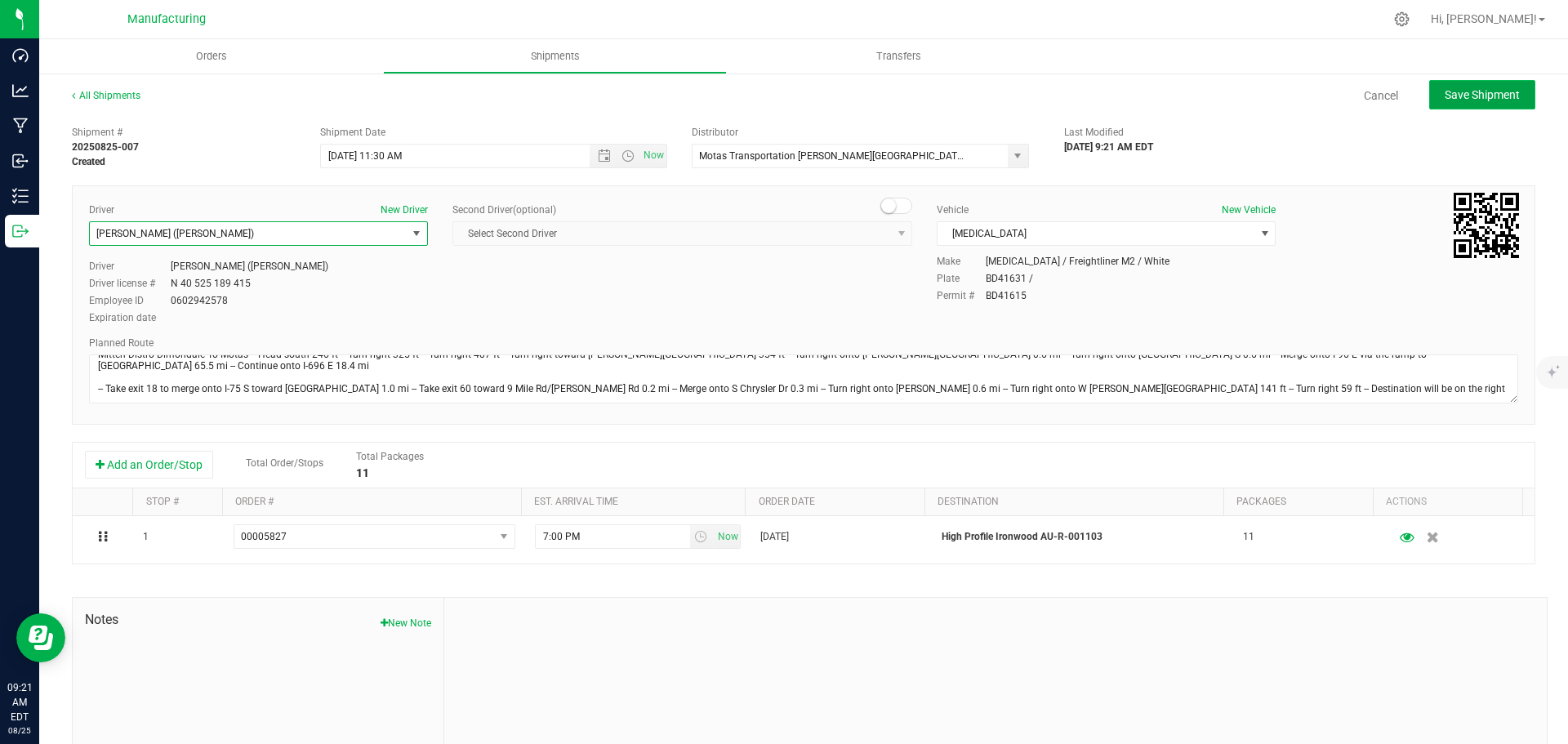
click at [1502, 99] on span "Save Shipment" at bounding box center [1482, 95] width 75 height 13
type input "[DATE] 3:30 PM"
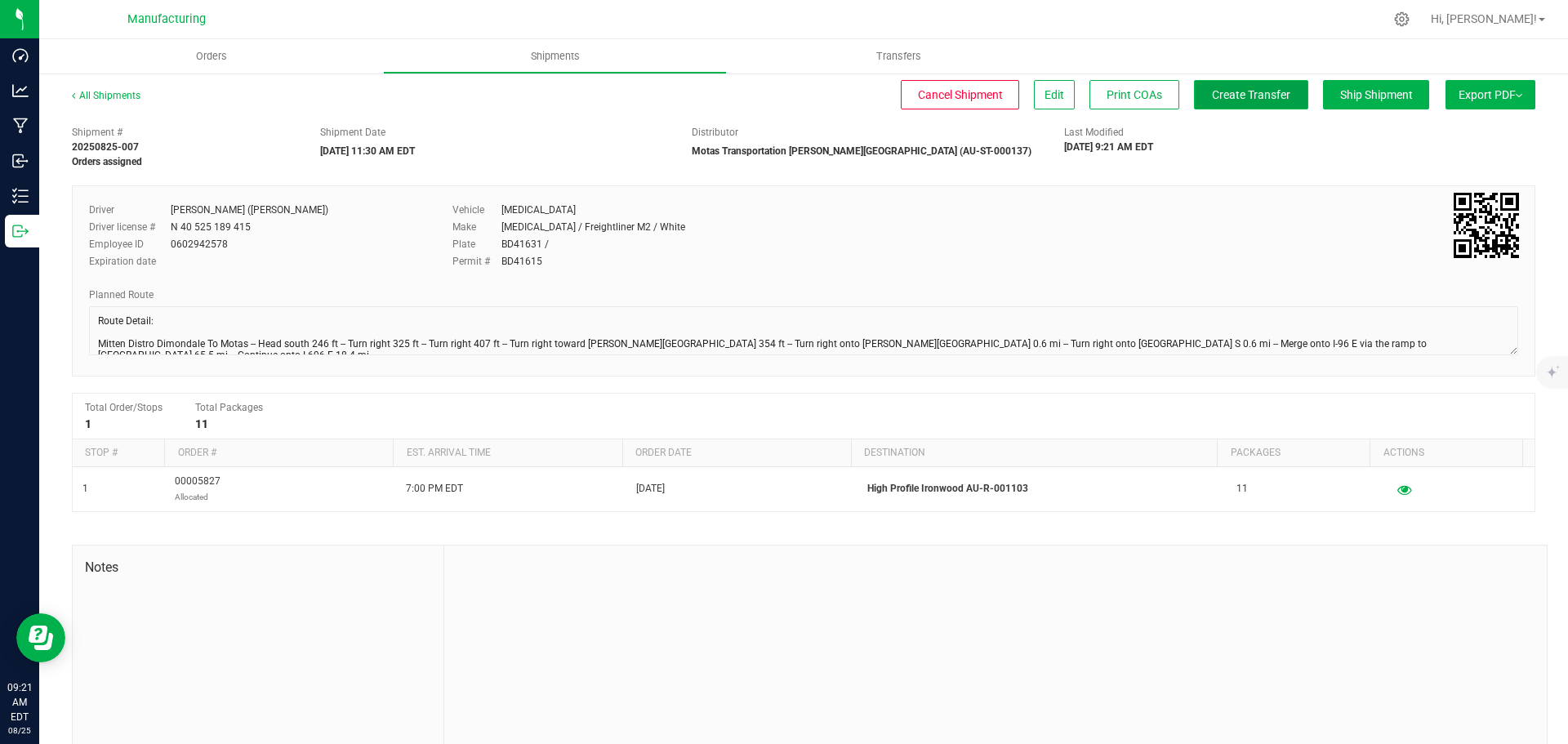
click at [1223, 90] on span "Create Transfer" at bounding box center [1252, 95] width 79 height 13
click at [202, 41] on uib-tab-heading "Orders" at bounding box center [211, 56] width 344 height 34
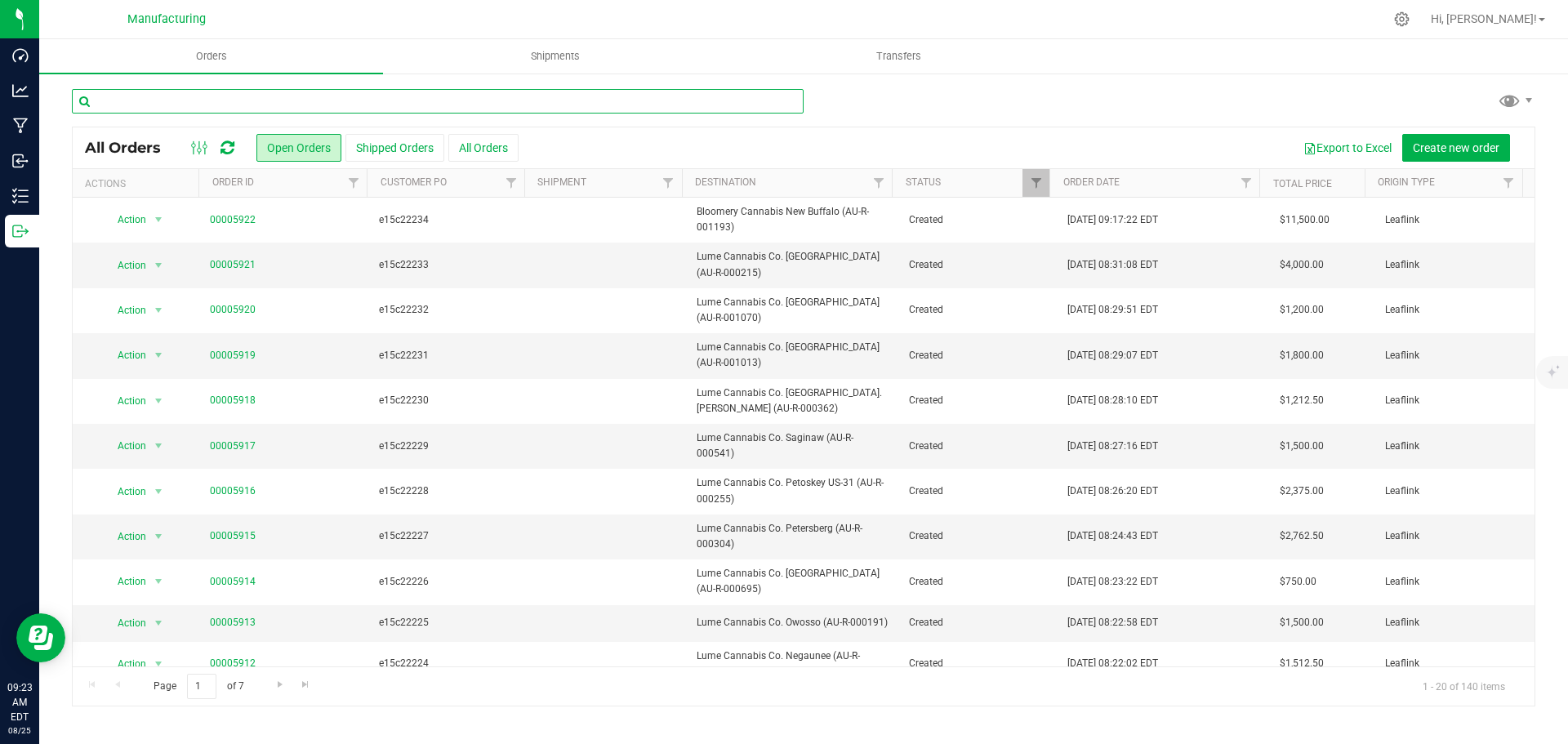
click at [204, 109] on input "text" at bounding box center [437, 101] width 732 height 24
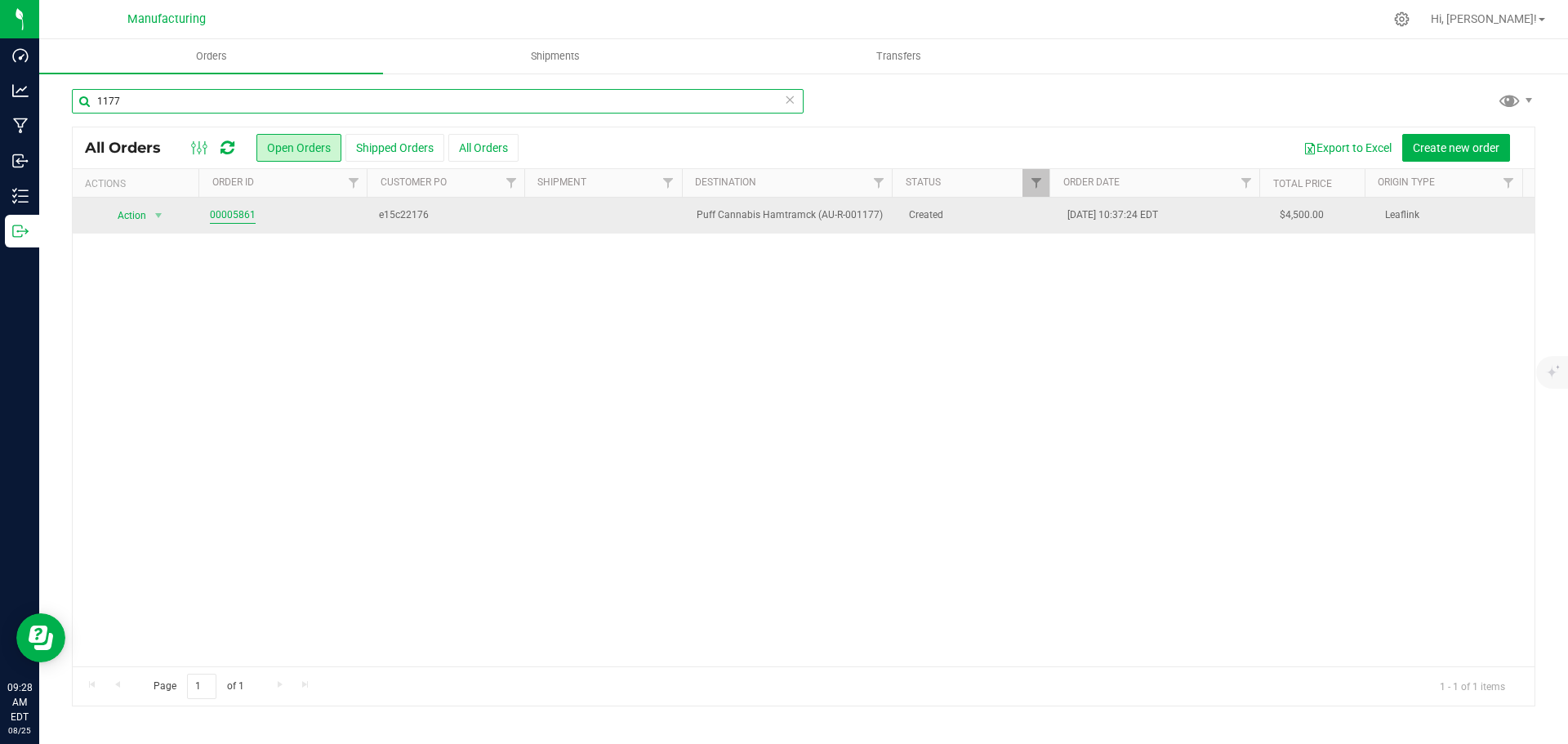
type input "1177"
click at [241, 214] on link "00005861" at bounding box center [232, 214] width 46 height 15
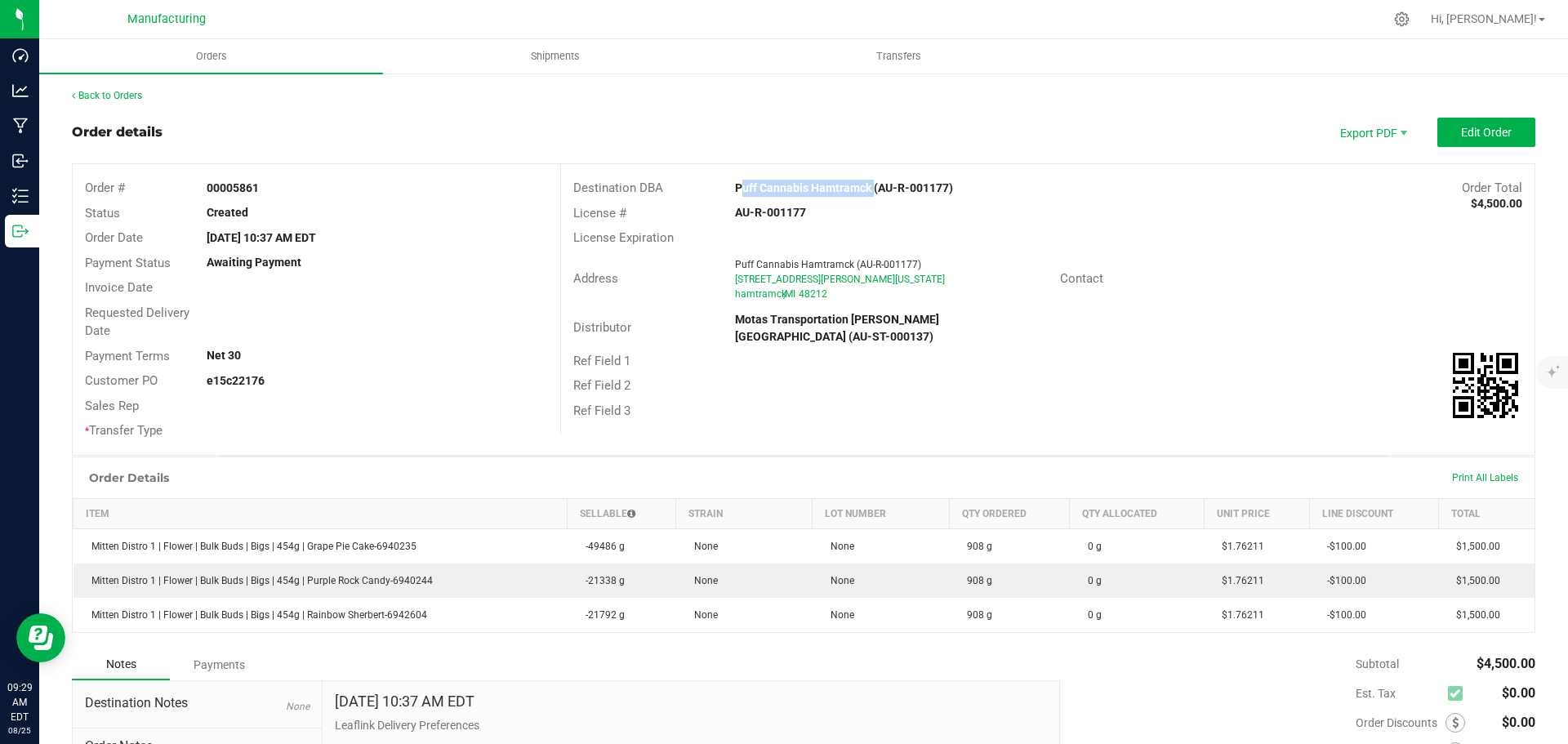
drag, startPoint x: 722, startPoint y: 182, endPoint x: 863, endPoint y: 185, distance: 141.0
click at [863, 185] on div "Puff Cannabis Hamtramck (AU-R-001177)" at bounding box center [926, 188] width 406 height 17
copy strong "Puff Cannabis Hamtramck"
click at [1270, 297] on div "Address Puff Cannabis Hamtramck (AU-R-001177) [STREET_ADDRESS][PERSON_NAME][US_…" at bounding box center [1048, 280] width 974 height 57
click at [1448, 129] on button "Edit Order" at bounding box center [1487, 132] width 98 height 29
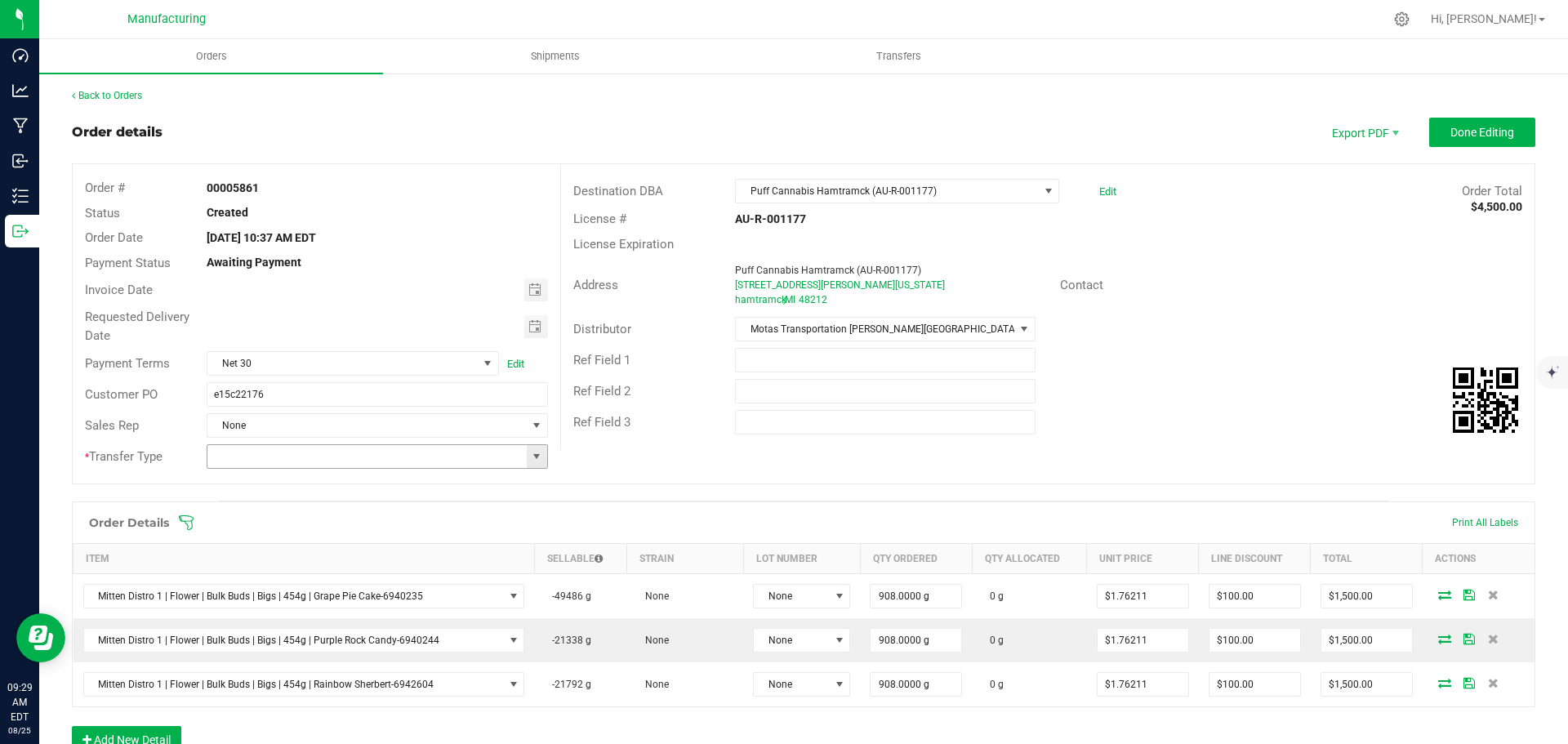
click at [535, 455] on span at bounding box center [536, 456] width 13 height 13
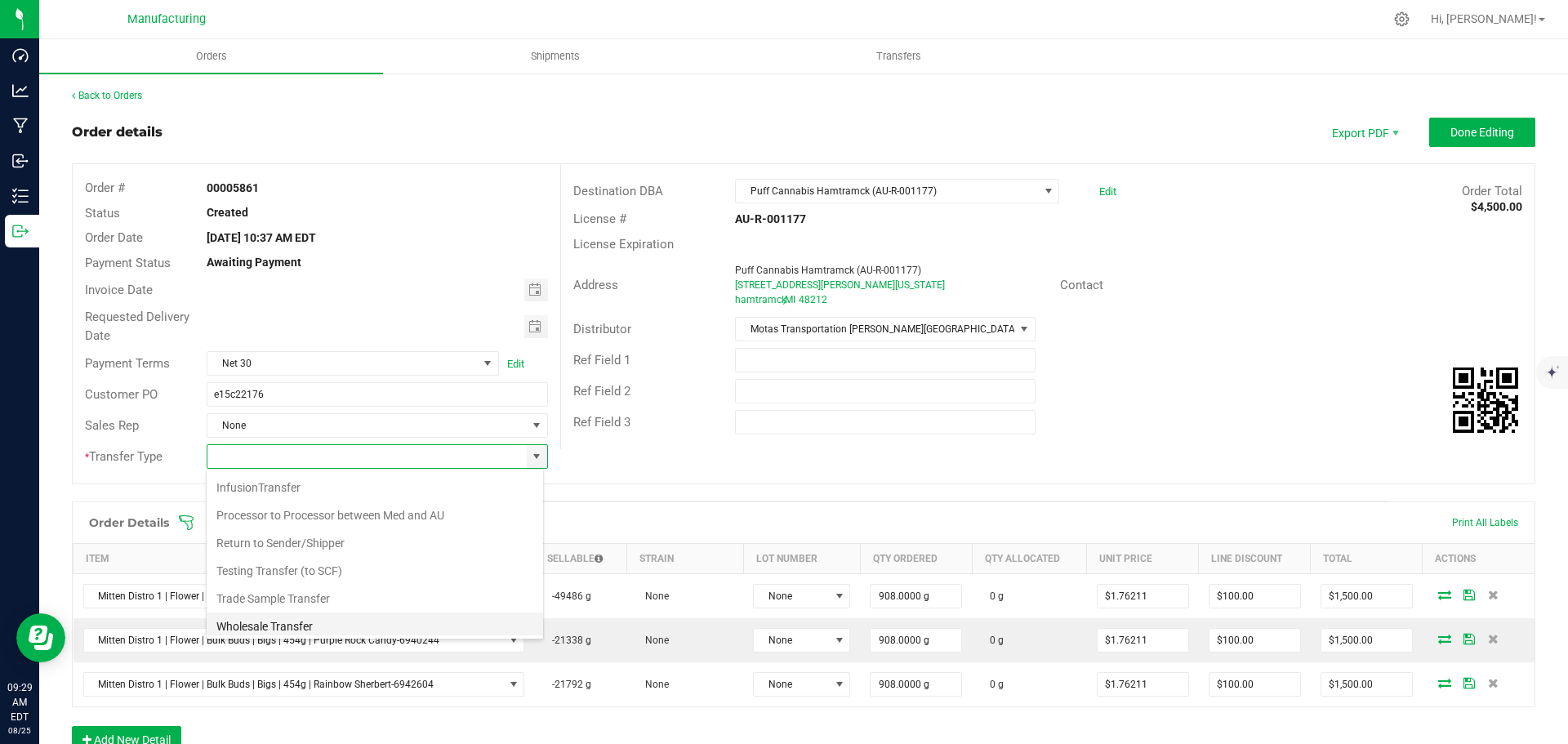
click at [271, 630] on li "Wholesale Transfer" at bounding box center [374, 626] width 337 height 28
type input "Wholesale Transfer"
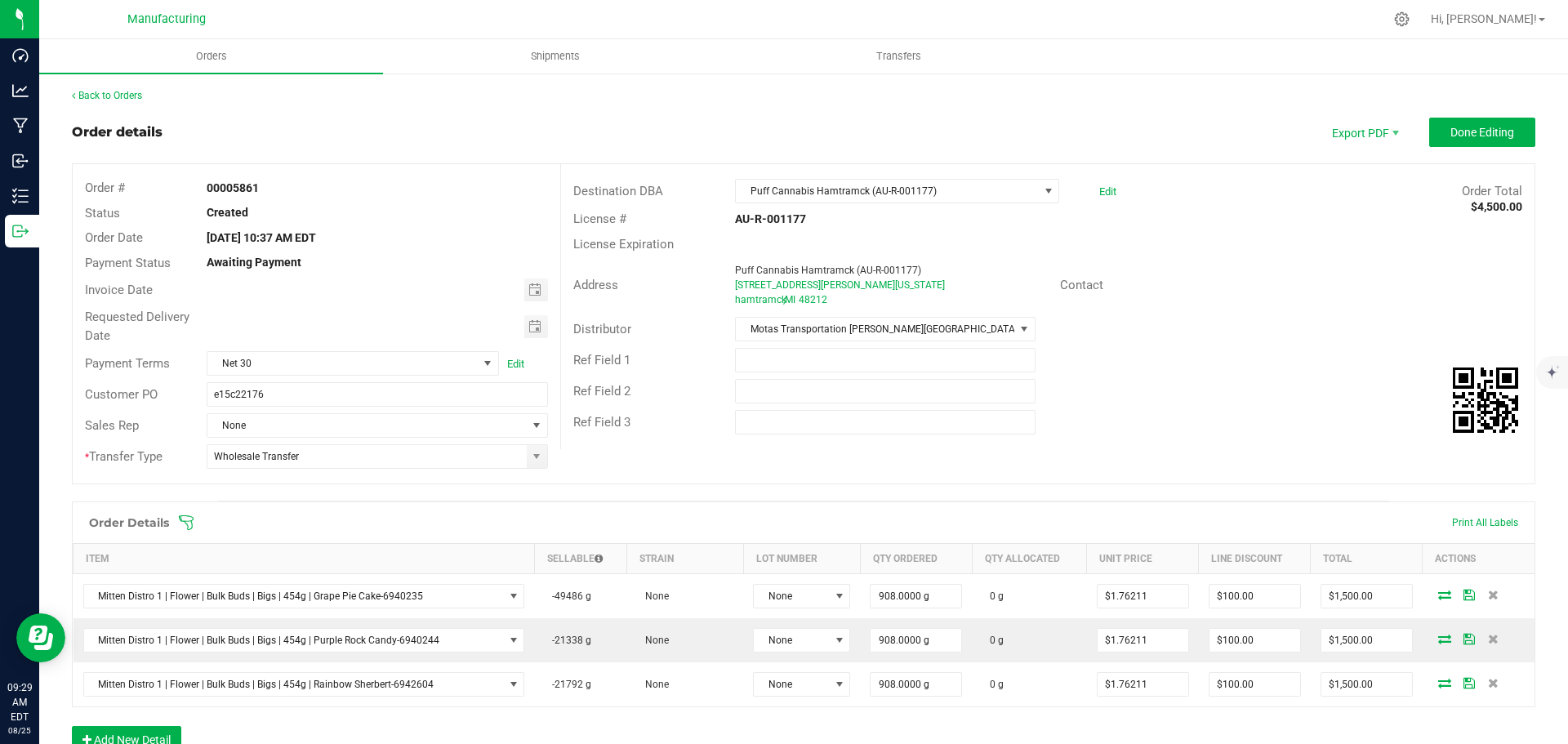
click at [182, 516] on icon at bounding box center [186, 522] width 14 height 14
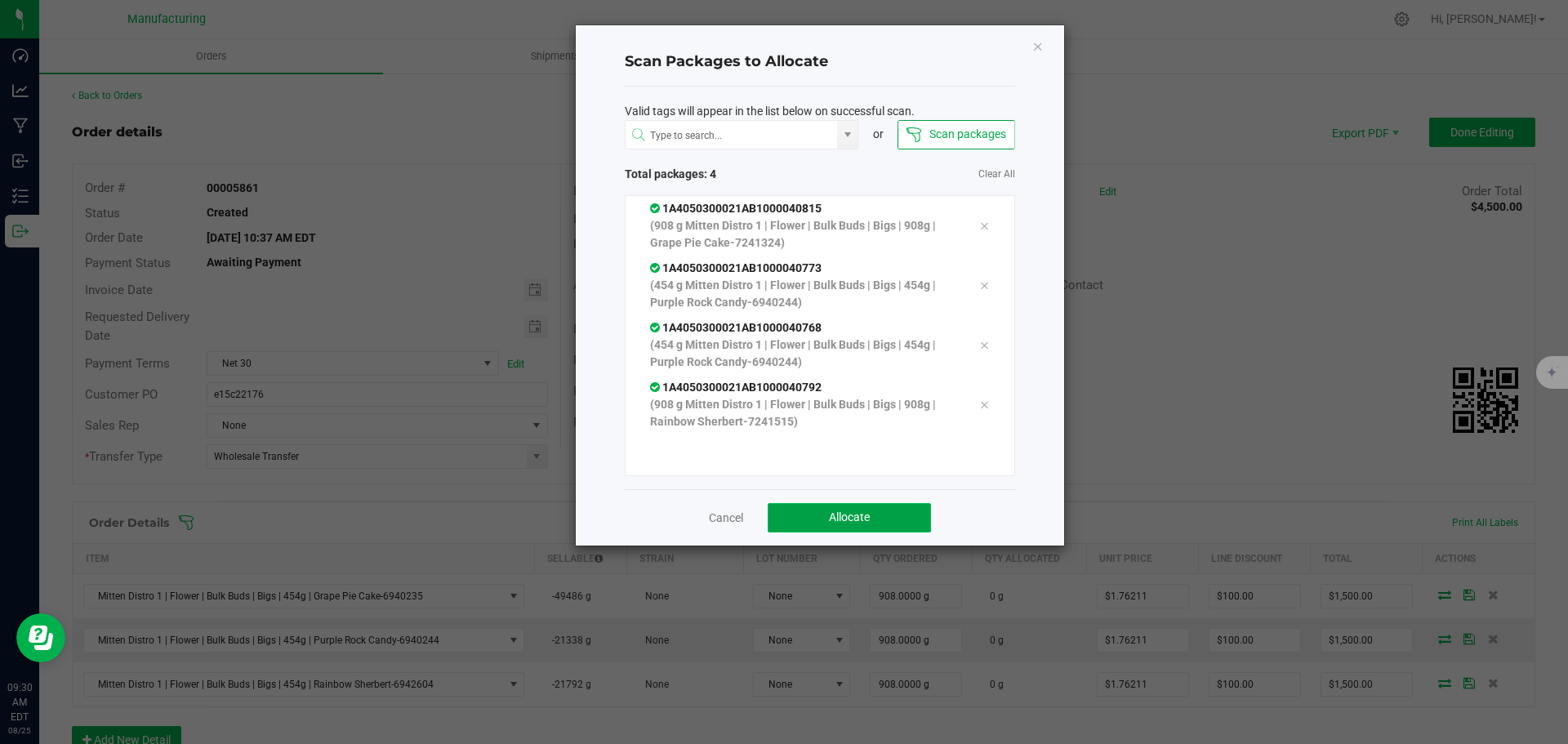
click at [864, 519] on span "Allocate" at bounding box center [850, 516] width 41 height 13
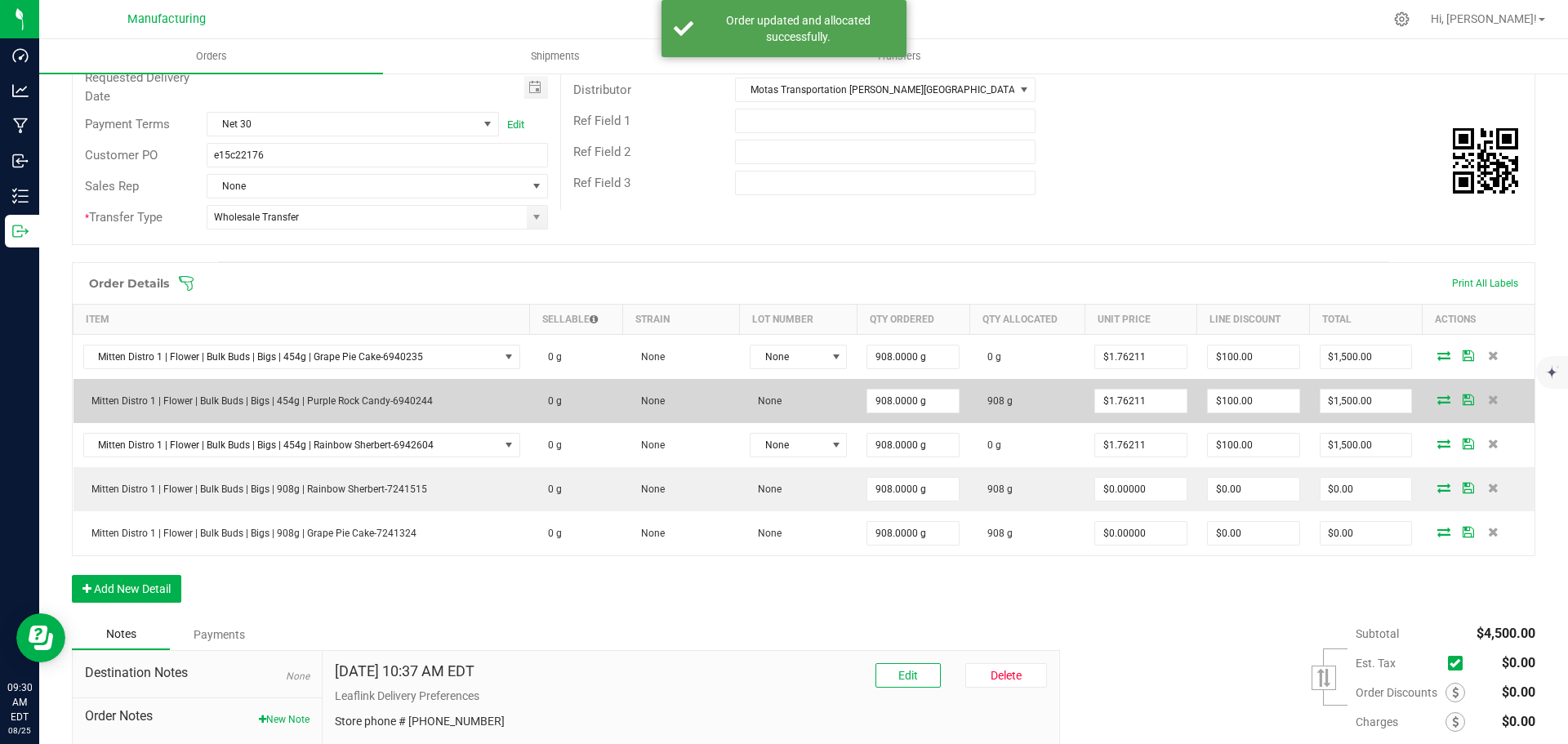
scroll to position [245, 0]
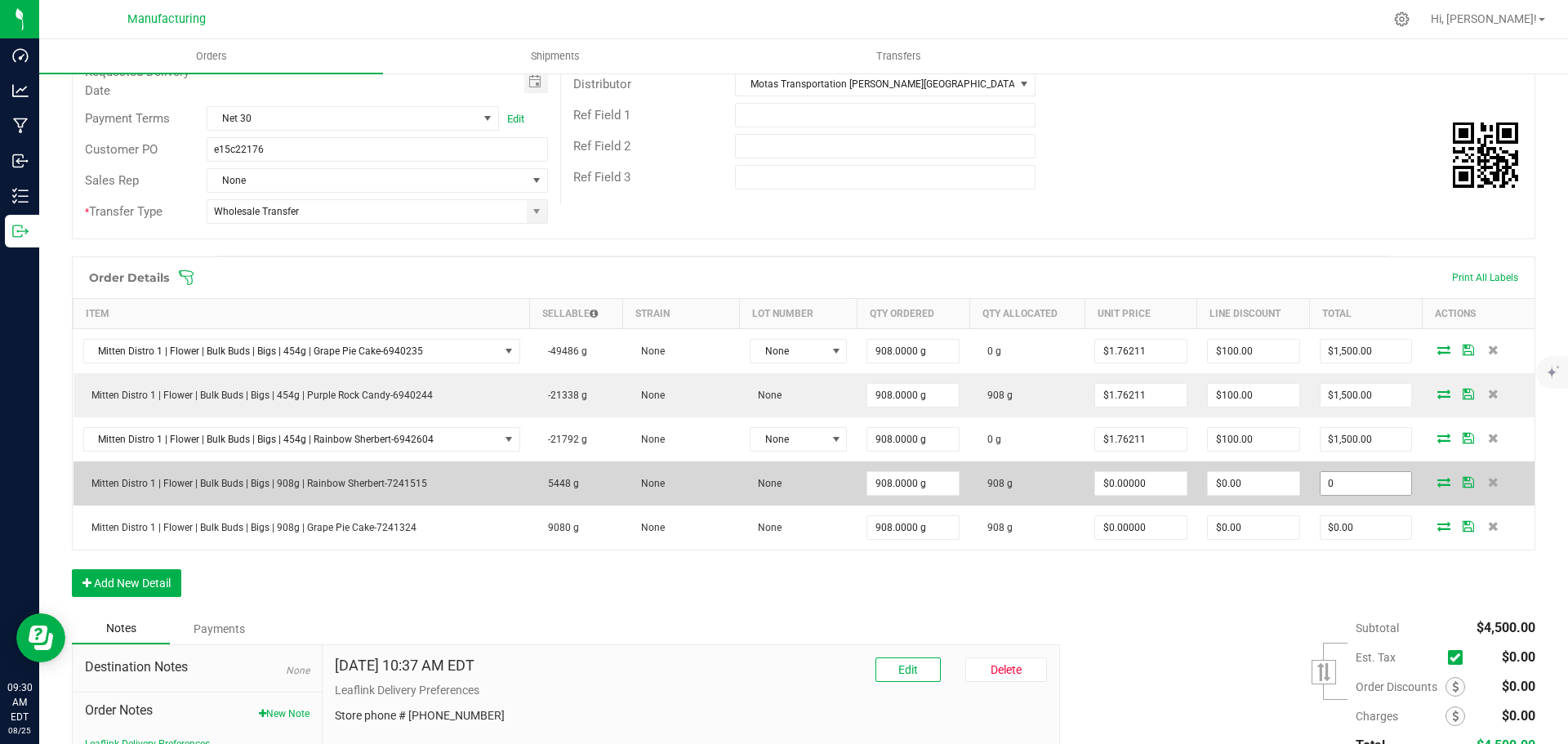
click at [1354, 483] on input "0" at bounding box center [1366, 483] width 91 height 23
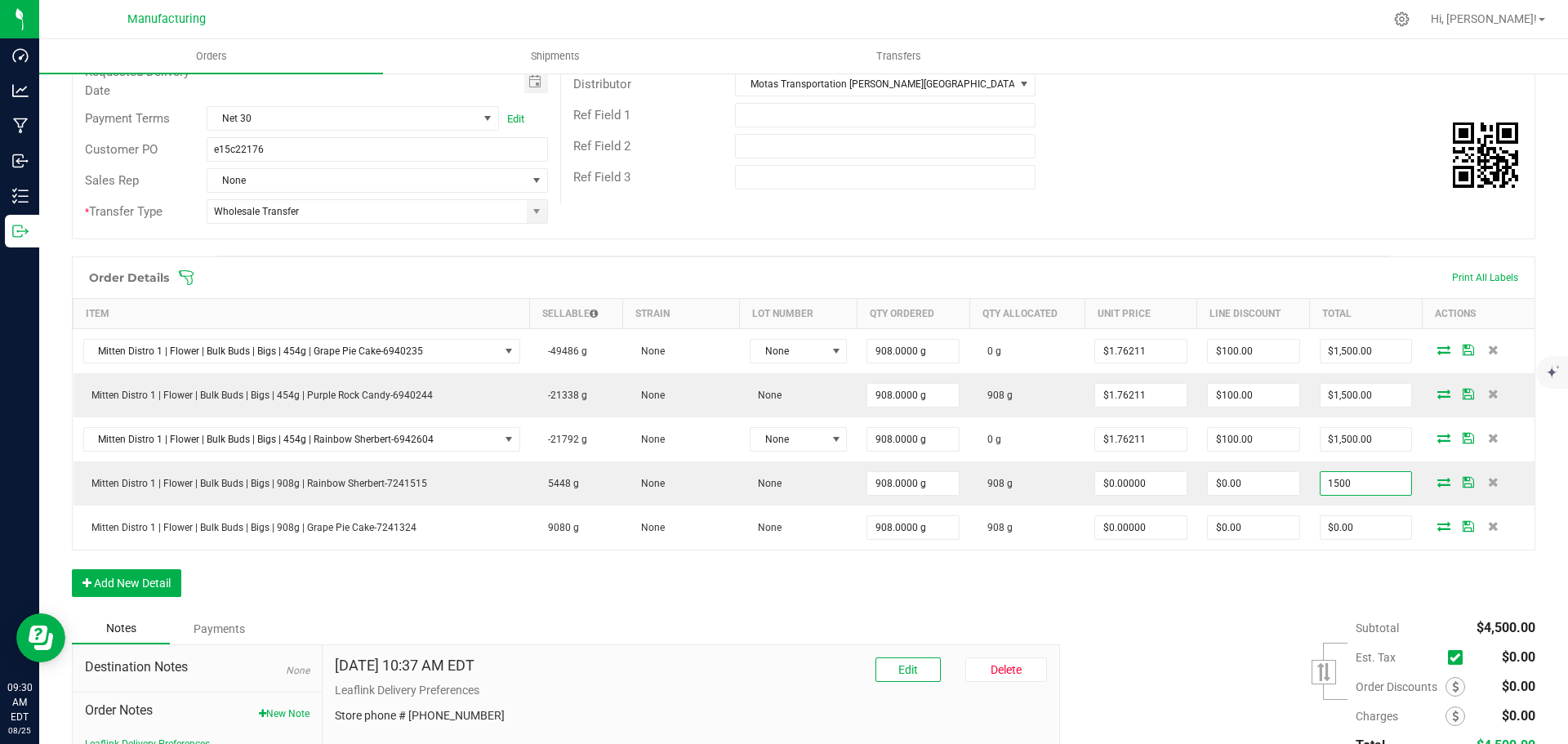
type input "1500"
type input "$1.65198"
type input "$1,500.00"
click at [1148, 612] on div "Order Details Print All Labels Item Sellable Strain Lot Number Qty Ordered Qty …" at bounding box center [803, 434] width 1463 height 356
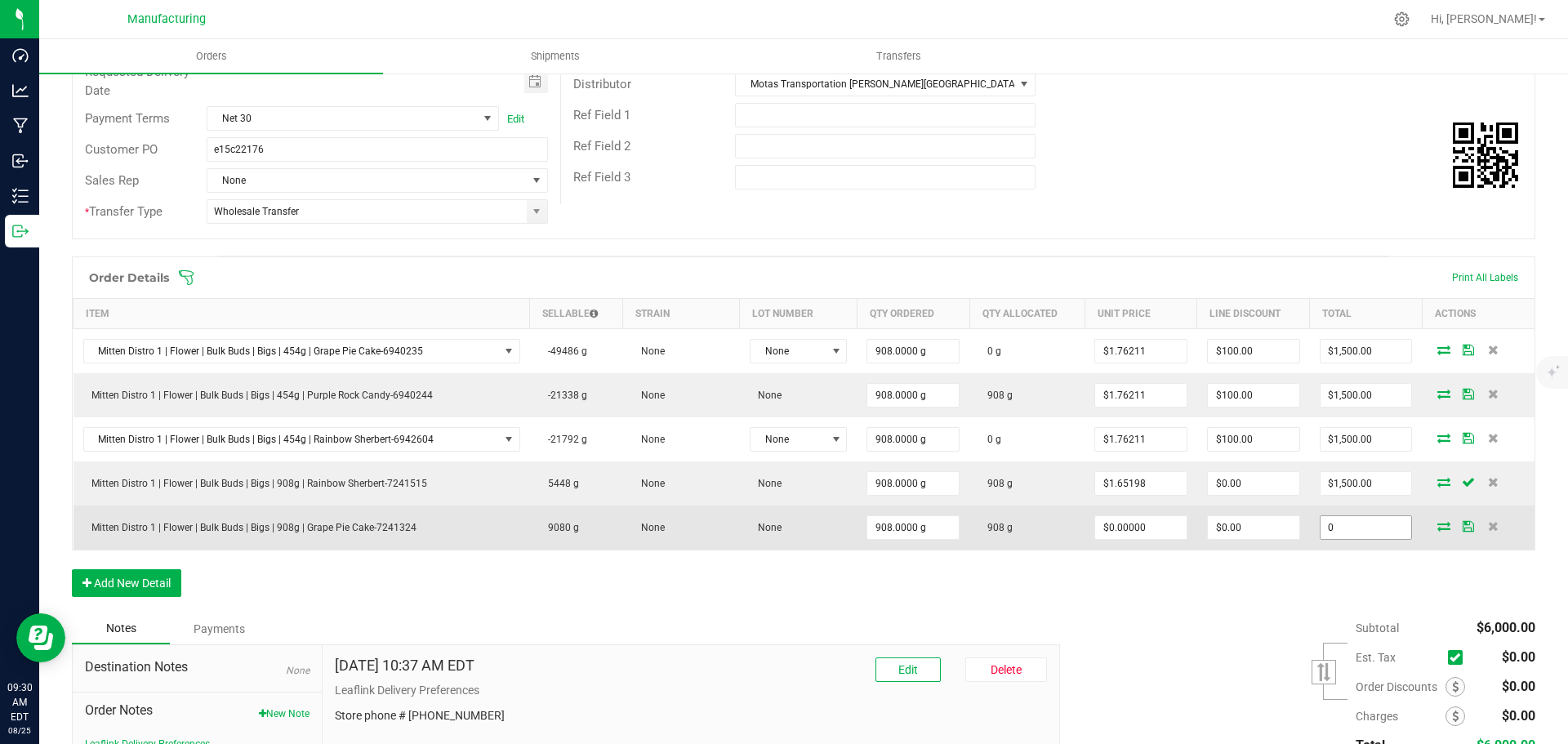
click at [1346, 523] on input "0" at bounding box center [1366, 528] width 91 height 23
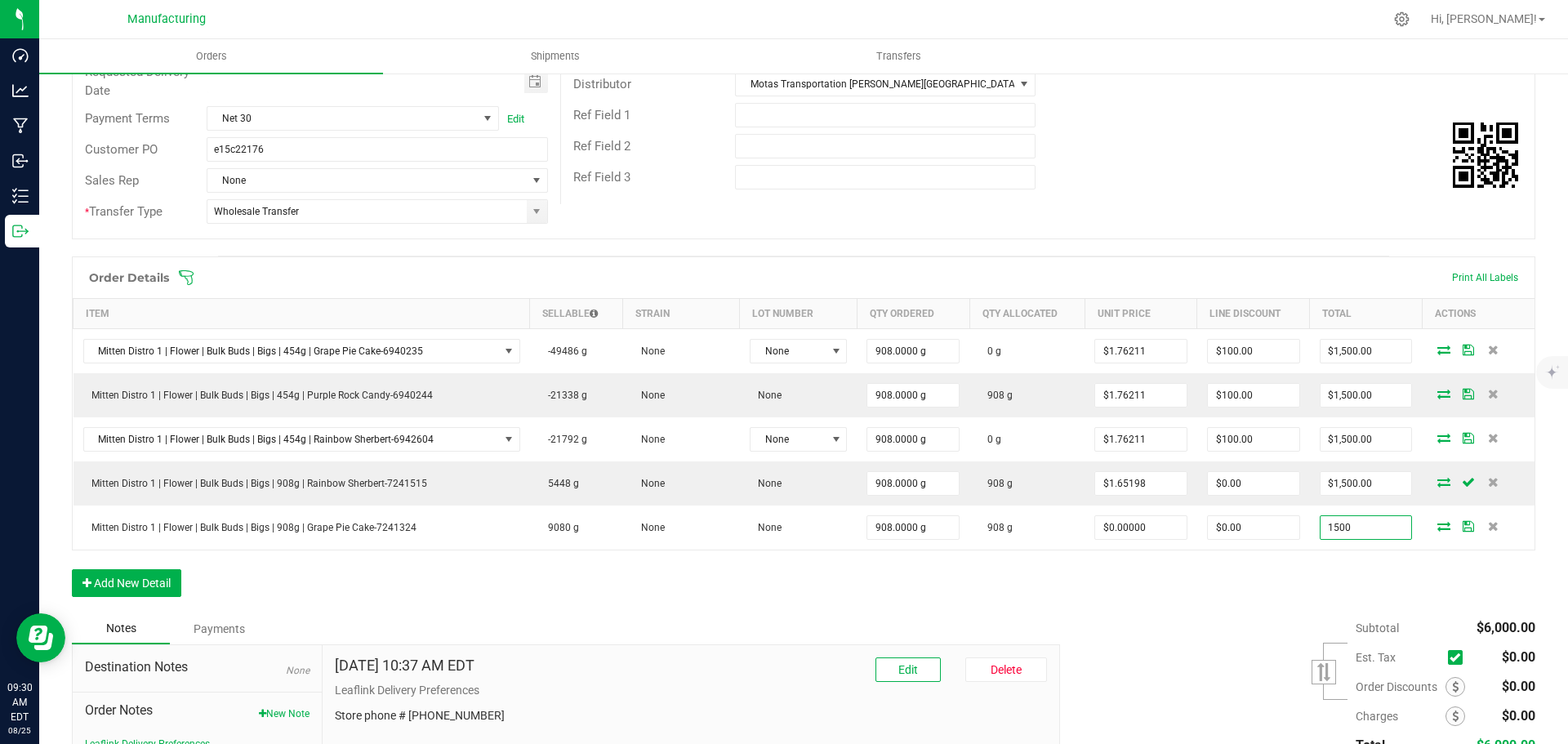
type input "1500"
type input "$1.65198"
type input "$1,500.00"
click at [1156, 612] on div "Order Details Print All Labels Item Sellable Strain Lot Number Qty Ordered Qty …" at bounding box center [803, 434] width 1463 height 356
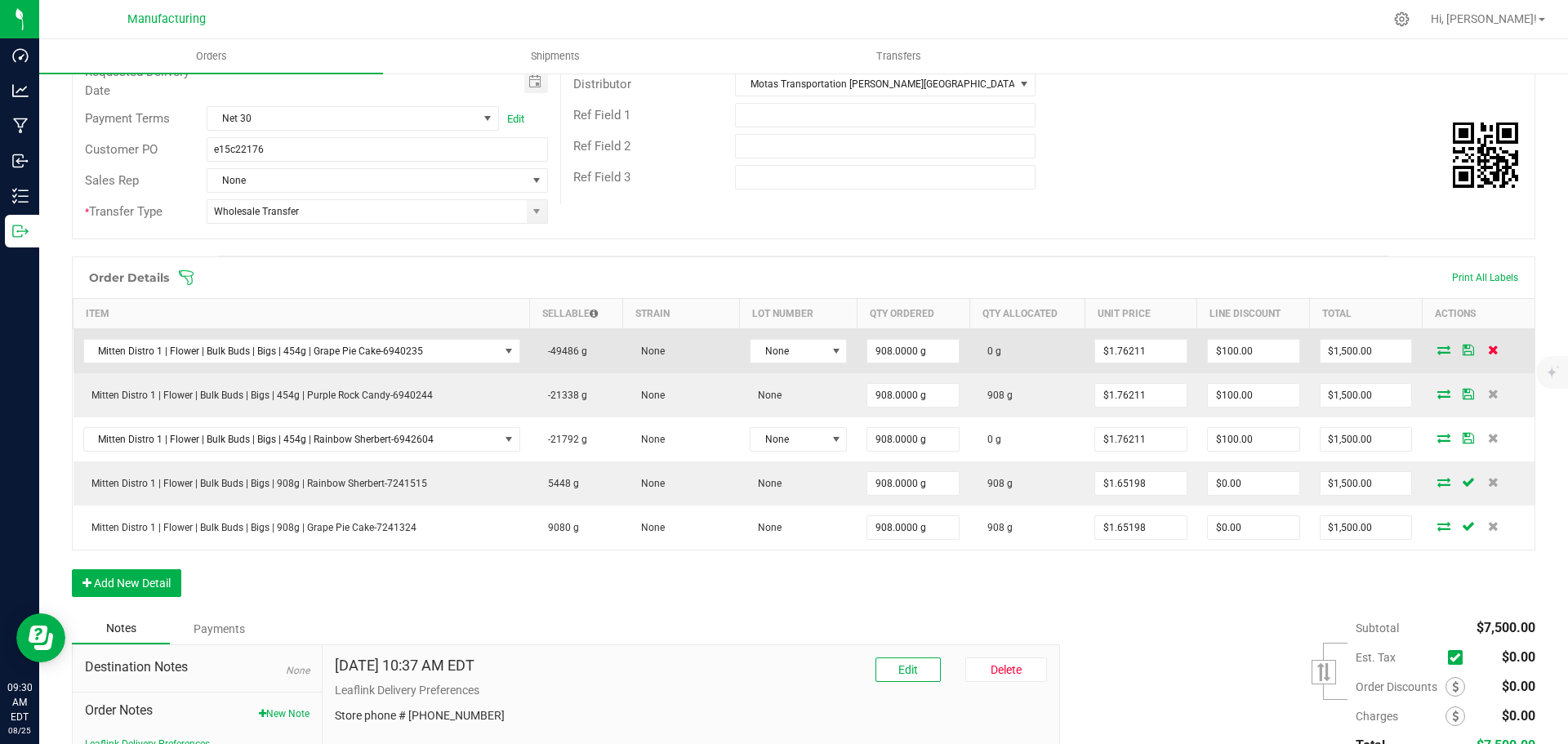
click at [1488, 350] on icon at bounding box center [1494, 349] width 11 height 10
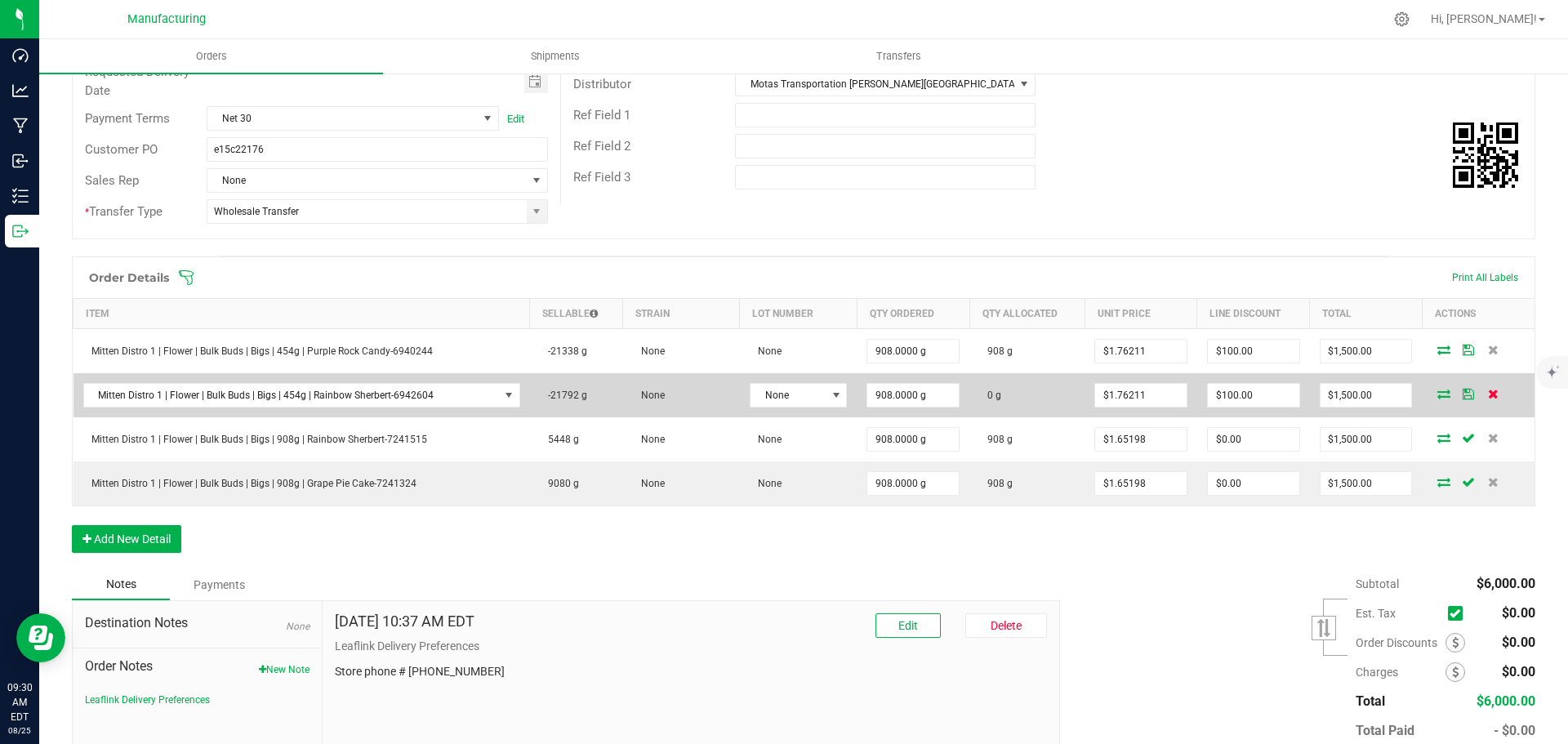
click at [1488, 393] on icon at bounding box center [1494, 393] width 11 height 10
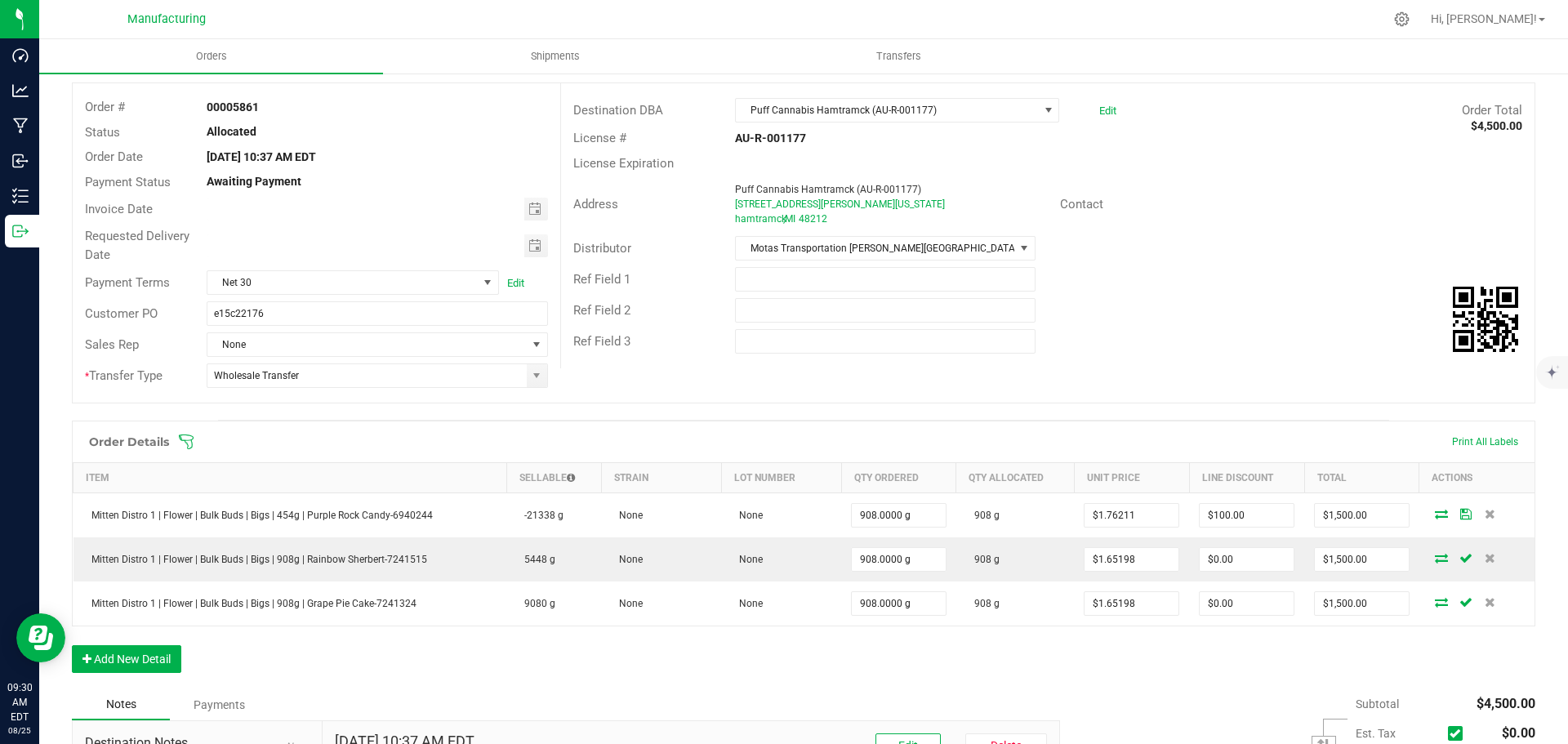
scroll to position [0, 0]
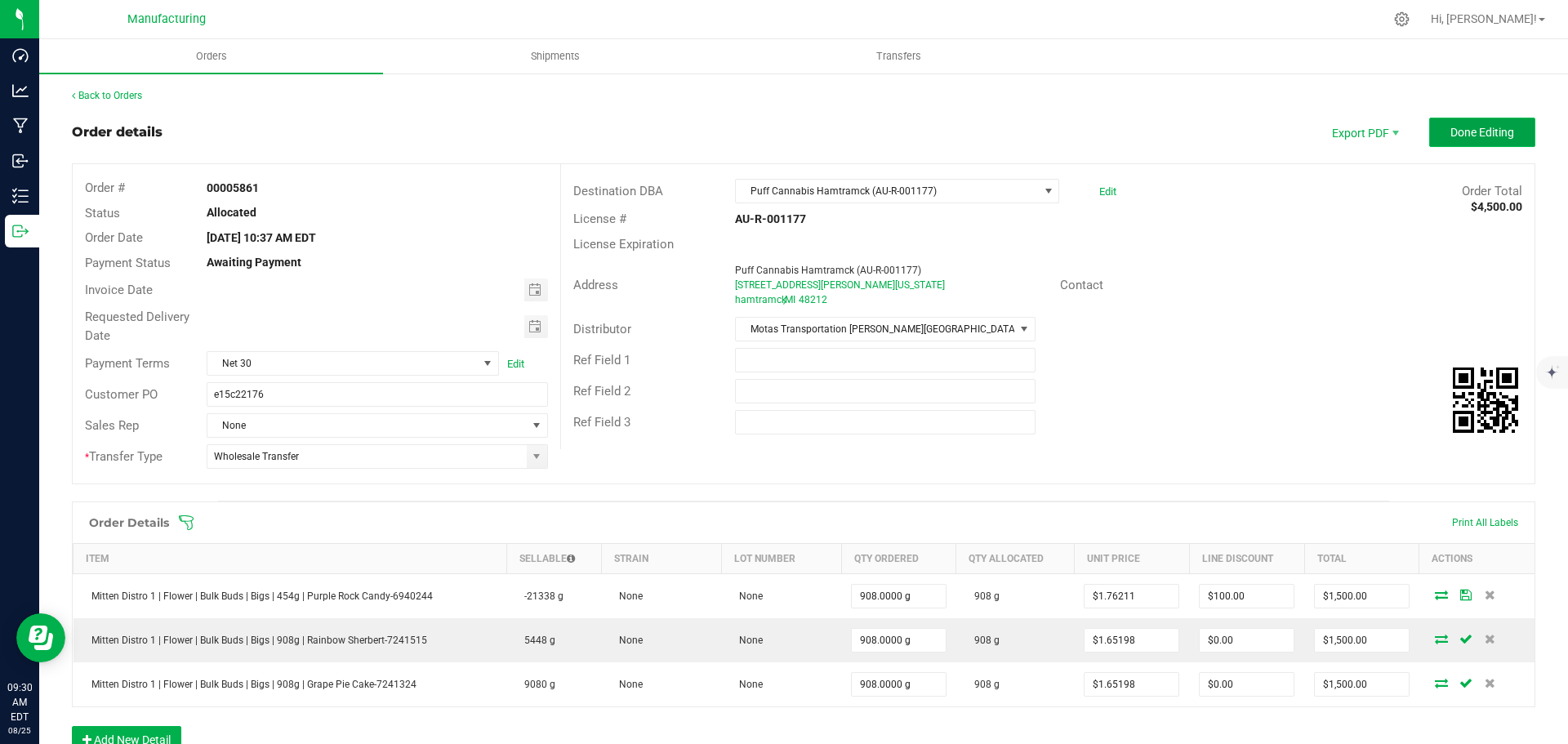
click at [1453, 129] on span "Done Editing" at bounding box center [1482, 132] width 63 height 13
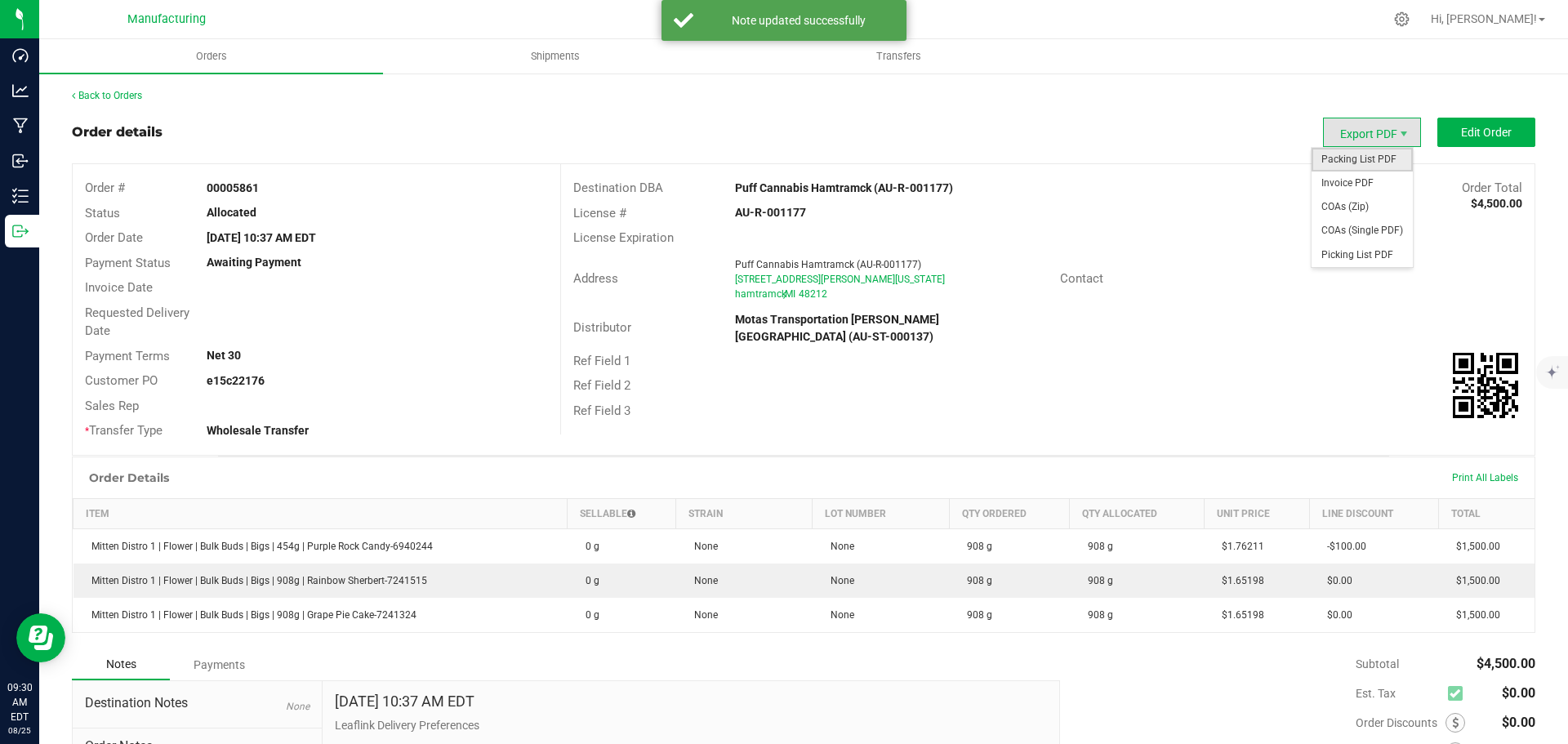
click at [1347, 170] on span "Packing List PDF" at bounding box center [1362, 159] width 101 height 24
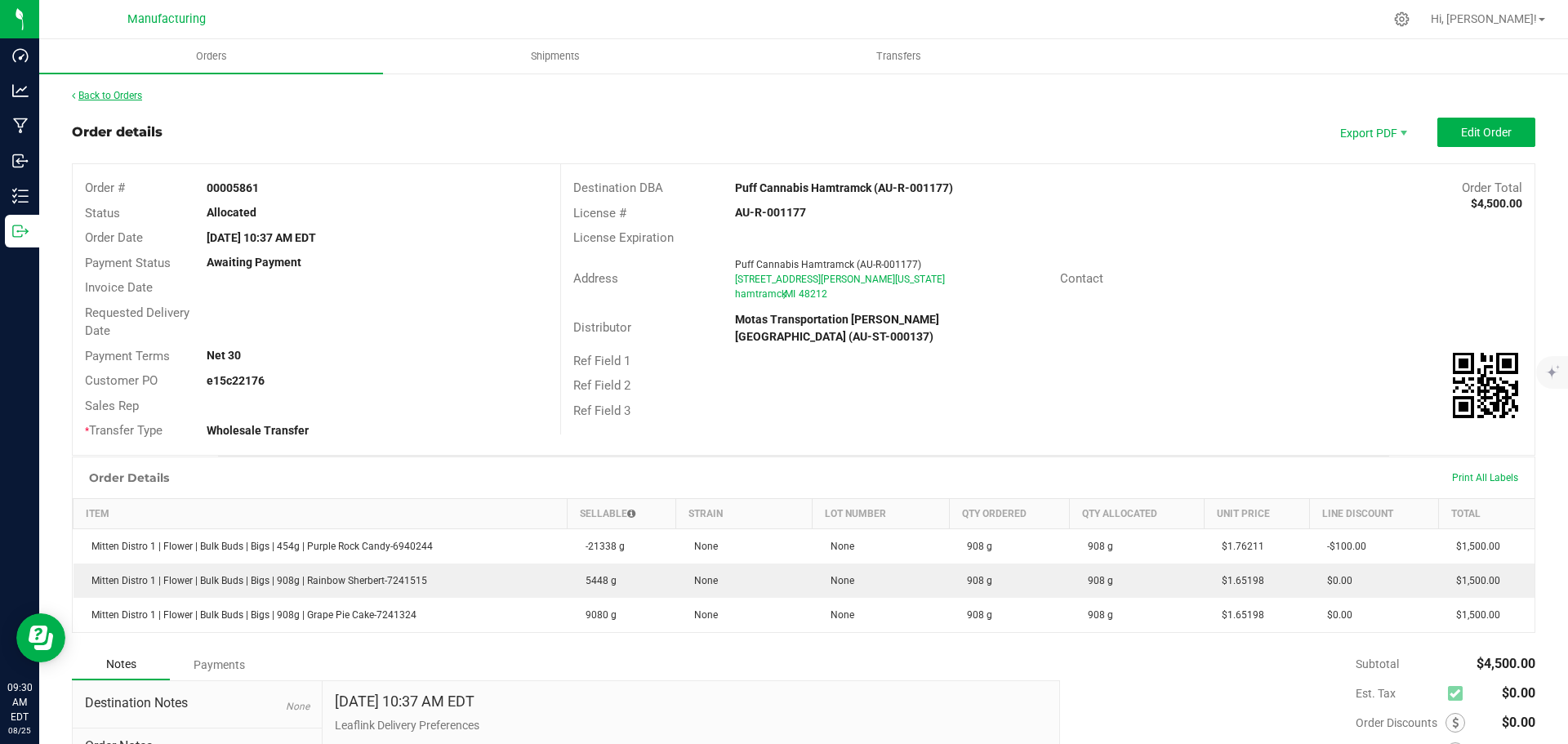
click at [138, 98] on link "Back to Orders" at bounding box center [106, 96] width 71 height 12
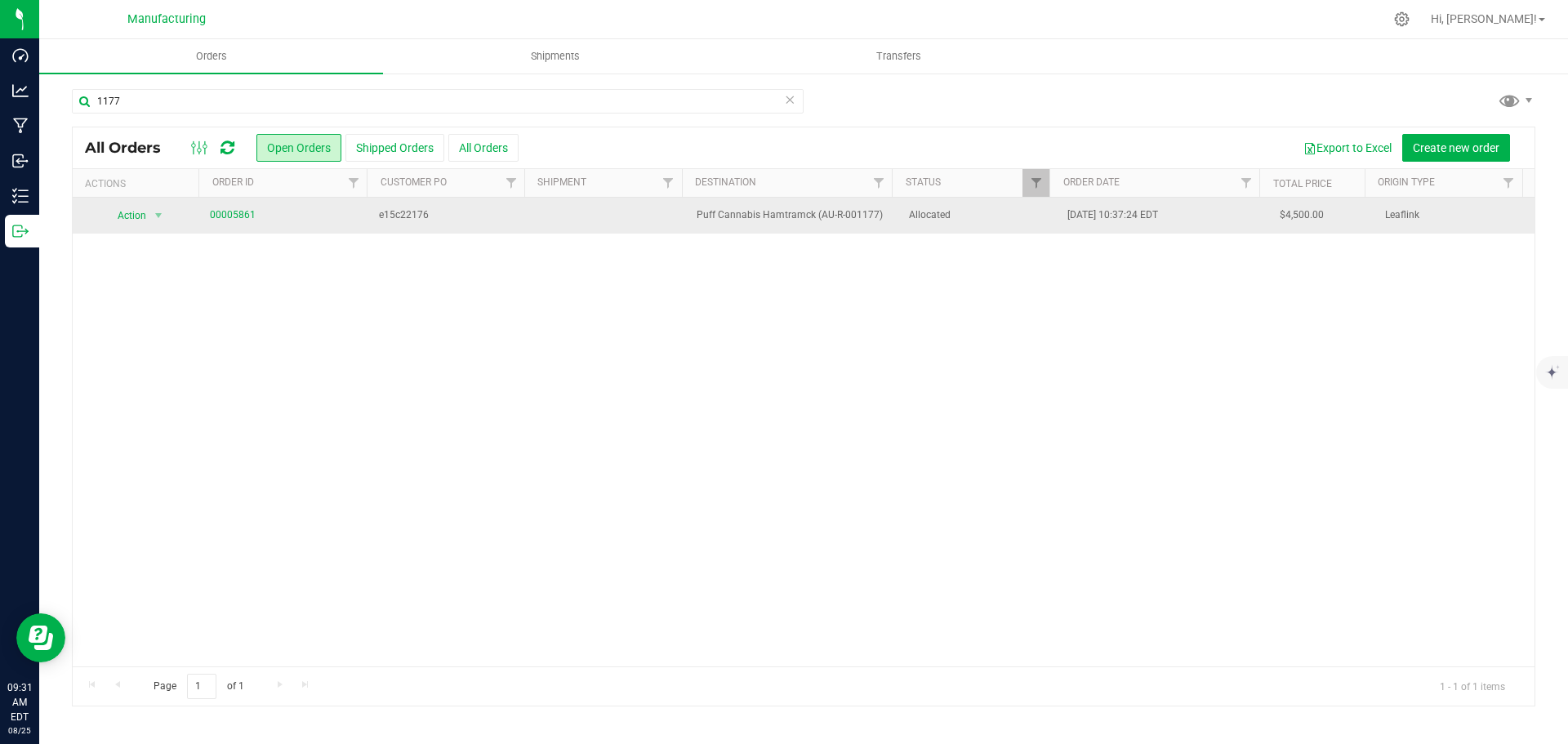
click at [978, 224] on td "Allocated" at bounding box center [979, 215] width 159 height 36
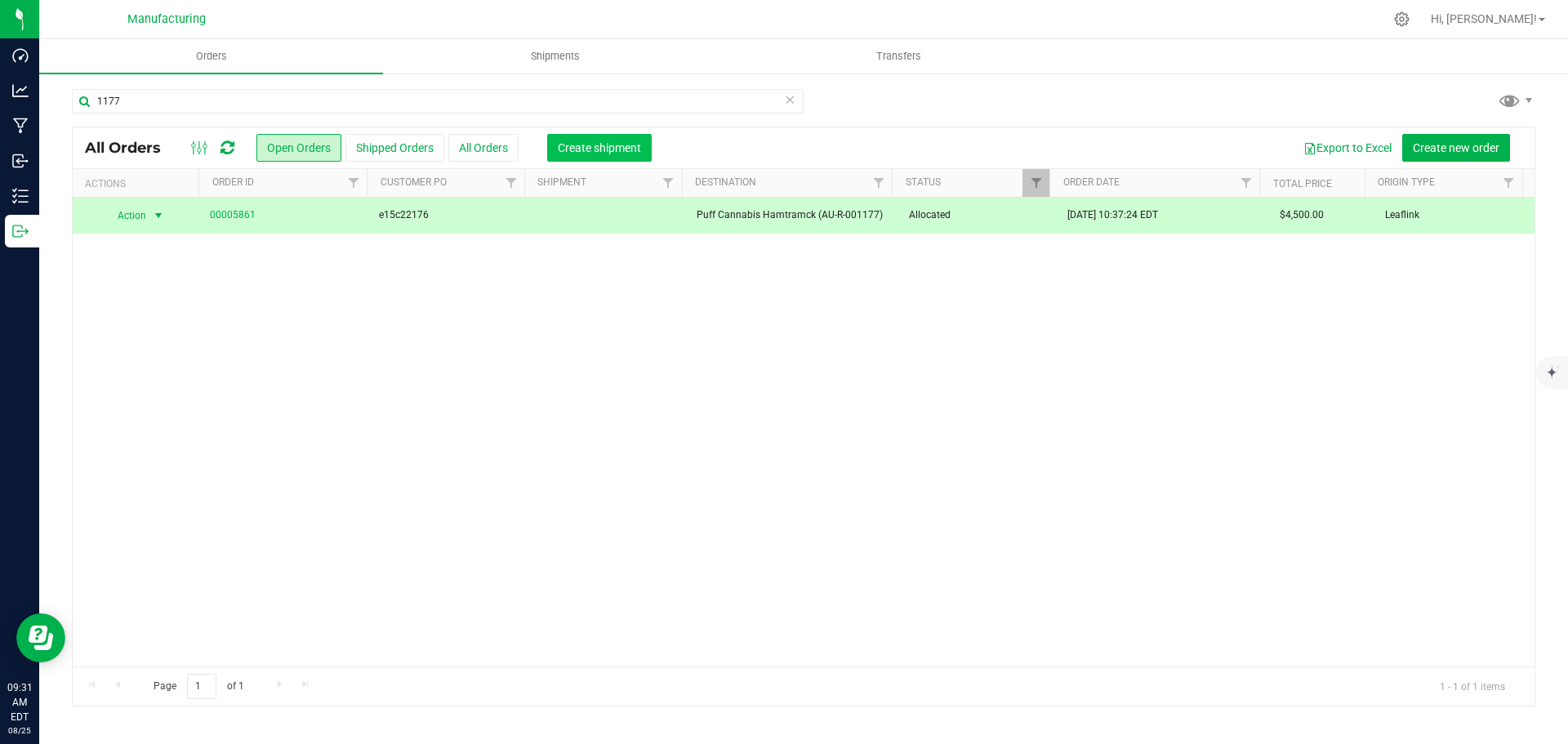
click at [611, 147] on span "Create shipment" at bounding box center [599, 147] width 83 height 13
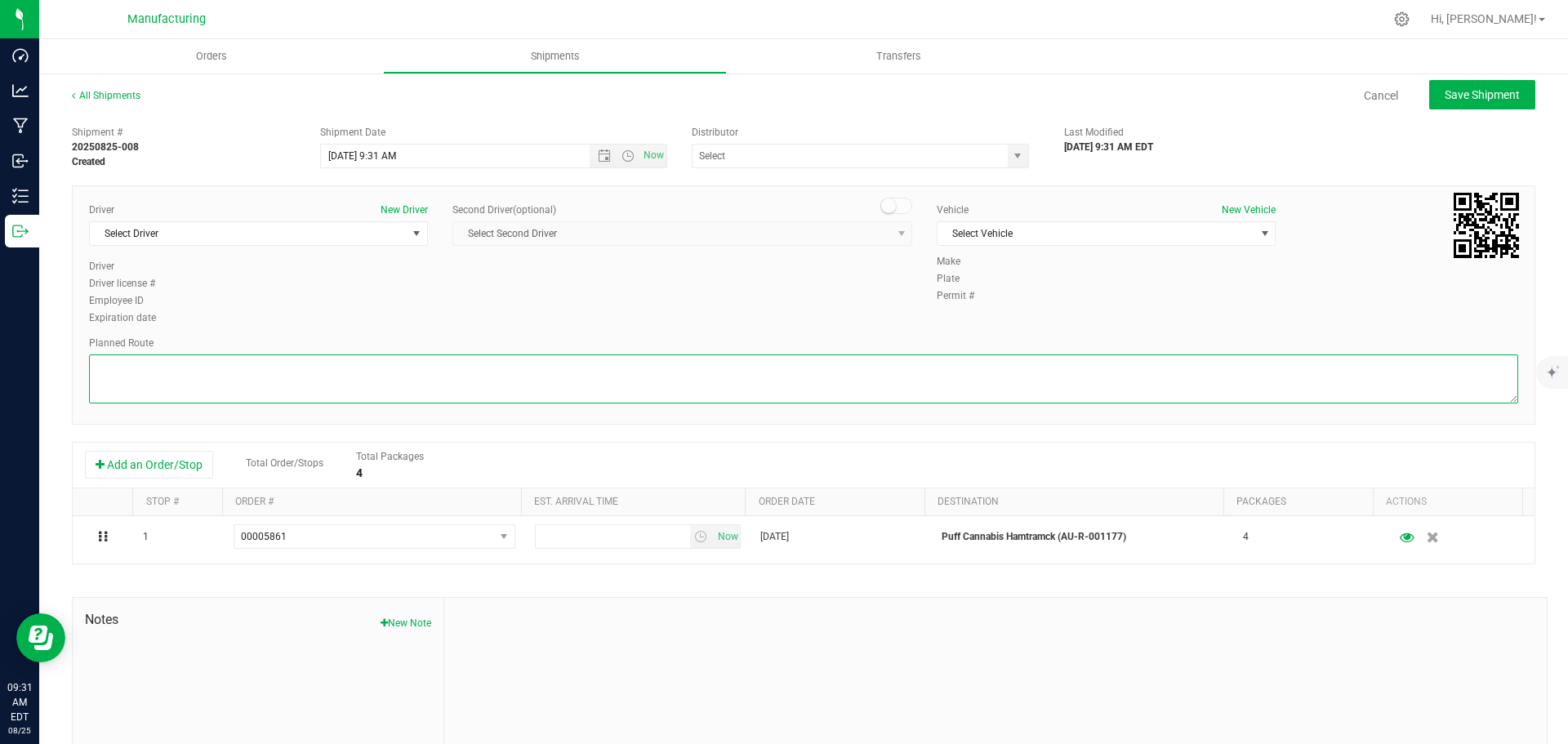
drag, startPoint x: 863, startPoint y: 378, endPoint x: 818, endPoint y: 371, distance: 45.5
click at [862, 378] on textarea at bounding box center [804, 379] width 1430 height 49
paste textarea "Route Detail: Mitten Distro Dimondale To Motas -- Head south 246 ft -- Turn rig…"
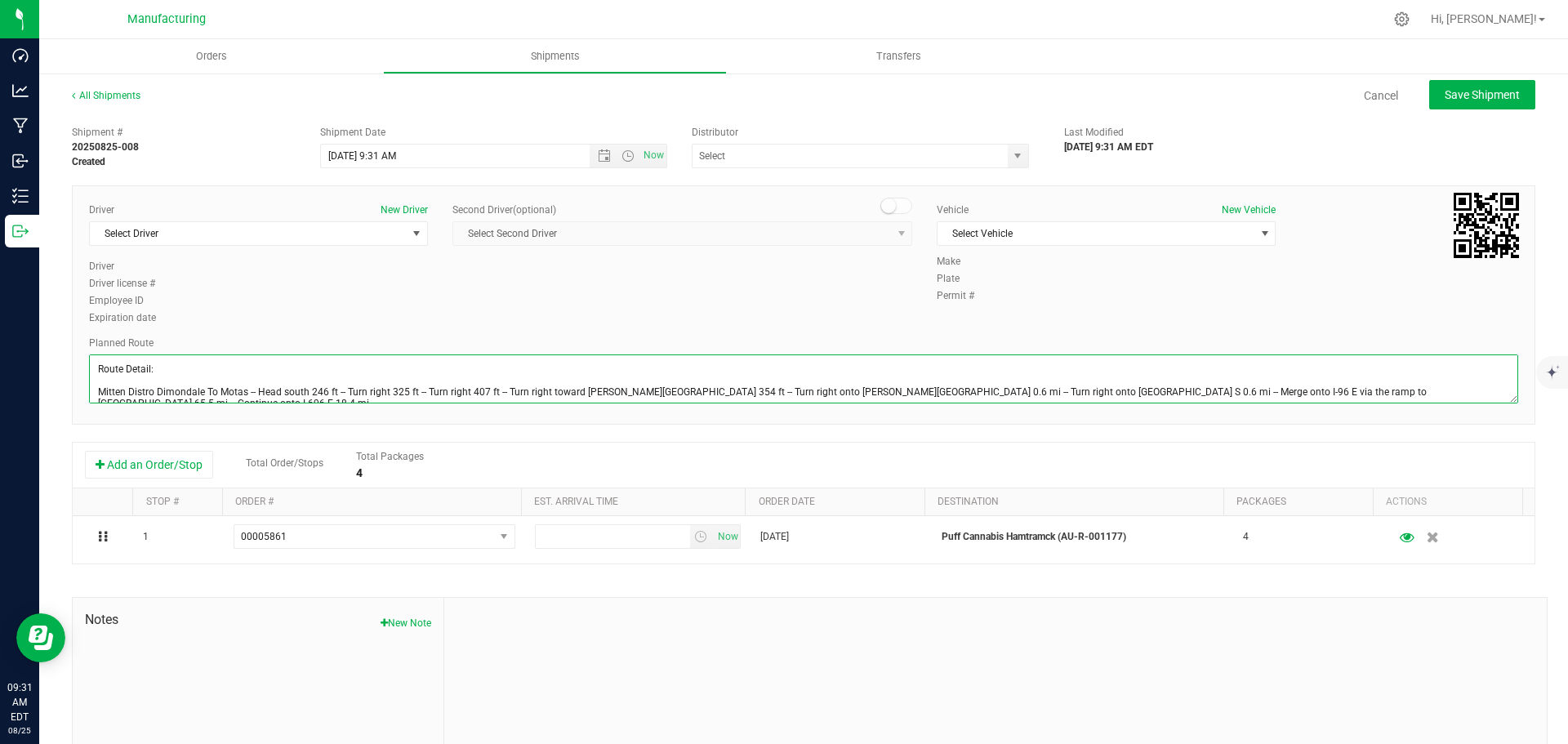
scroll to position [41, 0]
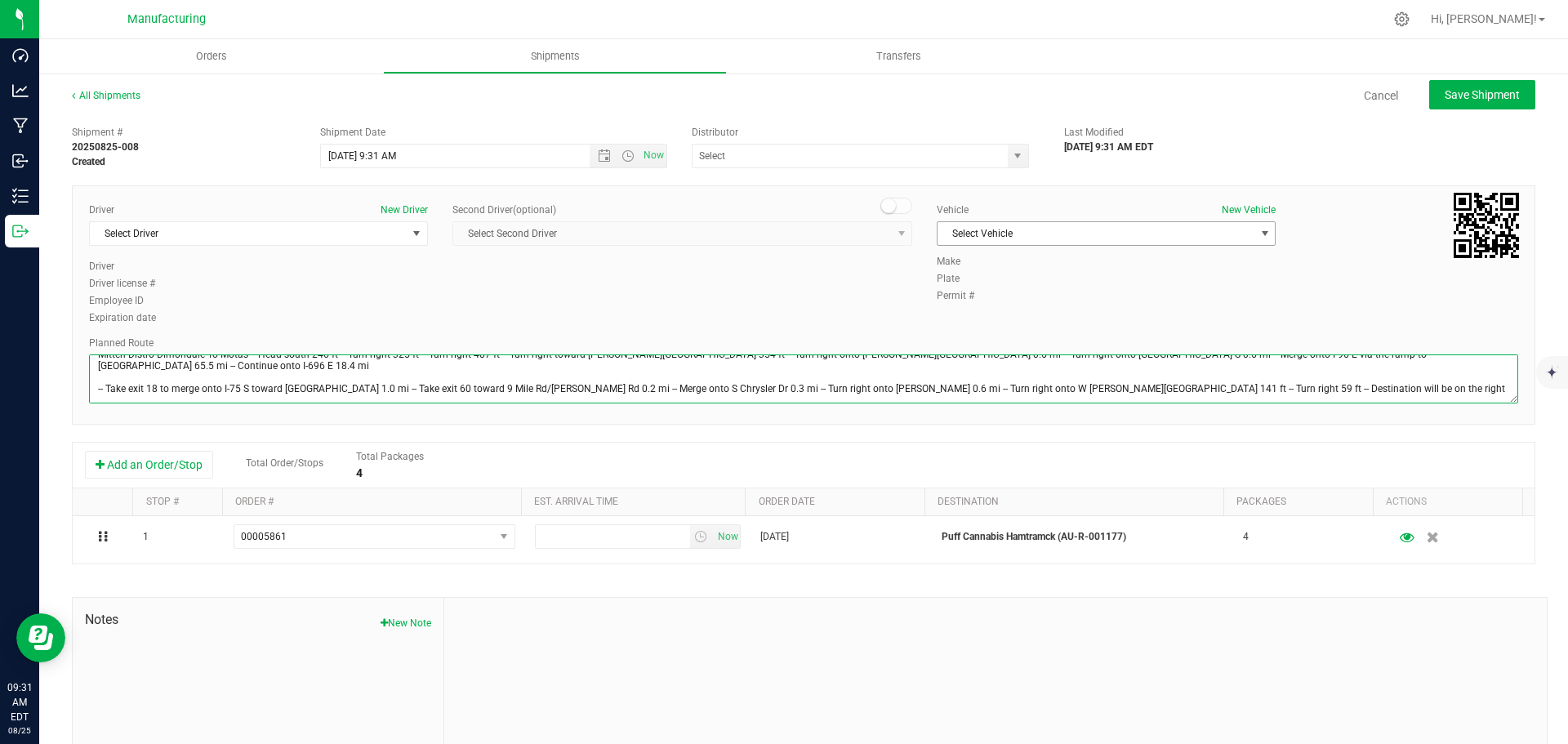
type textarea "Route Detail: Mitten Distro Dimondale To Motas -- Head south 246 ft -- Turn rig…"
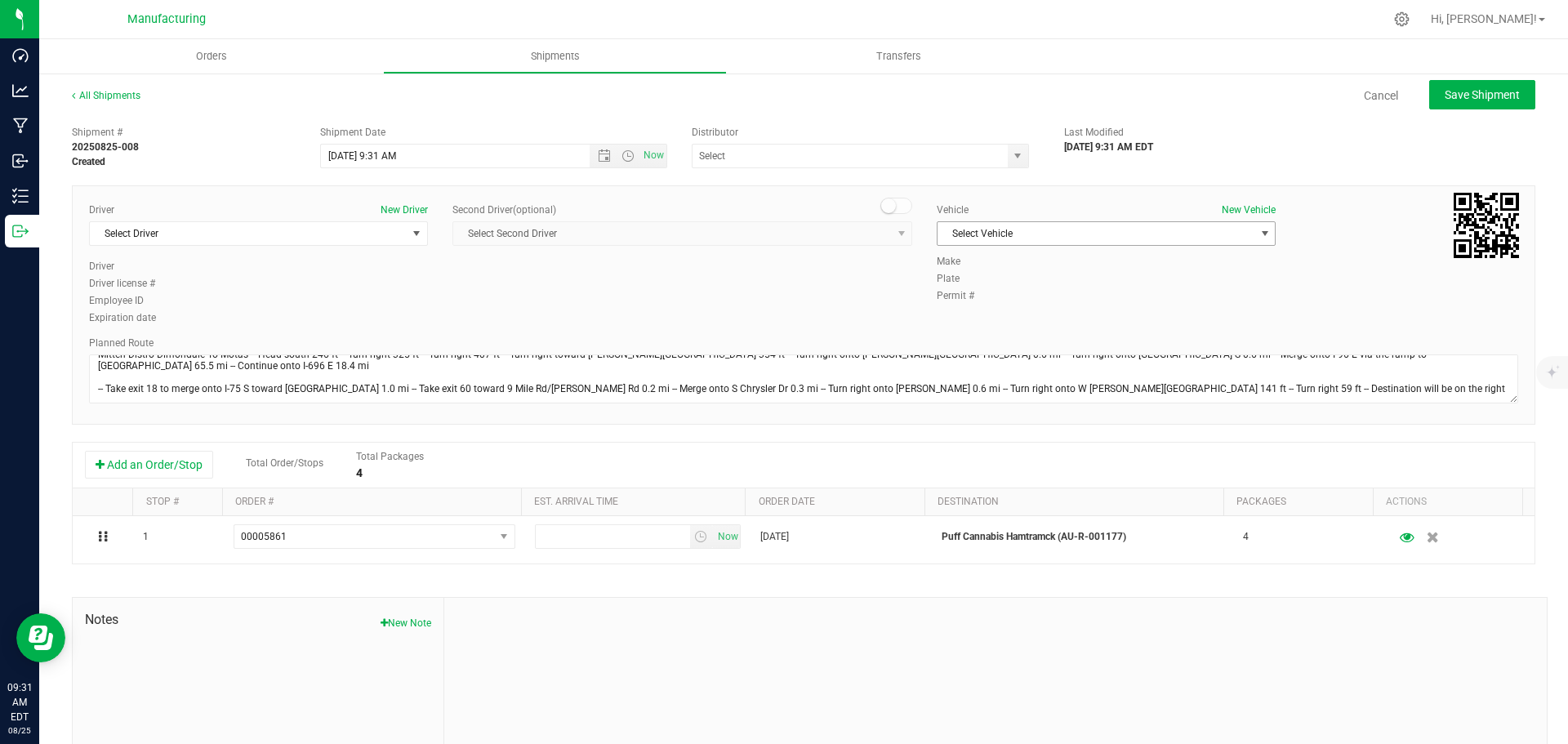
click at [1023, 237] on span "Select Vehicle" at bounding box center [1095, 234] width 317 height 23
click at [959, 308] on li "[MEDICAL_DATA]" at bounding box center [1098, 310] width 334 height 24
click at [1011, 156] on span "select" at bounding box center [1018, 155] width 13 height 13
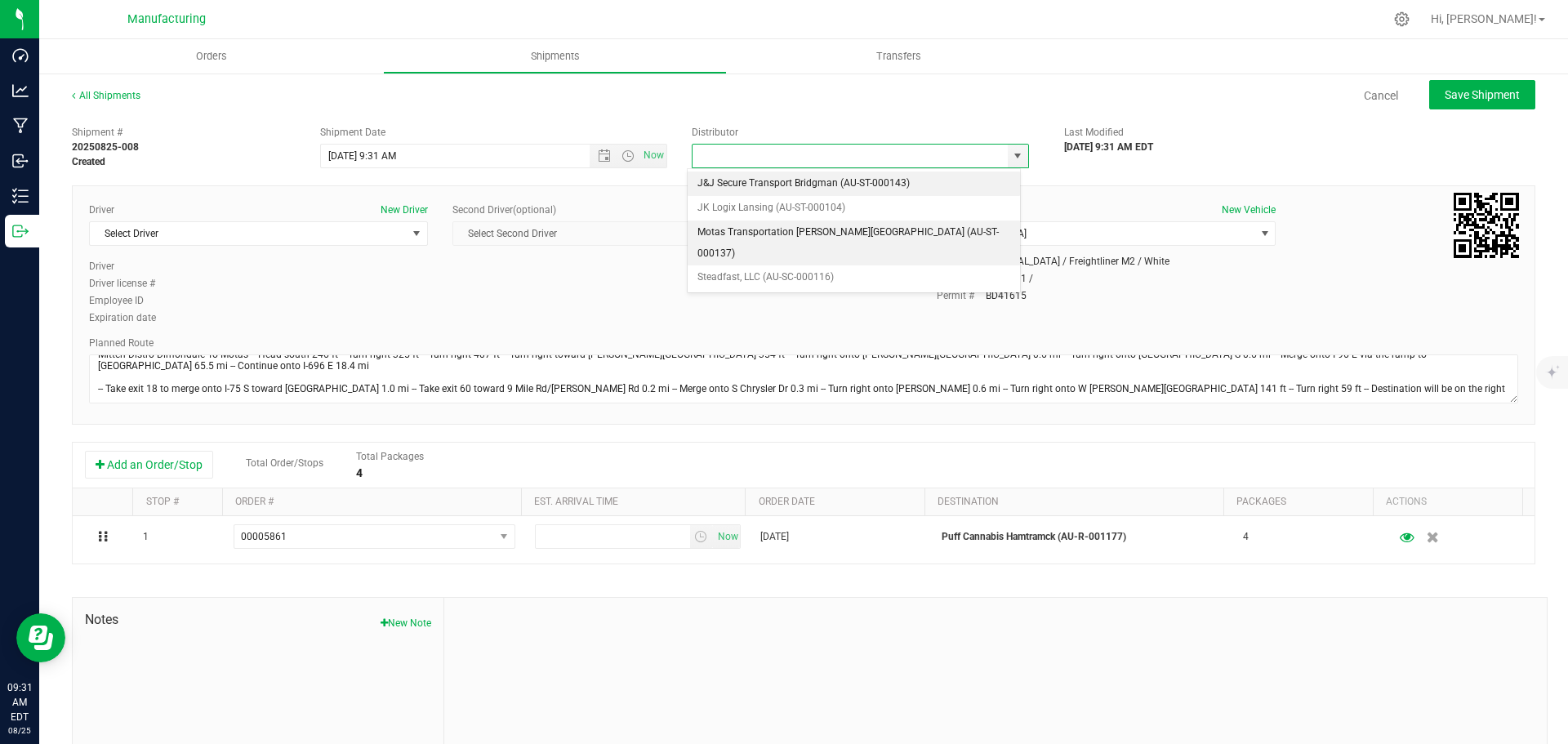
click at [841, 229] on li "Motas Transportation [PERSON_NAME][GEOGRAPHIC_DATA] (AU-ST-000137)" at bounding box center [854, 243] width 332 height 45
type input "Motas Transportation [PERSON_NAME][GEOGRAPHIC_DATA] (AU-ST-000137)"
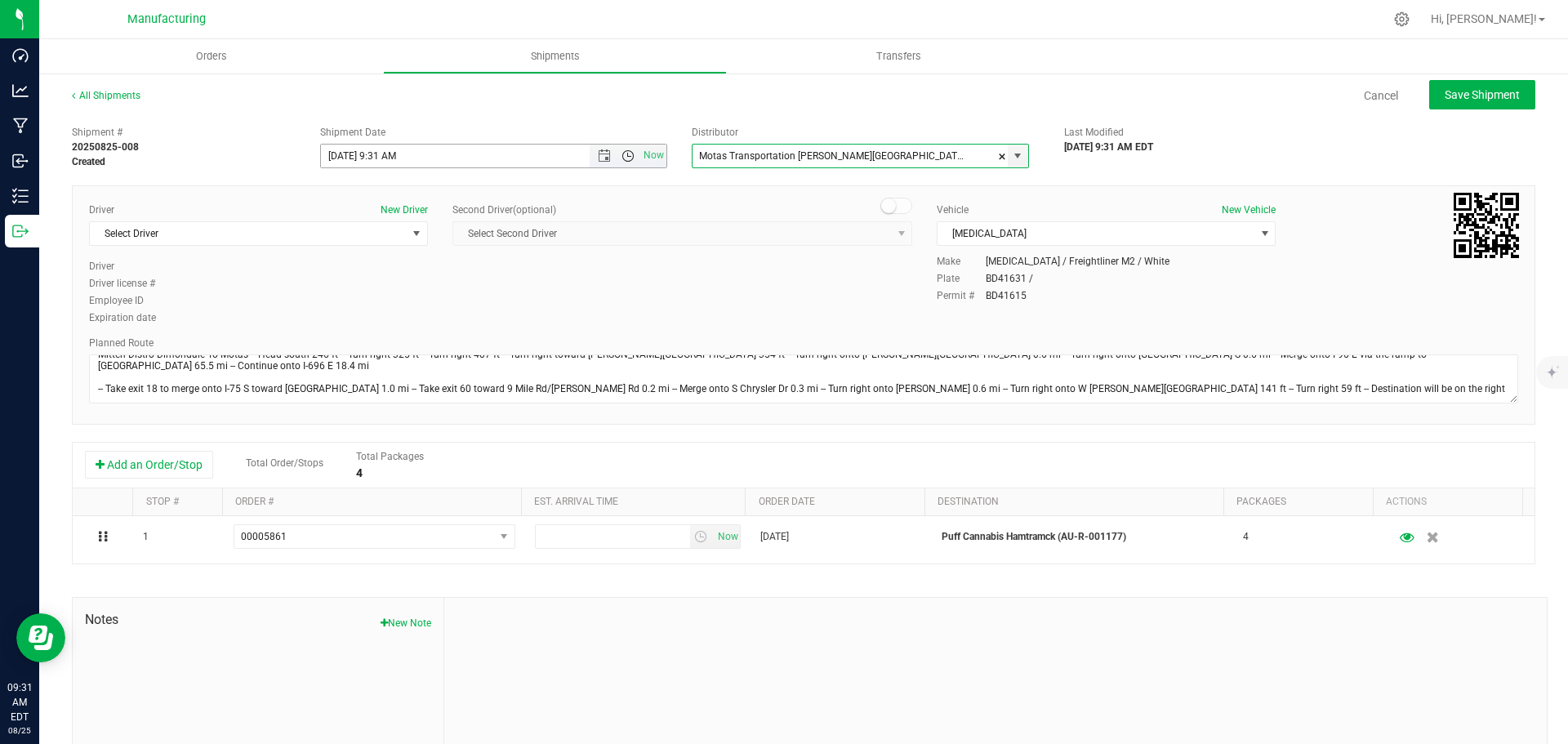
click at [622, 159] on span "Open the time view" at bounding box center [628, 155] width 13 height 13
drag, startPoint x: 365, startPoint y: 334, endPoint x: 330, endPoint y: 288, distance: 57.8
click at [366, 334] on li "11:30 AM" at bounding box center [490, 339] width 341 height 21
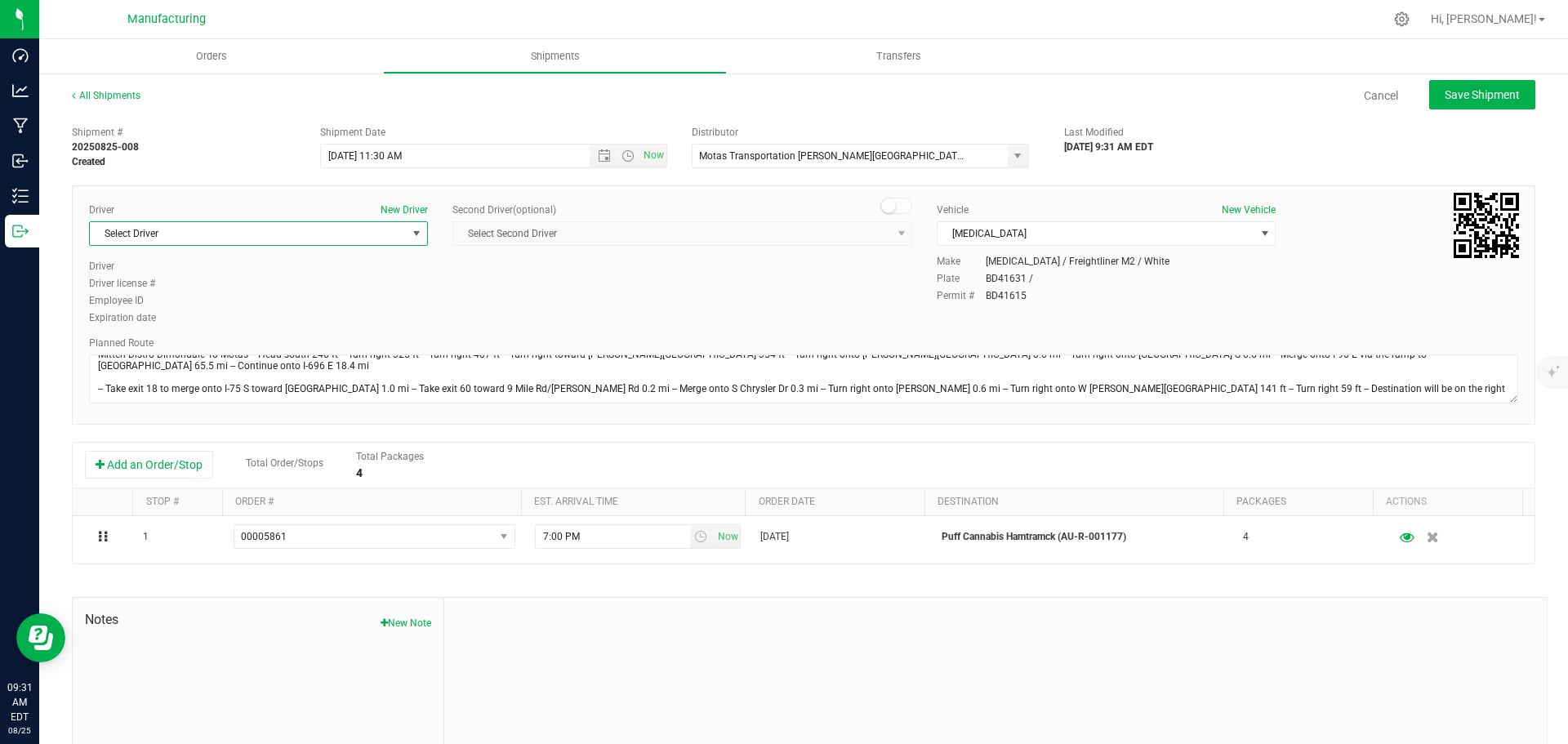
click at [414, 233] on span "select" at bounding box center [416, 233] width 13 height 13
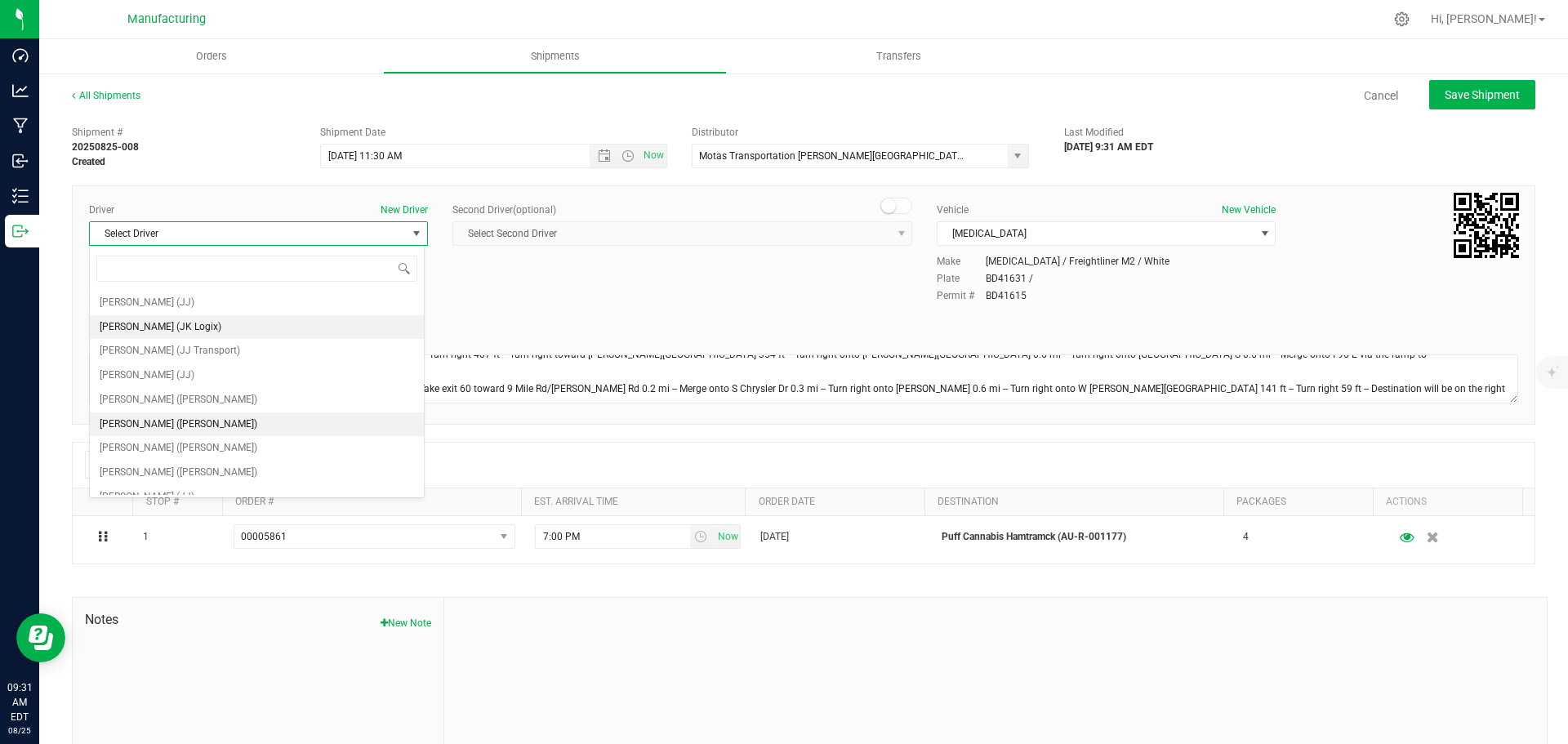
scroll to position [86, 0]
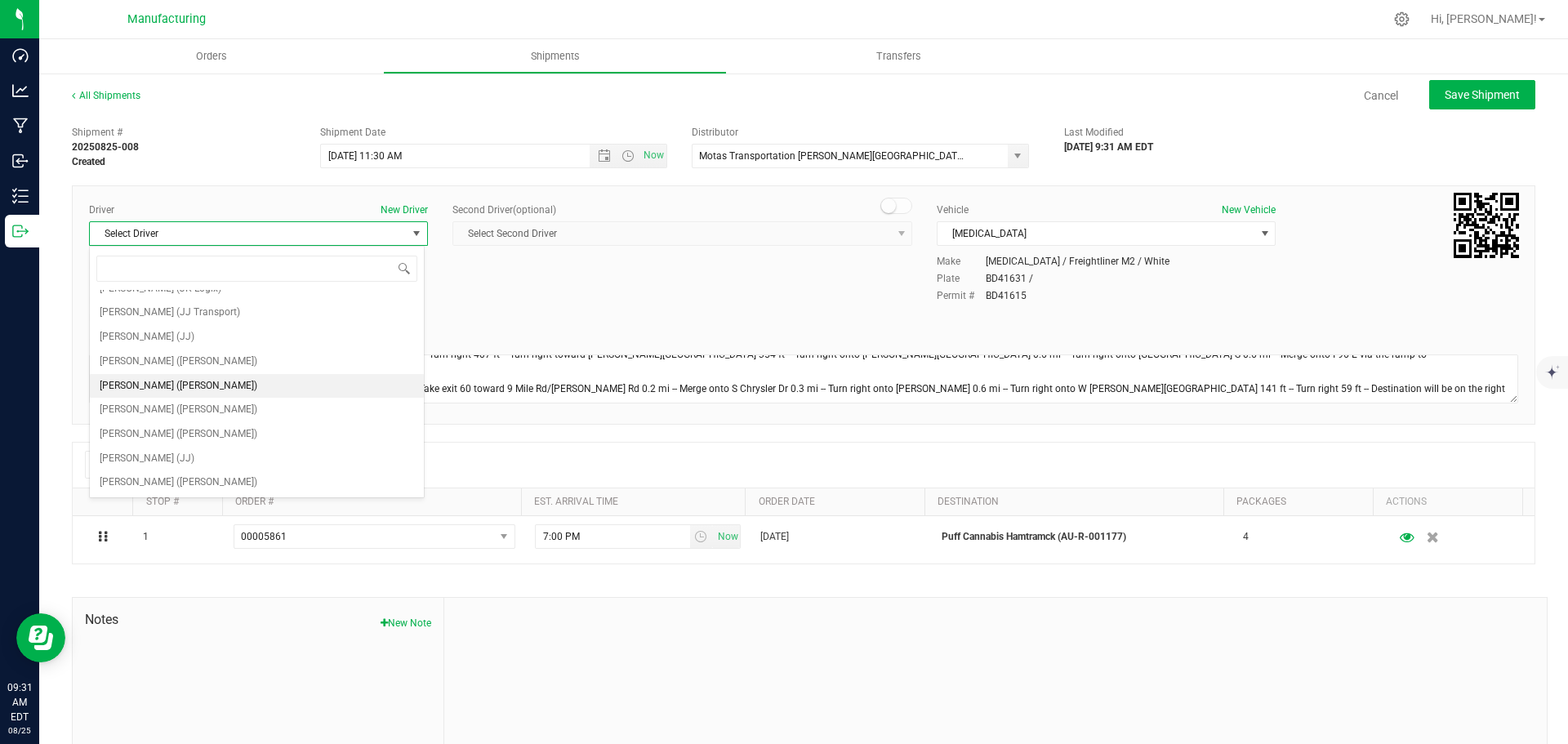
click at [196, 382] on li "[PERSON_NAME] ([PERSON_NAME])" at bounding box center [257, 386] width 334 height 24
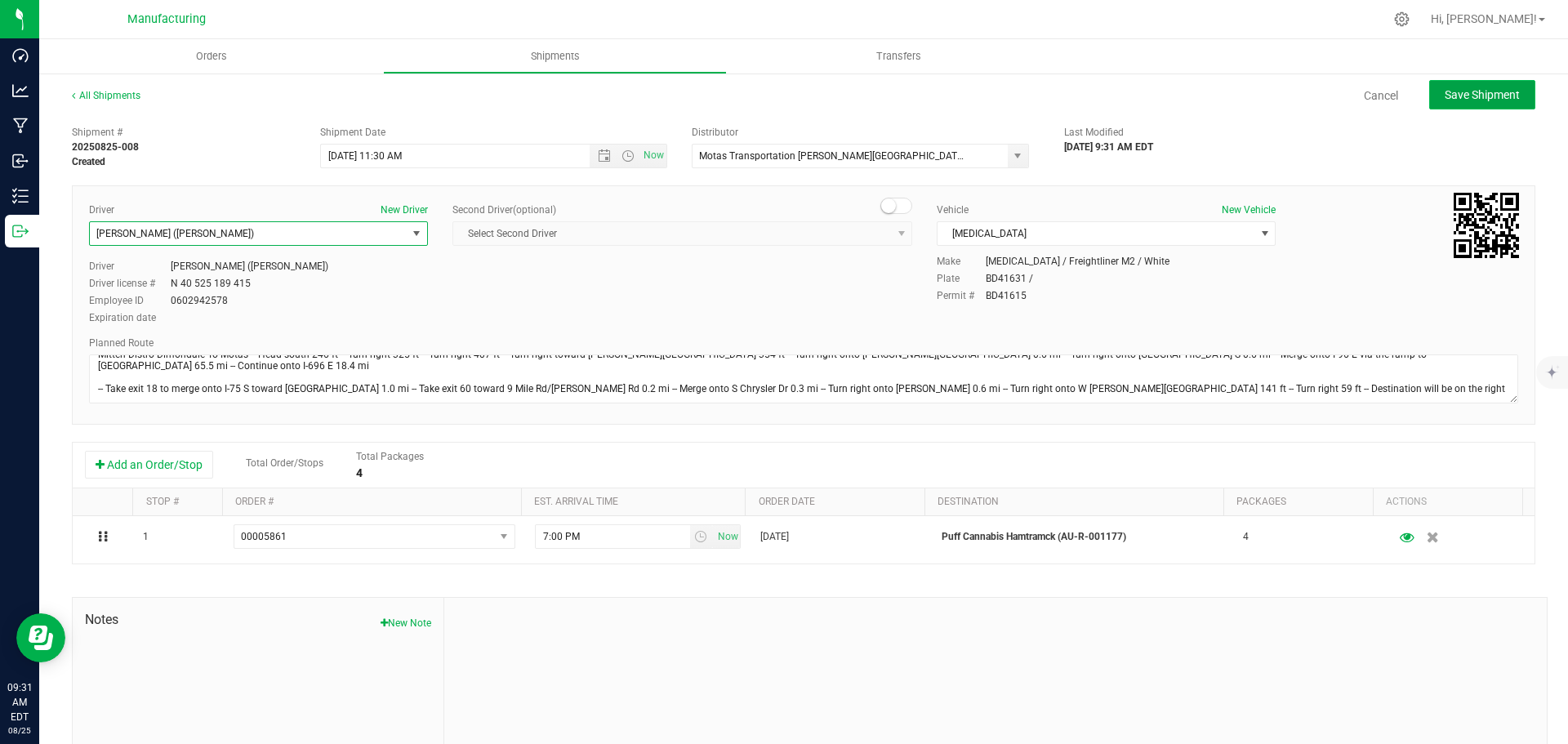
click at [1503, 91] on span "Save Shipment" at bounding box center [1482, 95] width 75 height 13
type input "[DATE] 3:30 PM"
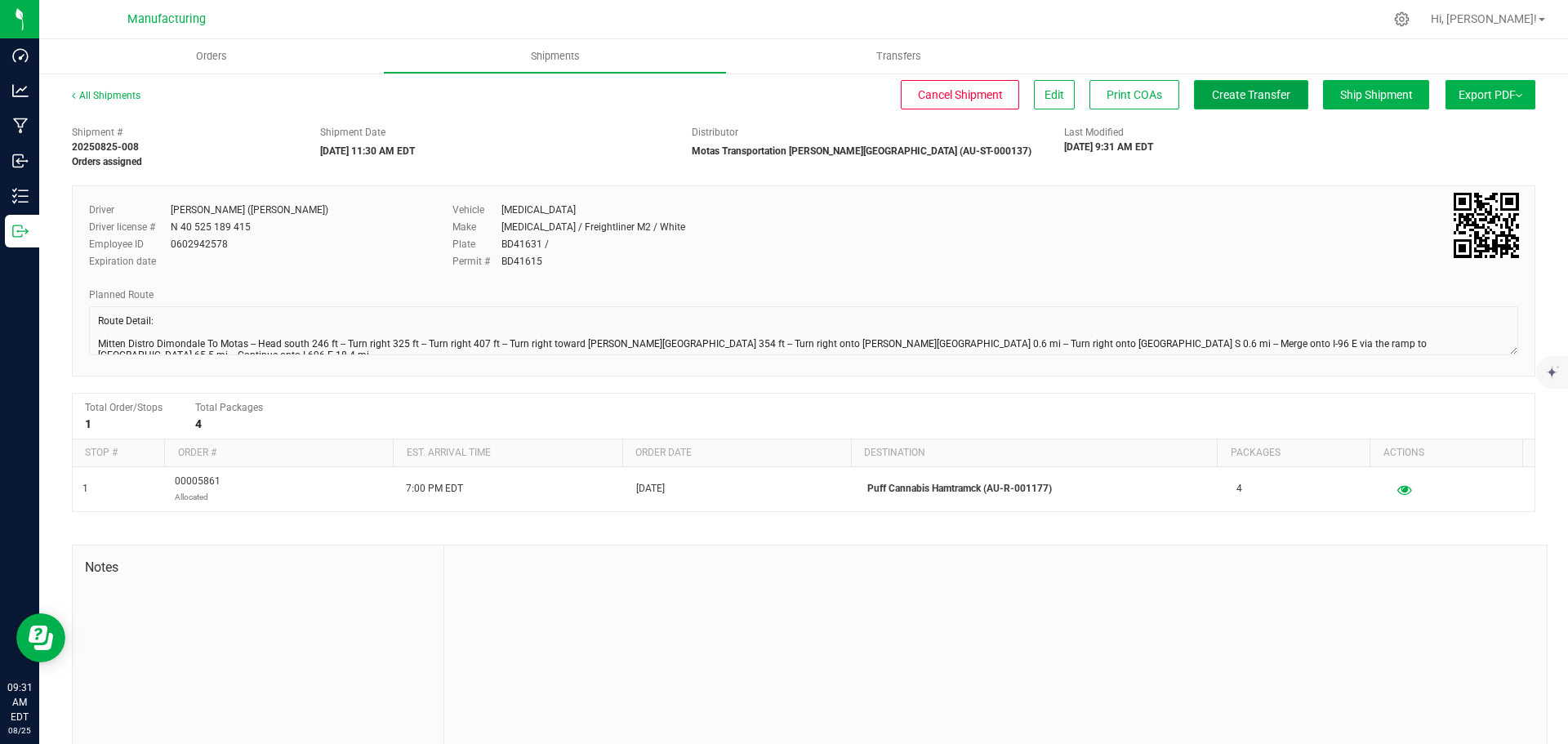
click at [1240, 97] on span "Create Transfer" at bounding box center [1252, 95] width 79 height 13
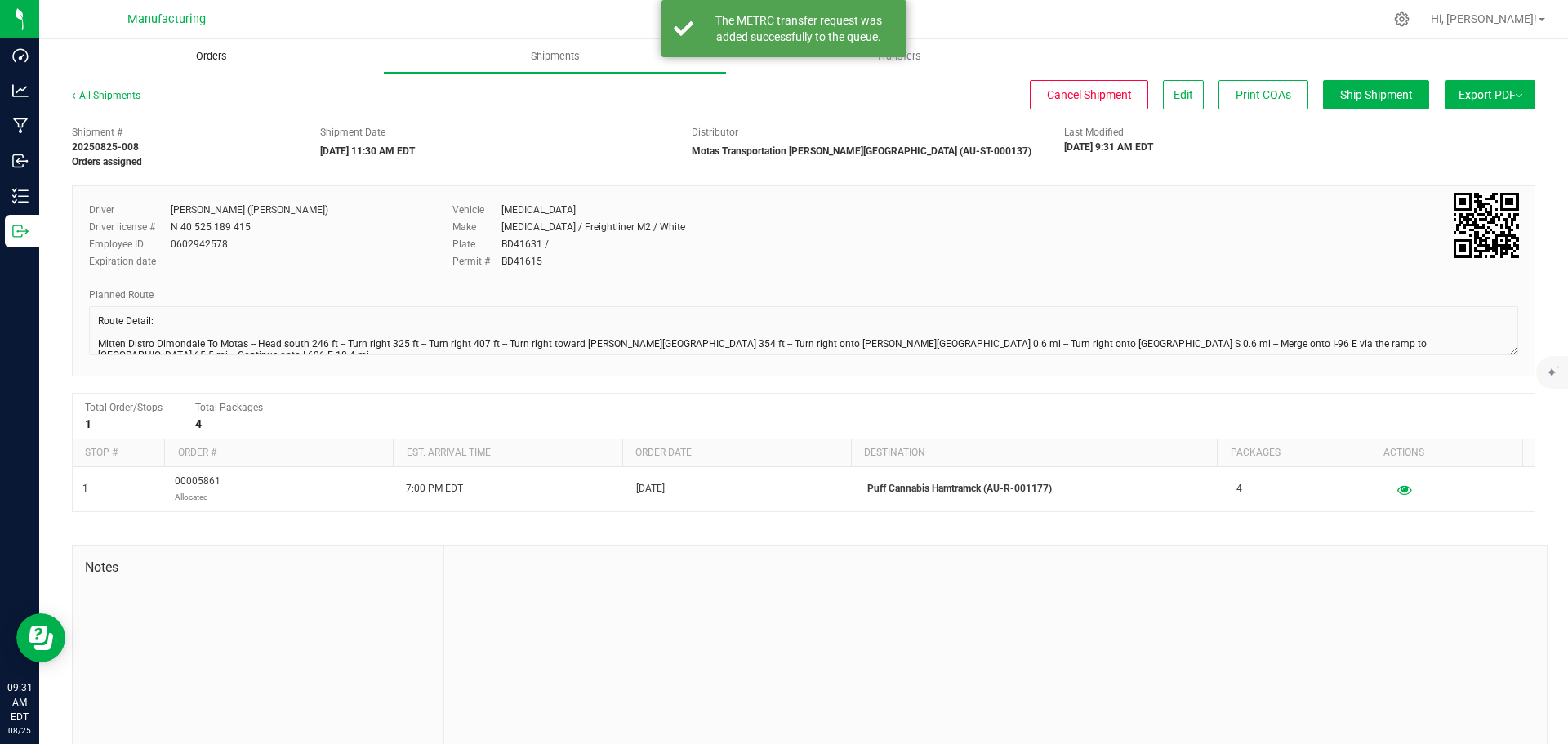
click at [213, 54] on span "Orders" at bounding box center [212, 56] width 75 height 14
